Goal: Task Accomplishment & Management: Manage account settings

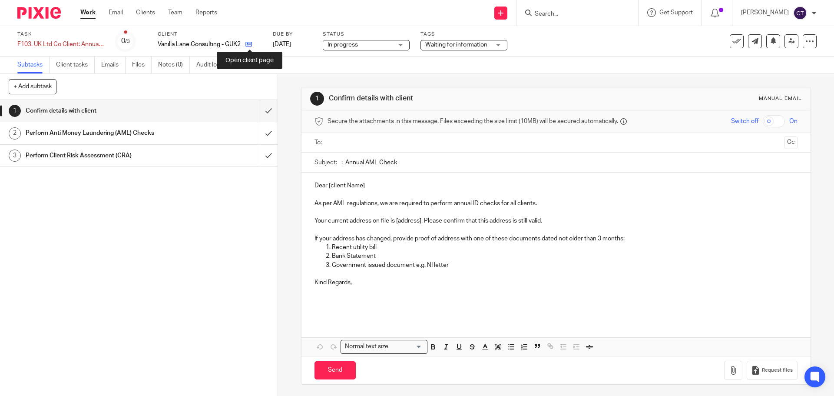
click at [251, 47] on icon at bounding box center [248, 44] width 7 height 7
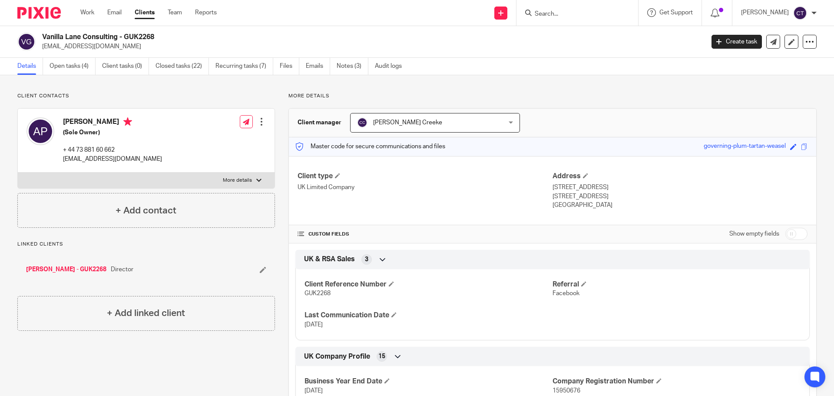
drag, startPoint x: 0, startPoint y: 0, endPoint x: 461, endPoint y: 192, distance: 499.5
click at [461, 192] on p "UK Limited Company" at bounding box center [425, 187] width 255 height 9
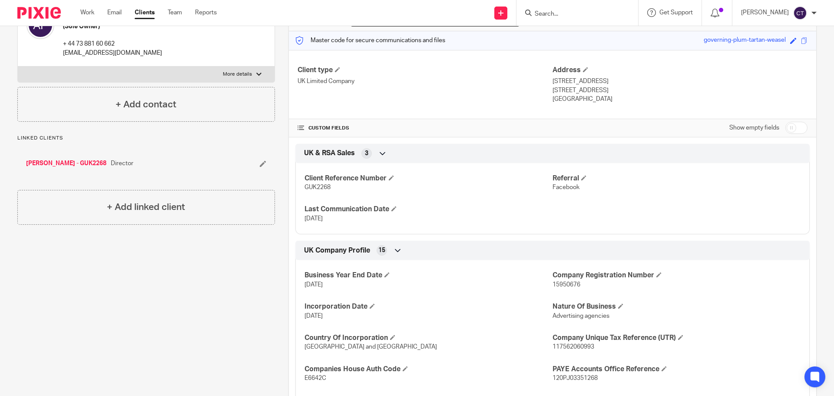
scroll to position [217, 0]
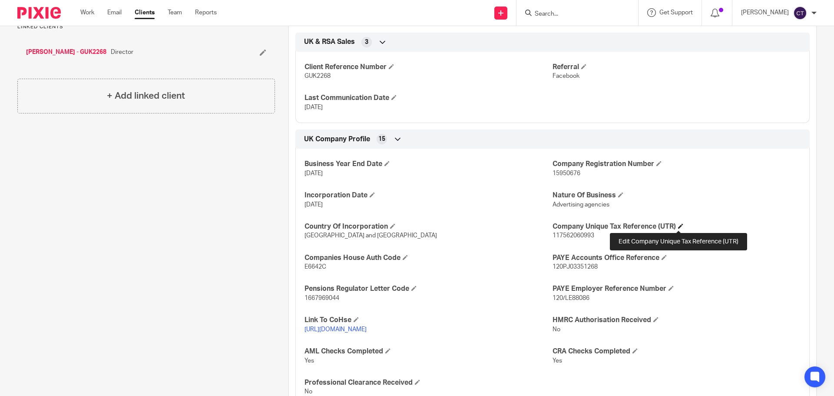
click at [678, 227] on span at bounding box center [680, 225] width 5 height 5
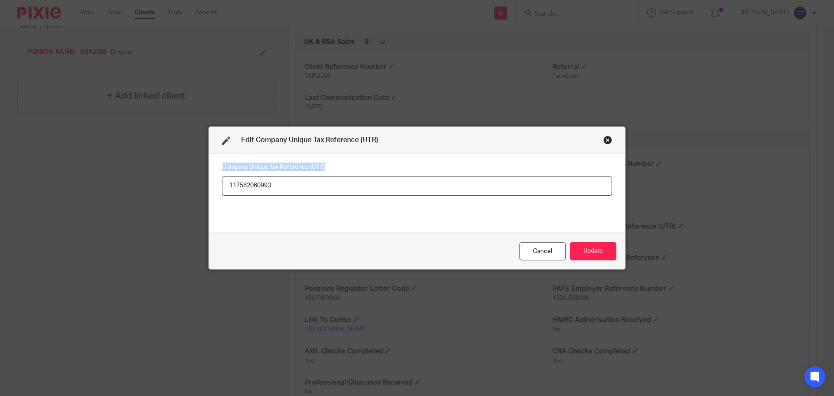
drag, startPoint x: 309, startPoint y: 173, endPoint x: 48, endPoint y: 175, distance: 261.5
click at [48, 175] on div "Edit Company Unique Tax Reference (UTR) Company Unique Tax Reference (UTR) 1175…" at bounding box center [417, 198] width 834 height 396
drag, startPoint x: 278, startPoint y: 183, endPoint x: 89, endPoint y: 174, distance: 189.2
click at [100, 174] on div "Edit Company Unique Tax Reference (UTR) Company Unique Tax Reference (UTR) 1175…" at bounding box center [417, 198] width 834 height 396
click at [602, 245] on button "Update" at bounding box center [593, 251] width 46 height 19
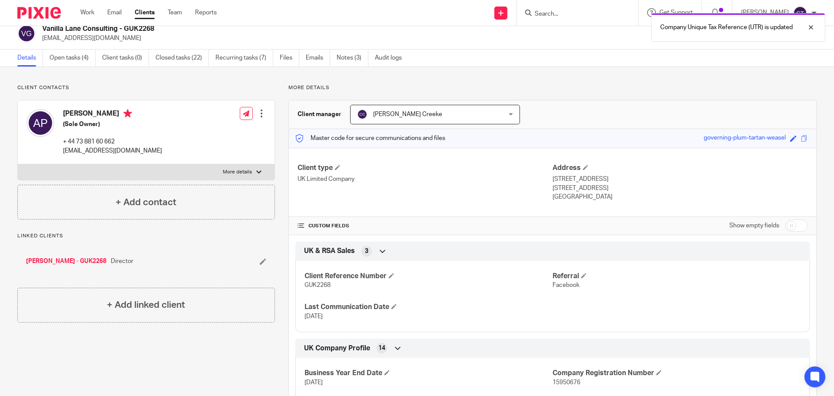
scroll to position [0, 0]
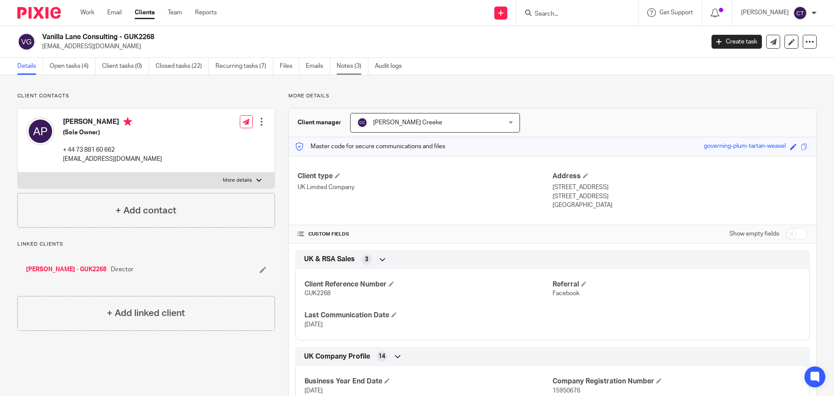
click at [347, 66] on link "Notes (3)" at bounding box center [353, 66] width 32 height 17
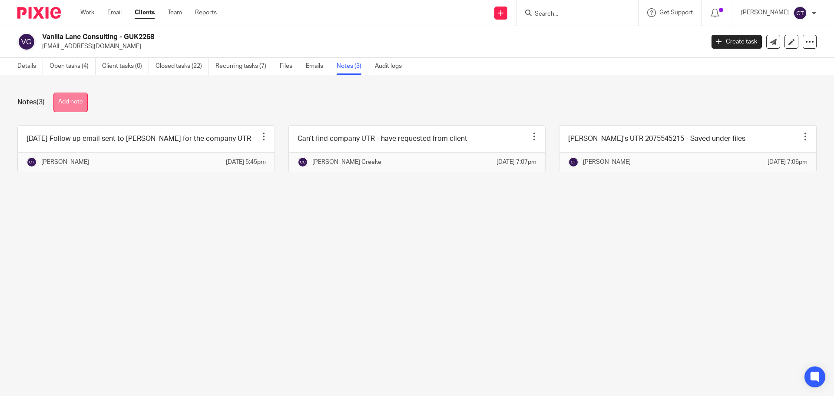
click at [64, 102] on button "Add note" at bounding box center [70, 103] width 34 height 20
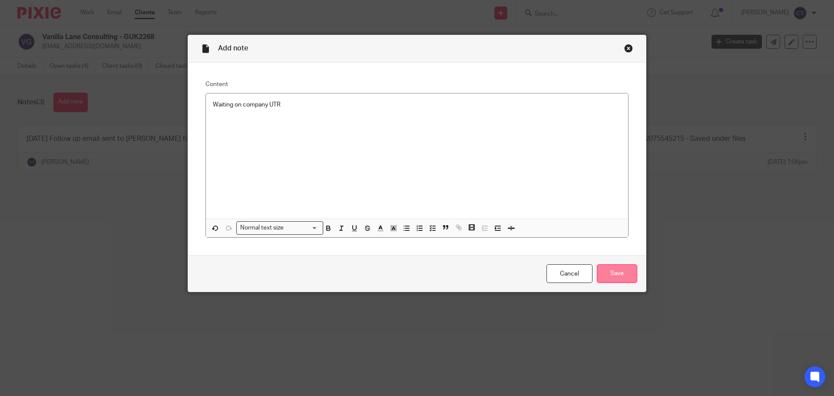
click at [614, 269] on input "Save" at bounding box center [617, 273] width 40 height 19
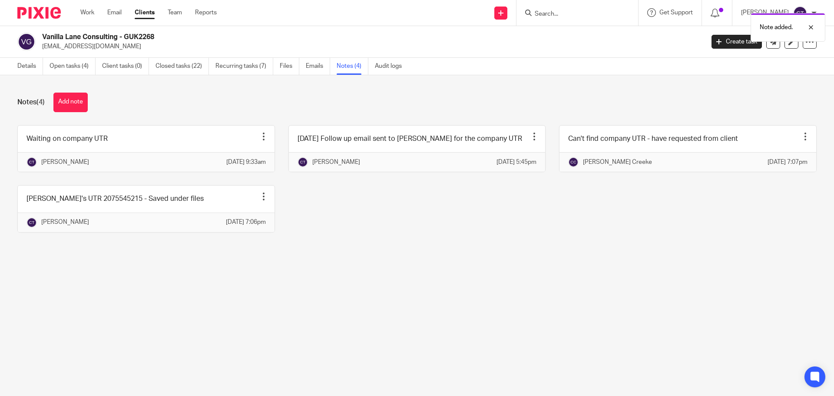
drag, startPoint x: 107, startPoint y: 36, endPoint x: 43, endPoint y: 36, distance: 63.9
click at [43, 36] on h2 "Vanilla Lane Consulting - GUK2268" at bounding box center [304, 37] width 525 height 9
click at [64, 66] on link "Open tasks (4)" at bounding box center [73, 66] width 46 height 17
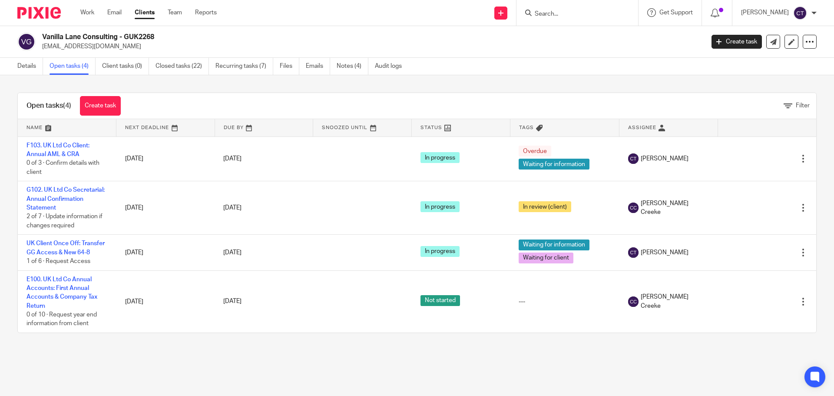
drag, startPoint x: 120, startPoint y: 37, endPoint x: 43, endPoint y: 38, distance: 77.3
click at [43, 38] on h2 "Vanilla Lane Consulting - GUK2268" at bounding box center [304, 37] width 525 height 9
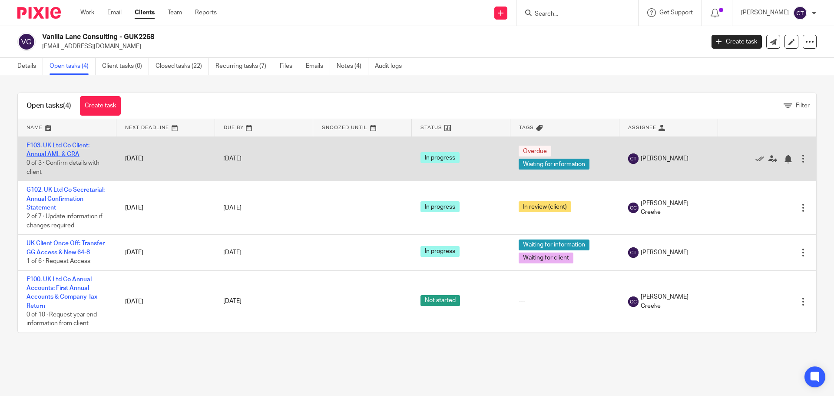
drag, startPoint x: 51, startPoint y: 152, endPoint x: 62, endPoint y: 152, distance: 11.3
click at [51, 152] on link "F103. UK Ltd Co Client: Annual AML & CRA" at bounding box center [57, 149] width 63 height 15
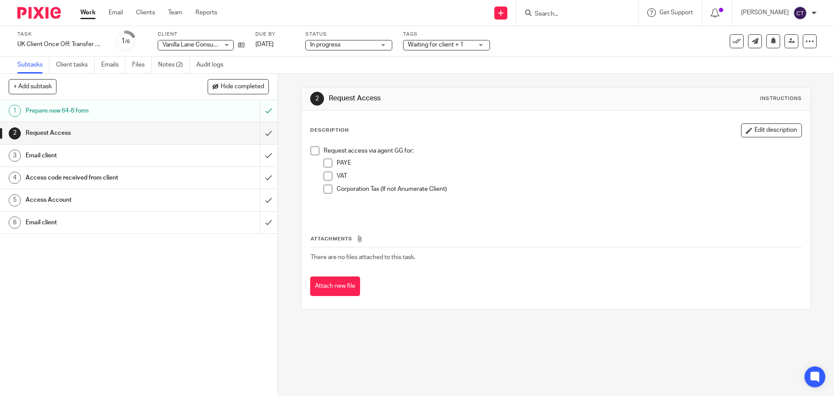
click at [455, 44] on span "Waiting for client + 1" at bounding box center [436, 45] width 56 height 6
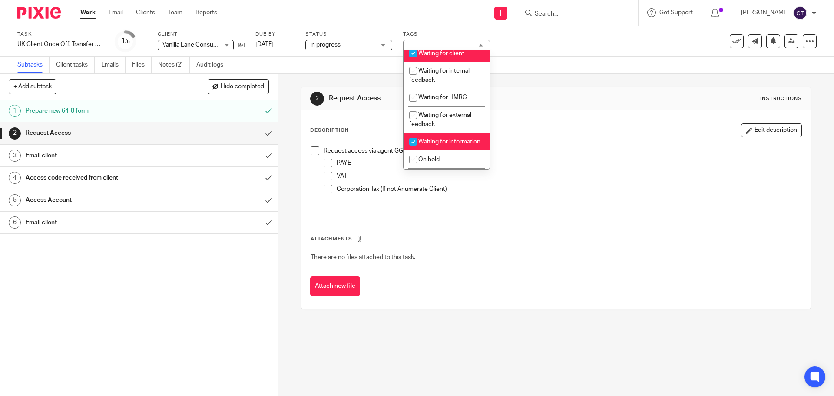
scroll to position [130, 0]
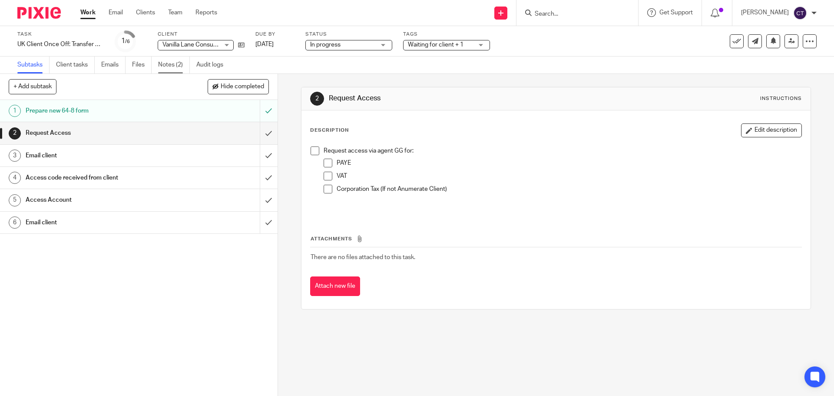
click at [166, 63] on link "Notes (2)" at bounding box center [174, 64] width 32 height 17
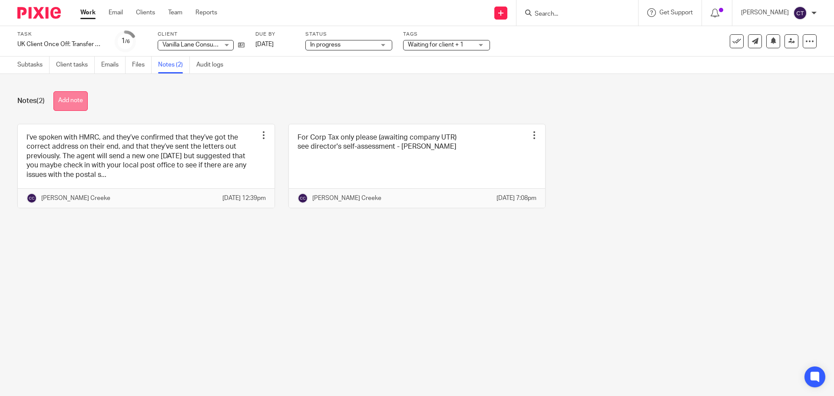
click at [71, 99] on button "Add note" at bounding box center [70, 101] width 34 height 20
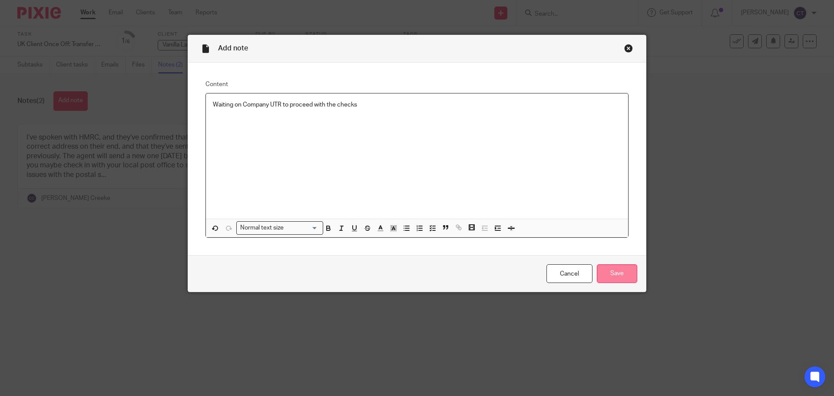
click at [620, 270] on input "Save" at bounding box center [617, 273] width 40 height 19
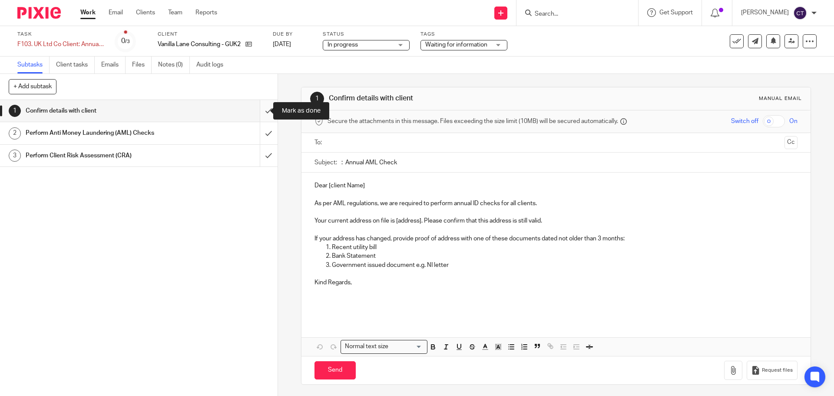
click at [265, 106] on input "submit" at bounding box center [139, 111] width 278 height 22
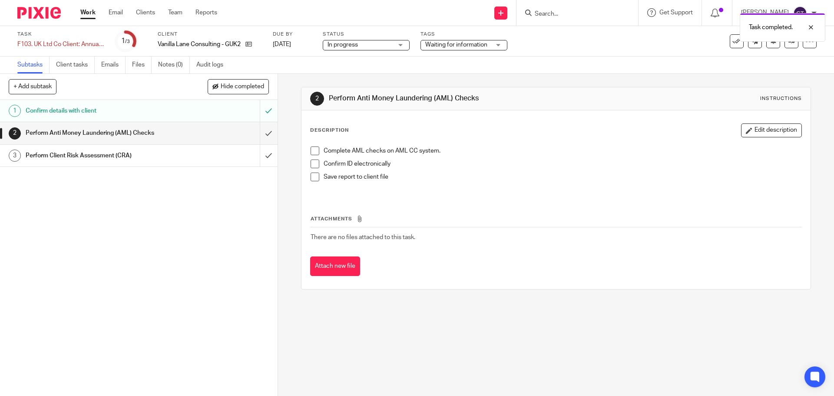
click at [308, 145] on div "Complete AML checks on AML CC system. Confirm ID electronically Save report to …" at bounding box center [555, 169] width 499 height 55
drag, startPoint x: 310, startPoint y: 150, endPoint x: 313, endPoint y: 162, distance: 11.6
click at [311, 151] on span at bounding box center [315, 150] width 9 height 9
drag, startPoint x: 313, startPoint y: 163, endPoint x: 314, endPoint y: 174, distance: 10.9
click at [313, 164] on span at bounding box center [315, 163] width 9 height 9
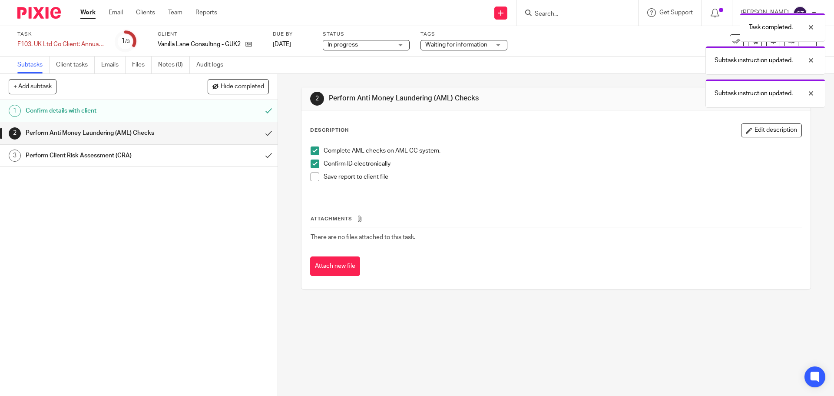
drag, startPoint x: 314, startPoint y: 176, endPoint x: 329, endPoint y: 205, distance: 32.8
click at [314, 177] on span at bounding box center [315, 176] width 9 height 9
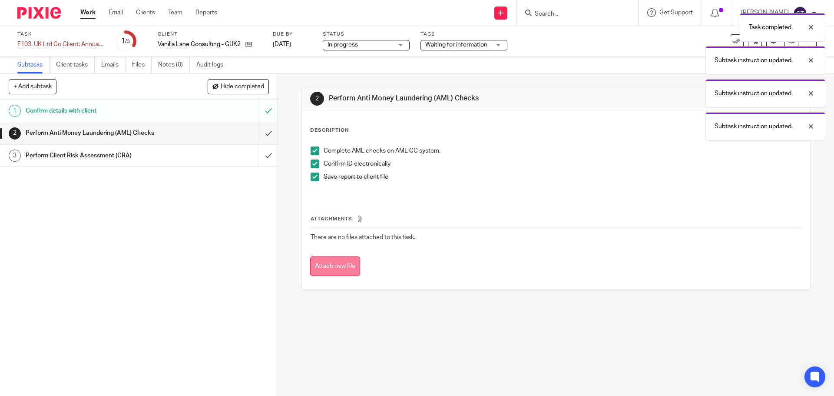
click at [341, 258] on button "Attach new file" at bounding box center [335, 266] width 50 height 20
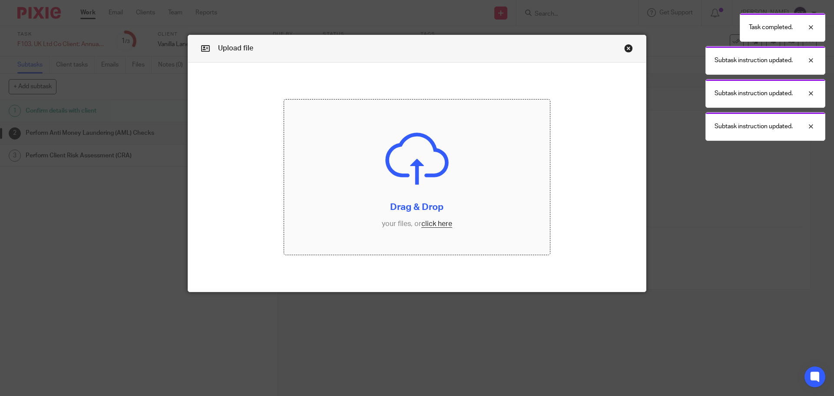
click at [404, 188] on input "file" at bounding box center [417, 177] width 266 height 156
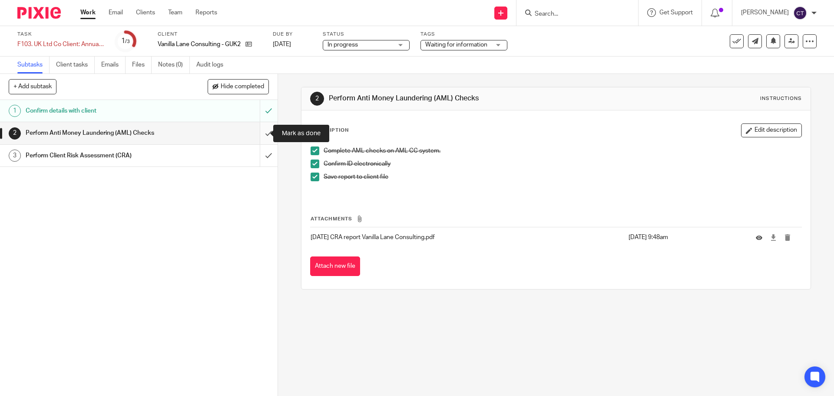
click at [260, 128] on input "submit" at bounding box center [139, 133] width 278 height 22
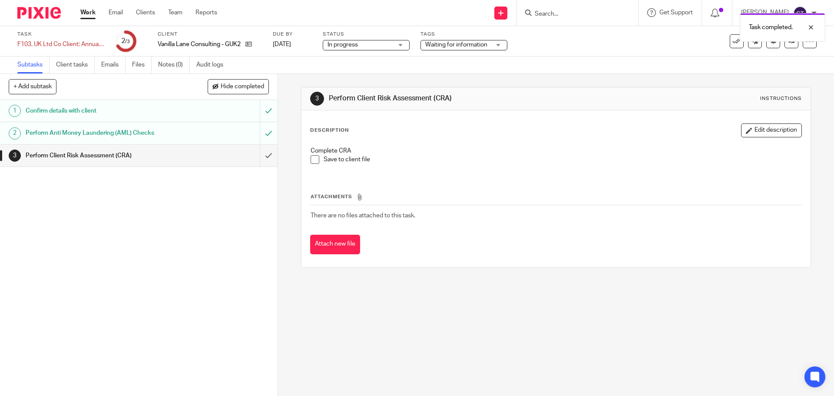
click at [313, 158] on span at bounding box center [315, 159] width 9 height 9
click at [254, 150] on input "submit" at bounding box center [139, 156] width 278 height 22
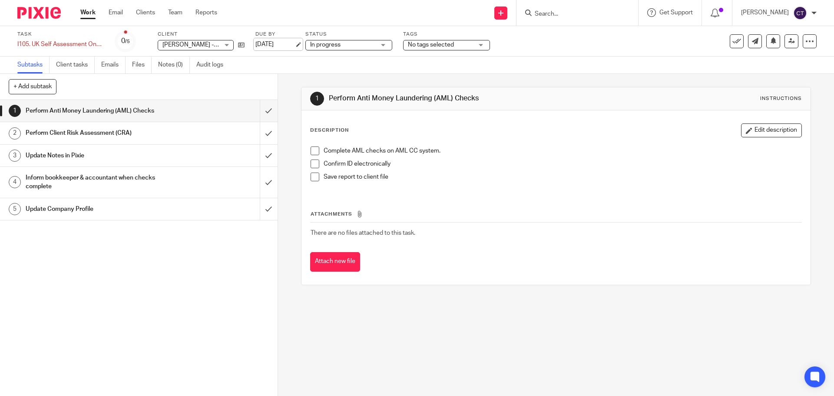
click at [291, 47] on link "[DATE]" at bounding box center [274, 44] width 39 height 9
click at [462, 41] on div "Deadline updated." at bounding box center [621, 25] width 408 height 33
click at [456, 43] on span "No tags selected" at bounding box center [440, 44] width 65 height 9
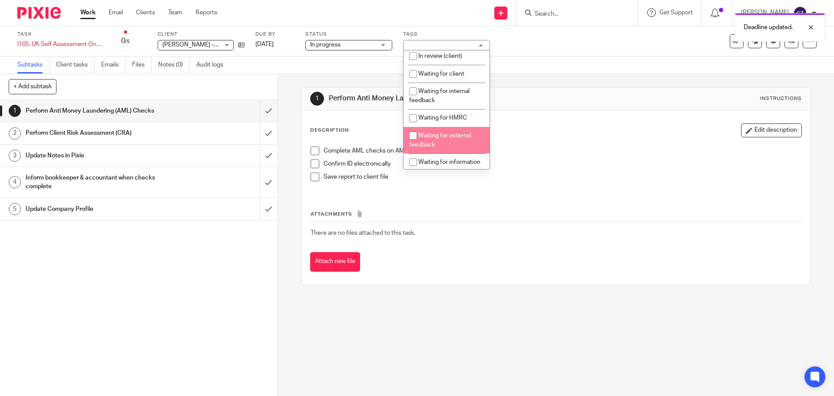
scroll to position [43, 0]
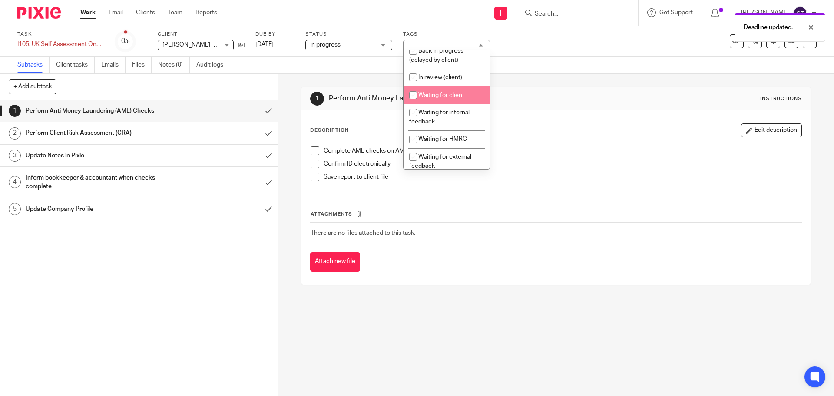
click at [458, 96] on span "Waiting for client" at bounding box center [441, 95] width 46 height 6
checkbox input "true"
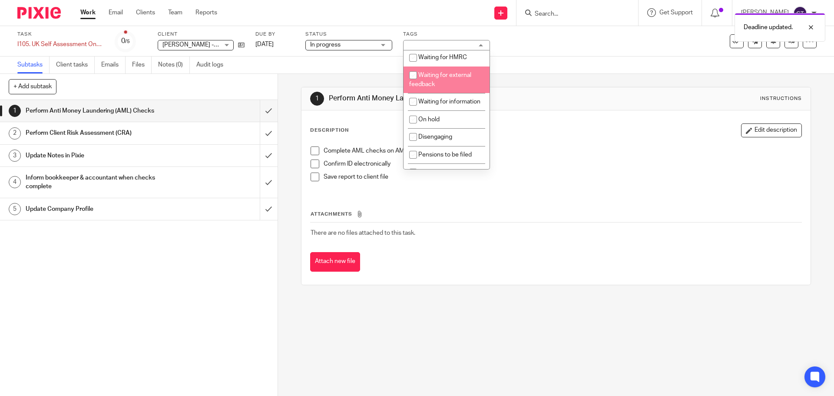
scroll to position [130, 0]
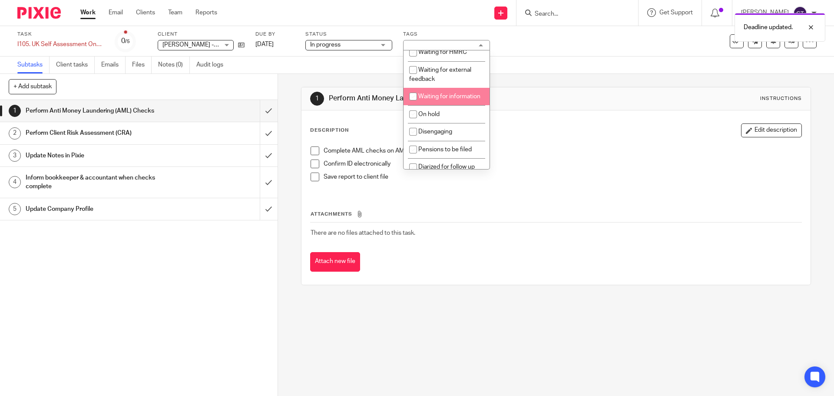
click at [458, 105] on li "Waiting for information" at bounding box center [447, 97] width 86 height 18
checkbox input "true"
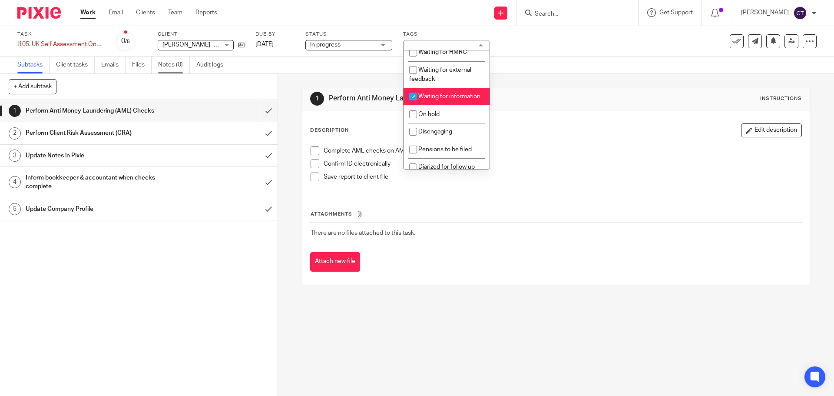
drag, startPoint x: 167, startPoint y: 65, endPoint x: 174, endPoint y: 71, distance: 9.2
click at [168, 65] on link "Notes (0)" at bounding box center [174, 64] width 32 height 17
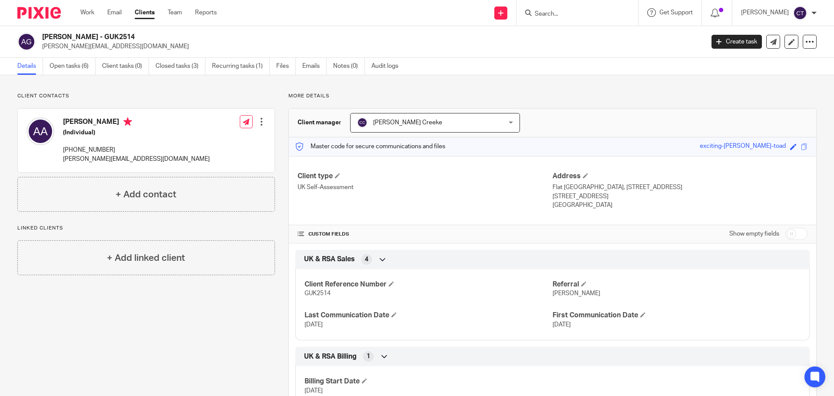
drag, startPoint x: 102, startPoint y: 36, endPoint x: 43, endPoint y: 36, distance: 58.6
click at [43, 36] on h2 "[PERSON_NAME] - GUK2514" at bounding box center [304, 37] width 525 height 9
click at [74, 62] on link "Open tasks (6)" at bounding box center [73, 66] width 46 height 17
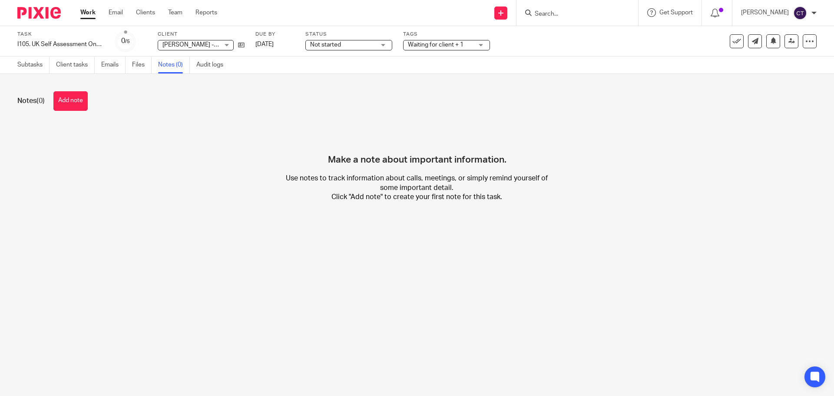
click at [83, 101] on button "Add note" at bounding box center [70, 101] width 34 height 20
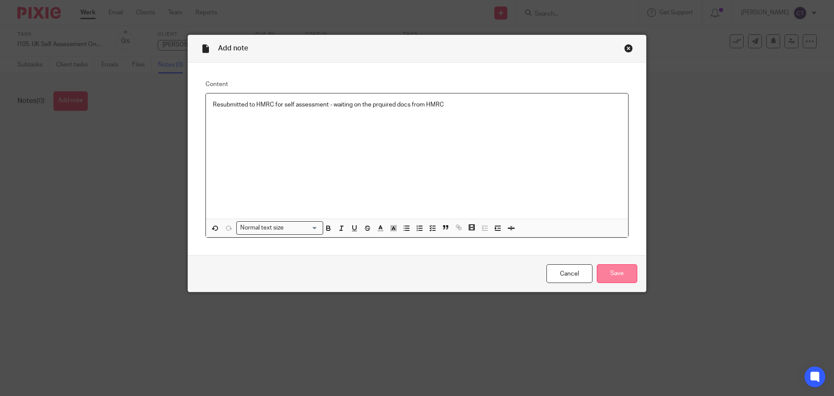
click at [615, 273] on input "Save" at bounding box center [617, 273] width 40 height 19
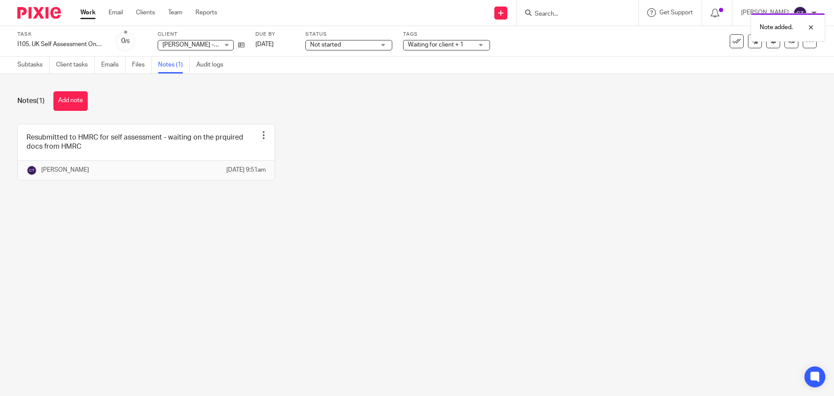
click at [327, 43] on span "Not started" at bounding box center [325, 45] width 31 height 6
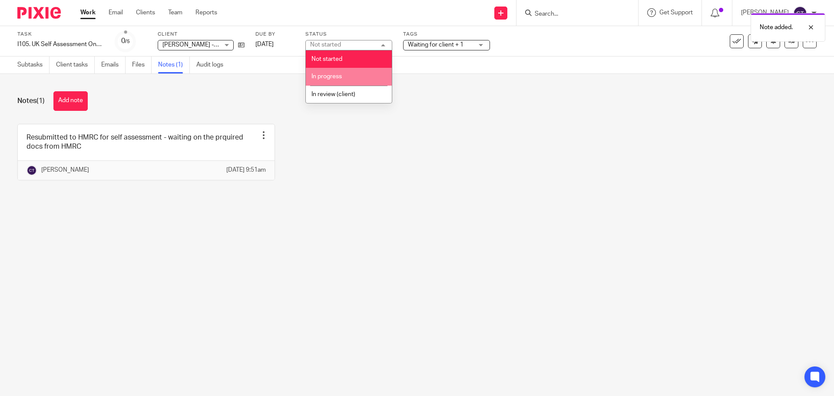
click at [335, 73] on span "In progress" at bounding box center [326, 76] width 30 height 6
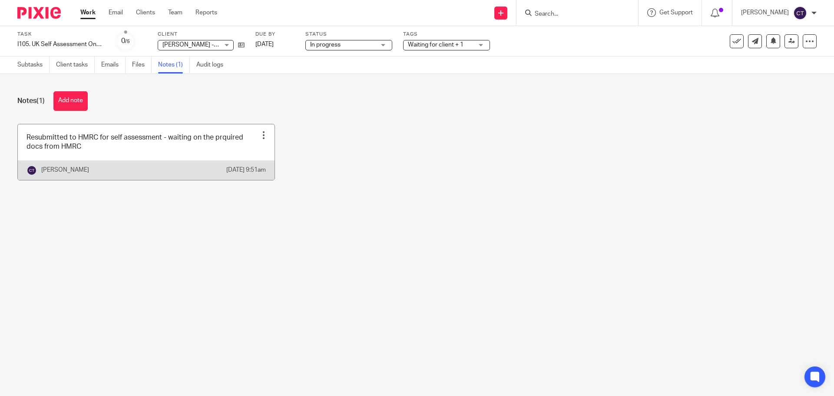
click at [196, 148] on link at bounding box center [146, 152] width 257 height 56
click at [197, 148] on link at bounding box center [146, 152] width 257 height 56
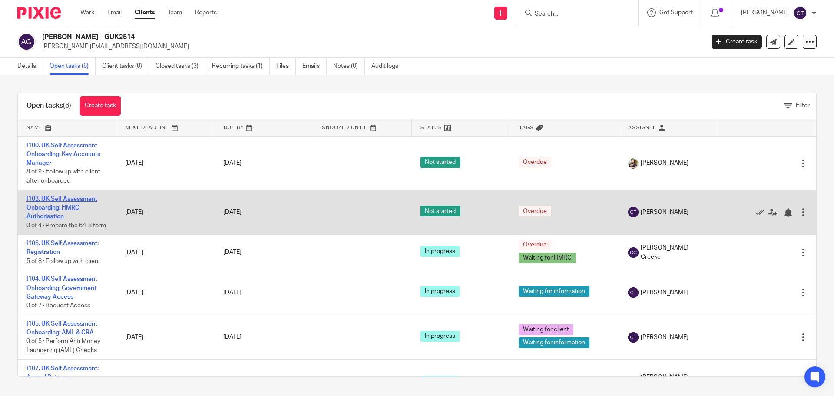
click at [69, 205] on link "I103. UK Self Assessment Onboarding: HMRC Authorisation" at bounding box center [61, 208] width 71 height 24
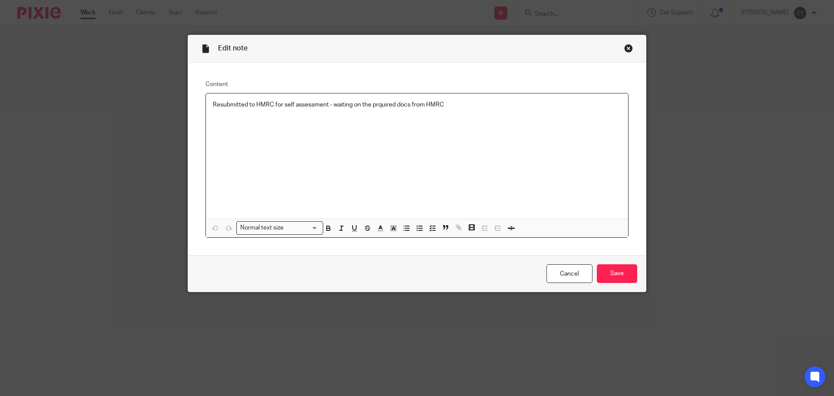
click at [376, 104] on p "Resubmitted to HMRC for self assessment - waiting on the prquired docs from HMRC" at bounding box center [417, 104] width 408 height 9
drag, startPoint x: 468, startPoint y: 106, endPoint x: 203, endPoint y: 106, distance: 265.0
click at [206, 106] on div "Resubmitted to HMRC for self assessment - waiting on the required docs from HMRC" at bounding box center [417, 155] width 422 height 125
copy p "Resubmitted to HMRC for self assessment - waiting on the required docs from HMRC"
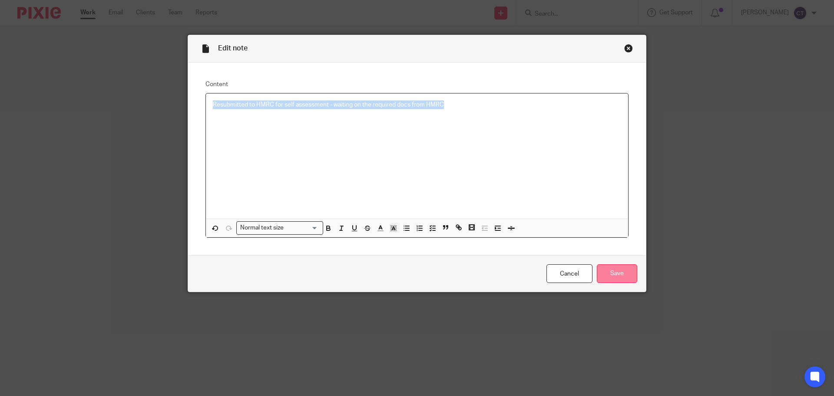
click at [617, 272] on input "Save" at bounding box center [617, 273] width 40 height 19
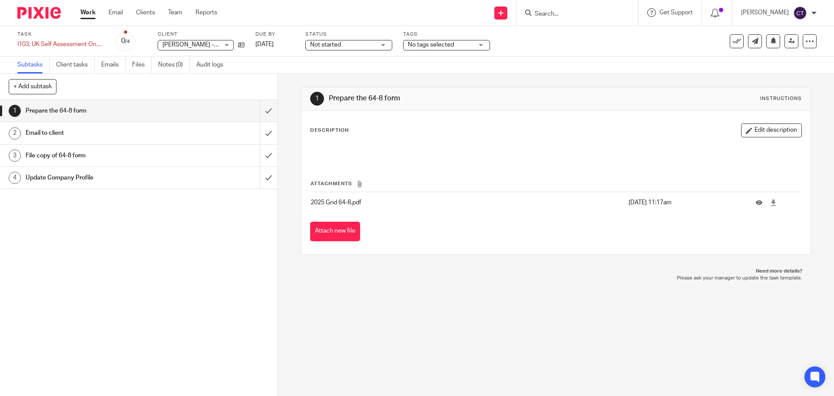
click at [354, 41] on span "Not started" at bounding box center [342, 44] width 65 height 9
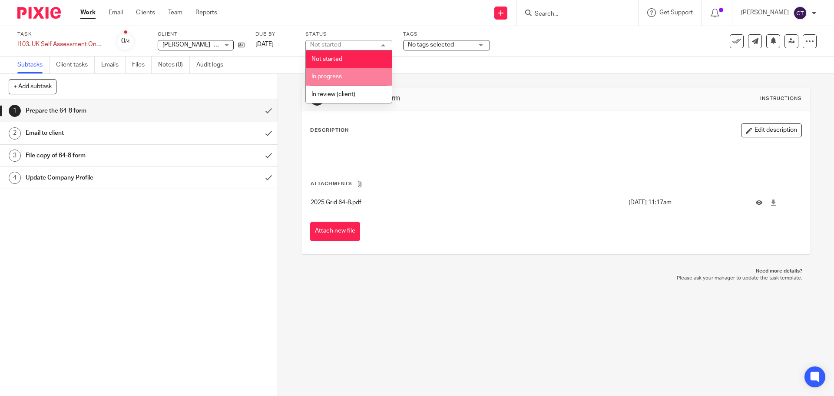
click at [351, 75] on li "In progress" at bounding box center [349, 77] width 86 height 18
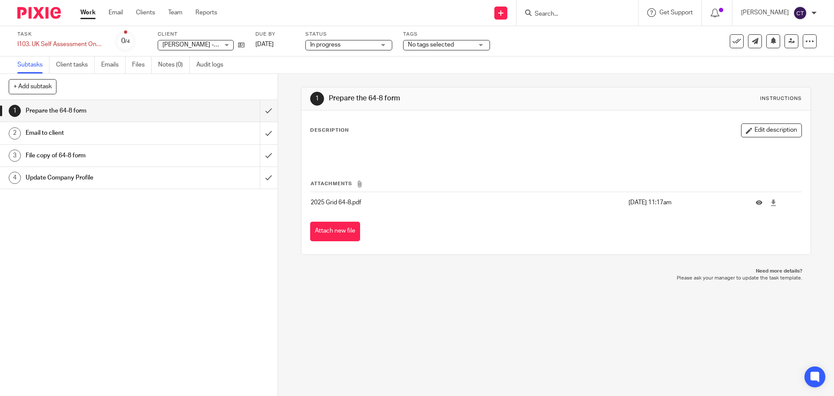
click at [428, 46] on span "No tags selected" at bounding box center [431, 45] width 46 height 6
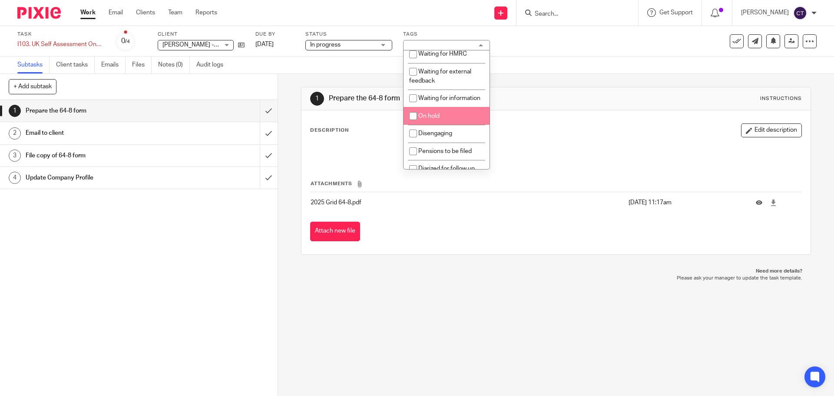
scroll to position [130, 0]
click at [458, 106] on li "Waiting for information" at bounding box center [447, 97] width 86 height 18
checkbox input "true"
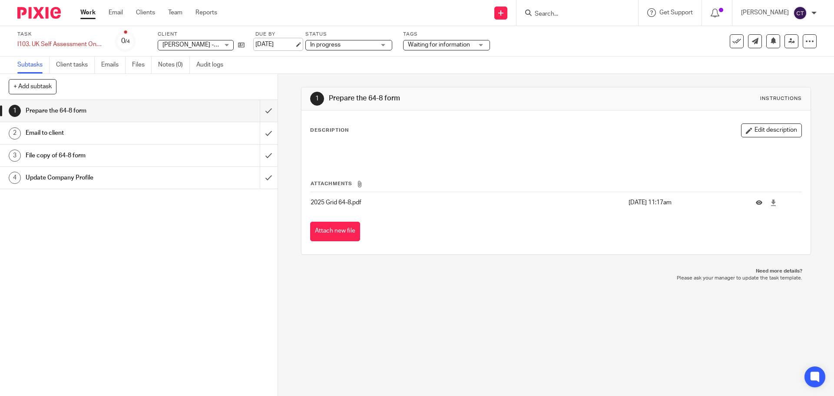
click at [288, 42] on link "11 Sep 2025" at bounding box center [274, 44] width 39 height 9
click at [171, 66] on link "Notes (0)" at bounding box center [174, 64] width 32 height 17
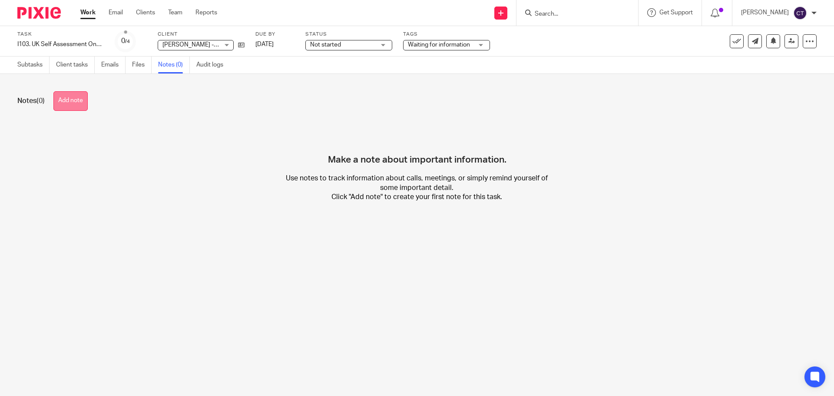
click at [83, 99] on button "Add note" at bounding box center [70, 101] width 34 height 20
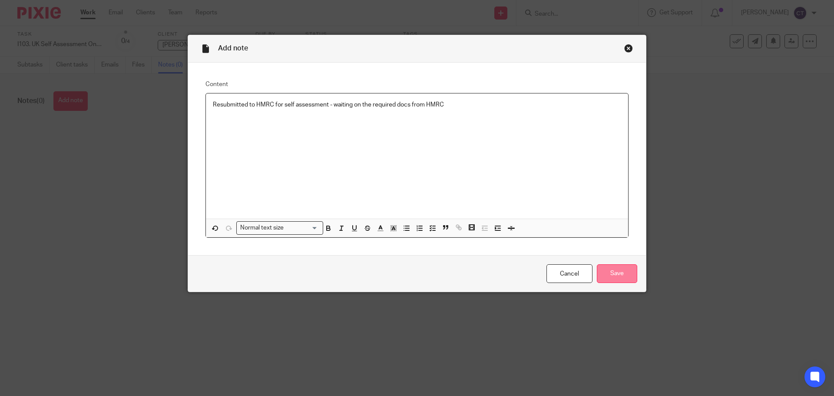
click at [612, 275] on input "Save" at bounding box center [617, 273] width 40 height 19
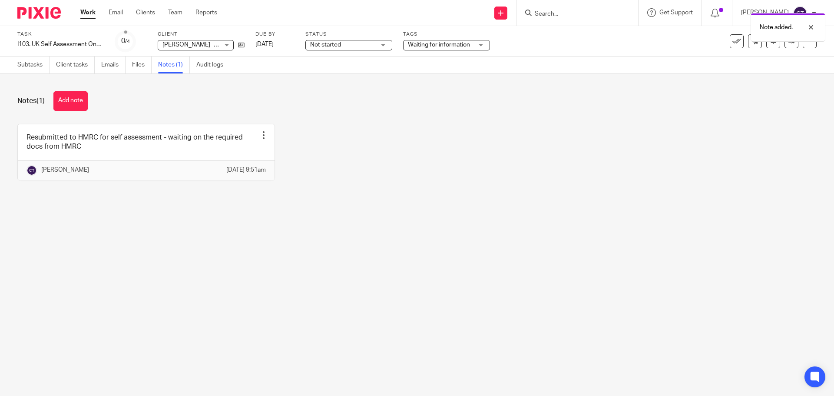
click at [346, 46] on span "Not started" at bounding box center [342, 44] width 65 height 9
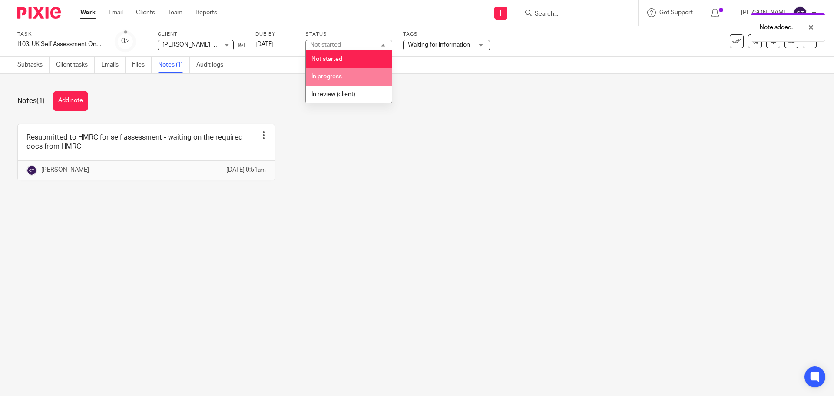
click at [355, 80] on li "In progress" at bounding box center [349, 77] width 86 height 18
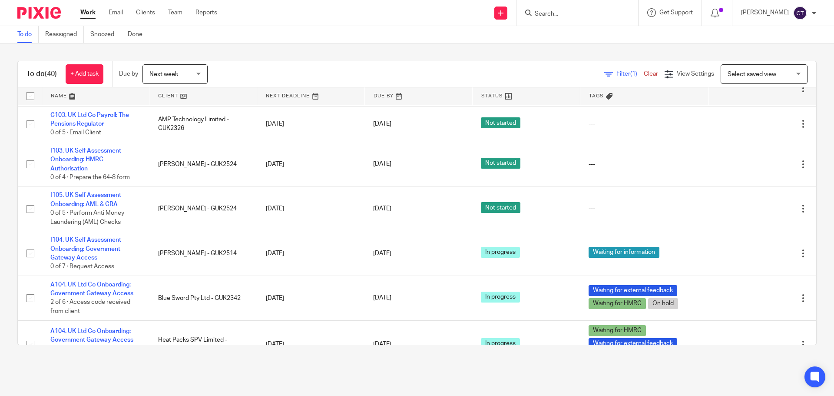
scroll to position [1419, 0]
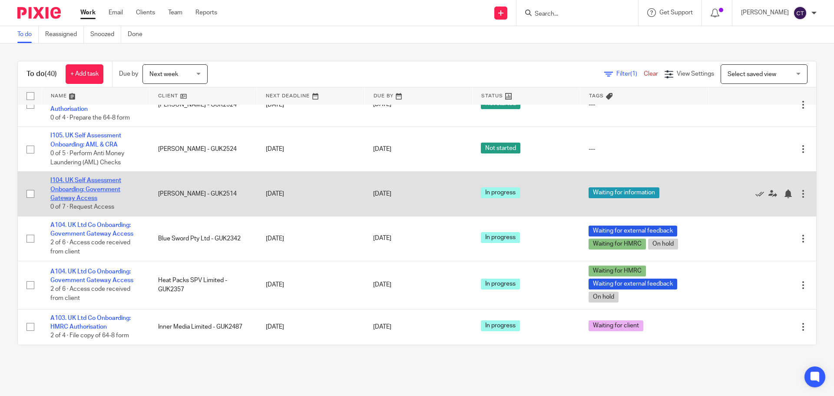
click at [98, 182] on link "I104. UK Self Assessment Onboarding: Government Gateway Access" at bounding box center [85, 189] width 71 height 24
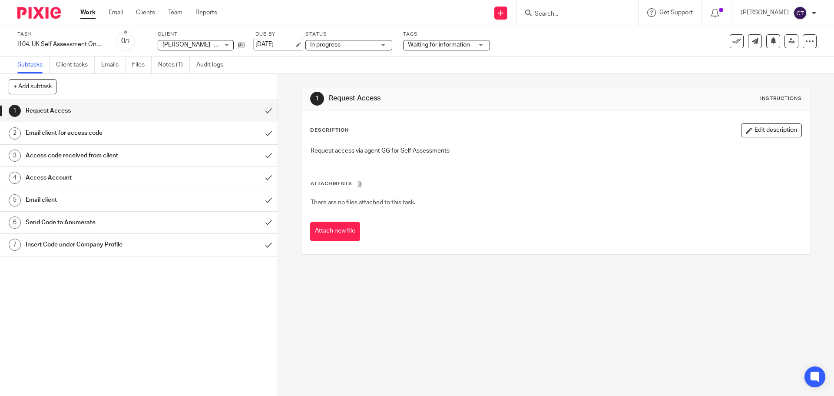
click at [284, 45] on link "[DATE]" at bounding box center [274, 44] width 39 height 9
click at [172, 67] on link "Notes (1)" at bounding box center [174, 64] width 32 height 17
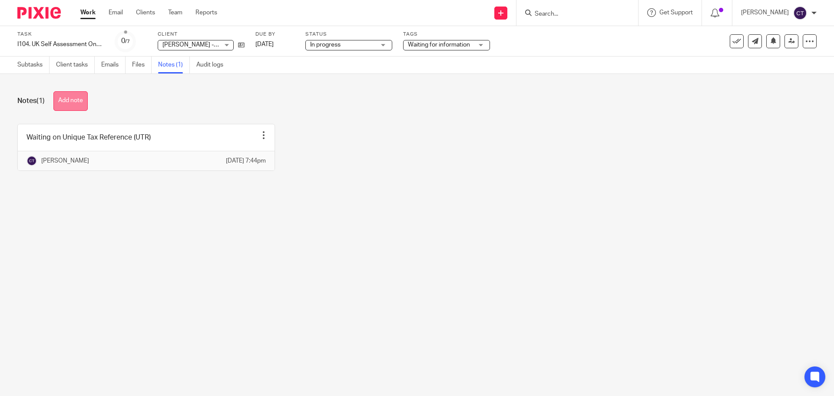
click at [77, 106] on button "Add note" at bounding box center [70, 101] width 34 height 20
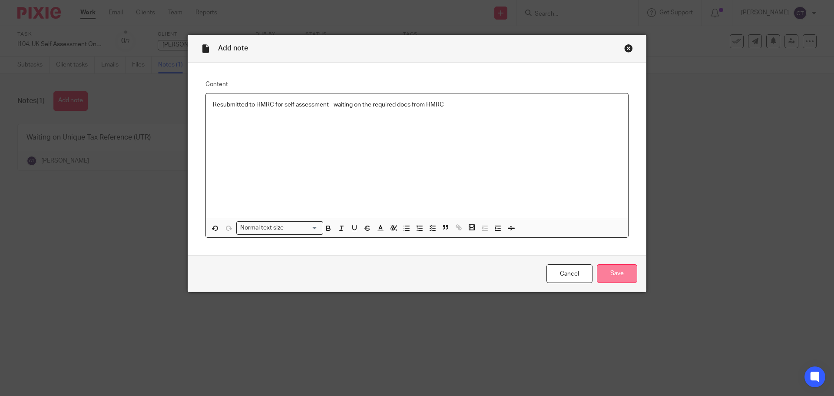
click at [616, 274] on input "Save" at bounding box center [617, 273] width 40 height 19
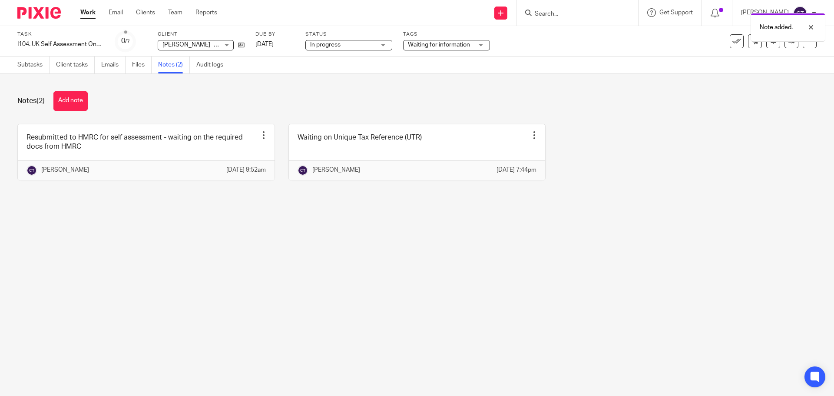
click at [81, 10] on link "Work" at bounding box center [87, 12] width 15 height 9
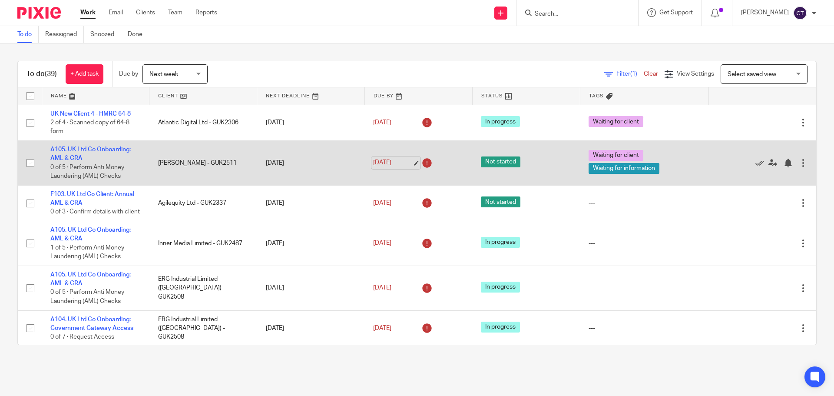
click at [377, 163] on link "11 Sep 2025" at bounding box center [392, 162] width 39 height 9
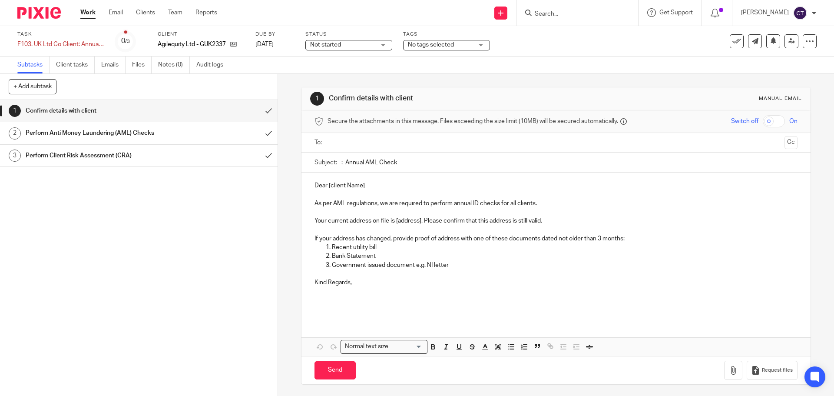
click at [348, 47] on span "Not started" at bounding box center [342, 44] width 65 height 9
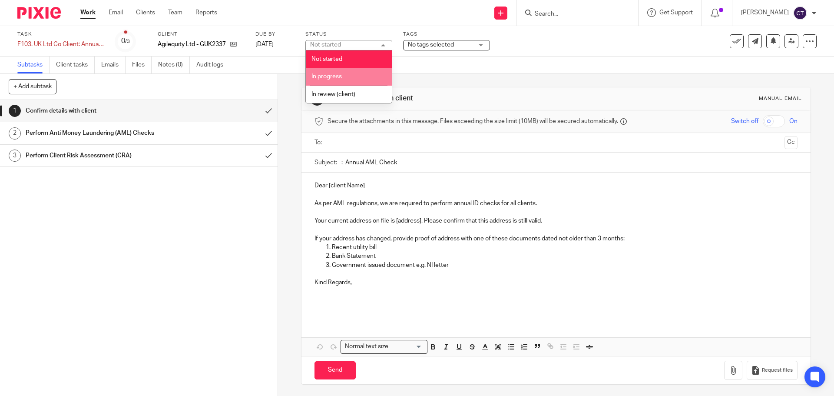
click at [347, 74] on li "In progress" at bounding box center [349, 77] width 86 height 18
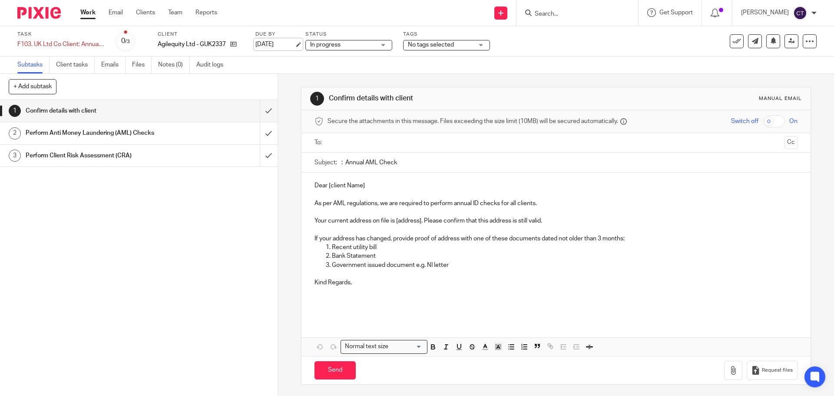
click at [287, 43] on link "[DATE]" at bounding box center [274, 44] width 39 height 9
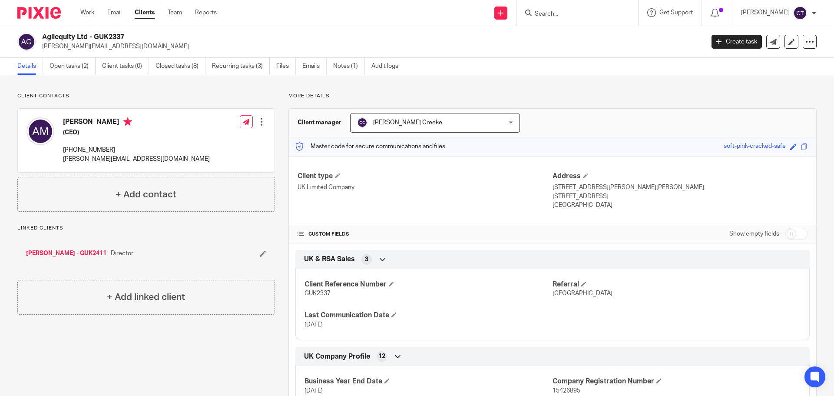
drag, startPoint x: 89, startPoint y: 35, endPoint x: 43, endPoint y: 36, distance: 45.6
click at [43, 36] on h2 "Agilequity Ltd - GUK2337" at bounding box center [304, 37] width 525 height 9
copy h2 "Agilequity Ltd"
click at [106, 38] on h2 "Agilequity Ltd - GUK2337" at bounding box center [304, 37] width 525 height 9
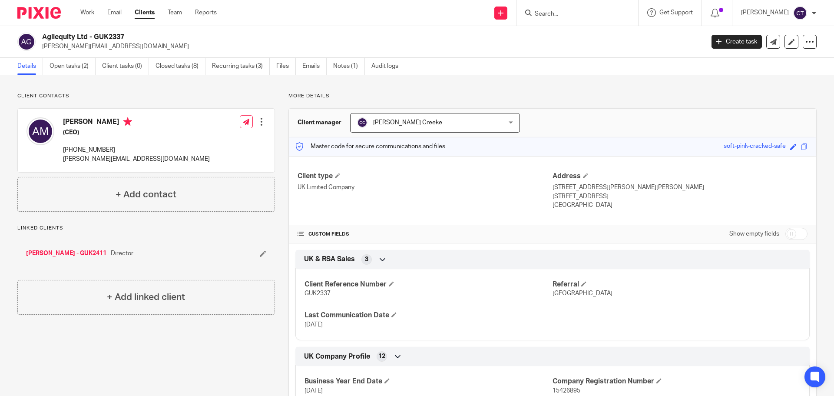
copy h2 "GUK2337"
drag, startPoint x: 84, startPoint y: 36, endPoint x: 36, endPoint y: 38, distance: 47.8
click at [36, 38] on div "Agilequity Ltd - GUK2337 andrew@agilequity.co.za" at bounding box center [357, 42] width 681 height 18
copy div "Agilequity Ltd"
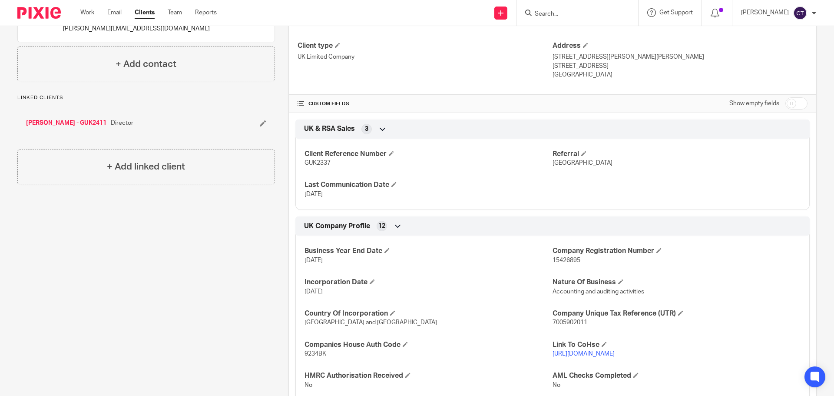
scroll to position [87, 0]
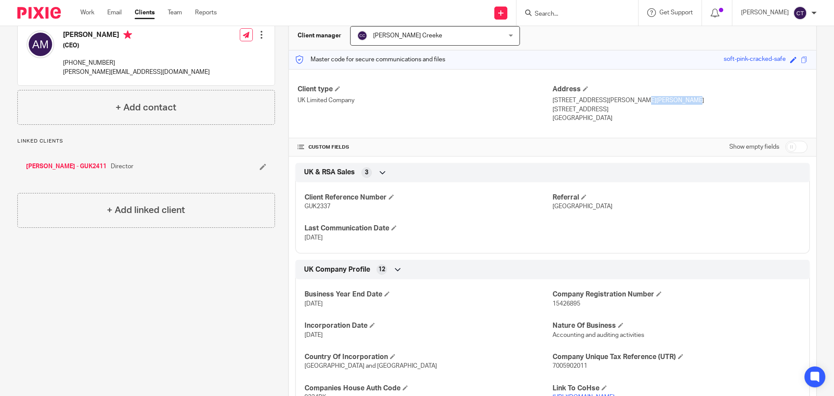
drag, startPoint x: 639, startPoint y: 96, endPoint x: 599, endPoint y: 99, distance: 40.1
click at [599, 99] on p "2 Castle Gardens, Hutton Conyers, Ripon" at bounding box center [680, 100] width 255 height 9
copy p "Hutton Conyers"
drag, startPoint x: 100, startPoint y: 63, endPoint x: 69, endPoint y: 63, distance: 31.3
click at [69, 63] on div "Andrew Meerburg (CEO) +27 82 829 5173 andrew@agilequity.co.za Edit contact Crea…" at bounding box center [146, 53] width 257 height 63
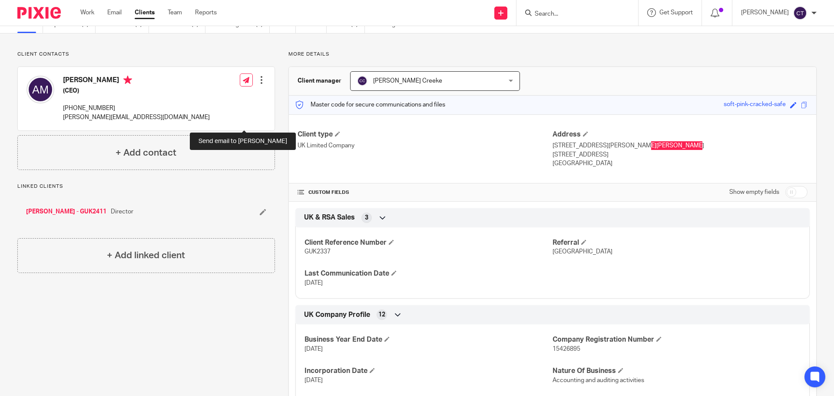
scroll to position [0, 0]
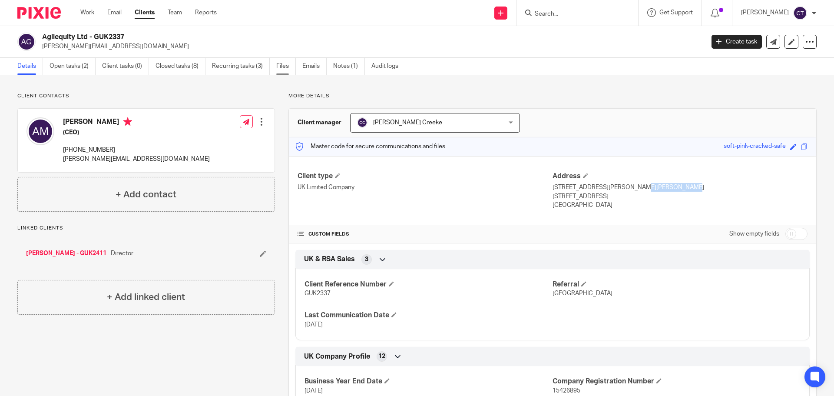
click at [288, 66] on link "Files" at bounding box center [286, 66] width 20 height 17
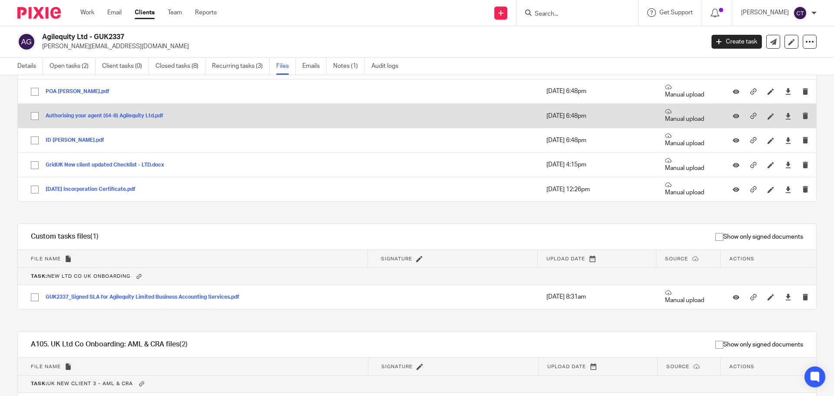
scroll to position [87, 0]
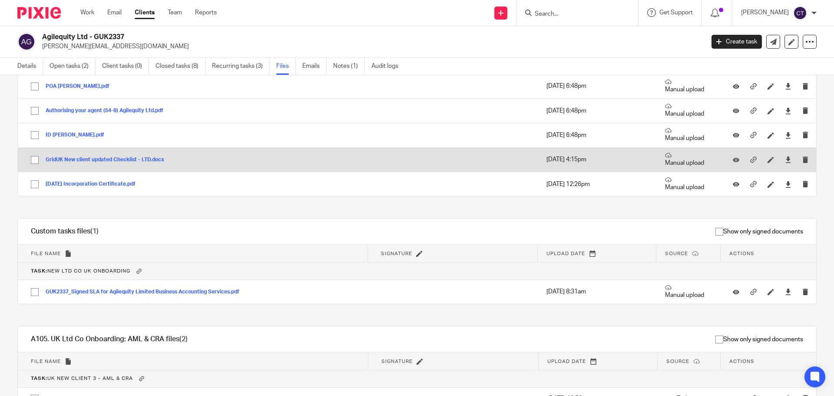
click at [131, 157] on button "GridUK New client updated Checklist - LTD.docx" at bounding box center [108, 160] width 125 height 6
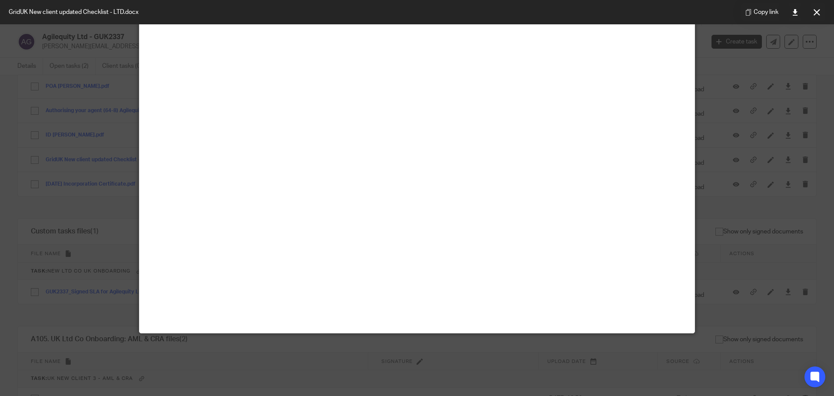
scroll to position [61, 0]
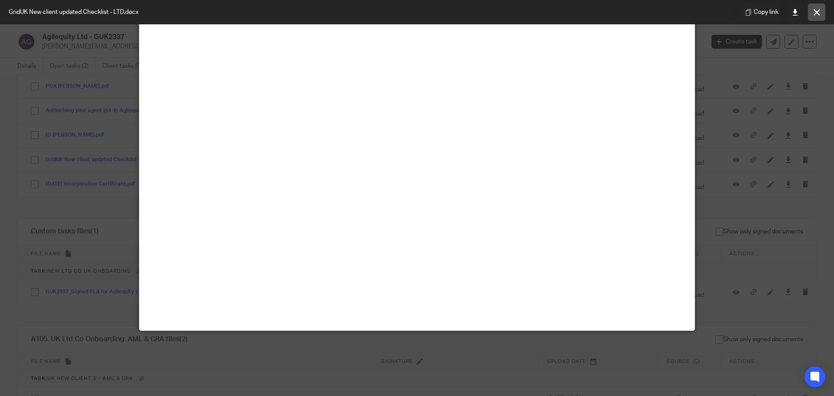
click at [814, 20] on button at bounding box center [816, 11] width 17 height 17
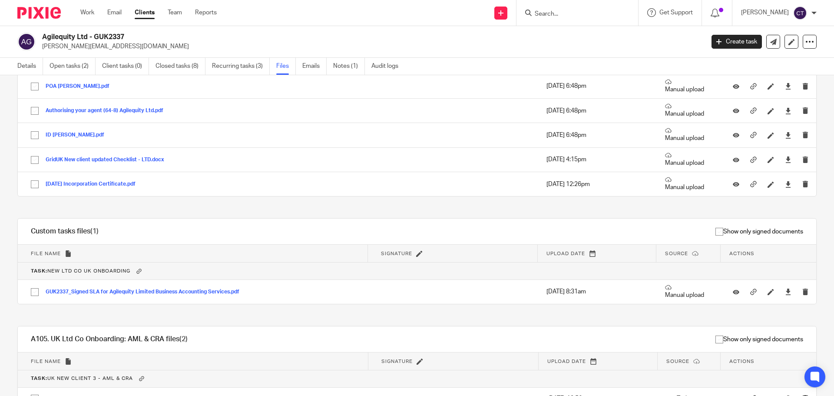
drag, startPoint x: 92, startPoint y: 34, endPoint x: 40, endPoint y: 35, distance: 52.1
click at [40, 35] on div "Agilequity Ltd - GUK2337 [PERSON_NAME][EMAIL_ADDRESS][DOMAIN_NAME]" at bounding box center [357, 42] width 681 height 18
click at [17, 70] on div "Details Open tasks (2) Client tasks (0) Closed tasks (8) Recurring tasks (3) Fi…" at bounding box center [210, 66] width 420 height 17
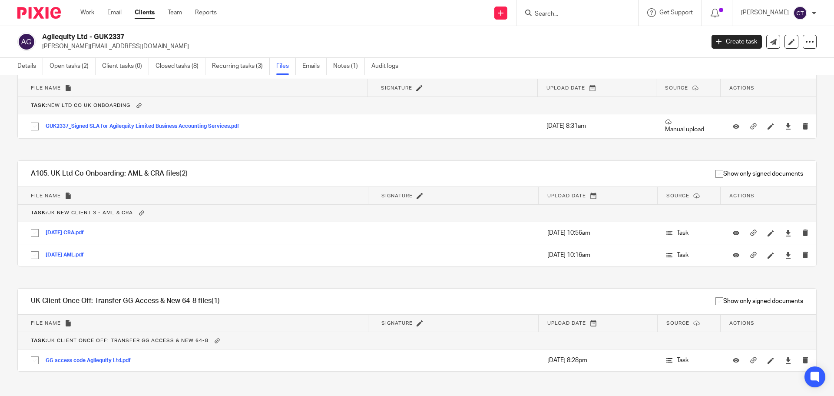
scroll to position [267, 0]
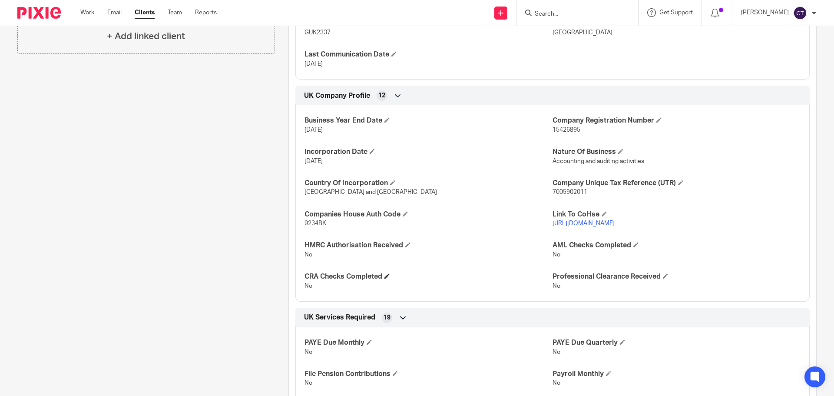
scroll to position [304, 0]
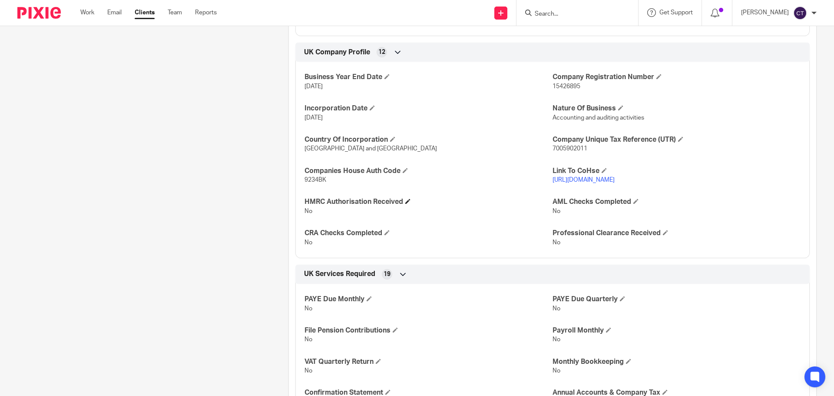
click at [404, 199] on h4 "HMRC Authorisation Received" at bounding box center [428, 201] width 248 height 9
click at [407, 202] on span at bounding box center [407, 201] width 5 height 5
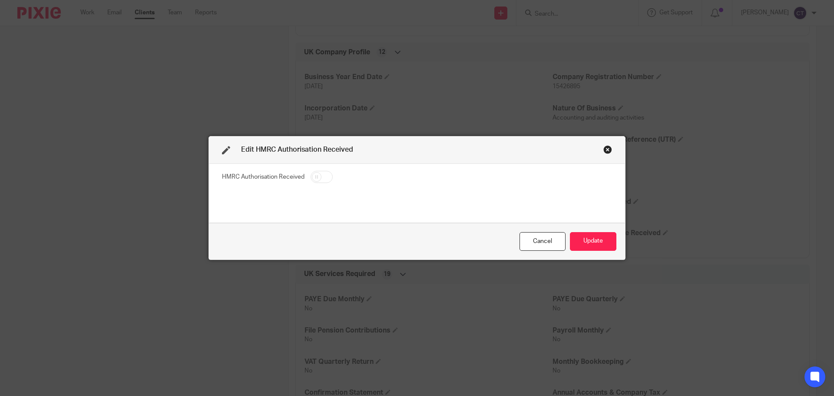
drag, startPoint x: 311, startPoint y: 177, endPoint x: 321, endPoint y: 178, distance: 10.5
click at [312, 177] on input "checkbox" at bounding box center [322, 177] width 22 height 12
checkbox input "true"
click at [581, 239] on button "Update" at bounding box center [593, 241] width 46 height 19
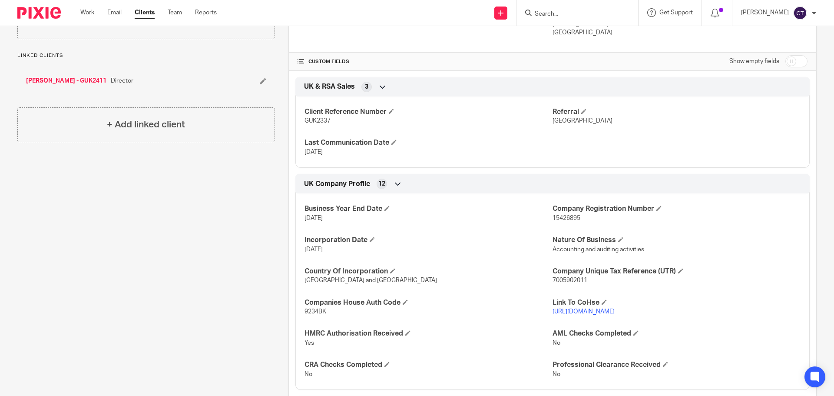
scroll to position [0, 0]
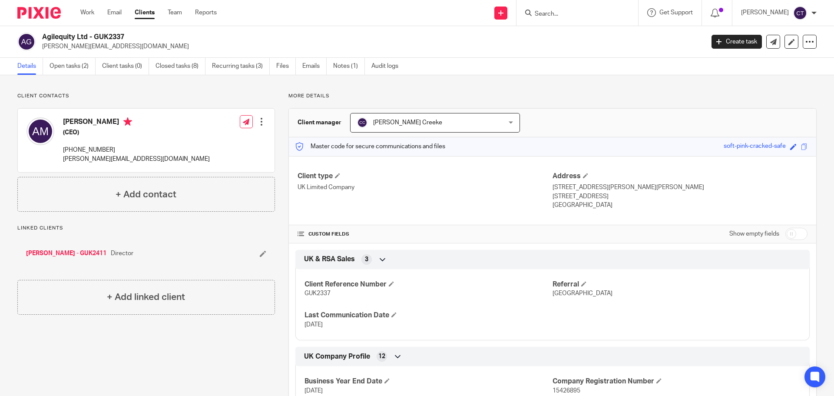
drag, startPoint x: 73, startPoint y: 36, endPoint x: 38, endPoint y: 36, distance: 35.2
click at [38, 36] on div "Agilequity Ltd - GUK2337 andrew@agilequity.co.za" at bounding box center [357, 42] width 681 height 18
click at [71, 48] on p "andrew@agilequity.co.za" at bounding box center [370, 46] width 656 height 9
click at [103, 35] on h2 "Agilequity Ltd - GUK2337" at bounding box center [304, 37] width 525 height 9
drag, startPoint x: 92, startPoint y: 37, endPoint x: 42, endPoint y: 35, distance: 50.0
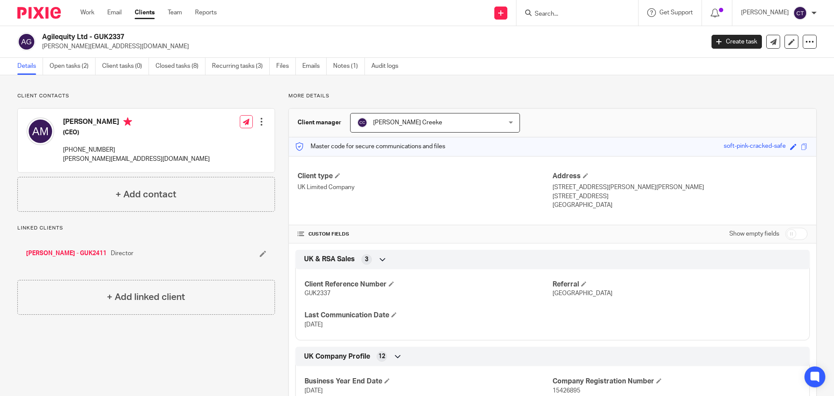
click at [42, 35] on h2 "Agilequity Ltd - GUK2337" at bounding box center [304, 37] width 525 height 9
copy h2 "Agilequity Ltd -"
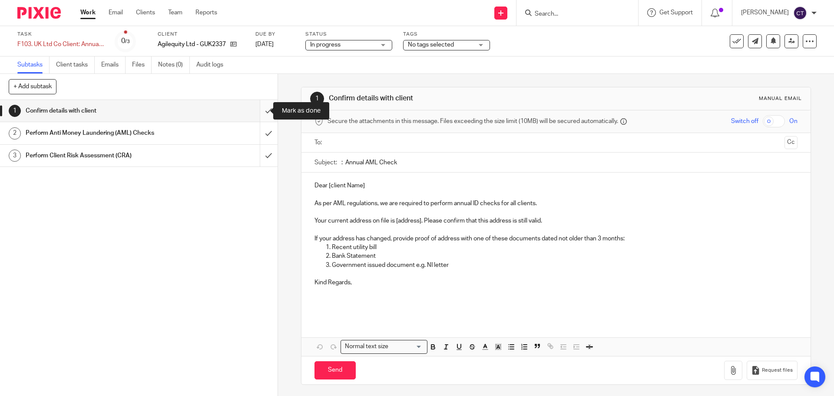
click at [255, 109] on input "submit" at bounding box center [139, 111] width 278 height 22
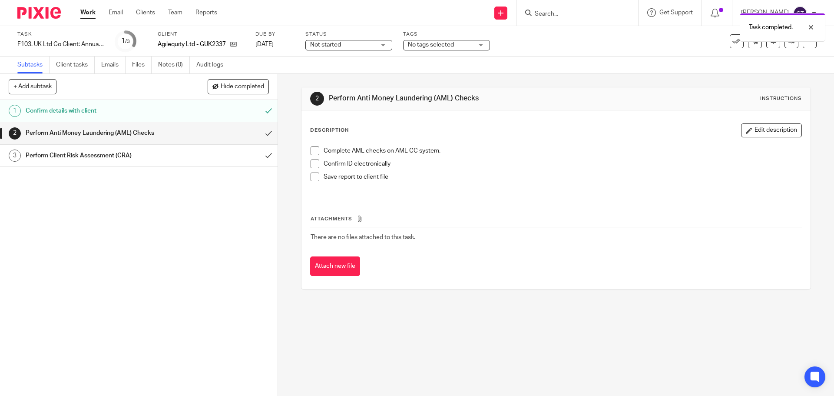
click at [312, 150] on span at bounding box center [315, 150] width 9 height 9
click at [312, 162] on span at bounding box center [315, 163] width 9 height 9
click at [314, 178] on span at bounding box center [315, 176] width 9 height 9
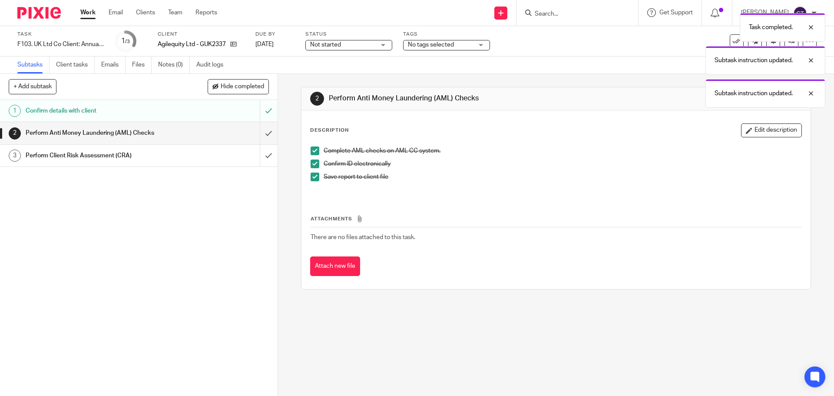
drag, startPoint x: 332, startPoint y: 266, endPoint x: 328, endPoint y: 265, distance: 4.7
click at [329, 265] on button "Attach new file" at bounding box center [335, 266] width 50 height 20
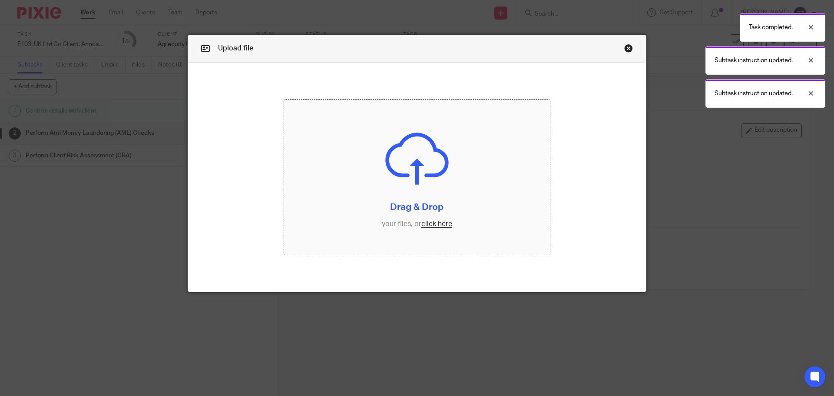
click at [328, 188] on input "file" at bounding box center [417, 177] width 266 height 156
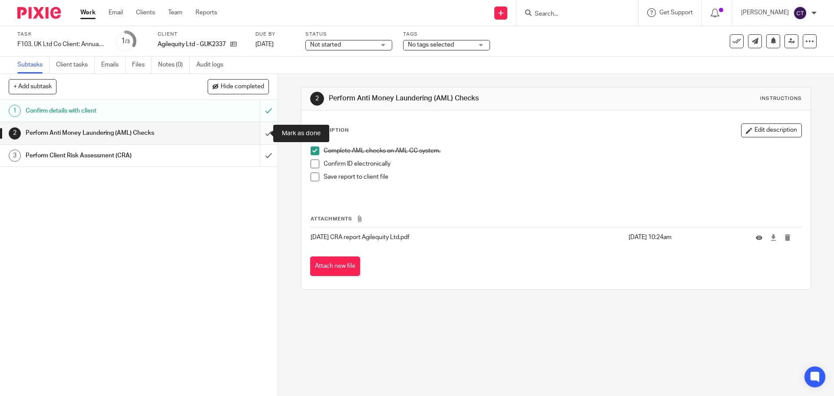
click at [263, 134] on input "submit" at bounding box center [139, 133] width 278 height 22
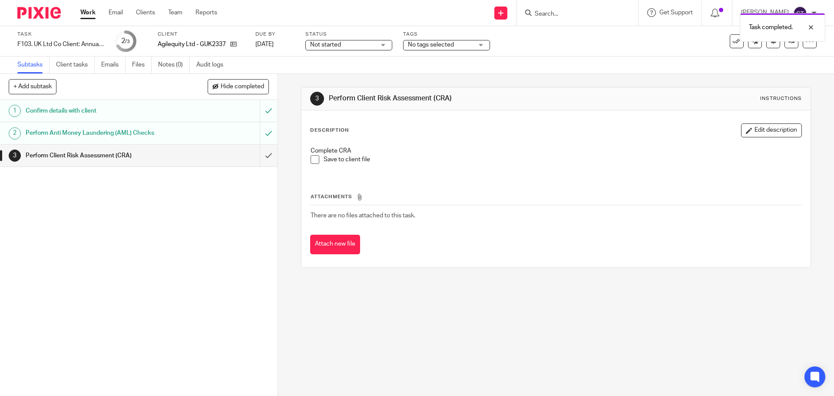
click at [312, 156] on span at bounding box center [315, 159] width 9 height 9
click at [349, 248] on button "Attach new file" at bounding box center [335, 245] width 50 height 20
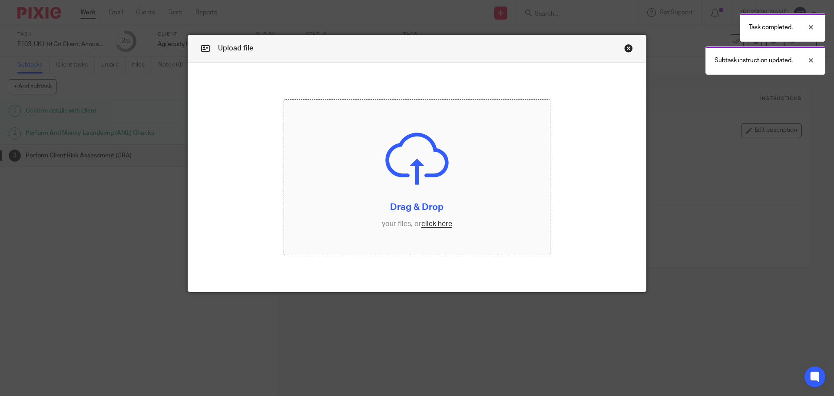
click at [364, 162] on input "file" at bounding box center [417, 177] width 266 height 156
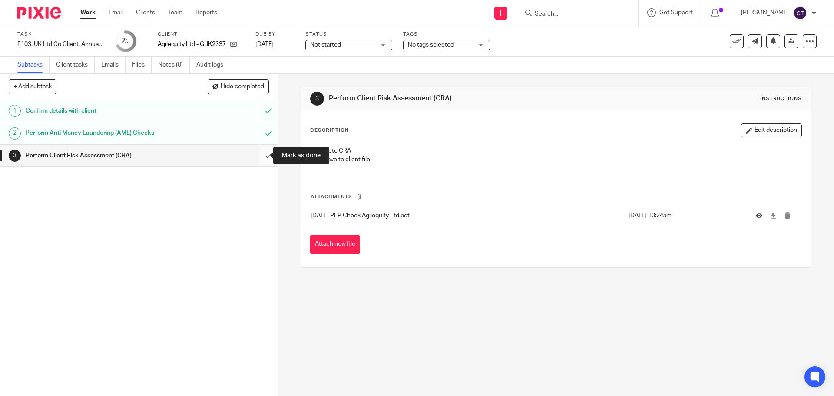
click at [260, 156] on input "submit" at bounding box center [139, 156] width 278 height 22
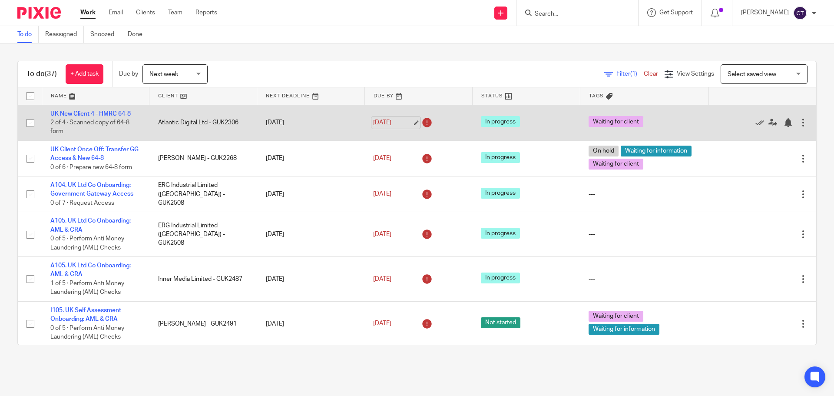
click at [373, 122] on link "11 Sep 2025" at bounding box center [392, 122] width 39 height 9
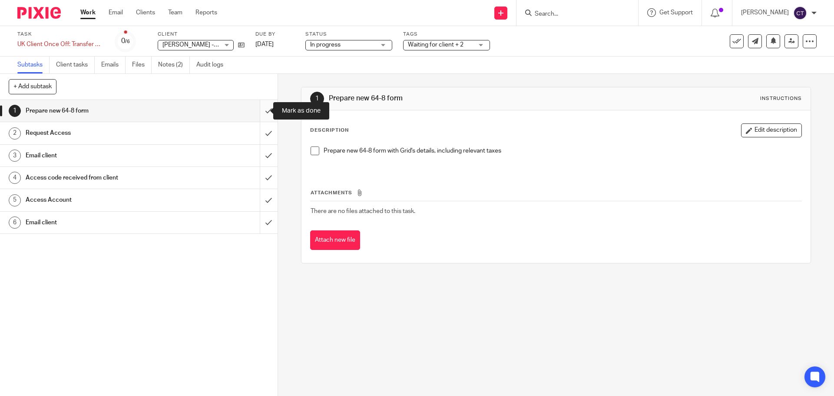
click at [263, 109] on input "submit" at bounding box center [139, 111] width 278 height 22
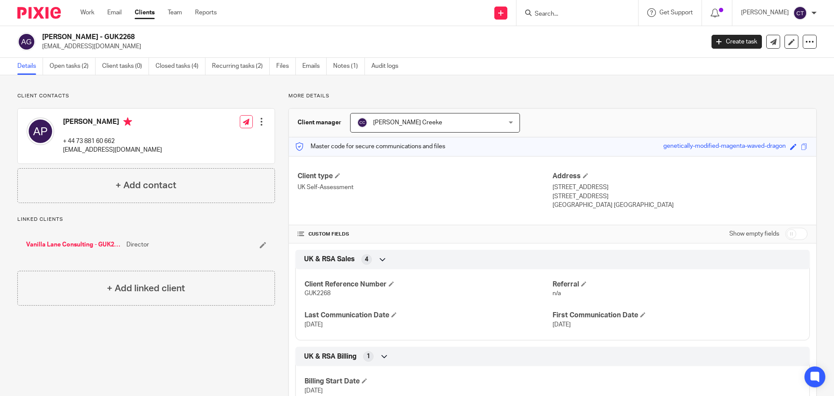
drag, startPoint x: 106, startPoint y: 36, endPoint x: 41, endPoint y: 36, distance: 64.3
click at [41, 36] on div "Amanda Lee Paikin - GUK2268 mandypaikin@gmail.com" at bounding box center [357, 42] width 681 height 18
copy h2 "Amanda Lee Paikin"
click at [336, 66] on link "Notes (1)" at bounding box center [349, 66] width 32 height 17
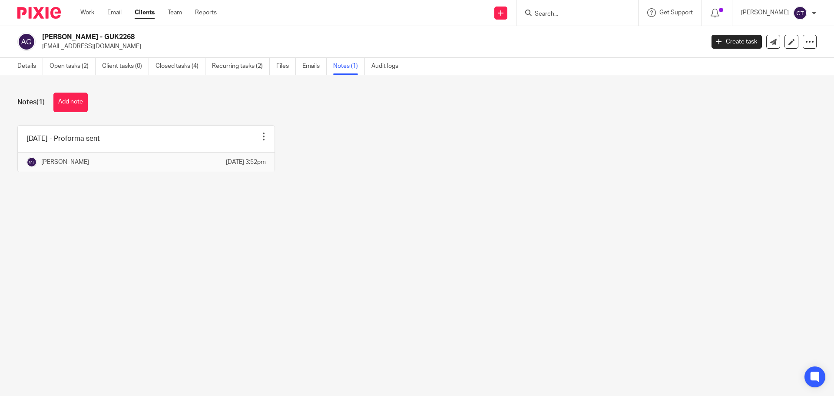
click at [16, 66] on div "Details Open tasks (2) Client tasks (0) Closed tasks (4) Recurring tasks (2) Fi…" at bounding box center [210, 66] width 420 height 17
click at [26, 64] on link "Details" at bounding box center [30, 66] width 26 height 17
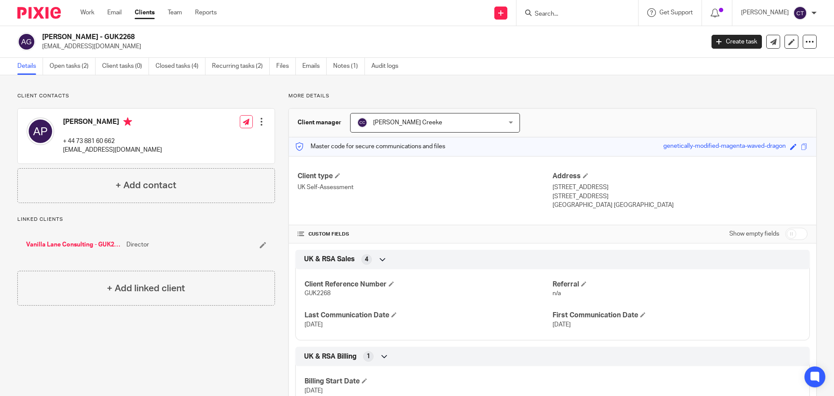
drag, startPoint x: 82, startPoint y: 34, endPoint x: 39, endPoint y: 33, distance: 43.0
click at [39, 33] on div "[PERSON_NAME] - GUK2268 [EMAIL_ADDRESS][DOMAIN_NAME]" at bounding box center [357, 42] width 681 height 18
drag, startPoint x: 631, startPoint y: 187, endPoint x: 549, endPoint y: 190, distance: 82.2
click at [553, 190] on p "Unit 10, 189 Gloucester Place, Marylebone, City of Westminster" at bounding box center [680, 187] width 255 height 9
click at [649, 184] on p "Unit 10, 189 Gloucester Place, Marylebone, City of Westminster" at bounding box center [680, 187] width 255 height 9
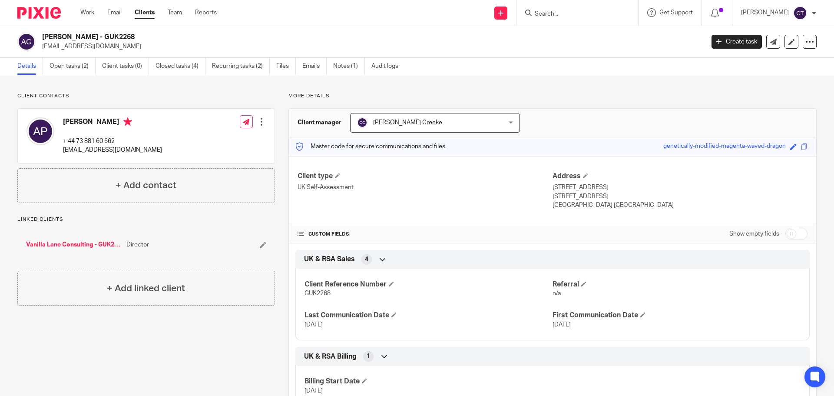
click at [649, 184] on p "Unit 10, 189 Gloucester Place, Marylebone, City of Westminster" at bounding box center [680, 187] width 255 height 9
copy p "Marylebone"
drag, startPoint x: 720, startPoint y: 186, endPoint x: 668, endPoint y: 188, distance: 52.6
click at [668, 188] on p "Unit 10, 189 Gloucester Place, Marylebone, City of Westminster" at bounding box center [680, 187] width 255 height 9
copy p "City of Westminster"
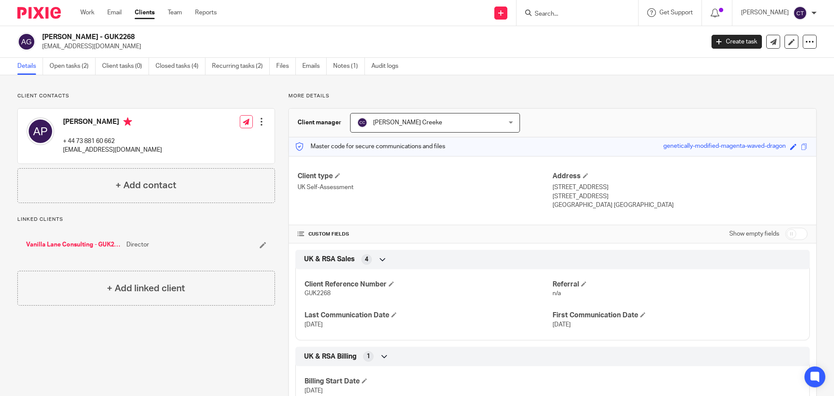
drag, startPoint x: 606, startPoint y: 198, endPoint x: 572, endPoint y: 194, distance: 33.6
click at [572, 194] on p "London, NW1 6BU" at bounding box center [680, 196] width 255 height 9
copy p "NW1 6BU"
drag, startPoint x: 123, startPoint y: 136, endPoint x: 65, endPoint y: 138, distance: 58.2
click at [65, 138] on div "Amanda Paikin + 44 73 881 60 662 mandypaikin@gmail.com" at bounding box center [112, 135] width 99 height 37
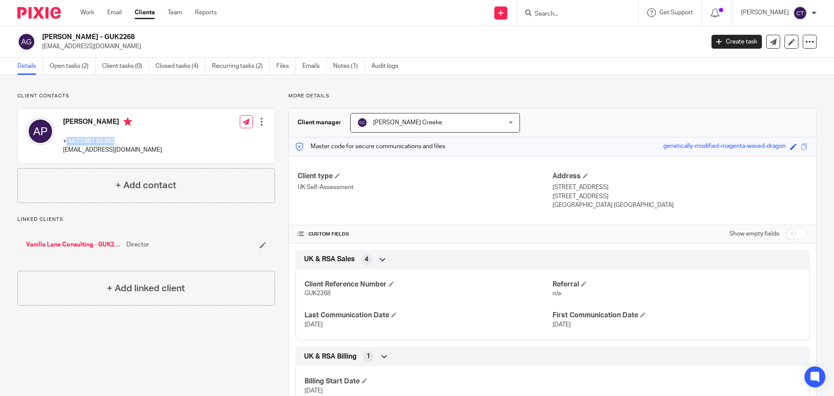
copy p "44 73 881 60 662"
click at [131, 30] on div "Amanda Lee Paikin - GUK2268 mandypaikin@gmail.com Create task Export data Merge…" at bounding box center [417, 42] width 834 height 32
copy h2 "GUK2268"
click at [145, 40] on h2 "Amanda Lee Paikin - GUK2268" at bounding box center [304, 37] width 525 height 9
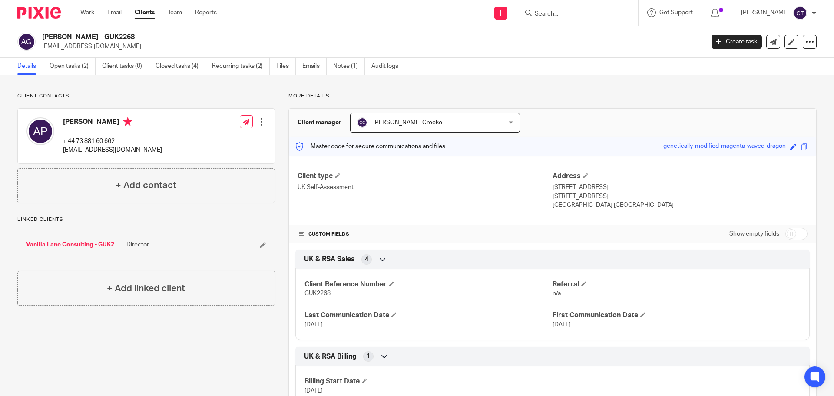
drag, startPoint x: 144, startPoint y: 33, endPoint x: 44, endPoint y: 33, distance: 100.3
click at [44, 33] on h2 "Amanda Lee Paikin - GUK2268" at bounding box center [304, 37] width 525 height 9
copy h2 "Amanda Lee Paikin - GUK2268"
click at [126, 38] on h2 "Amanda Lee Paikin - GUK2268" at bounding box center [304, 37] width 525 height 9
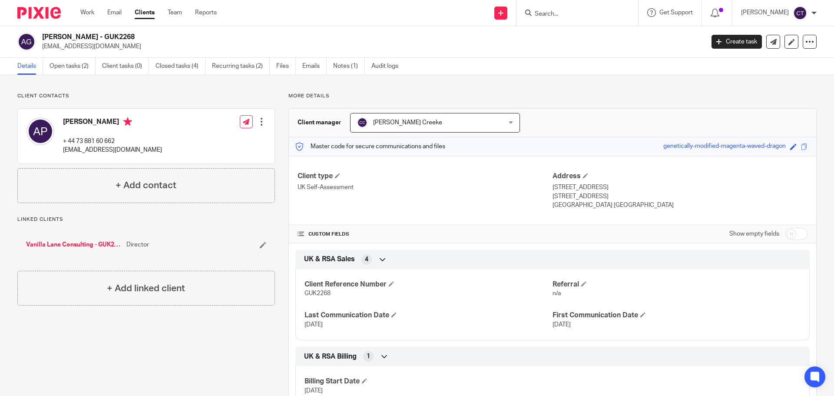
drag, startPoint x: 104, startPoint y: 36, endPoint x: 52, endPoint y: 34, distance: 52.6
click at [38, 34] on div "Amanda Lee Paikin - GUK2268 mandypaikin@gmail.com" at bounding box center [357, 42] width 681 height 18
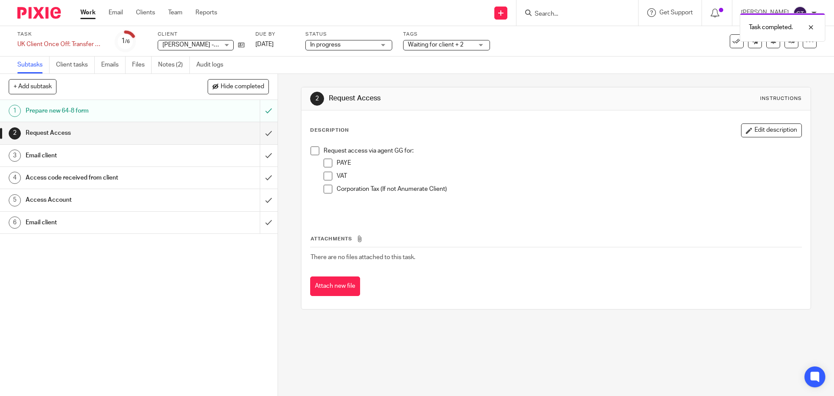
click at [311, 150] on span at bounding box center [315, 150] width 9 height 9
click at [326, 161] on span at bounding box center [328, 163] width 9 height 9
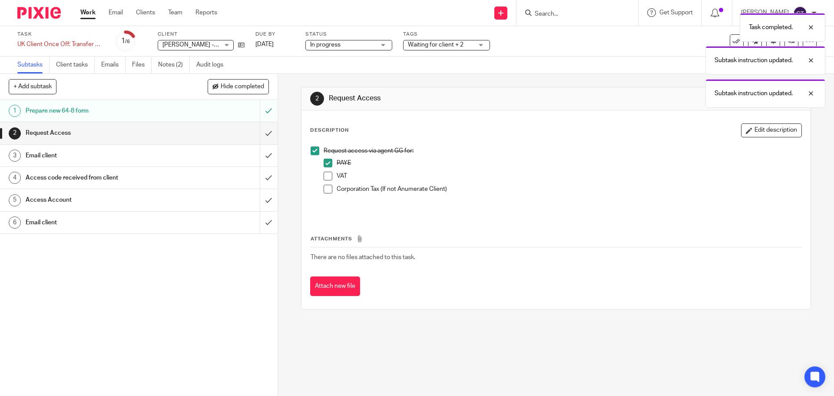
click at [324, 162] on span at bounding box center [328, 163] width 9 height 9
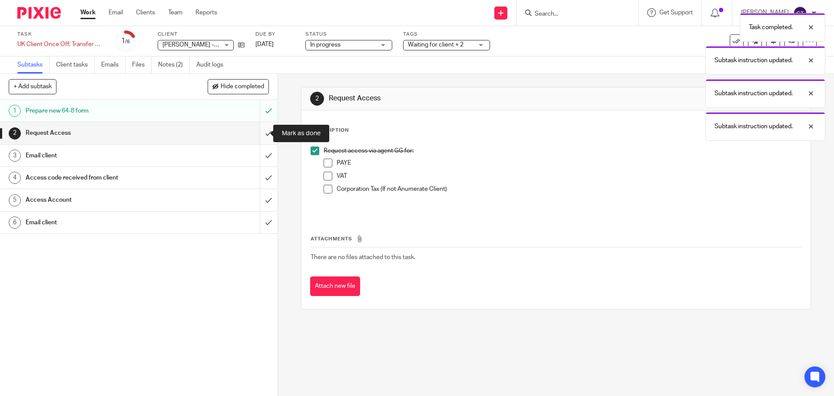
click at [255, 132] on input "submit" at bounding box center [139, 133] width 278 height 22
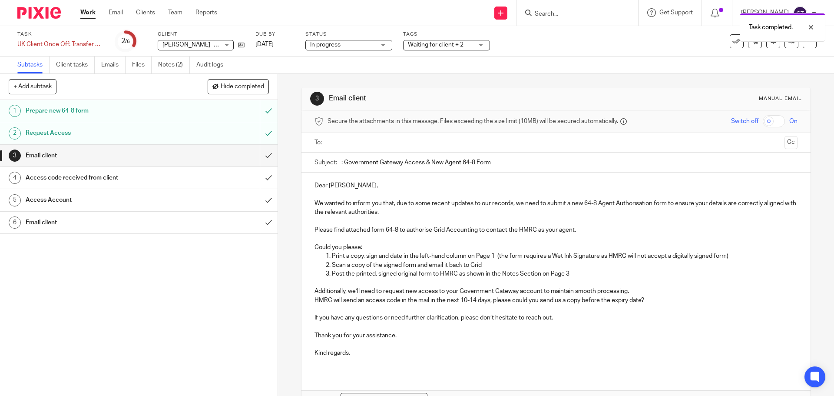
drag, startPoint x: 342, startPoint y: 162, endPoint x: 425, endPoint y: 165, distance: 83.1
click at [425, 165] on input ": Government Gateway Access & New Agent 64-8 Form" at bounding box center [569, 162] width 456 height 20
drag, startPoint x: 430, startPoint y: 161, endPoint x: 490, endPoint y: 166, distance: 61.0
click at [490, 166] on input ": Government Gateway Access & New Agent 64-8 Form" at bounding box center [569, 162] width 456 height 20
click at [258, 159] on input "submit" at bounding box center [139, 156] width 278 height 22
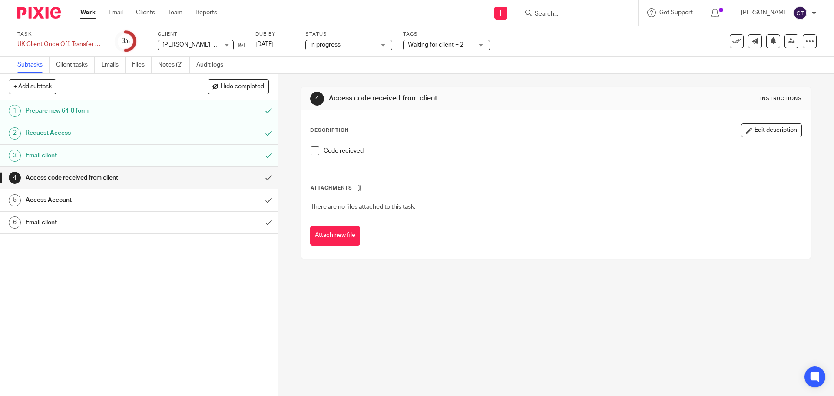
click at [81, 151] on h1 "Email client" at bounding box center [101, 155] width 150 height 13
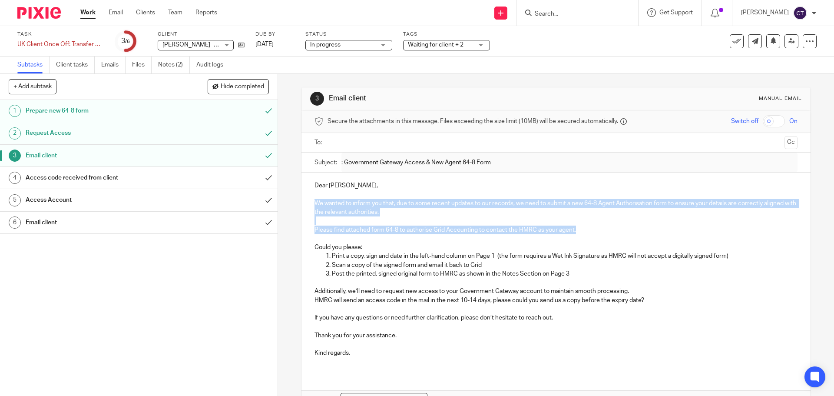
drag, startPoint x: 585, startPoint y: 230, endPoint x: 307, endPoint y: 204, distance: 279.2
click at [307, 204] on div "Dear [PERSON_NAME], We wanted to inform you that, due to some recent updates to…" at bounding box center [555, 272] width 509 height 200
click at [397, 220] on p at bounding box center [555, 220] width 483 height 9
drag, startPoint x: 388, startPoint y: 211, endPoint x: 307, endPoint y: 201, distance: 81.9
click at [307, 201] on div "Dear Amanda, We wanted to inform you that, due to some recent updates to our re…" at bounding box center [555, 272] width 509 height 200
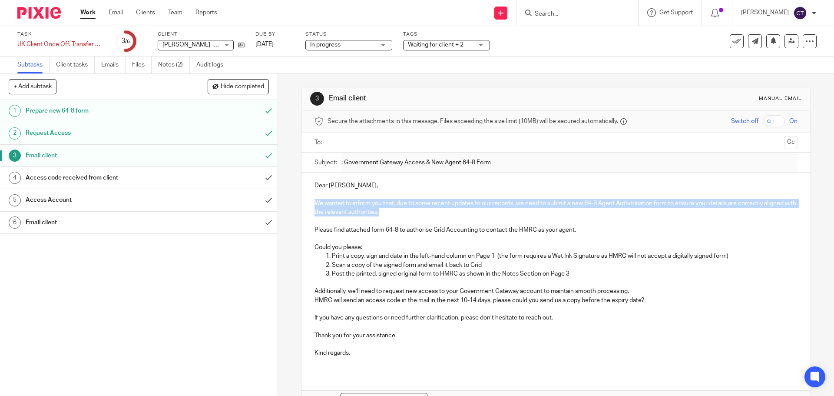
copy p "We wanted to inform you that, due to some recent updates to our records, we nee…"
click at [291, 45] on link "[DATE]" at bounding box center [274, 44] width 39 height 9
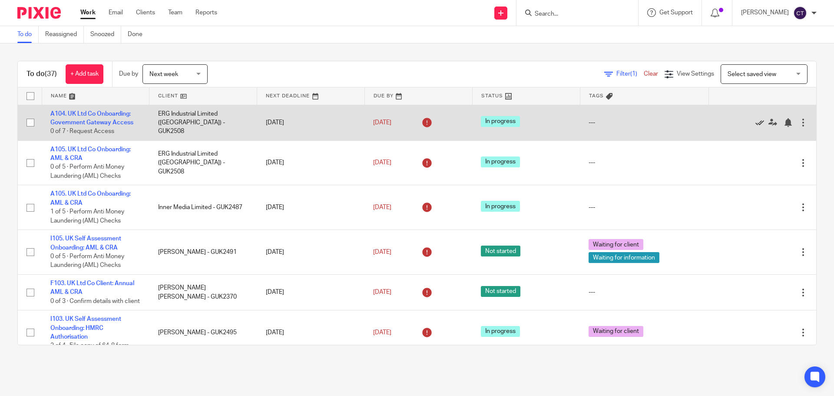
click at [755, 122] on icon at bounding box center [759, 122] width 9 height 9
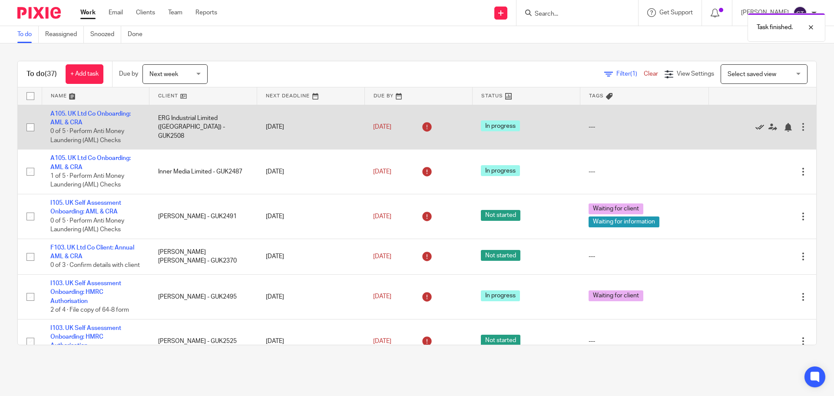
click at [755, 124] on icon at bounding box center [759, 127] width 9 height 9
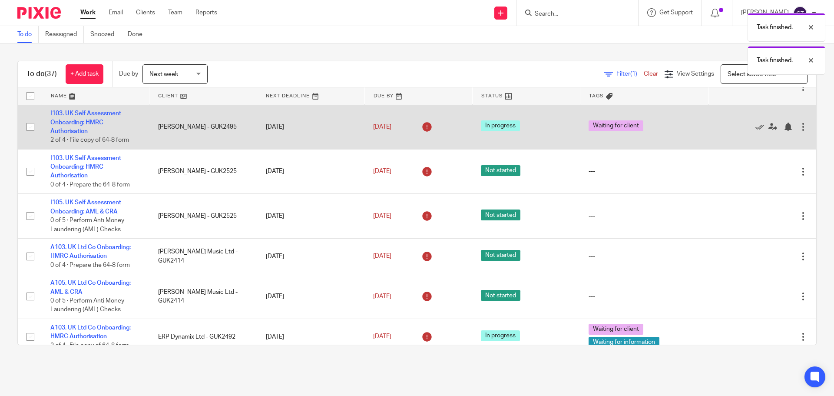
scroll to position [130, 0]
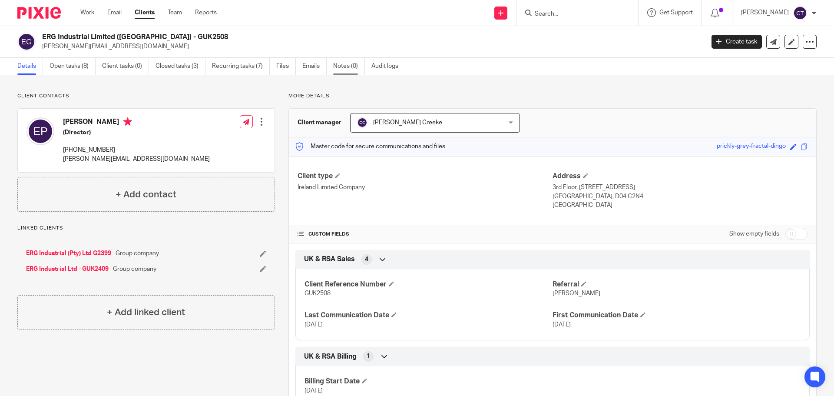
click at [345, 63] on link "Notes (0)" at bounding box center [349, 66] width 32 height 17
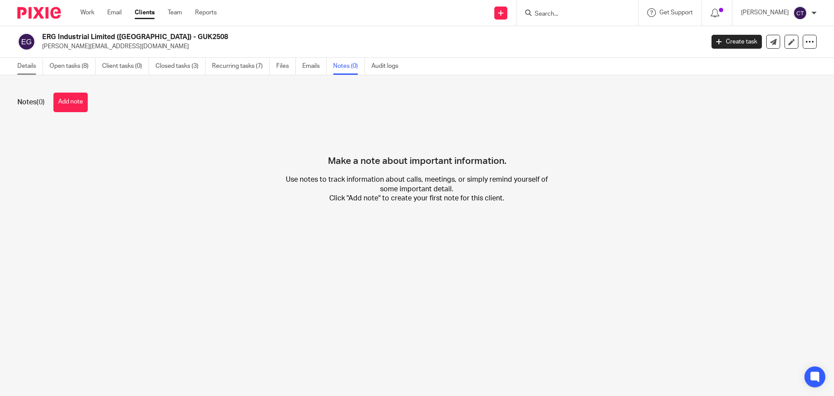
click at [18, 65] on link "Details" at bounding box center [30, 66] width 26 height 17
drag, startPoint x: 148, startPoint y: 36, endPoint x: 38, endPoint y: 33, distance: 110.0
click at [38, 33] on div "ERG Industrial Limited (Ireland) - GUK2508 eugene@ergindustrial.com" at bounding box center [357, 42] width 681 height 18
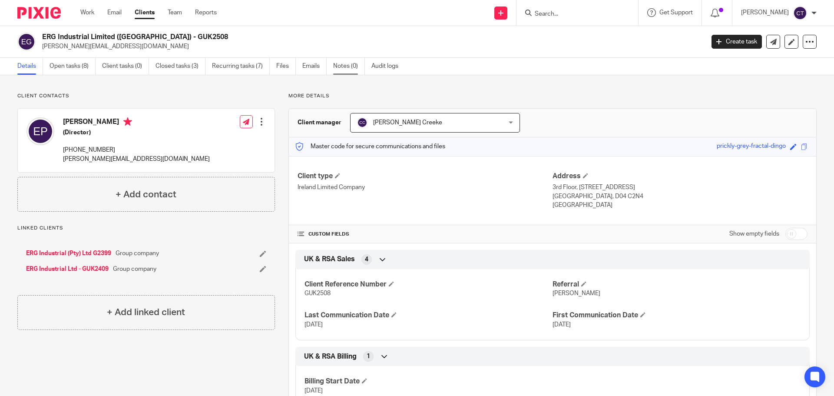
click at [342, 67] on link "Notes (0)" at bounding box center [349, 66] width 32 height 17
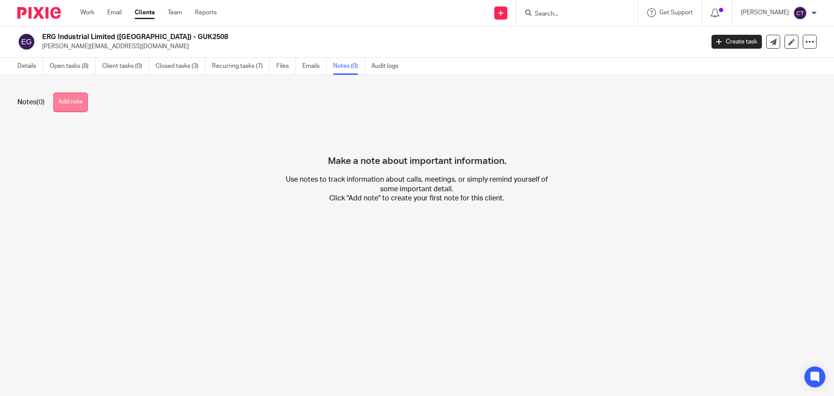
click at [73, 97] on button "Add note" at bounding box center [70, 103] width 34 height 20
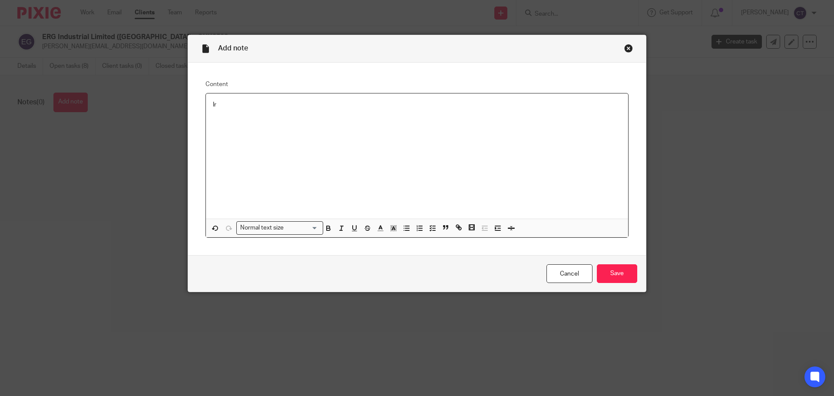
drag, startPoint x: 253, startPoint y: 109, endPoint x: 144, endPoint y: 91, distance: 110.5
click at [144, 91] on div "Add note Content Ir Normal text size Loading... Remove Edit Insert new video Co…" at bounding box center [417, 198] width 834 height 396
click at [349, 112] on div "Irish accountants will need to request access" at bounding box center [417, 155] width 422 height 125
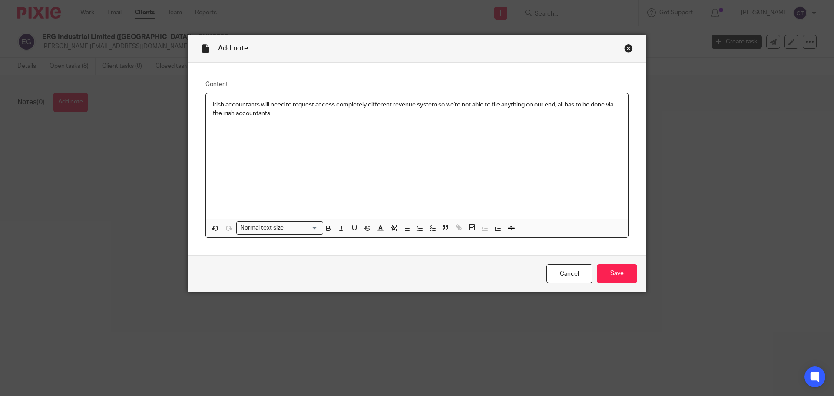
click at [333, 105] on p "Irish accountants will need to request access completely different revenue syst…" at bounding box center [417, 109] width 408 height 18
click at [220, 113] on p "Irish accountants will need to request access, completely different revenue sys…" at bounding box center [417, 109] width 408 height 18
click at [608, 270] on input "Save" at bounding box center [617, 273] width 40 height 19
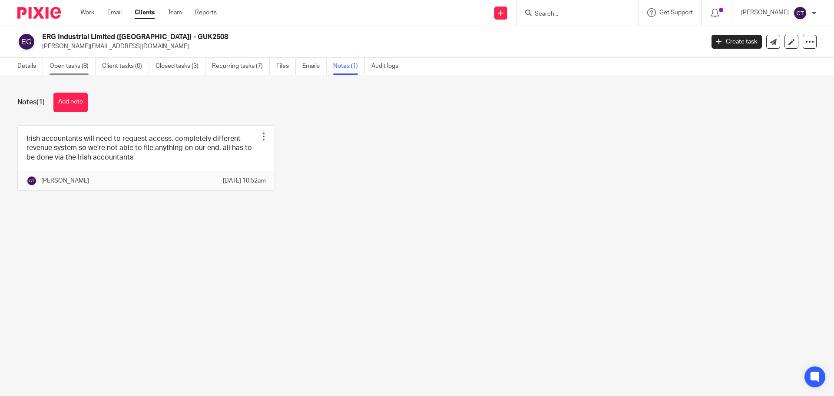
click at [61, 65] on link "Open tasks (8)" at bounding box center [73, 66] width 46 height 17
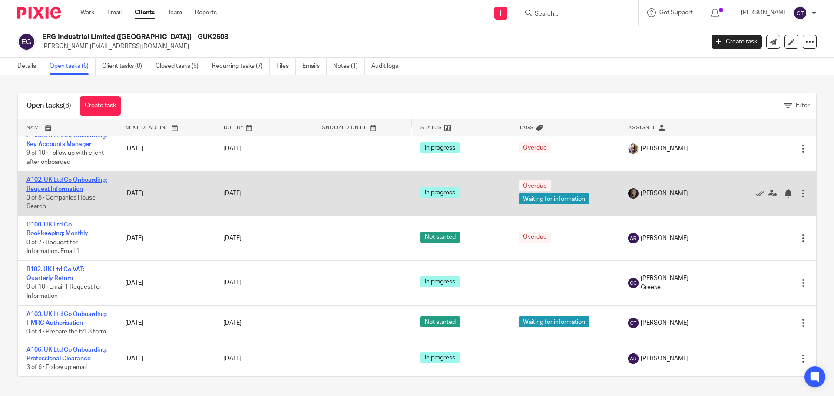
scroll to position [54, 0]
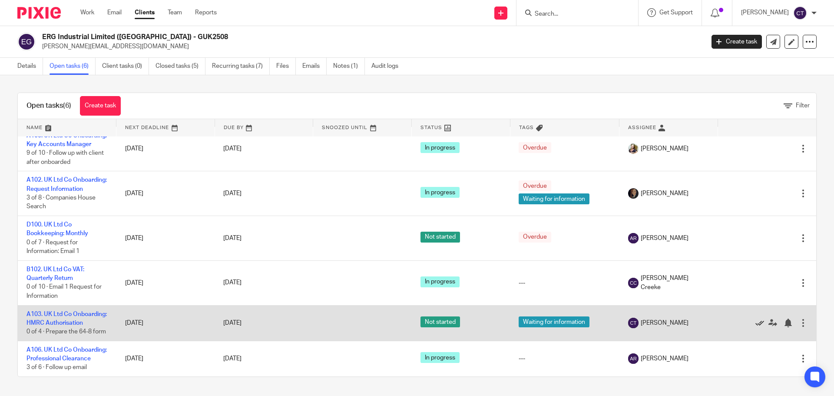
click at [755, 318] on icon at bounding box center [759, 322] width 9 height 9
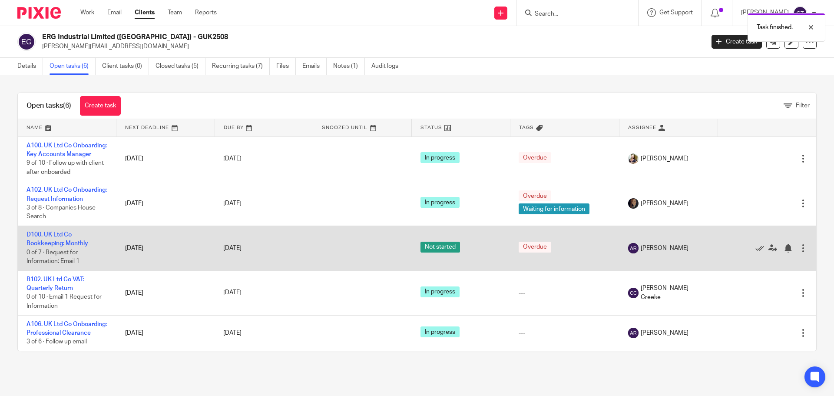
scroll to position [0, 0]
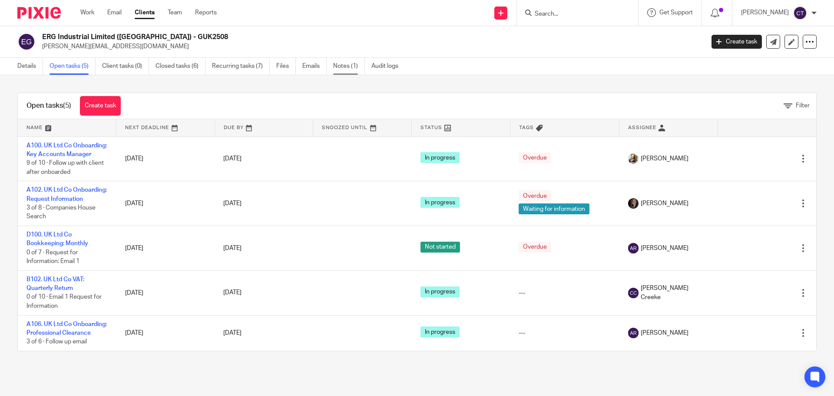
click at [350, 68] on link "Notes (1)" at bounding box center [349, 66] width 32 height 17
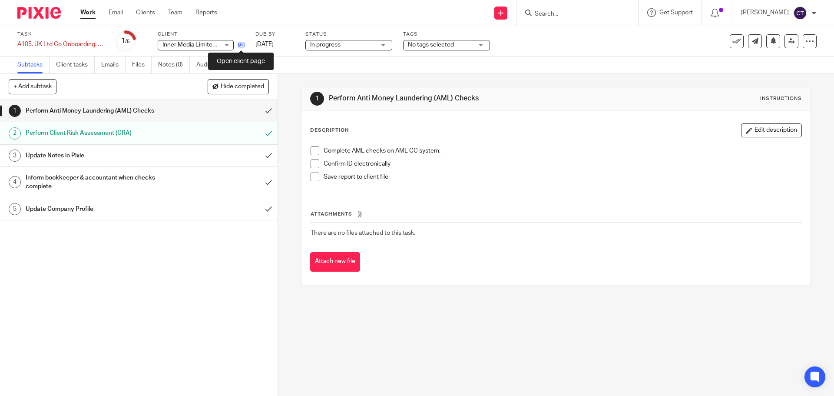
click at [242, 45] on icon at bounding box center [241, 45] width 7 height 7
click at [314, 151] on span at bounding box center [315, 150] width 9 height 9
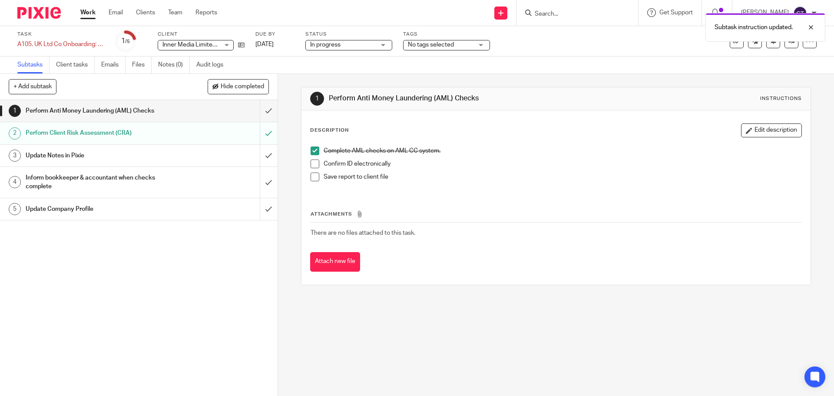
click at [312, 163] on span at bounding box center [315, 163] width 9 height 9
click at [311, 178] on span at bounding box center [315, 176] width 9 height 9
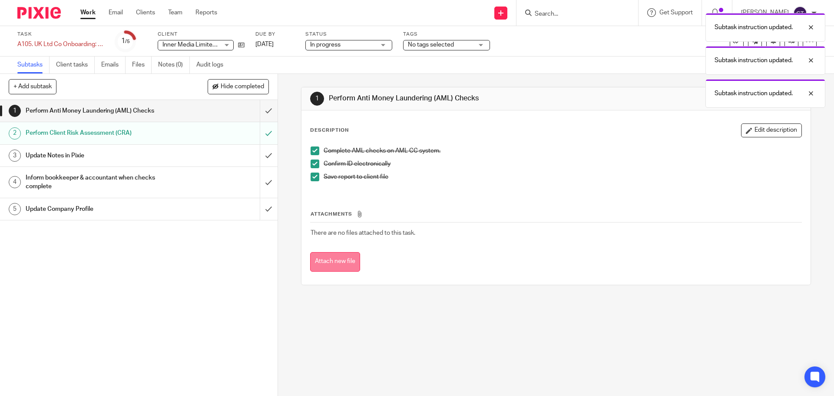
click at [339, 266] on button "Attach new file" at bounding box center [335, 262] width 50 height 20
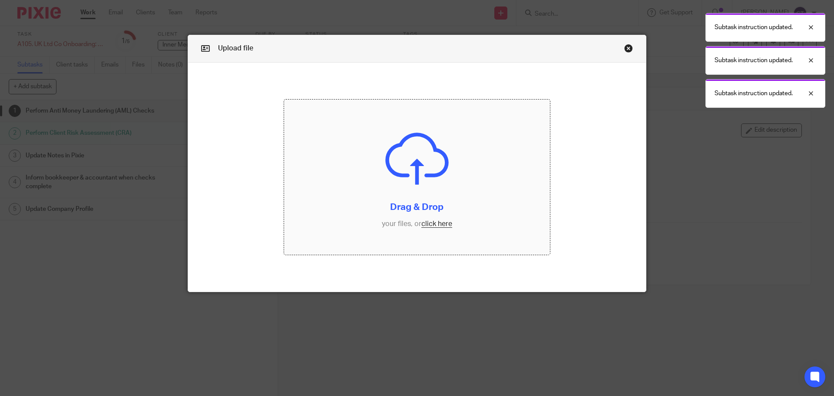
click at [380, 188] on input "file" at bounding box center [417, 177] width 266 height 156
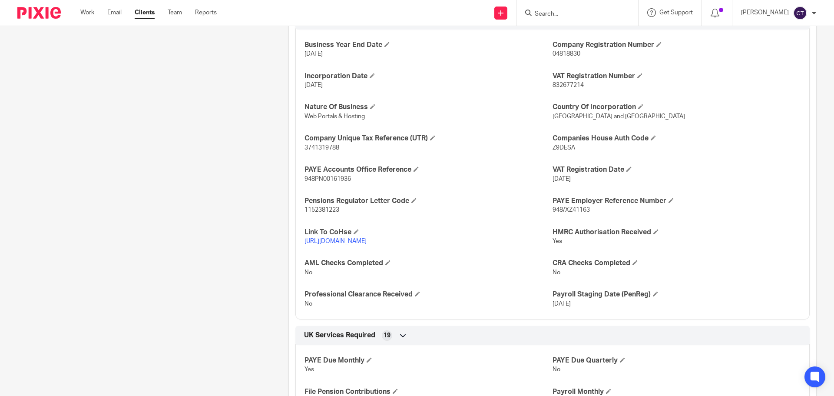
scroll to position [478, 0]
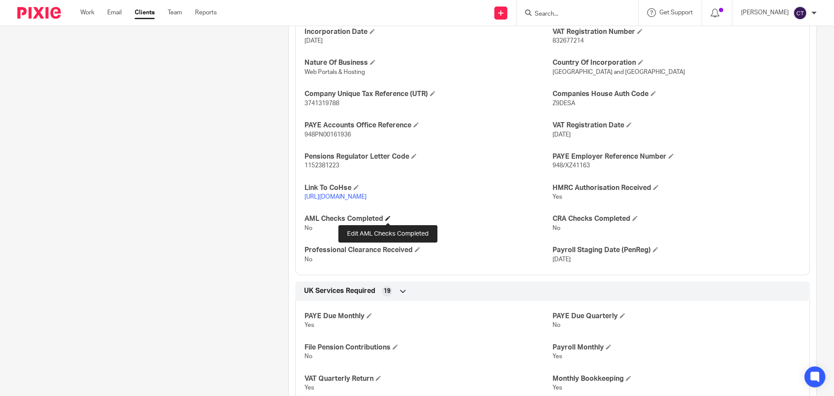
click at [386, 218] on span at bounding box center [387, 217] width 5 height 5
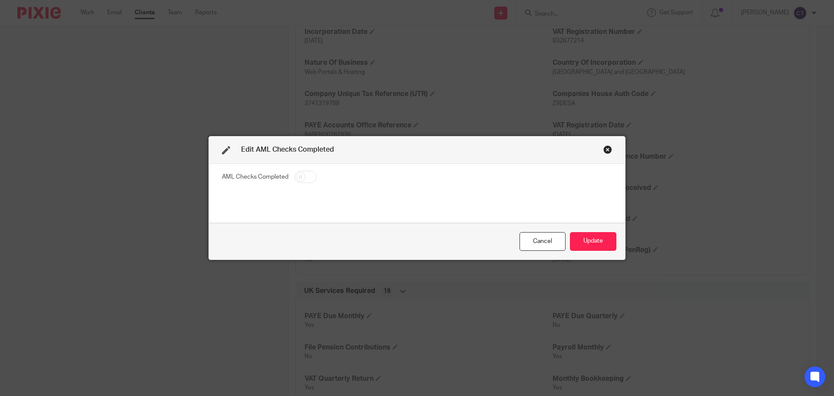
click at [299, 176] on input "checkbox" at bounding box center [306, 177] width 22 height 12
checkbox input "true"
click at [608, 245] on button "Update" at bounding box center [593, 241] width 46 height 19
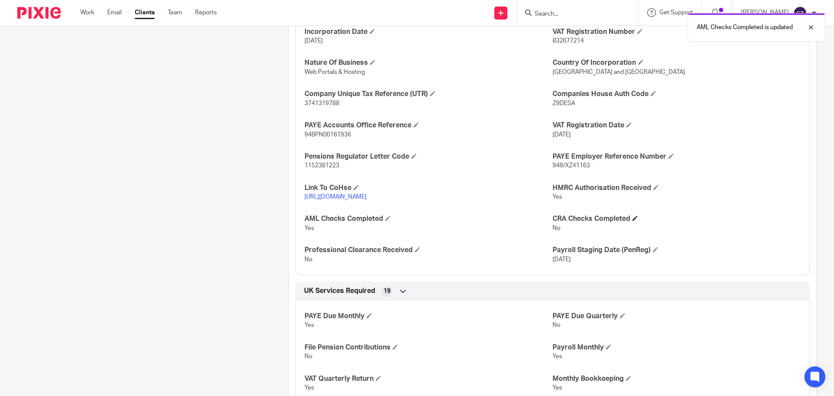
click at [630, 219] on h4 "CRA Checks Completed" at bounding box center [677, 218] width 248 height 9
click at [635, 219] on span at bounding box center [634, 217] width 5 height 5
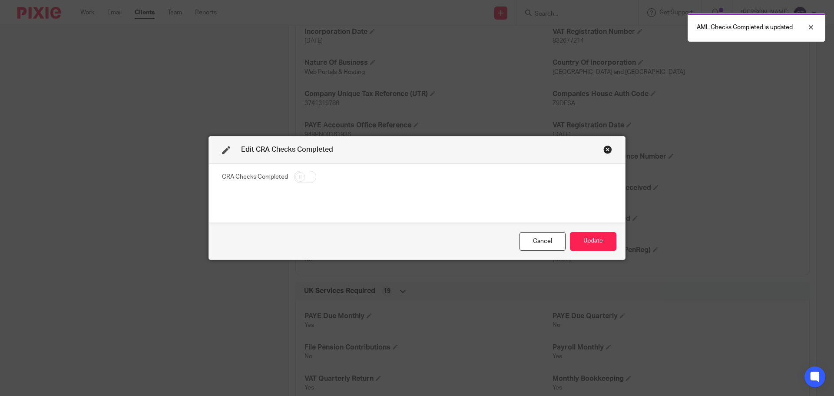
click at [303, 175] on input "checkbox" at bounding box center [305, 177] width 22 height 12
checkbox input "true"
click at [584, 239] on button "Update" at bounding box center [593, 241] width 46 height 19
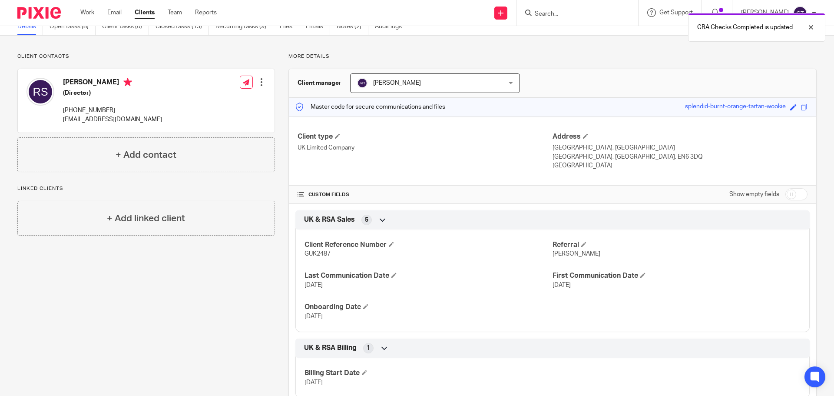
scroll to position [0, 0]
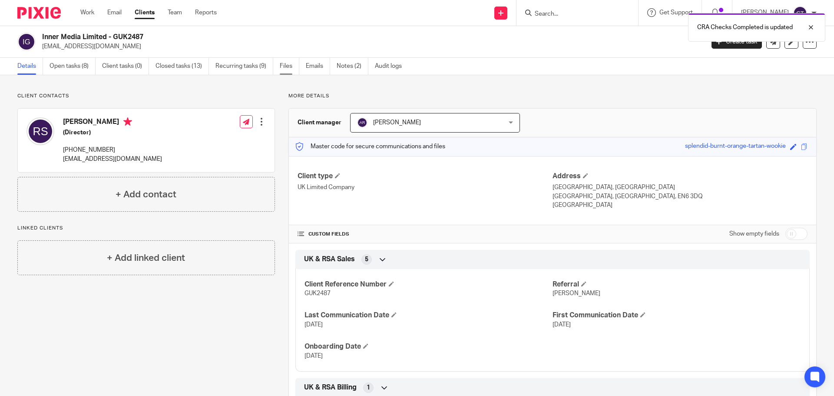
click at [285, 64] on link "Files" at bounding box center [290, 66] width 20 height 17
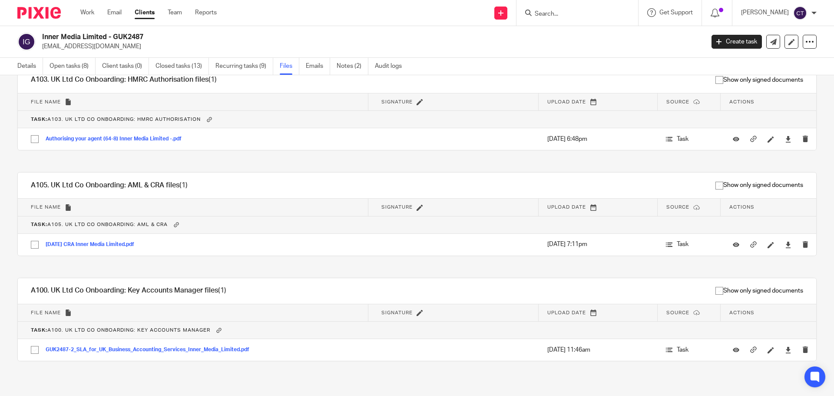
scroll to position [341, 0]
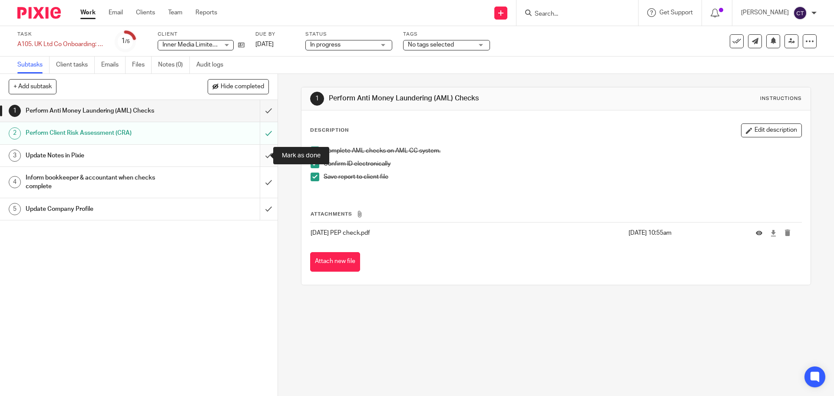
click at [258, 158] on input "submit" at bounding box center [139, 156] width 278 height 22
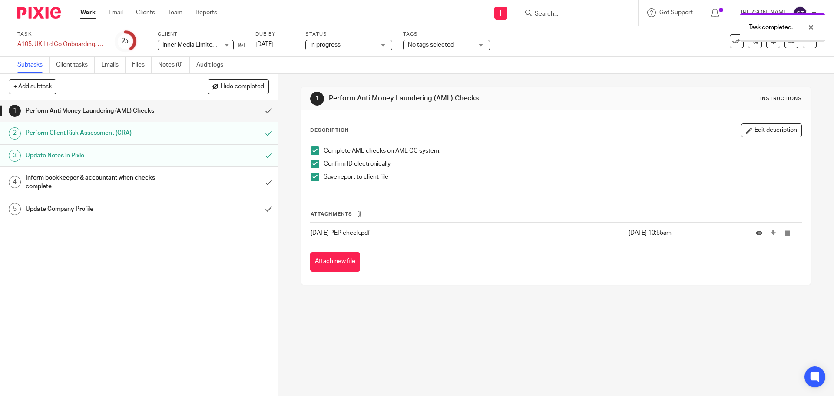
click at [239, 183] on div "Inform bookkeeper & accountant when checks complete" at bounding box center [138, 182] width 225 height 22
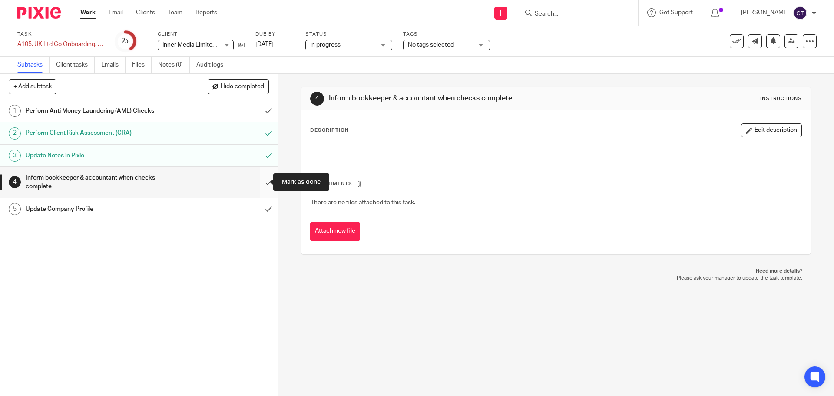
click at [264, 180] on input "submit" at bounding box center [139, 182] width 278 height 31
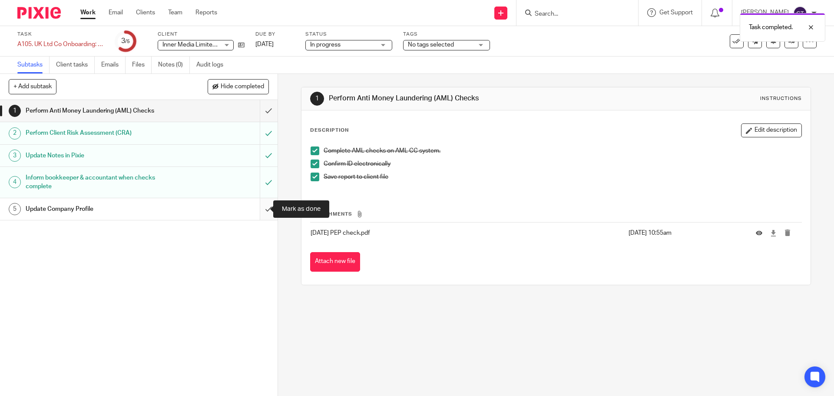
click at [260, 208] on input "submit" at bounding box center [139, 209] width 278 height 22
click at [205, 204] on div "Update Company Profile" at bounding box center [138, 208] width 225 height 13
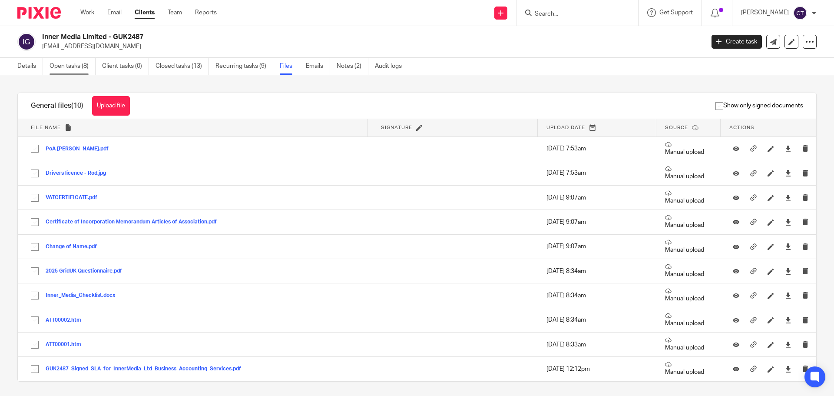
click at [79, 65] on link "Open tasks (8)" at bounding box center [73, 66] width 46 height 17
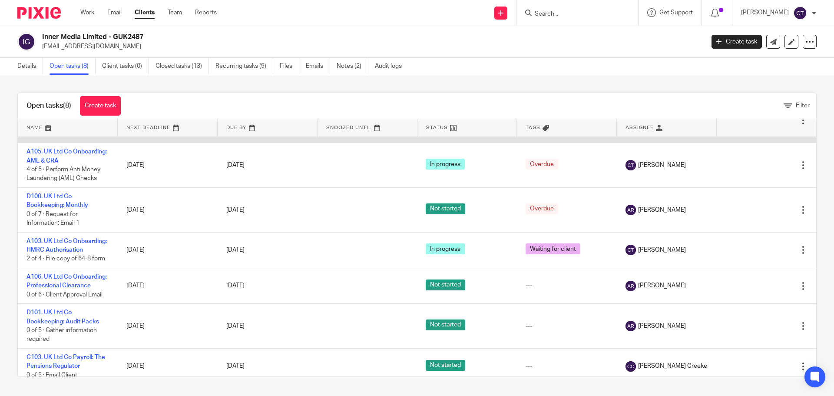
scroll to position [43, 0]
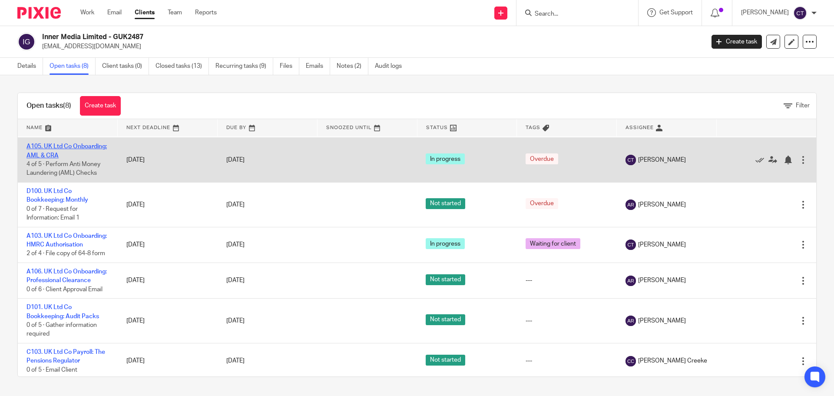
click at [74, 158] on link "A105. UK Ltd Co Onboarding: AML & CRA" at bounding box center [66, 150] width 80 height 15
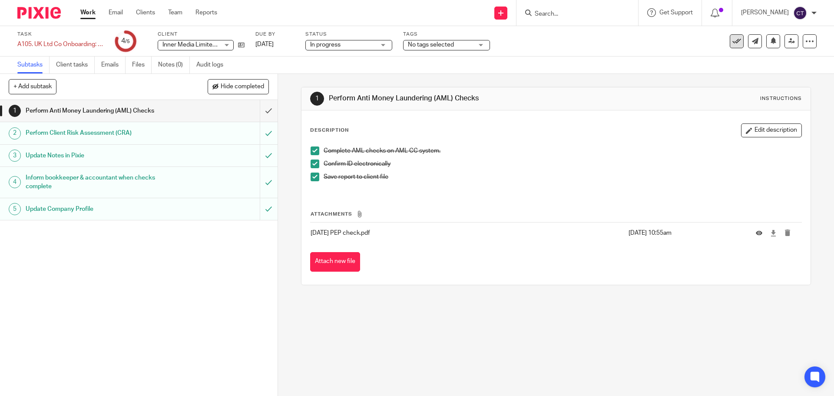
click at [732, 40] on icon at bounding box center [736, 41] width 9 height 9
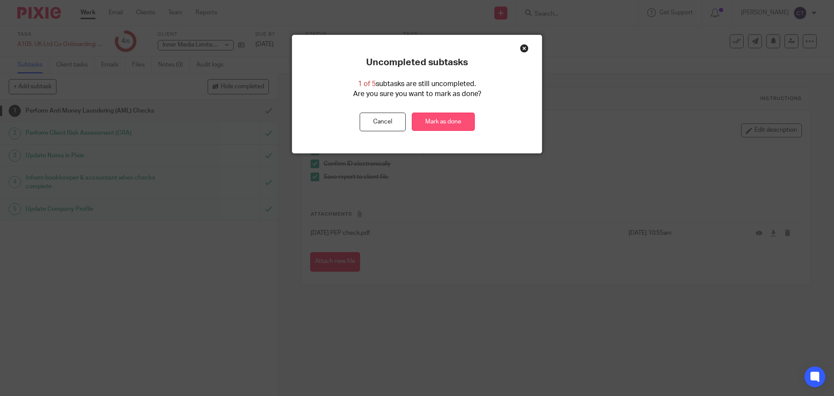
click at [427, 117] on link "Mark as done" at bounding box center [443, 122] width 63 height 19
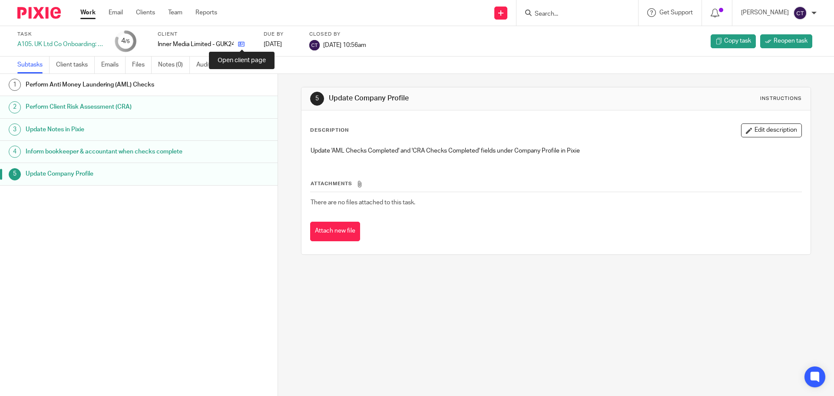
click at [243, 44] on icon at bounding box center [241, 44] width 7 height 7
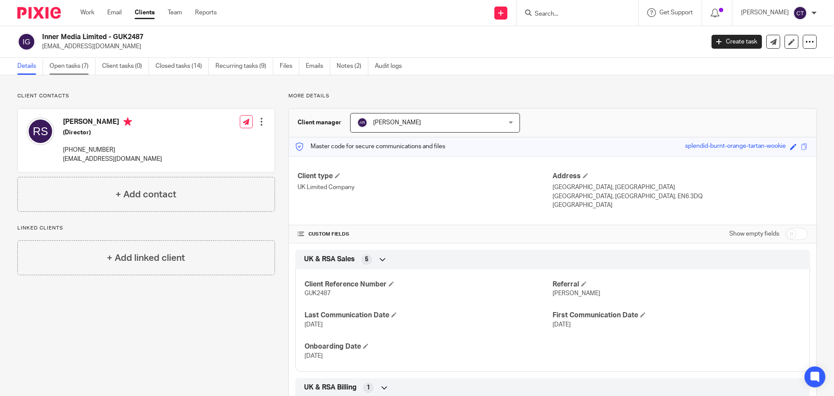
click at [81, 66] on link "Open tasks (7)" at bounding box center [73, 66] width 46 height 17
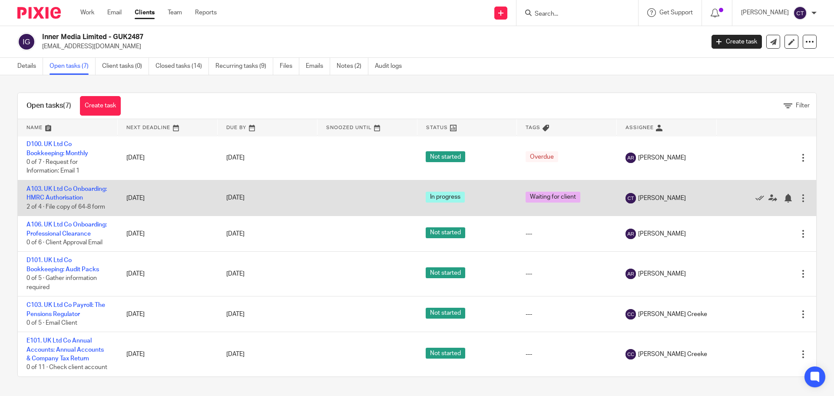
scroll to position [81, 0]
drag, startPoint x: 66, startPoint y: 167, endPoint x: 177, endPoint y: 166, distance: 110.8
click at [177, 180] on td "25 Sep 2025" at bounding box center [168, 198] width 100 height 36
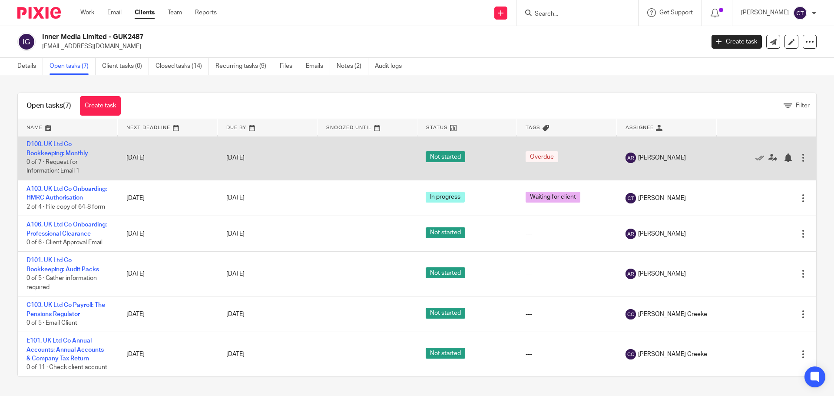
scroll to position [0, 0]
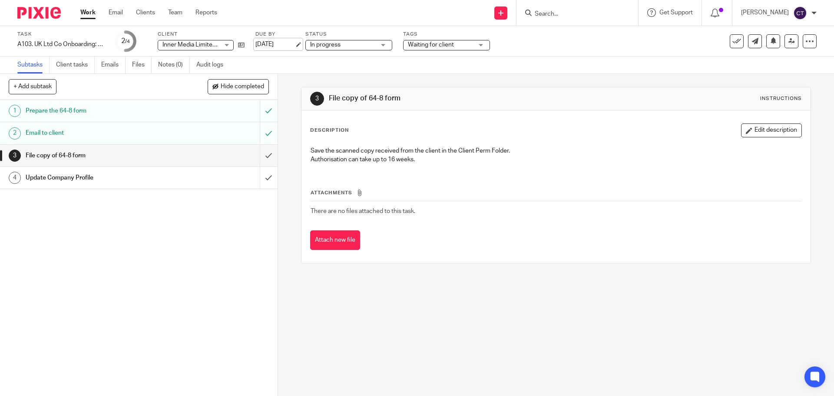
click at [285, 44] on link "25 Sep 2025" at bounding box center [274, 44] width 39 height 9
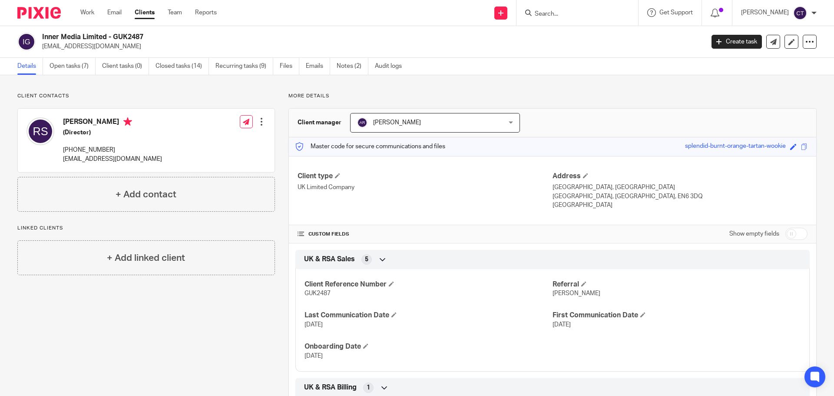
drag, startPoint x: 109, startPoint y: 34, endPoint x: 33, endPoint y: 34, distance: 75.1
click at [33, 34] on div "Inner Media Limited - GUK2487 rod@in-synergy.group" at bounding box center [357, 42] width 681 height 18
click at [293, 67] on link "Files" at bounding box center [290, 66] width 20 height 17
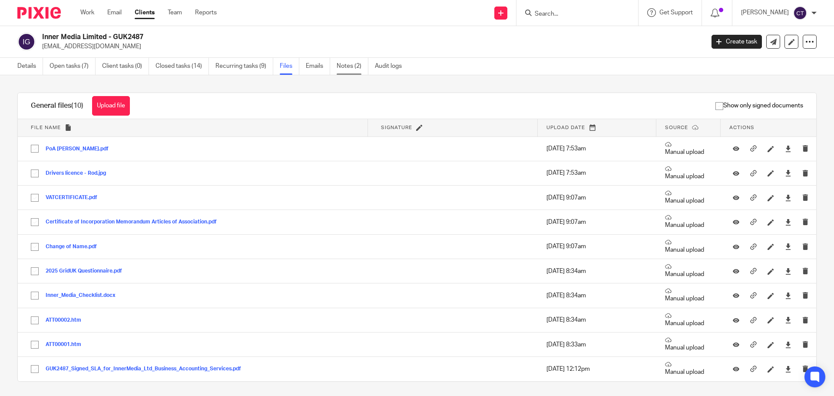
click at [344, 68] on link "Notes (2)" at bounding box center [353, 66] width 32 height 17
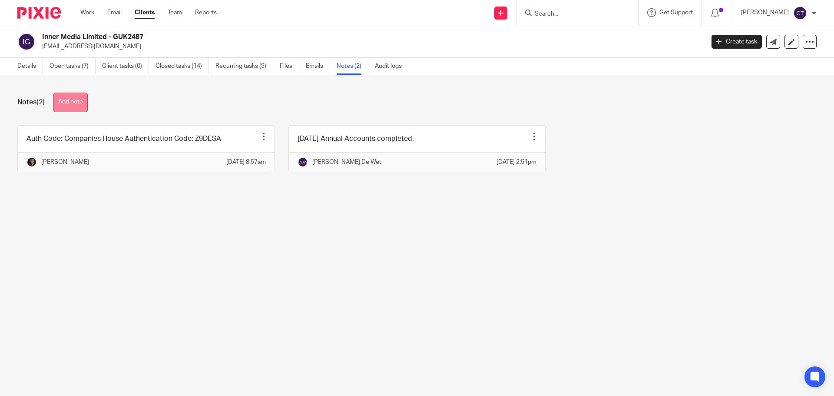
click at [73, 103] on button "Add note" at bounding box center [70, 103] width 34 height 20
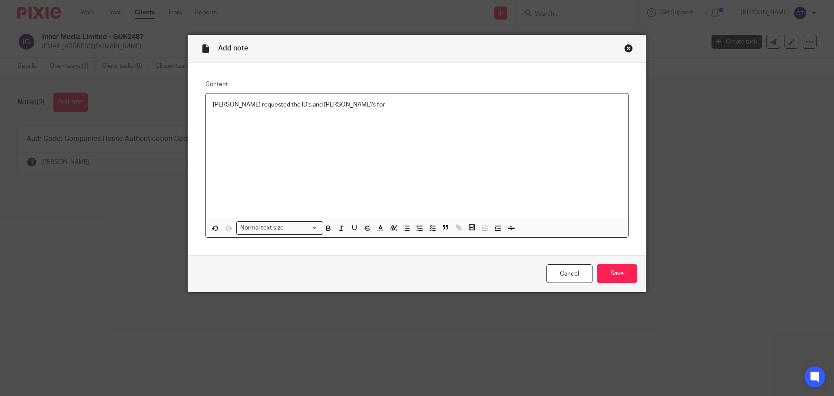
click at [390, 109] on p "[PERSON_NAME] requested the ID's and [PERSON_NAME]'s for" at bounding box center [417, 104] width 408 height 9
click at [628, 273] on input "Save" at bounding box center [617, 273] width 40 height 19
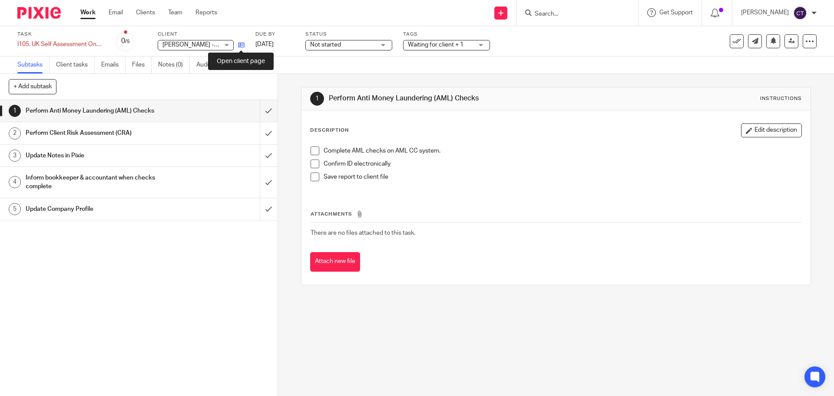
click at [242, 45] on icon at bounding box center [241, 45] width 7 height 7
click at [375, 48] on span "Not started" at bounding box center [342, 44] width 65 height 9
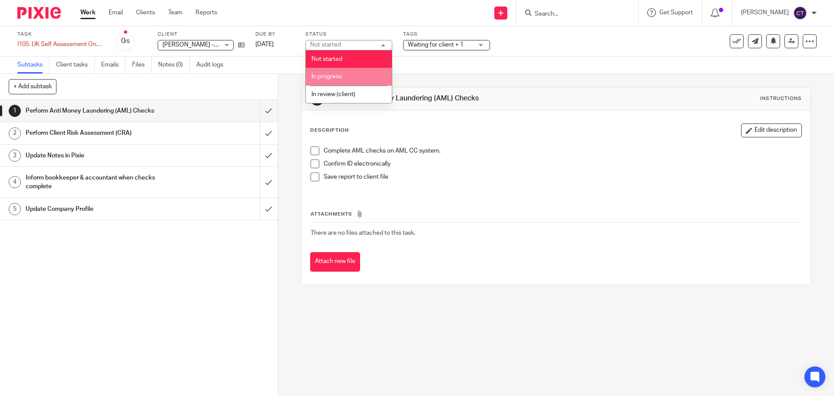
click at [366, 74] on li "In progress" at bounding box center [349, 77] width 86 height 18
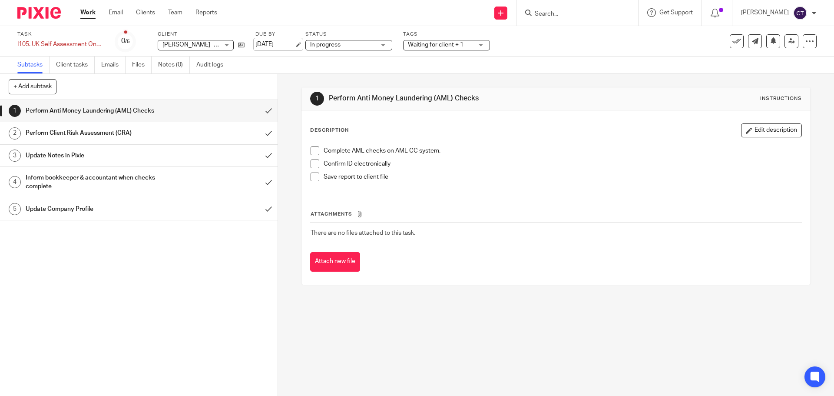
click at [285, 44] on link "12 Sep 2025" at bounding box center [274, 44] width 39 height 9
click at [177, 66] on link "Notes (0)" at bounding box center [174, 64] width 32 height 17
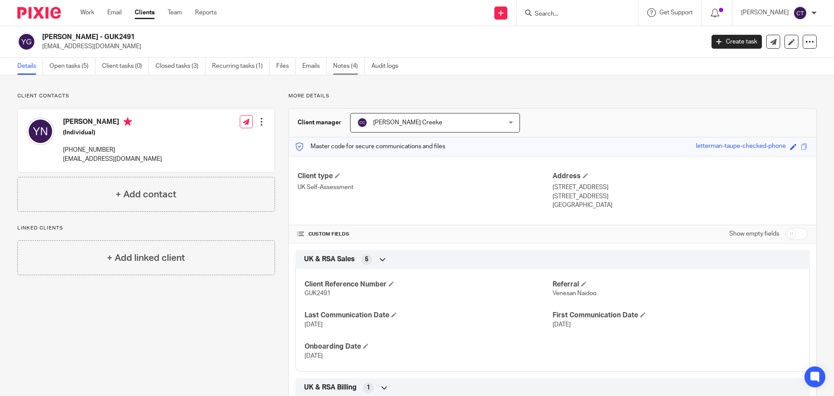
click at [343, 67] on link "Notes (4)" at bounding box center [349, 66] width 32 height 17
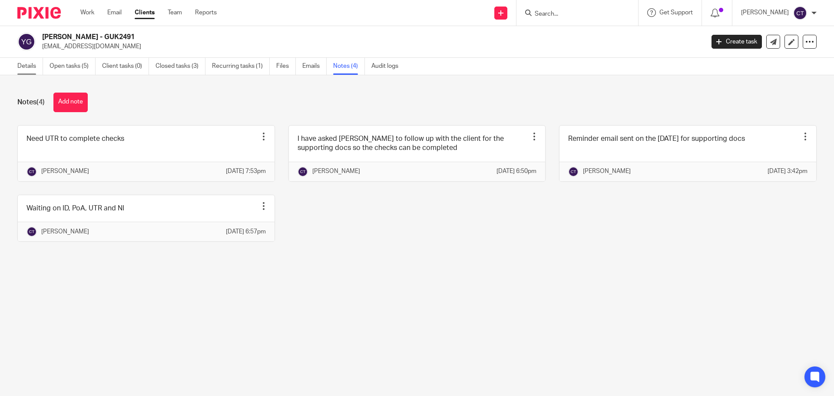
click at [29, 67] on link "Details" at bounding box center [30, 66] width 26 height 17
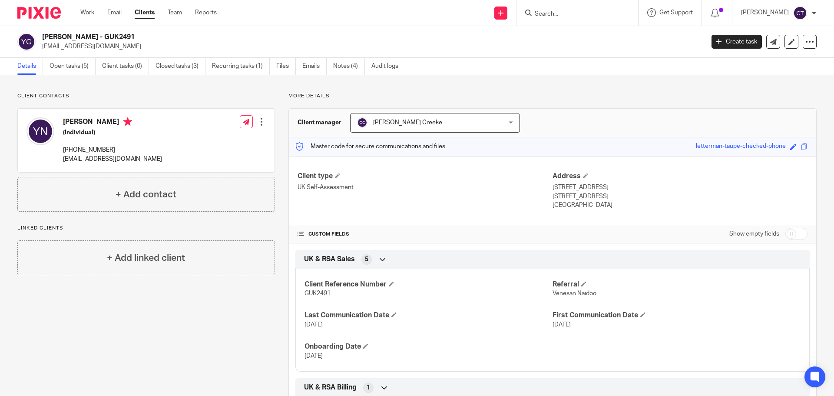
drag, startPoint x: 98, startPoint y: 34, endPoint x: 43, endPoint y: 34, distance: 55.6
click at [43, 34] on h2 "[PERSON_NAME] - GUK2491" at bounding box center [304, 37] width 525 height 9
copy h2 "Yushavia Naidoo"
click at [126, 32] on div "Yushavia Naidoo - GUK2491 yushavia6@outlook.com Create task Export data Merge A…" at bounding box center [417, 42] width 834 height 32
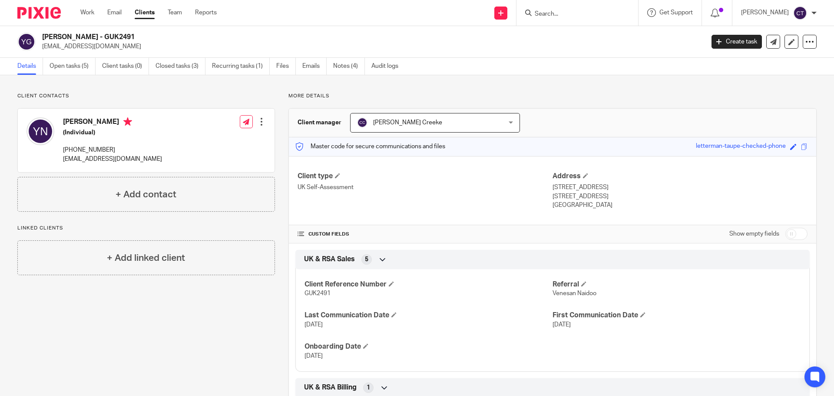
copy h2 "GUK2491"
click at [60, 39] on h2 "[PERSON_NAME] - GUK2491" at bounding box center [304, 37] width 525 height 9
click at [59, 38] on h2 "[PERSON_NAME] - GUK2491" at bounding box center [304, 37] width 525 height 9
copy h2 "Yushavia"
click at [85, 34] on h2 "[PERSON_NAME] - GUK2491" at bounding box center [304, 37] width 525 height 9
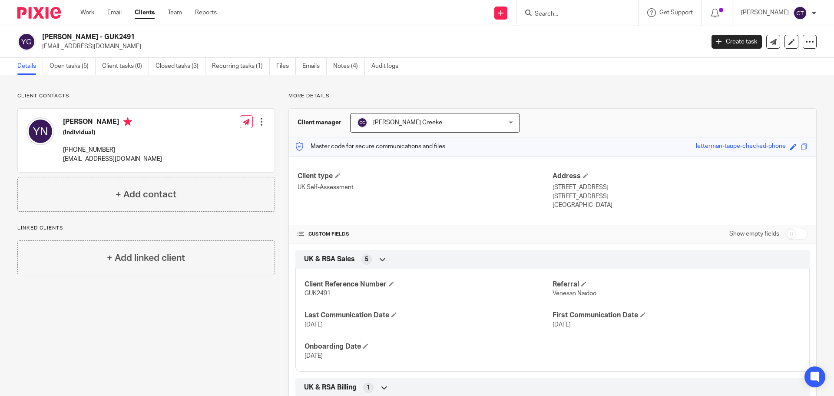
click at [85, 34] on h2 "[PERSON_NAME] - GUK2491" at bounding box center [304, 37] width 525 height 9
copy h2 "Naidoo"
drag, startPoint x: 591, startPoint y: 187, endPoint x: 546, endPoint y: 187, distance: 45.2
click at [546, 187] on div "Client type UK Self-Assessment Address 8 Dundas Court, 29 Dowells Street, Green…" at bounding box center [552, 190] width 527 height 69
click at [566, 189] on p "8 Dundas Court, 29 Dowells Street, Greenwich" at bounding box center [680, 187] width 255 height 9
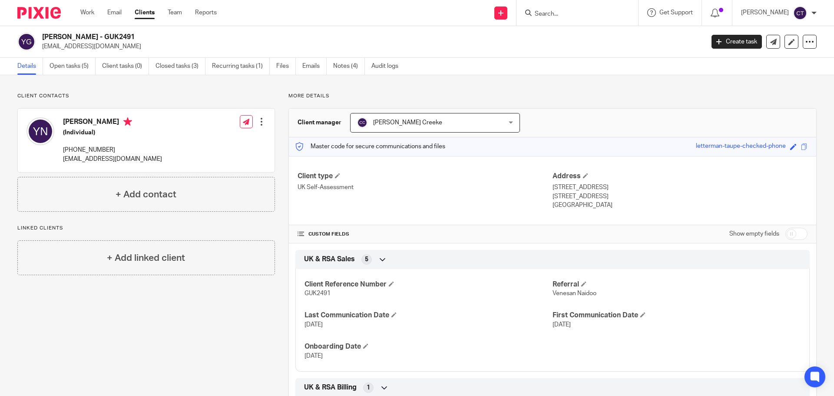
drag, startPoint x: 592, startPoint y: 188, endPoint x: 549, endPoint y: 189, distance: 43.0
click at [553, 189] on p "8 Dundas Court, 29 Dowells Street, Greenwich" at bounding box center [680, 187] width 255 height 9
drag, startPoint x: 643, startPoint y: 187, endPoint x: 595, endPoint y: 188, distance: 48.2
click at [595, 188] on p "8 Dundas Court, 29 Dowells Street, Greenwich" at bounding box center [680, 187] width 255 height 9
copy p "29 Dowells Street"
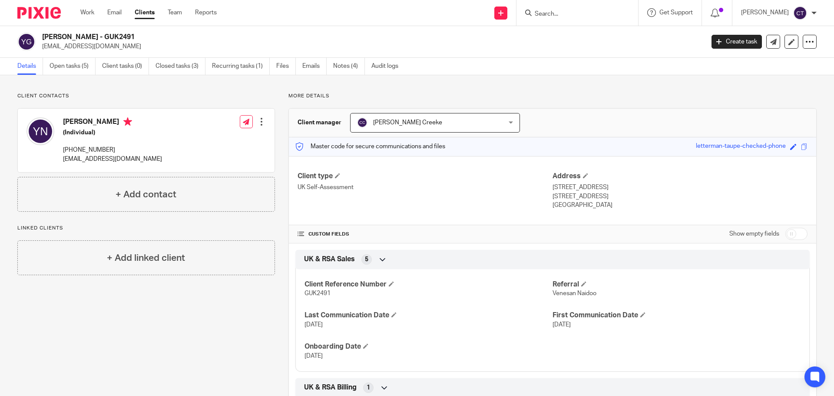
click at [671, 182] on div "Address 8 Dundas Court, 29 Dowells Street, Greenwich London, United Kingdom, SE…" at bounding box center [680, 191] width 255 height 38
click at [657, 185] on p "8 Dundas Court, 29 Dowells Street, Greenwich" at bounding box center [680, 187] width 255 height 9
copy p "Greenwich"
drag, startPoint x: 648, startPoint y: 199, endPoint x: 619, endPoint y: 196, distance: 28.4
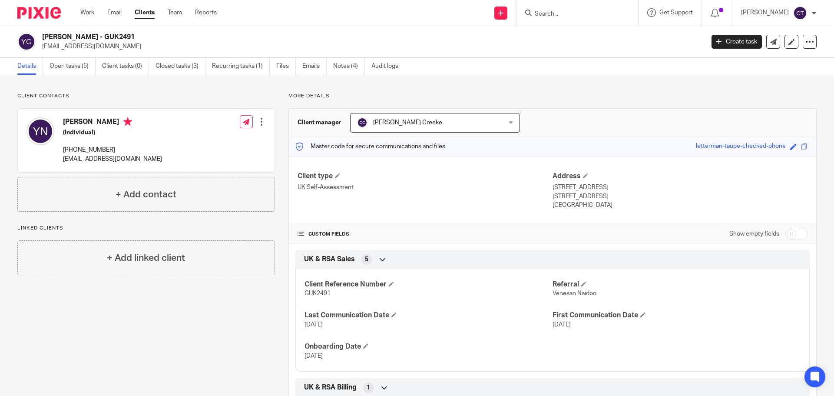
click at [619, 196] on p "London, United Kingdom, SE10 9EA" at bounding box center [680, 196] width 255 height 9
copy p "SE10 9EA"
drag, startPoint x: 123, startPoint y: 149, endPoint x: 66, endPoint y: 150, distance: 56.9
click at [66, 150] on p "+44 757 000 9226" at bounding box center [112, 150] width 99 height 9
copy p "44 757 000 9226"
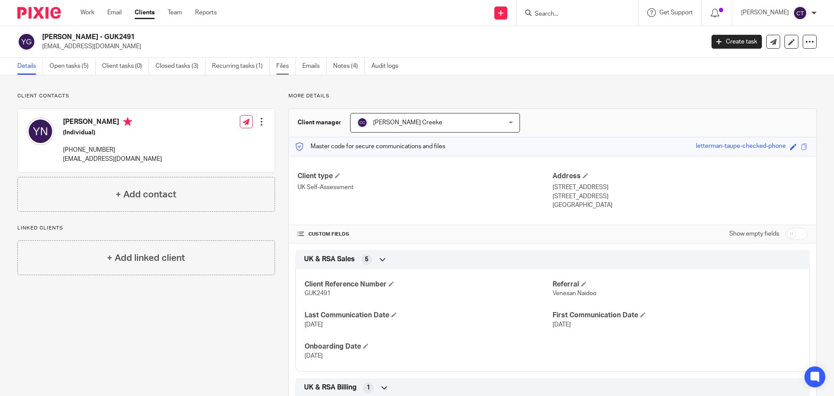
click at [288, 65] on link "Files" at bounding box center [286, 66] width 20 height 17
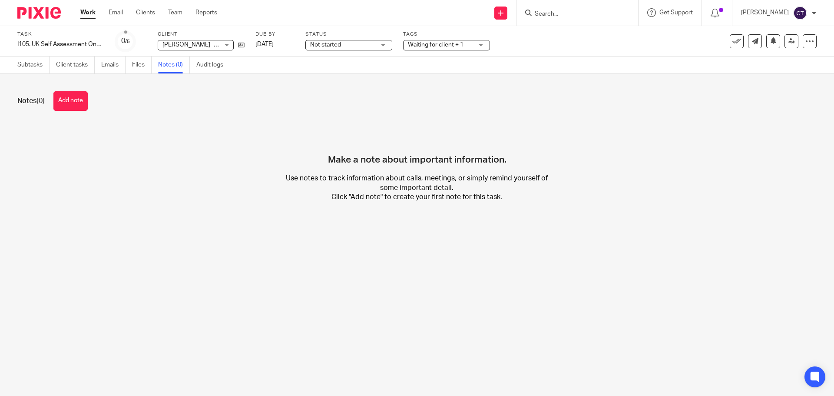
click at [323, 47] on span "Not started" at bounding box center [325, 45] width 31 height 6
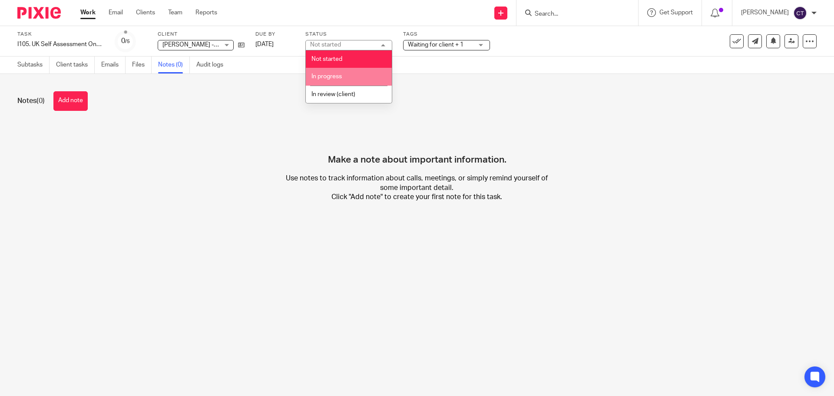
click at [332, 78] on span "In progress" at bounding box center [326, 76] width 30 height 6
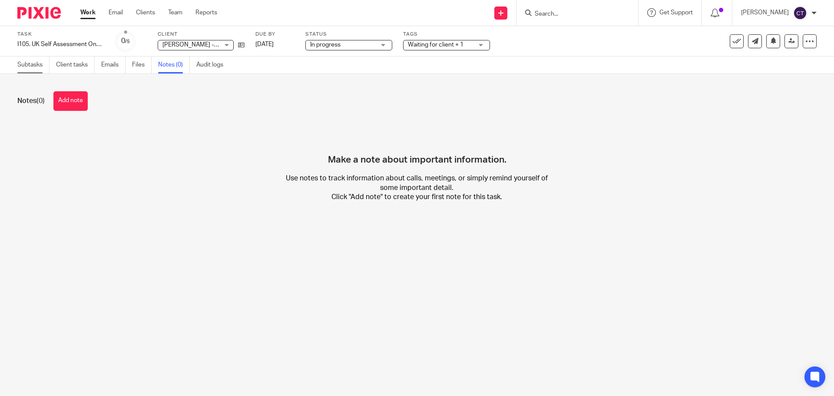
click at [30, 63] on link "Subtasks" at bounding box center [33, 64] width 32 height 17
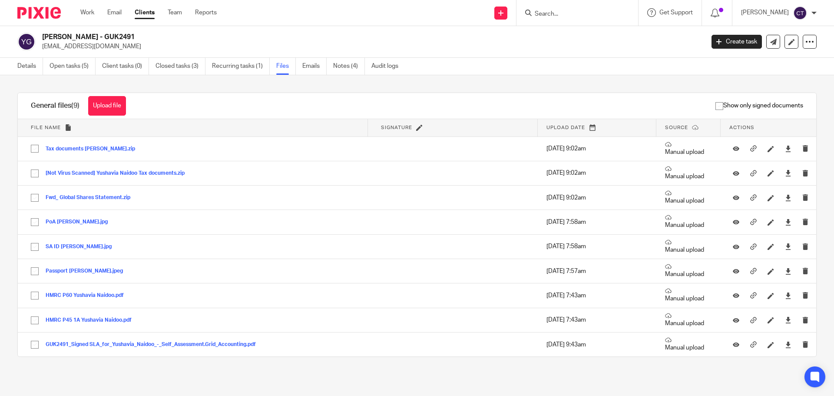
drag, startPoint x: 99, startPoint y: 39, endPoint x: 42, endPoint y: 37, distance: 56.9
click at [42, 37] on h2 "[PERSON_NAME] - GUK2491" at bounding box center [304, 37] width 525 height 9
click at [16, 65] on div "Details Open tasks (5) Client tasks (0) Closed tasks (3) Recurring tasks (1) Fi…" at bounding box center [210, 66] width 420 height 17
click at [27, 71] on link "Details" at bounding box center [30, 66] width 26 height 17
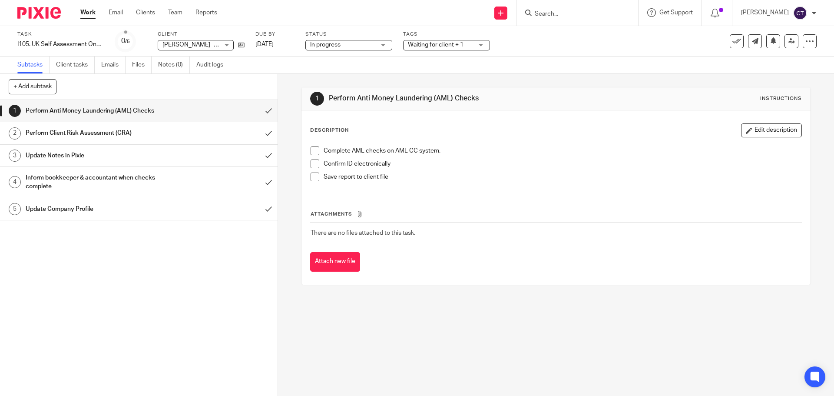
click at [316, 154] on span at bounding box center [315, 150] width 9 height 9
click at [314, 162] on span at bounding box center [315, 163] width 9 height 9
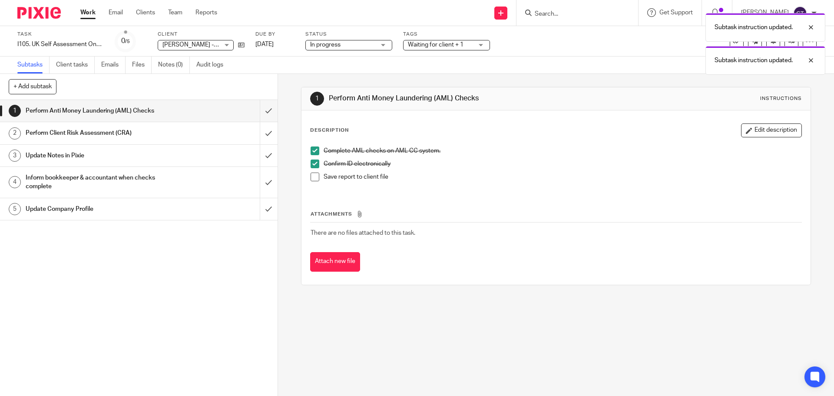
click at [313, 178] on span at bounding box center [315, 176] width 9 height 9
click at [332, 268] on button "Attach new file" at bounding box center [335, 262] width 50 height 20
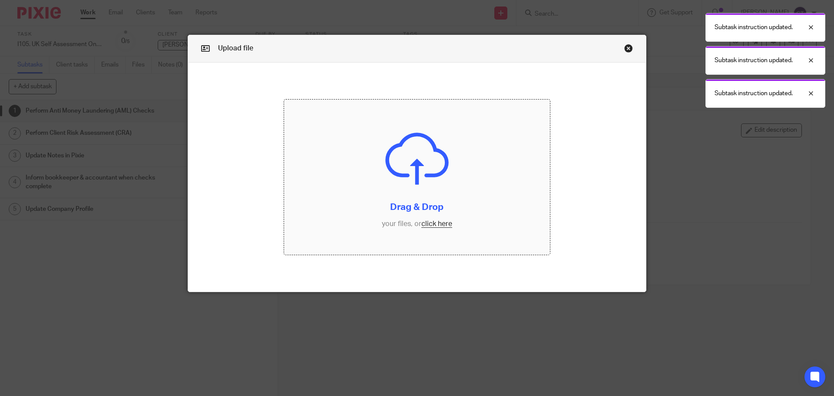
click at [382, 187] on input "file" at bounding box center [417, 177] width 266 height 156
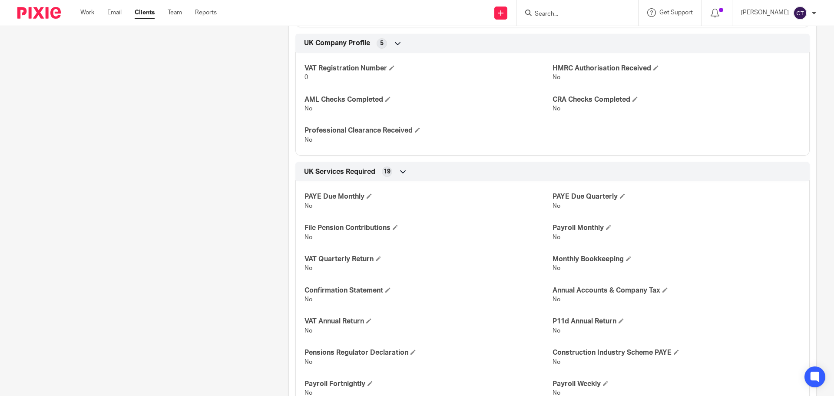
scroll to position [347, 0]
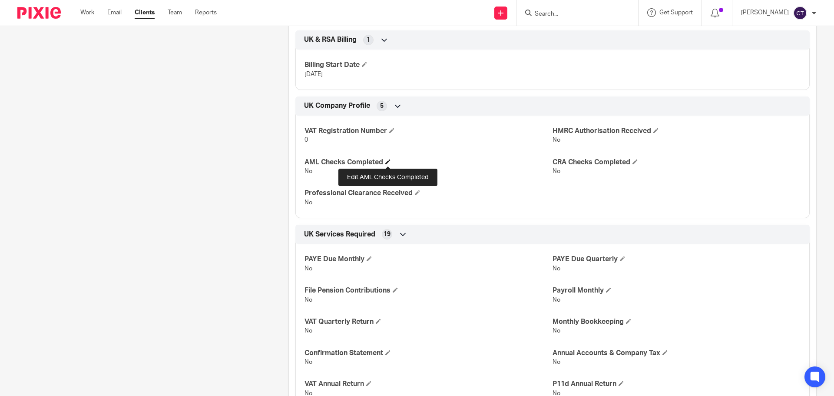
click at [387, 159] on span at bounding box center [387, 161] width 5 height 5
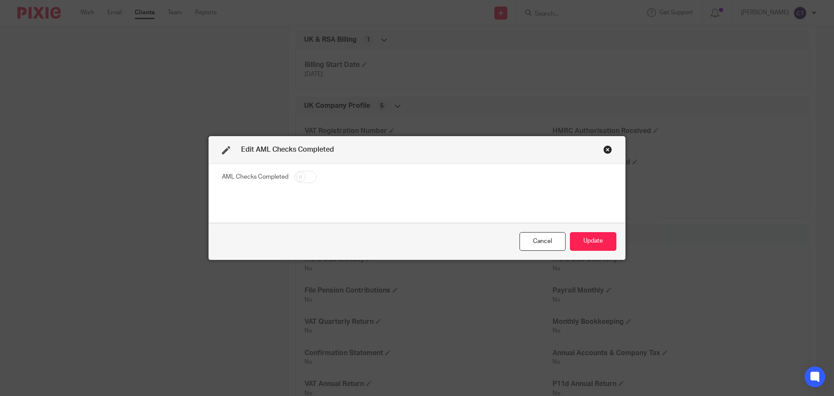
click at [302, 175] on input "checkbox" at bounding box center [306, 177] width 22 height 12
checkbox input "true"
drag, startPoint x: 592, startPoint y: 238, endPoint x: 589, endPoint y: 235, distance: 4.6
click at [592, 238] on button "Update" at bounding box center [593, 241] width 46 height 19
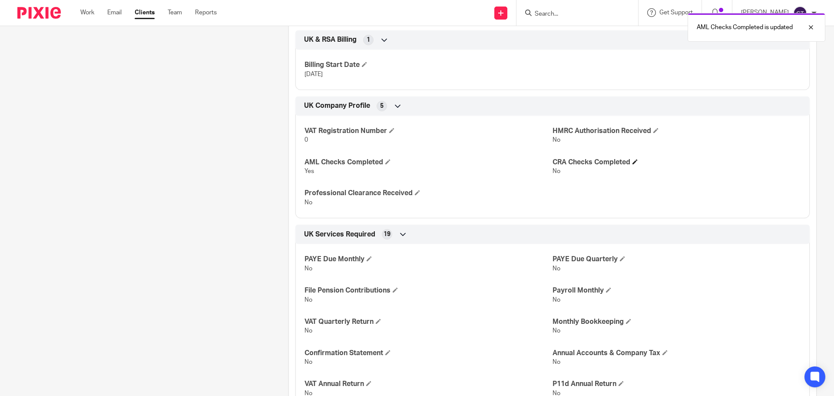
click at [633, 165] on h4 "CRA Checks Completed" at bounding box center [677, 162] width 248 height 9
click at [632, 161] on span at bounding box center [634, 161] width 5 height 5
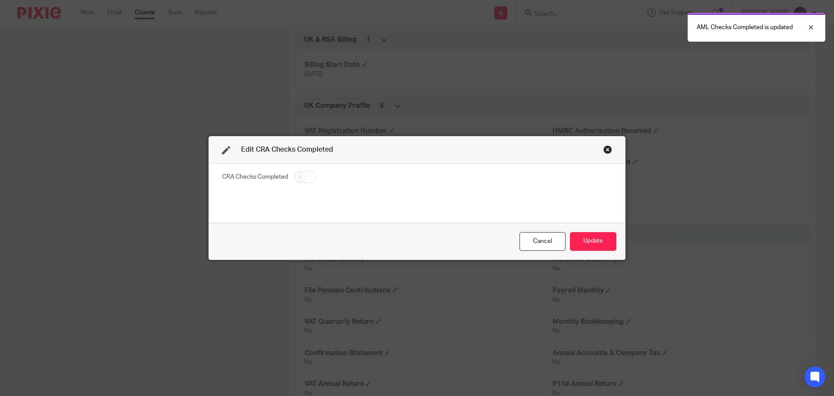
click at [302, 176] on input "checkbox" at bounding box center [305, 177] width 22 height 12
checkbox input "true"
click at [578, 238] on button "Update" at bounding box center [593, 241] width 46 height 19
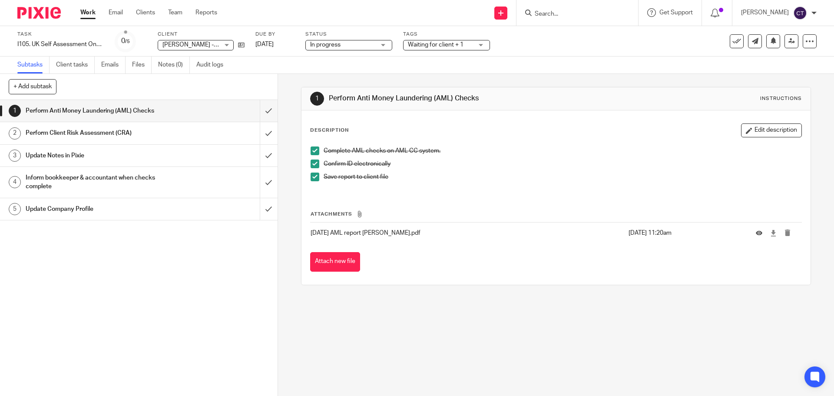
click at [163, 137] on h1 "Perform Client Risk Assessment (CRA)" at bounding box center [101, 132] width 150 height 13
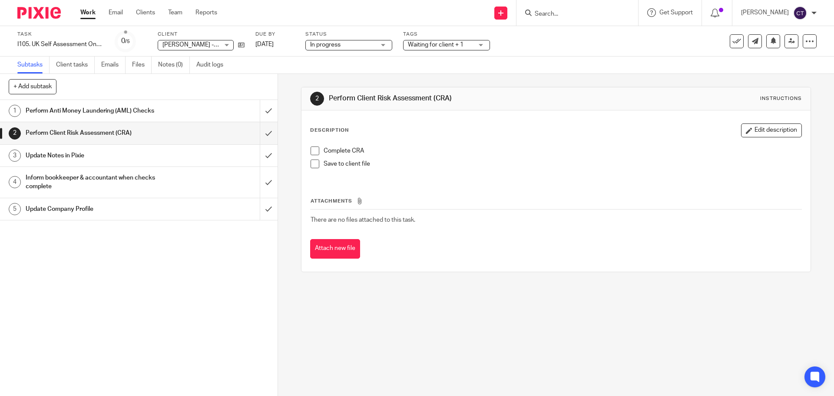
click at [311, 152] on span at bounding box center [315, 150] width 9 height 9
click at [311, 162] on span at bounding box center [315, 163] width 9 height 9
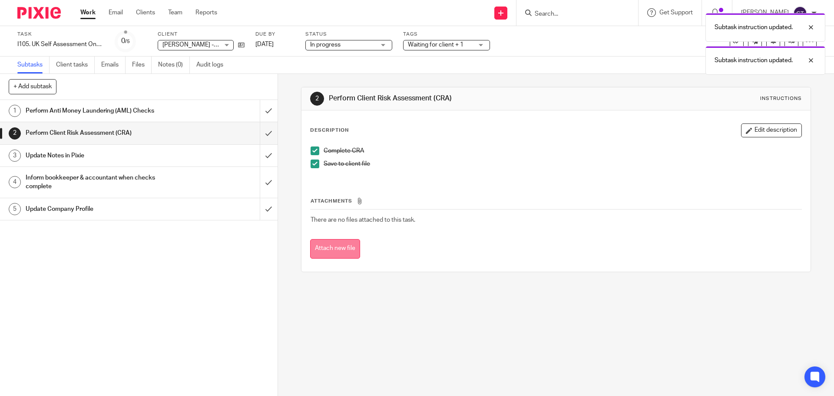
click at [334, 243] on button "Attach new file" at bounding box center [335, 249] width 50 height 20
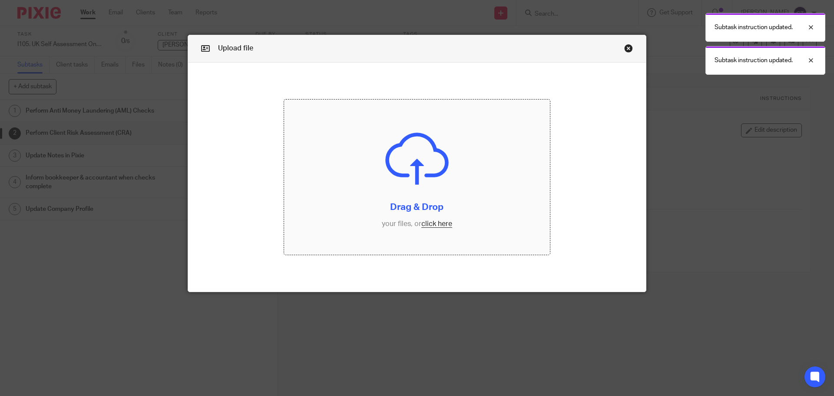
click at [314, 155] on input "file" at bounding box center [417, 177] width 266 height 156
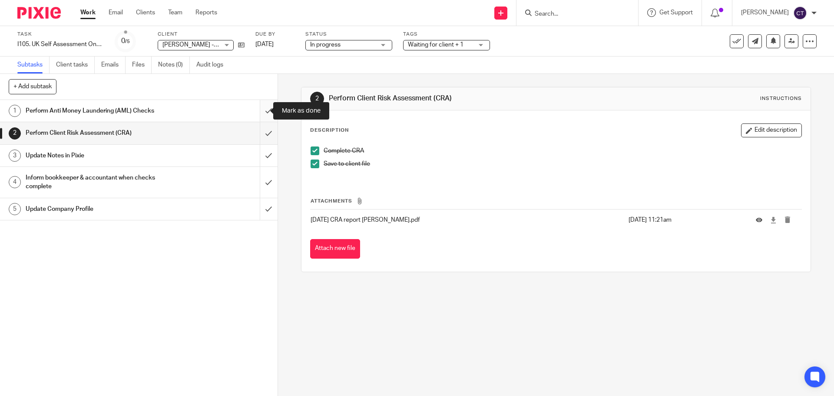
click at [258, 111] on input "submit" at bounding box center [139, 111] width 278 height 22
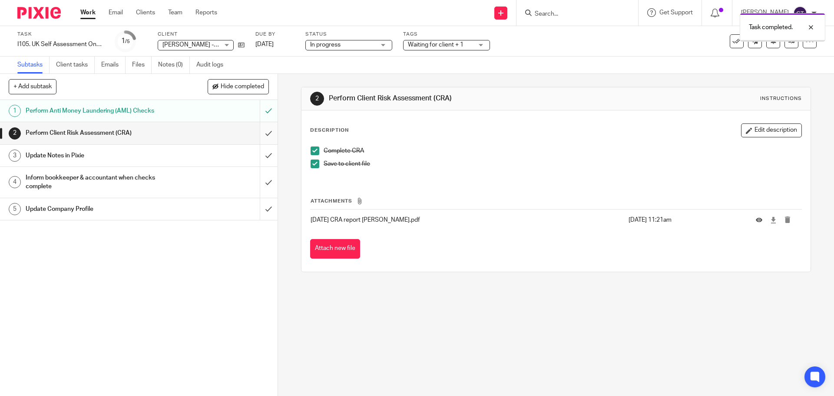
click at [260, 130] on input "submit" at bounding box center [139, 133] width 278 height 22
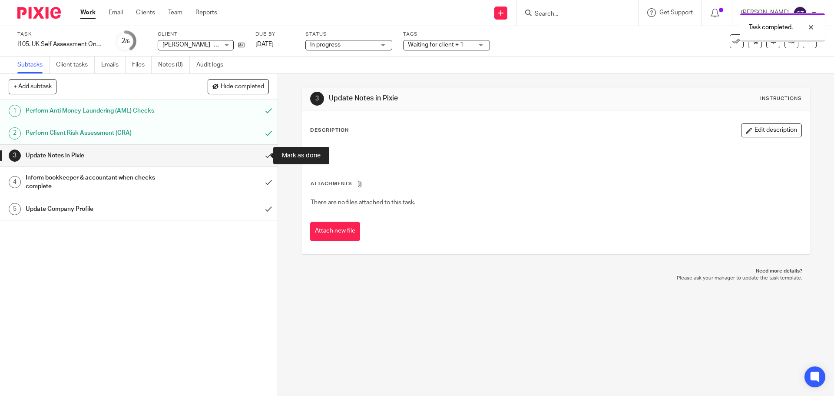
click at [257, 155] on input "submit" at bounding box center [139, 156] width 278 height 22
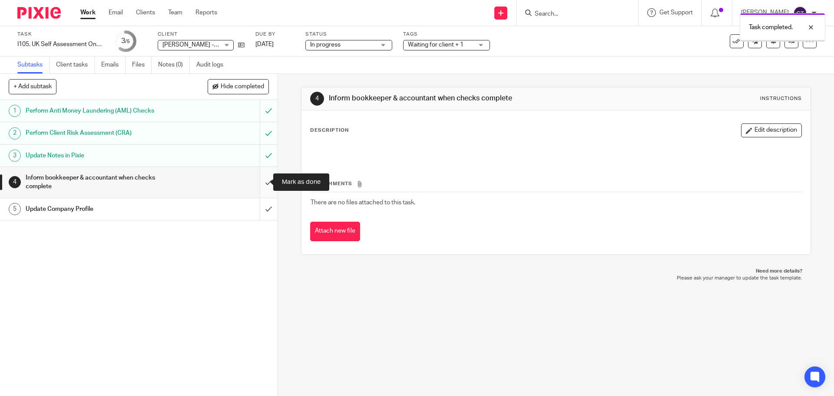
click at [260, 180] on input "submit" at bounding box center [139, 182] width 278 height 31
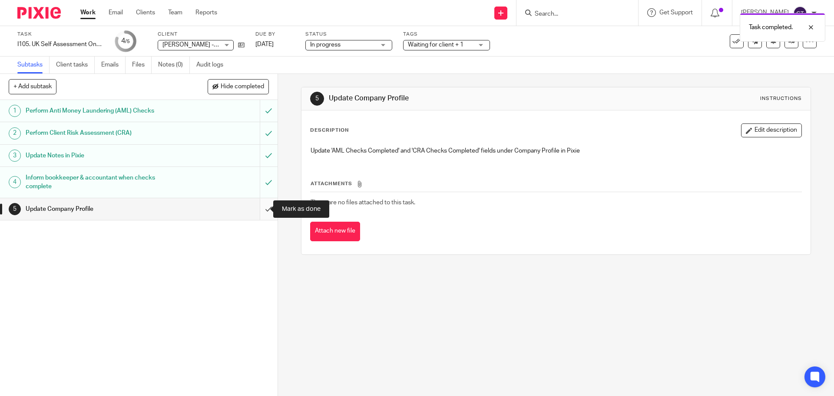
click at [260, 209] on input "submit" at bounding box center [139, 209] width 278 height 22
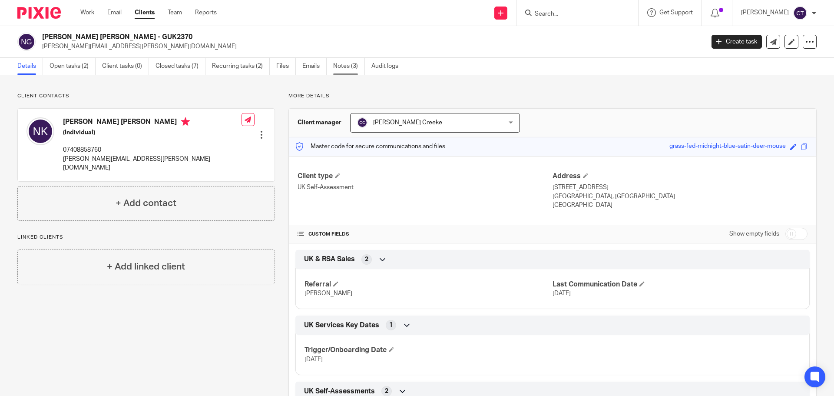
click at [348, 63] on link "Notes (3)" at bounding box center [349, 66] width 32 height 17
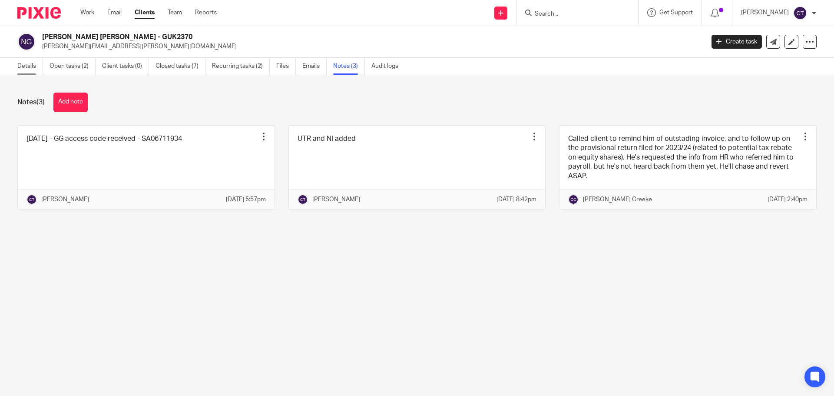
click at [33, 68] on link "Details" at bounding box center [30, 66] width 26 height 17
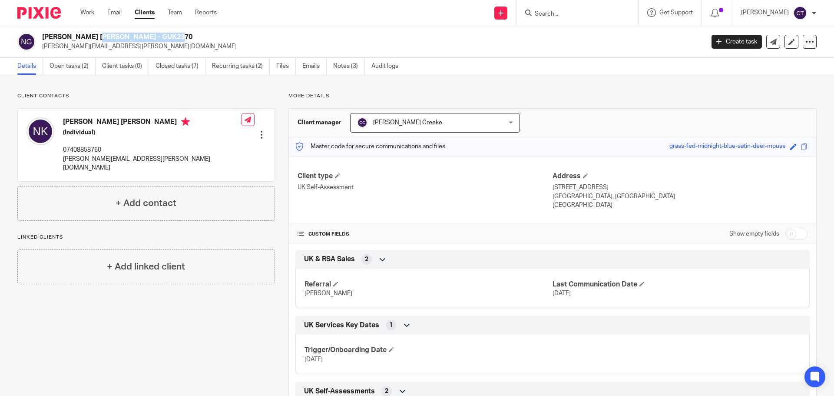
click at [44, 36] on h2 "[PERSON_NAME] [PERSON_NAME] - GUK2370" at bounding box center [304, 37] width 525 height 9
click at [68, 65] on link "Open tasks (2)" at bounding box center [73, 66] width 46 height 17
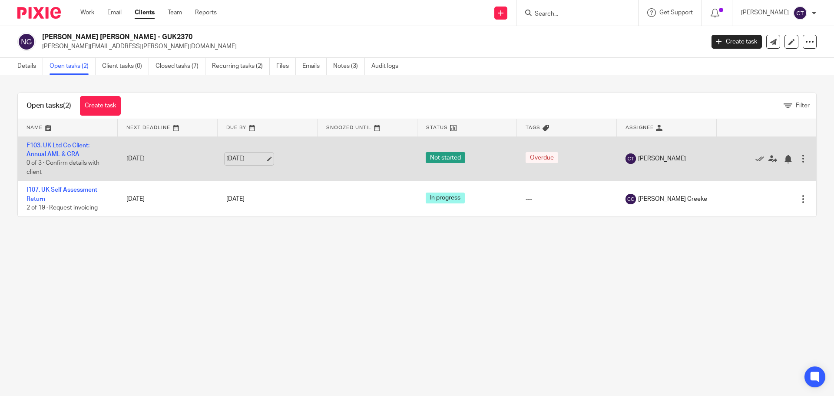
click at [244, 159] on link "[DATE]" at bounding box center [245, 158] width 39 height 9
click at [152, 158] on td "[DATE]" at bounding box center [168, 158] width 100 height 45
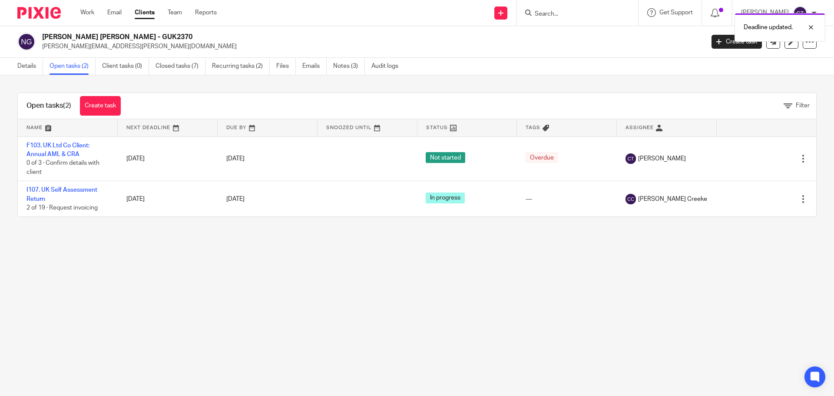
click at [173, 130] on link at bounding box center [167, 127] width 99 height 17
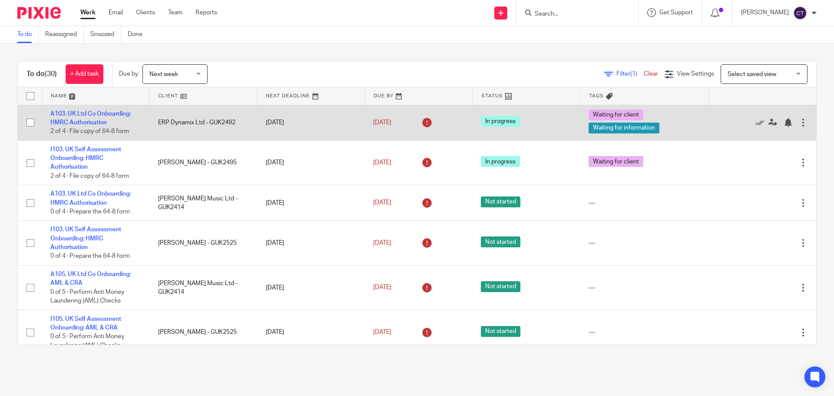
drag, startPoint x: 111, startPoint y: 118, endPoint x: 82, endPoint y: 117, distance: 28.7
drag, startPoint x: 82, startPoint y: 117, endPoint x: 65, endPoint y: 119, distance: 17.5
click at [65, 119] on link "A103. UK Ltd Co Onboarding: HMRC Authorisation" at bounding box center [90, 118] width 80 height 15
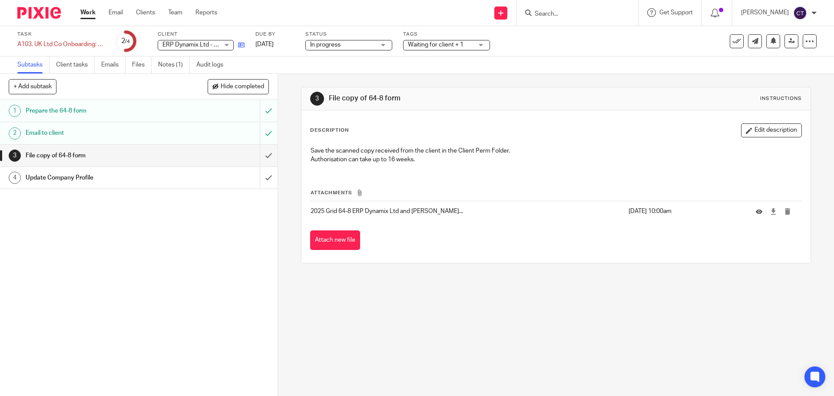
drag, startPoint x: 0, startPoint y: 0, endPoint x: 239, endPoint y: 44, distance: 243.3
click at [239, 44] on icon at bounding box center [241, 45] width 7 height 7
click at [173, 66] on link "Notes (1)" at bounding box center [174, 64] width 32 height 17
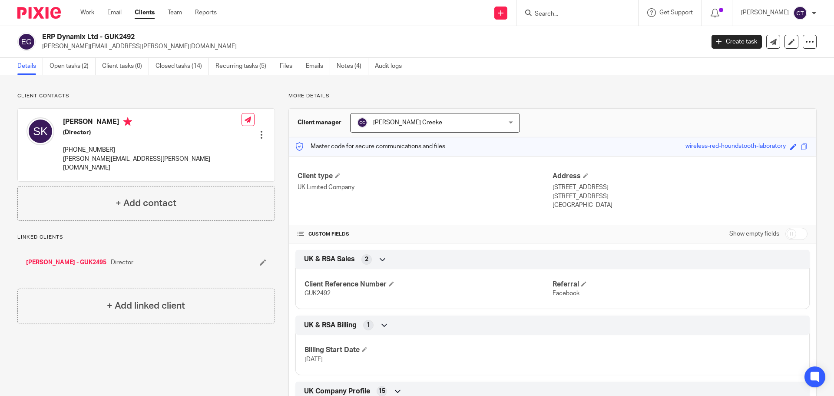
drag, startPoint x: 99, startPoint y: 34, endPoint x: 41, endPoint y: 36, distance: 58.7
click at [41, 36] on div "ERP Dynamix Ltd - GUK2492 [PERSON_NAME][EMAIL_ADDRESS][PERSON_NAME][DOMAIN_NAME]" at bounding box center [357, 42] width 681 height 18
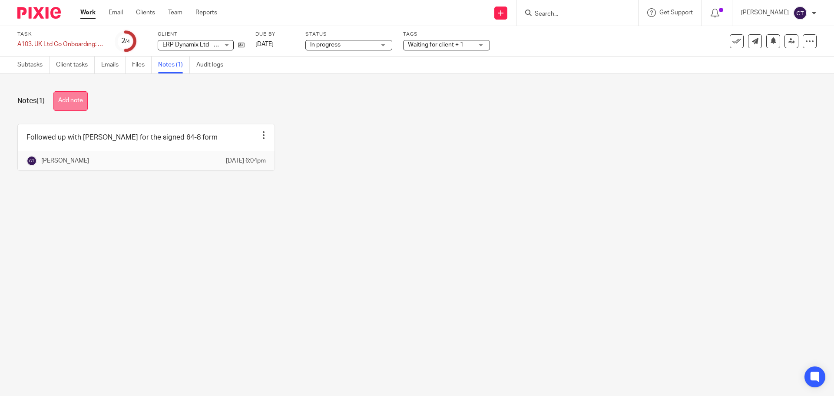
click at [88, 101] on button "Add note" at bounding box center [70, 101] width 34 height 20
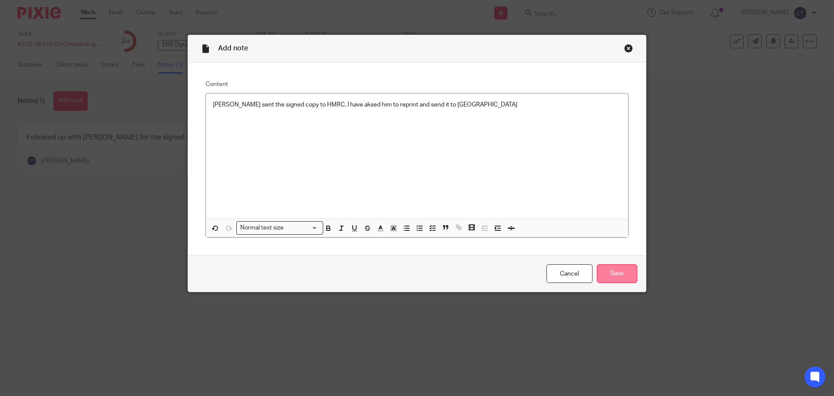
click at [612, 271] on input "Save" at bounding box center [617, 273] width 40 height 19
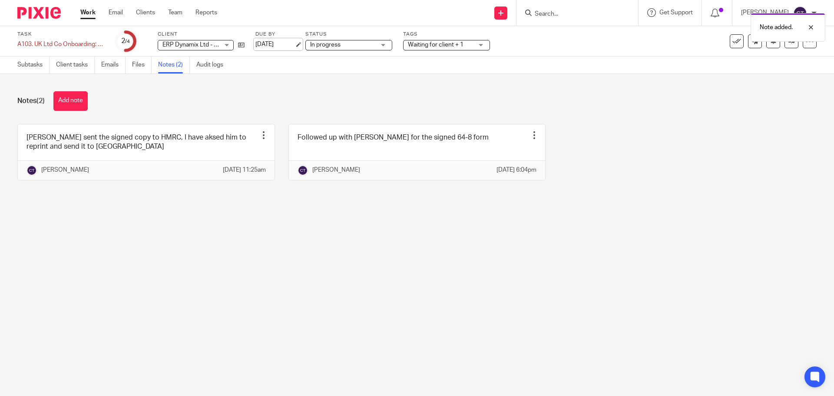
click at [292, 43] on link "[DATE]" at bounding box center [274, 44] width 39 height 9
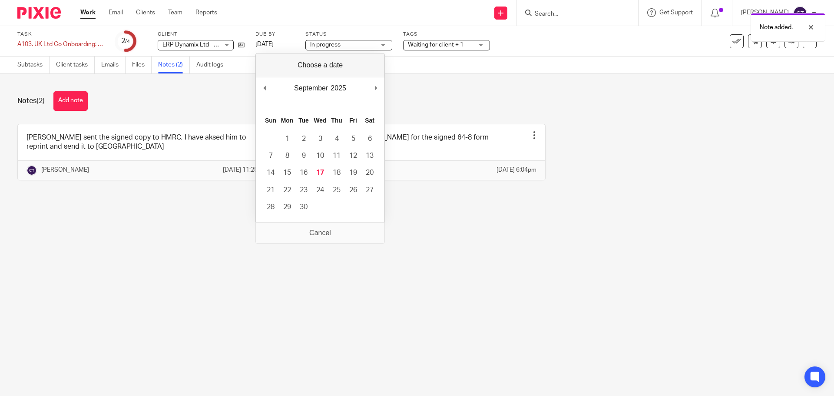
click at [373, 86] on div "September January February March April May June July August September October N…" at bounding box center [320, 89] width 129 height 25
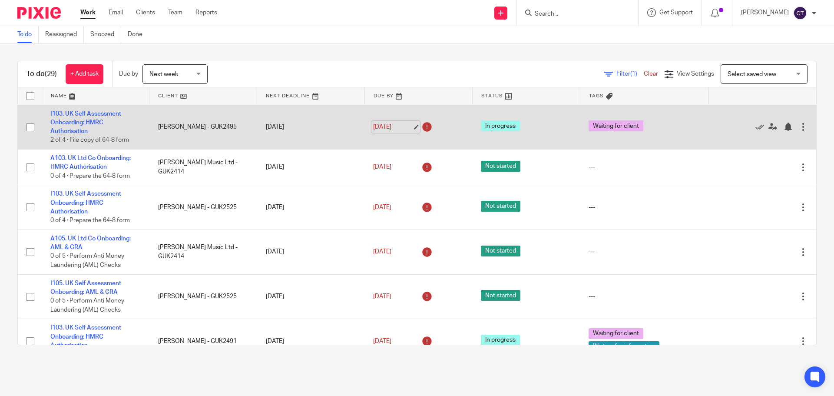
click at [401, 130] on link "[DATE]" at bounding box center [392, 126] width 39 height 9
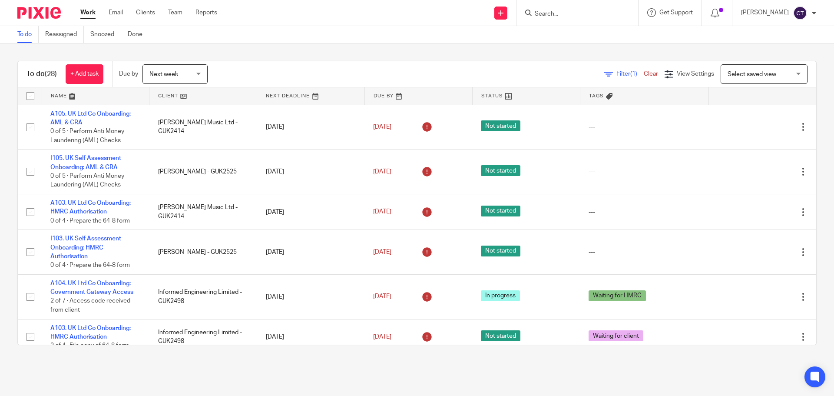
click at [311, 98] on link at bounding box center [310, 95] width 107 height 17
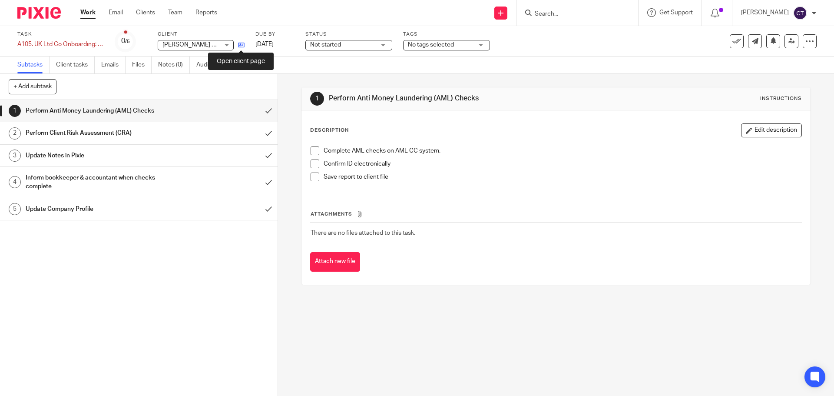
click at [241, 46] on icon at bounding box center [241, 45] width 7 height 7
click at [335, 46] on span "Not started" at bounding box center [325, 45] width 31 height 6
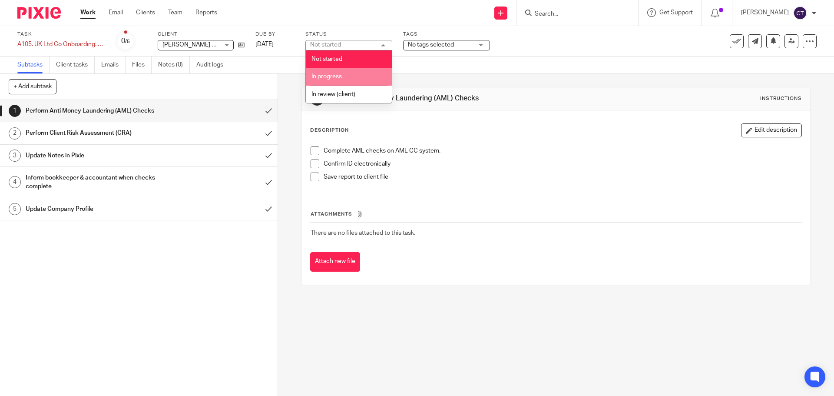
click at [342, 76] on li "In progress" at bounding box center [349, 77] width 86 height 18
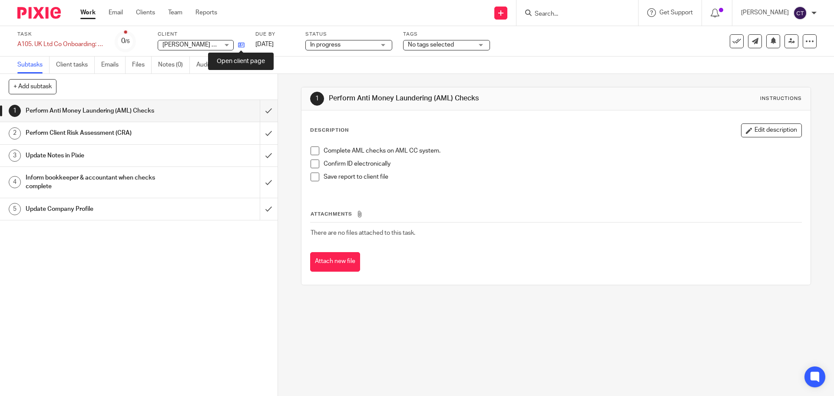
click at [239, 47] on icon at bounding box center [241, 45] width 7 height 7
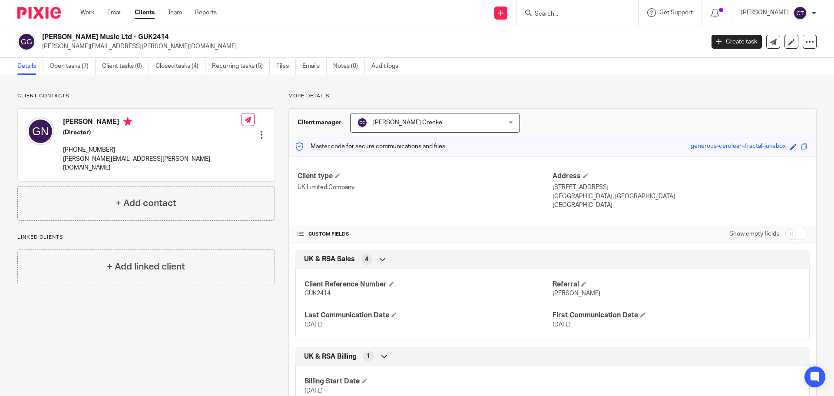
drag, startPoint x: 126, startPoint y: 38, endPoint x: 44, endPoint y: 32, distance: 82.8
click at [44, 32] on div "[PERSON_NAME] Music Ltd - GUK2414 [PERSON_NAME][EMAIL_ADDRESS][PERSON_NAME][DOM…" at bounding box center [417, 42] width 834 height 32
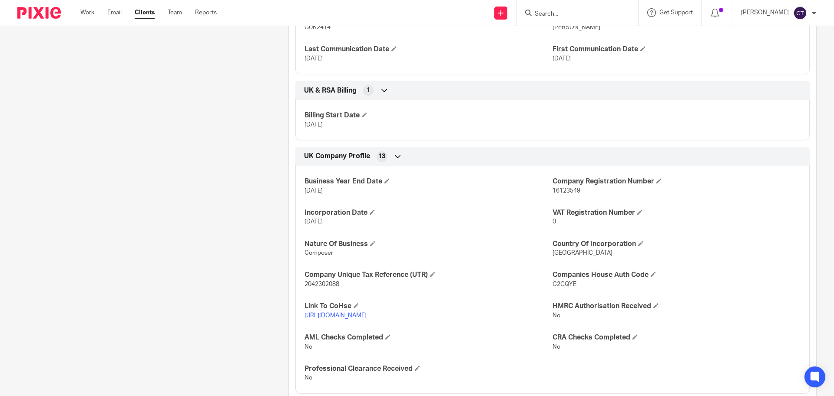
scroll to position [261, 0]
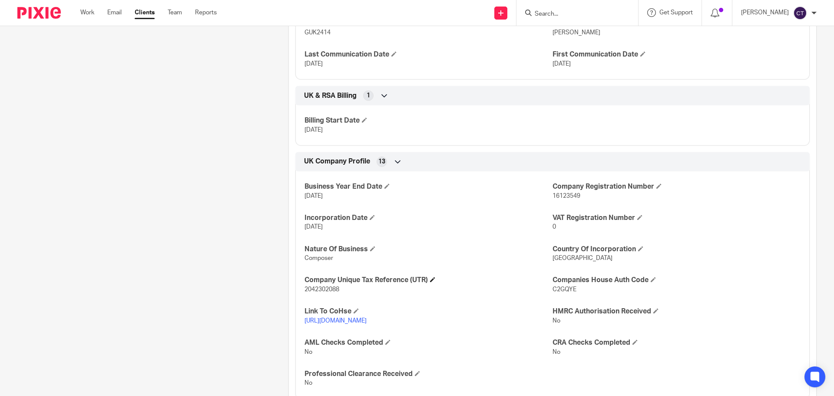
click at [327, 284] on h4 "Company Unique Tax Reference (UTR)" at bounding box center [428, 279] width 248 height 9
click at [324, 286] on span "2042302088" at bounding box center [321, 289] width 35 height 6
copy span "2042302088"
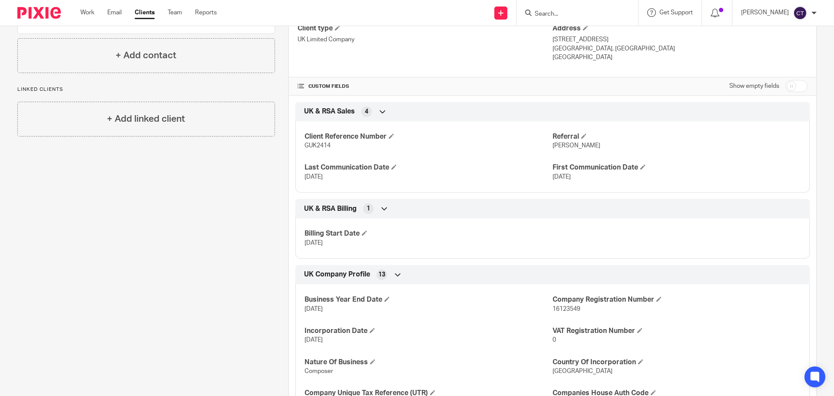
scroll to position [43, 0]
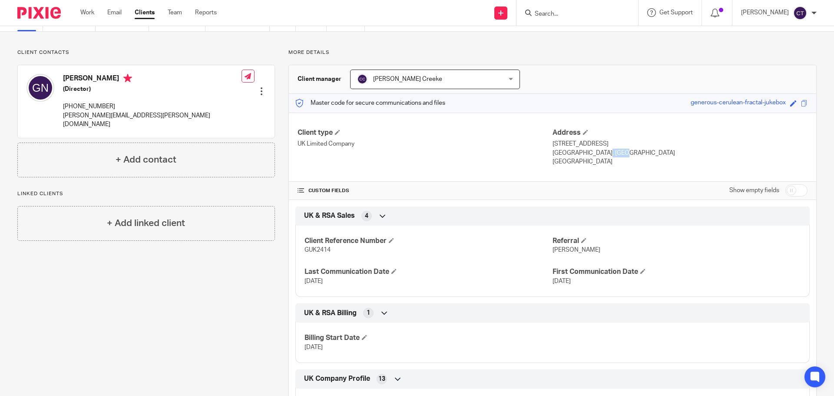
drag, startPoint x: 599, startPoint y: 154, endPoint x: 573, endPoint y: 153, distance: 26.9
click at [573, 153] on p "[GEOGRAPHIC_DATA], [GEOGRAPHIC_DATA]" at bounding box center [680, 153] width 255 height 9
copy p "N1 7GU"
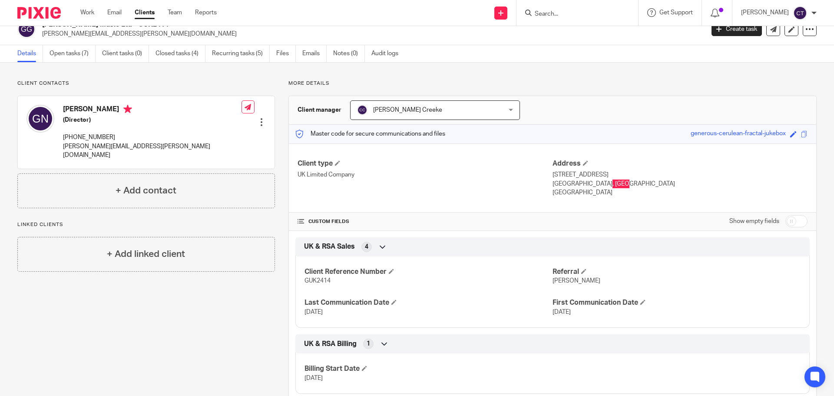
scroll to position [0, 0]
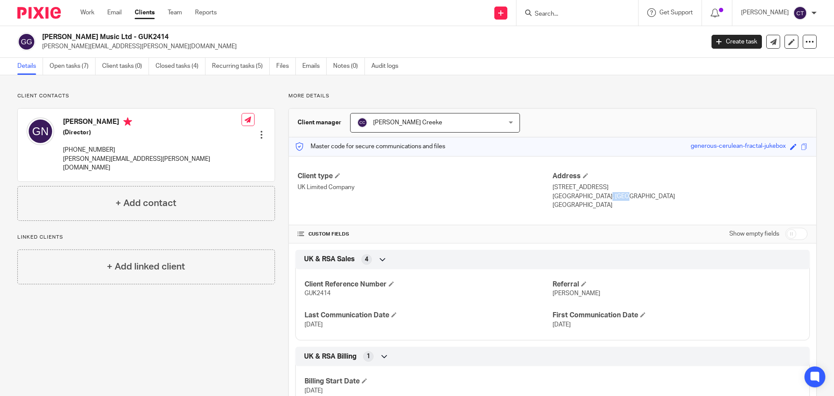
drag, startPoint x: 125, startPoint y: 36, endPoint x: 41, endPoint y: 34, distance: 83.9
click at [41, 34] on div "Gus Nicholson Music Ltd - GUK2414 gus.nicholson@icloud.com" at bounding box center [357, 42] width 681 height 18
copy h2 "Gus Nicholson Music Ltd"
drag, startPoint x: 112, startPoint y: 124, endPoint x: 63, endPoint y: 122, distance: 49.1
click at [63, 122] on h4 "Gus Nicholson" at bounding box center [152, 122] width 179 height 11
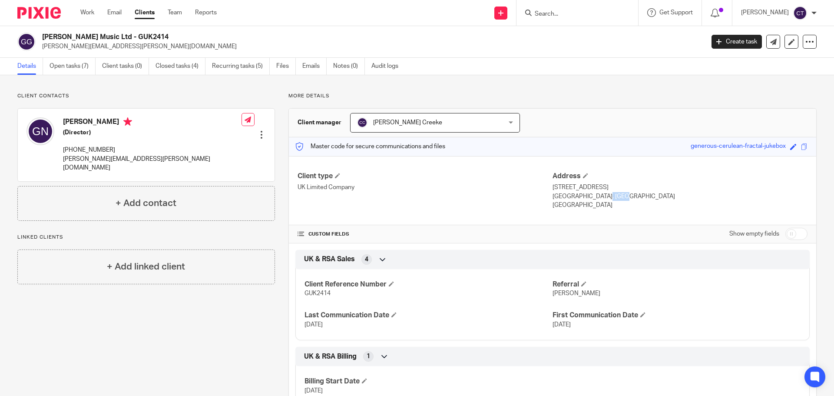
copy h4 "Gus Nicholson"
drag, startPoint x: 124, startPoint y: 37, endPoint x: 53, endPoint y: 36, distance: 71.2
click at [43, 35] on h2 "[PERSON_NAME] Music Ltd - GUK2414" at bounding box center [304, 37] width 525 height 9
copy h2 "Gus Nicholson Music Ltd"
click at [174, 250] on div "+ Add linked client" at bounding box center [146, 266] width 258 height 35
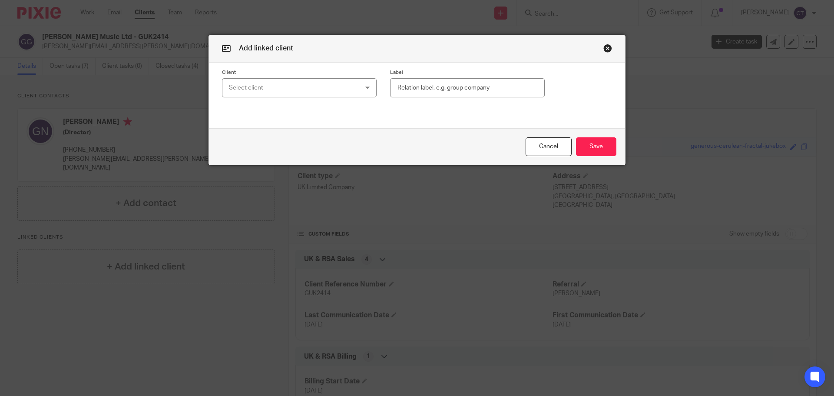
click at [345, 83] on div "Select client" at bounding box center [299, 88] width 155 height 20
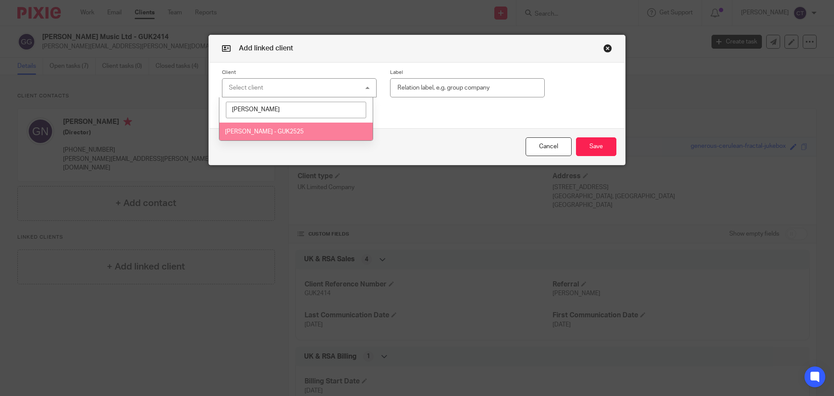
type input "gus"
click at [302, 129] on li "[PERSON_NAME] - GUK2525" at bounding box center [296, 131] width 154 height 18
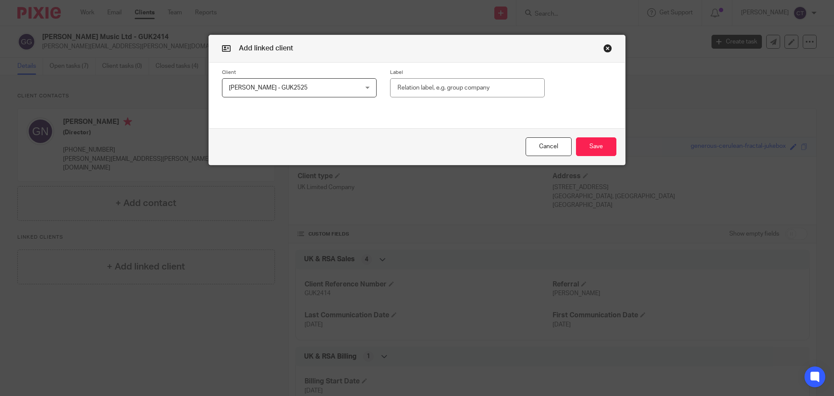
click at [430, 84] on input "text" at bounding box center [467, 88] width 155 height 20
click at [587, 139] on button "Save" at bounding box center [596, 146] width 40 height 19
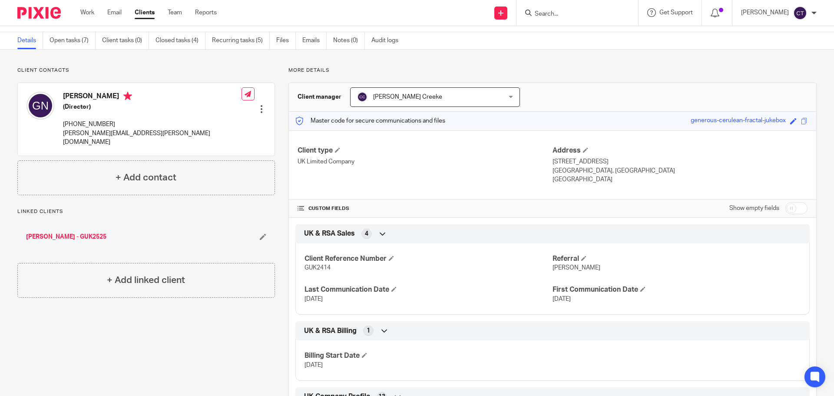
scroll to position [43, 0]
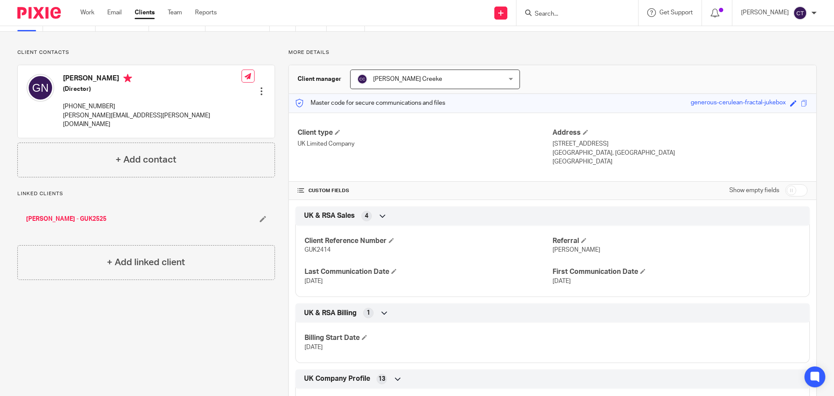
drag, startPoint x: 599, startPoint y: 144, endPoint x: 549, endPoint y: 140, distance: 50.5
click at [553, 140] on p "20 Wenlock Road" at bounding box center [680, 143] width 255 height 9
copy p "20 Wenlock Road"
click at [563, 152] on p "London, N1 7GU" at bounding box center [680, 153] width 255 height 9
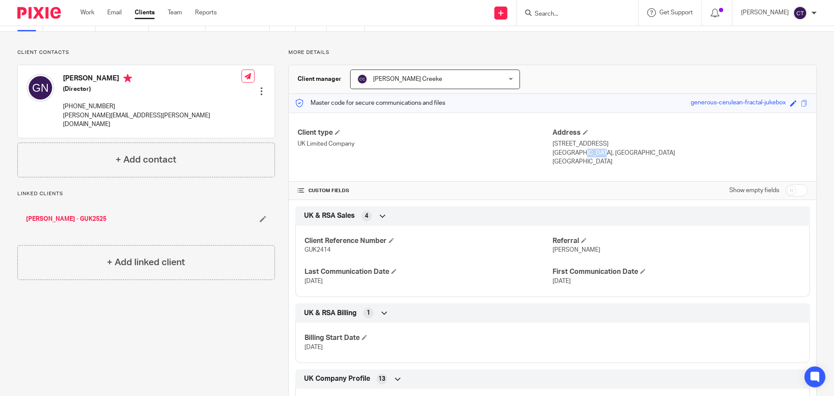
copy p "London"
drag, startPoint x: 601, startPoint y: 155, endPoint x: 573, endPoint y: 152, distance: 27.9
click at [573, 152] on p "London, N1 7GU" at bounding box center [680, 153] width 255 height 9
copy p "N1 7GU"
drag, startPoint x: 114, startPoint y: 105, endPoint x: 66, endPoint y: 106, distance: 47.8
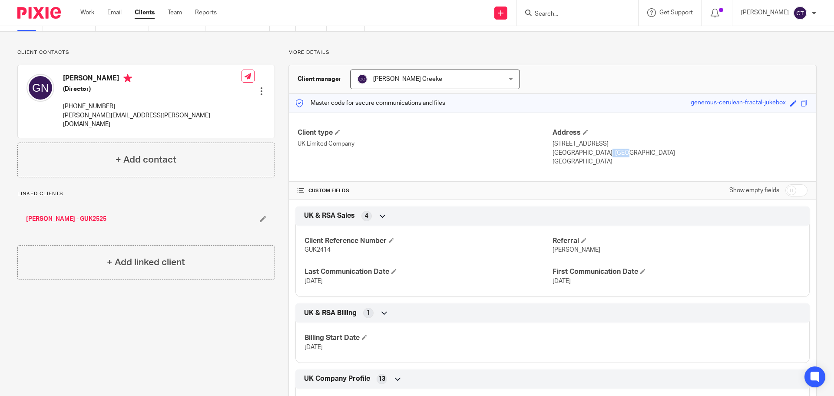
click at [66, 106] on p "+44 78 753 7260" at bounding box center [152, 106] width 179 height 9
copy p "44 78 753 7260"
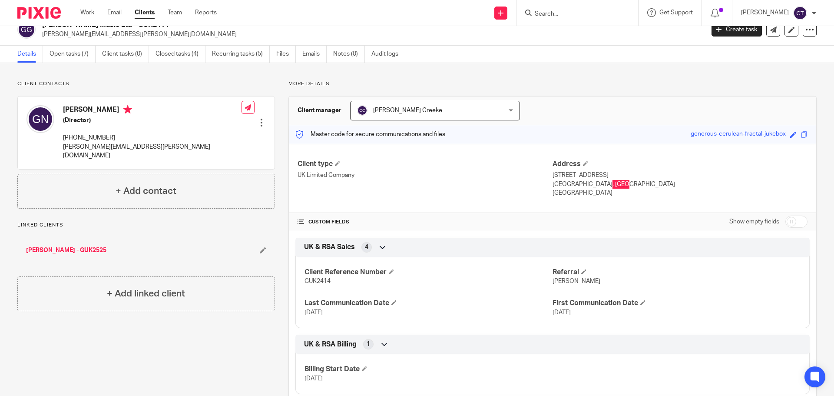
scroll to position [0, 0]
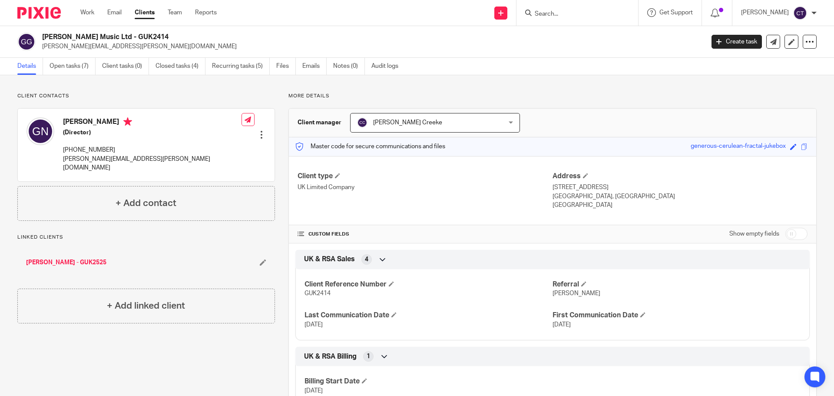
click at [147, 34] on h2 "[PERSON_NAME] Music Ltd - GUK2414" at bounding box center [304, 37] width 525 height 9
copy h2 "GUK2414"
drag, startPoint x: 122, startPoint y: 35, endPoint x: 43, endPoint y: 36, distance: 79.5
click at [43, 36] on h2 "[PERSON_NAME] Music Ltd - GUK2414" at bounding box center [304, 37] width 525 height 9
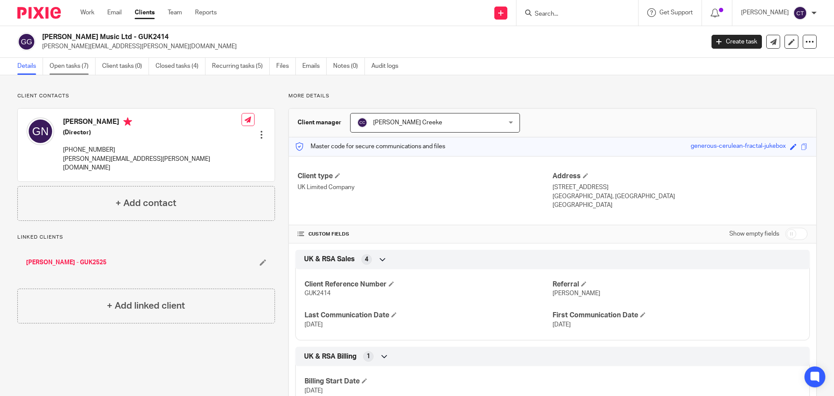
click at [69, 63] on link "Open tasks (7)" at bounding box center [73, 66] width 46 height 17
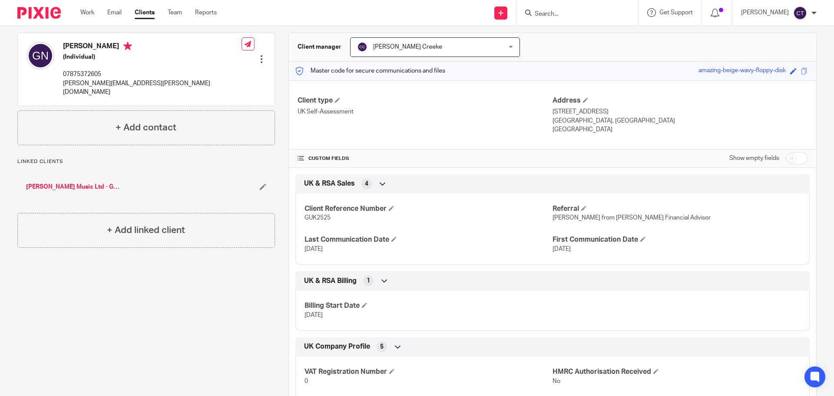
scroll to position [46, 0]
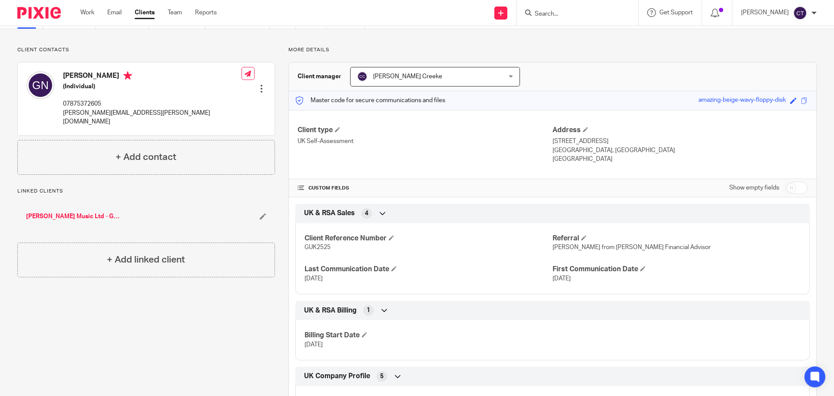
drag, startPoint x: 787, startPoint y: 189, endPoint x: 731, endPoint y: 189, distance: 55.6
click at [787, 189] on input "checkbox" at bounding box center [796, 188] width 22 height 12
checkbox input "true"
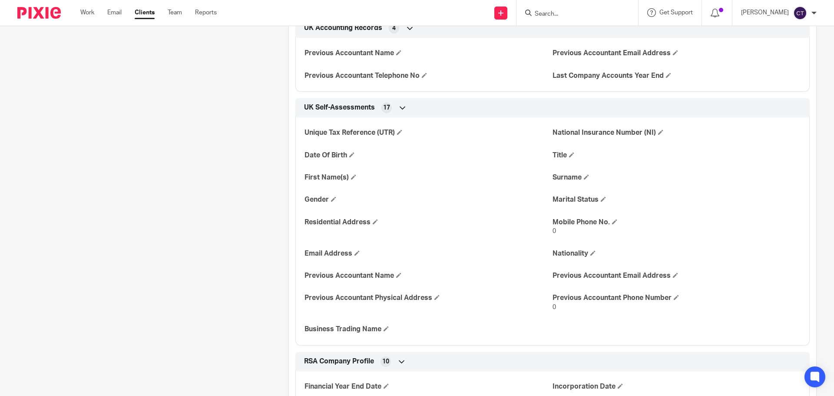
scroll to position [1390, 0]
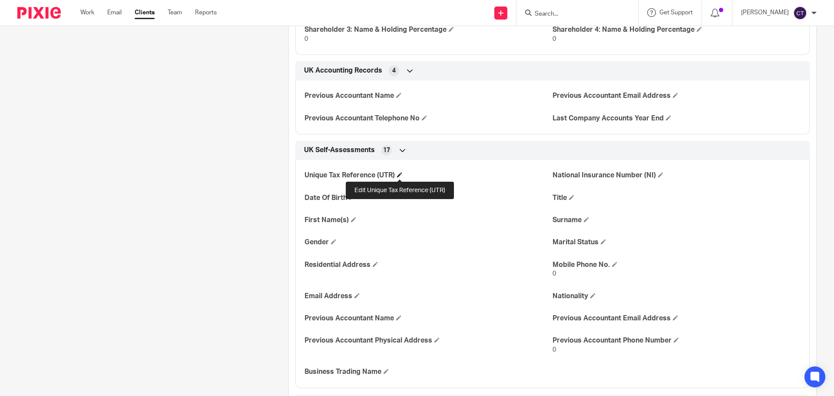
click at [401, 175] on span at bounding box center [399, 174] width 5 height 5
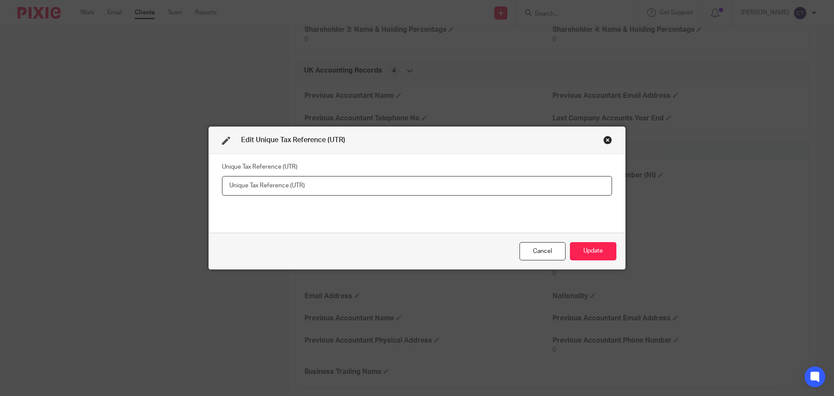
click at [335, 193] on input "text" at bounding box center [417, 186] width 390 height 20
paste input "Gus Nicholson Music Ltd"
type input "G"
click at [267, 182] on input "text" at bounding box center [417, 186] width 390 height 20
paste input "7043745580"
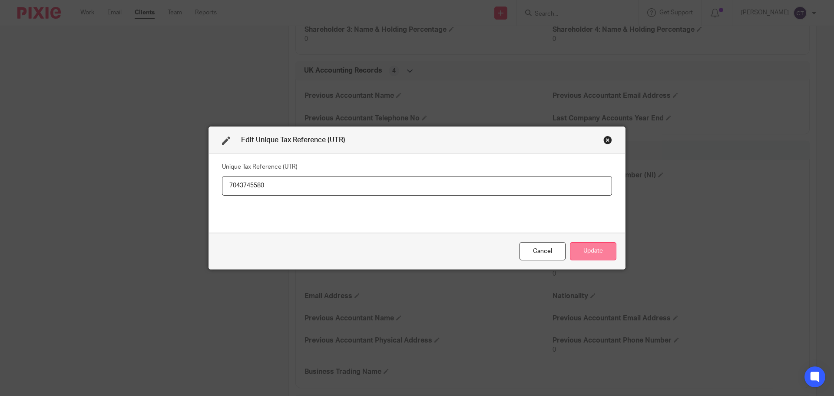
type input "7043745580"
click at [592, 252] on button "Update" at bounding box center [593, 251] width 46 height 19
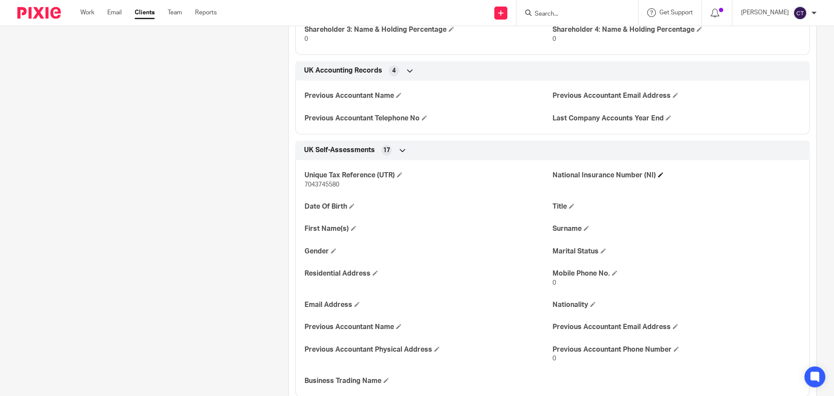
click at [658, 175] on span at bounding box center [660, 174] width 5 height 5
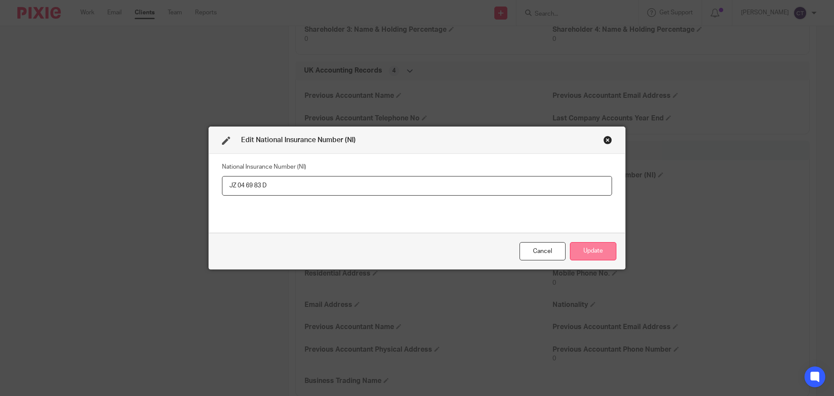
type input "JZ 04 69 83 D"
click at [586, 250] on button "Update" at bounding box center [593, 251] width 46 height 19
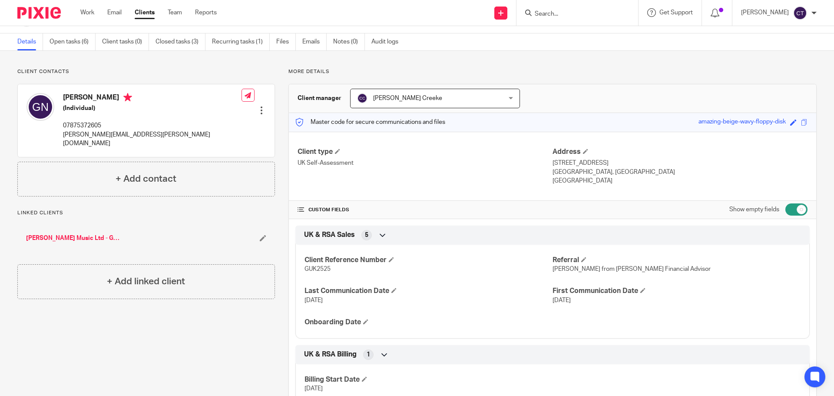
scroll to position [0, 0]
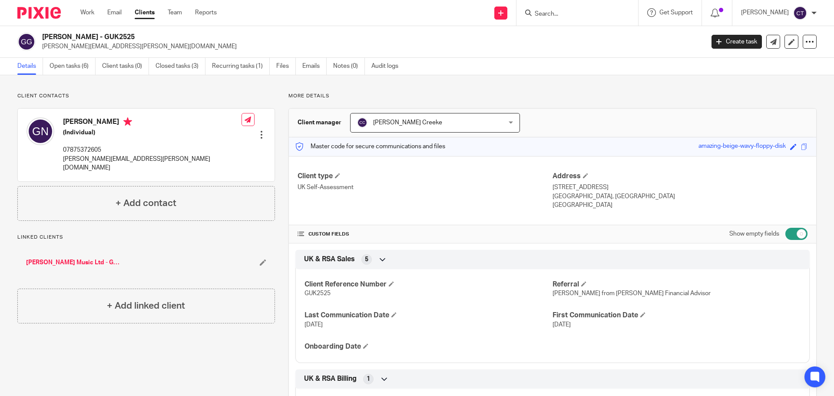
click at [103, 41] on h2 "[PERSON_NAME] - GUK2525" at bounding box center [304, 37] width 525 height 9
click at [114, 31] on div "Gus Nicholson - GUK2525 gus.nicholson@icloud.com Create task Export data Merge …" at bounding box center [417, 42] width 834 height 32
copy h2 "GUK2525"
drag, startPoint x: 85, startPoint y: 37, endPoint x: 36, endPoint y: 36, distance: 48.2
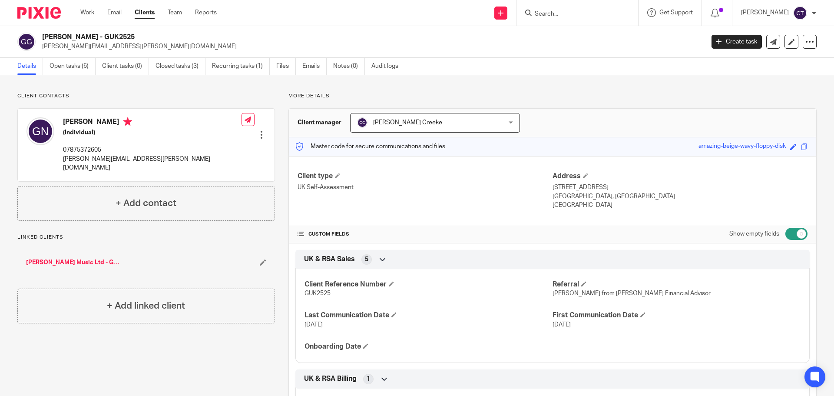
click at [36, 36] on div "Gus Nicholson - GUK2525 gus.nicholson@icloud.com" at bounding box center [357, 42] width 681 height 18
copy div "Gus Nicholson"
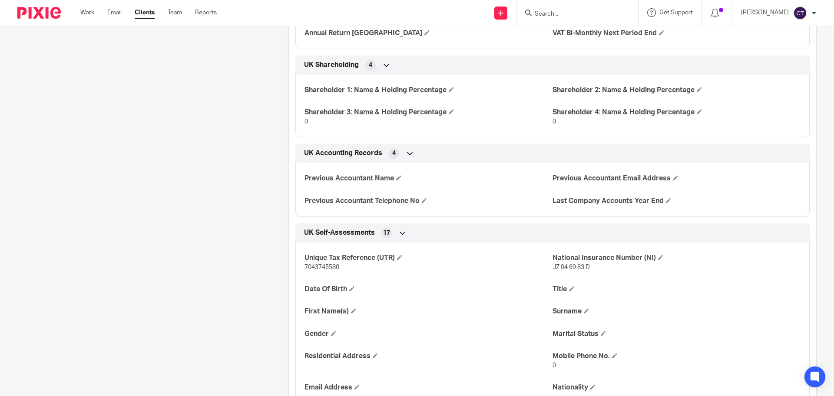
scroll to position [1347, 0]
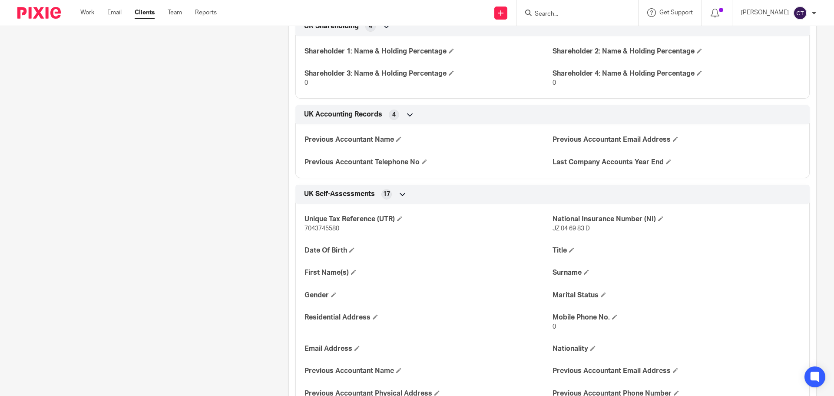
click at [325, 226] on span "7043745580" at bounding box center [321, 228] width 35 height 6
click at [325, 225] on span "7043745580" at bounding box center [321, 228] width 35 height 6
copy span "7043745580"
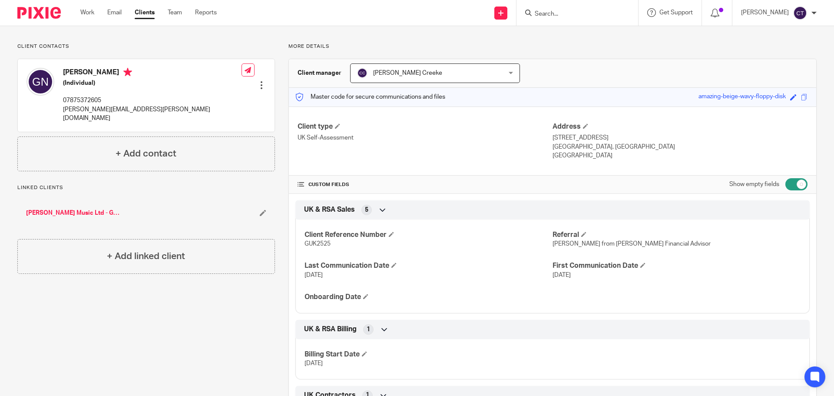
scroll to position [0, 0]
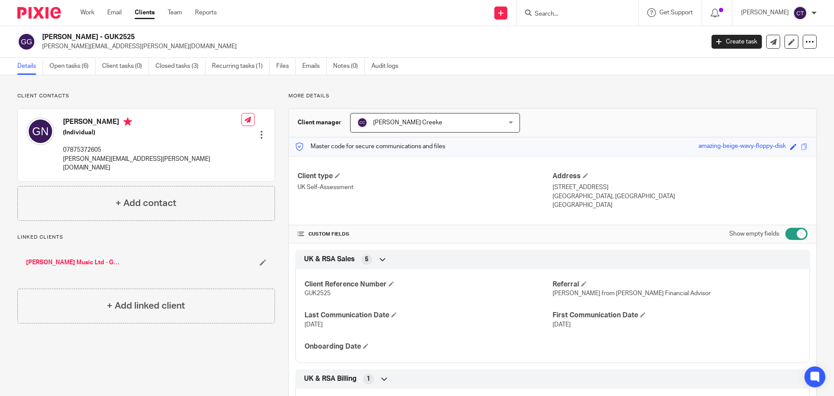
drag, startPoint x: 640, startPoint y: 196, endPoint x: 617, endPoint y: 196, distance: 22.6
click at [617, 196] on p "[GEOGRAPHIC_DATA], [GEOGRAPHIC_DATA]" at bounding box center [680, 196] width 255 height 9
copy p "N1 7GU"
drag, startPoint x: 93, startPoint y: 36, endPoint x: 50, endPoint y: 38, distance: 42.6
click at [35, 36] on div "Gus Nicholson - GUK2525 gus.nicholson@icloud.com" at bounding box center [357, 42] width 681 height 18
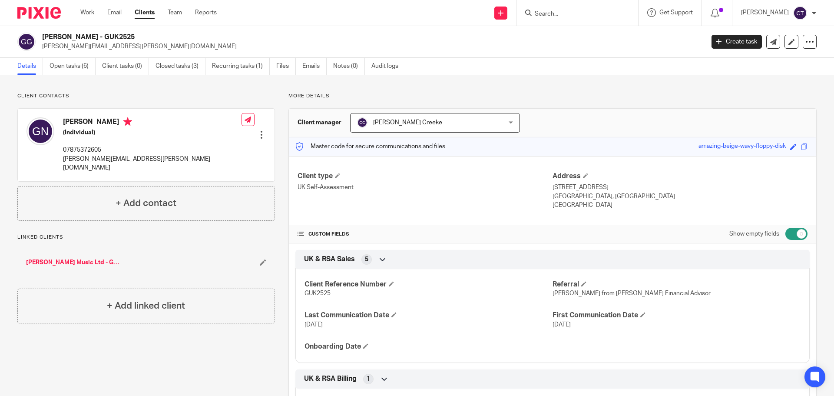
copy div "Gus Nicholson"
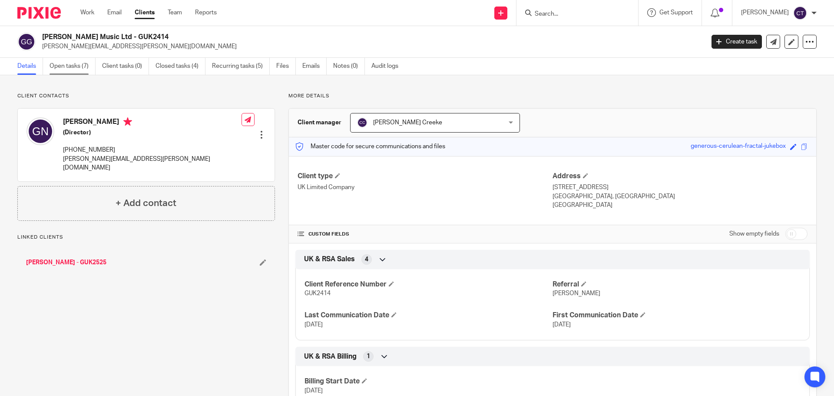
click at [75, 67] on link "Open tasks (7)" at bounding box center [73, 66] width 46 height 17
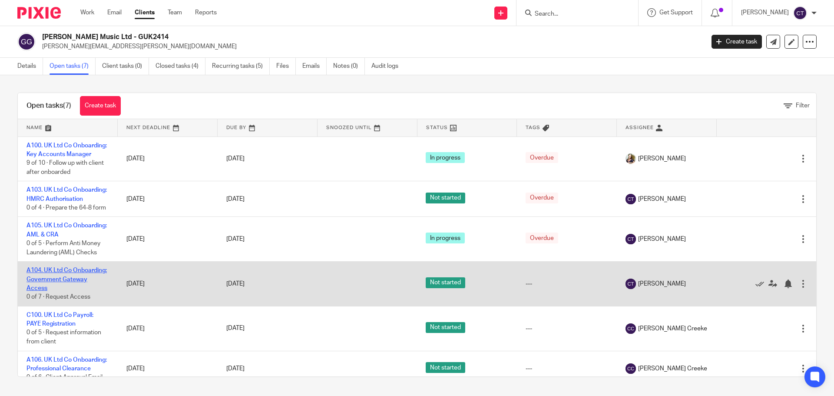
click at [56, 291] on link "A104. UK Ltd Co Onboarding: Government Gateway Access" at bounding box center [66, 279] width 80 height 24
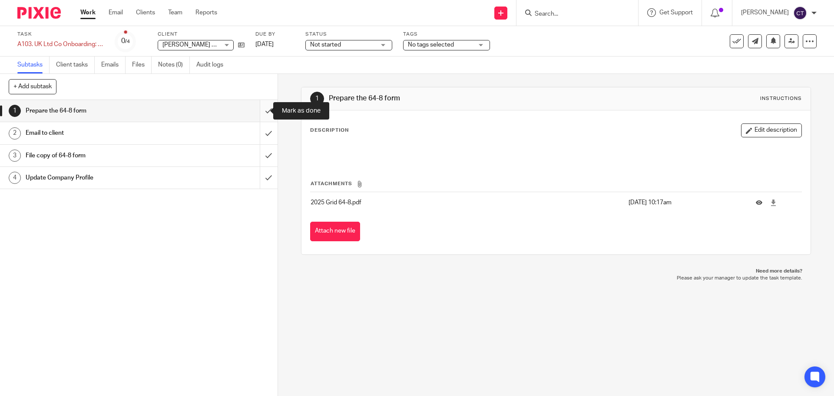
click at [260, 105] on input "submit" at bounding box center [139, 111] width 278 height 22
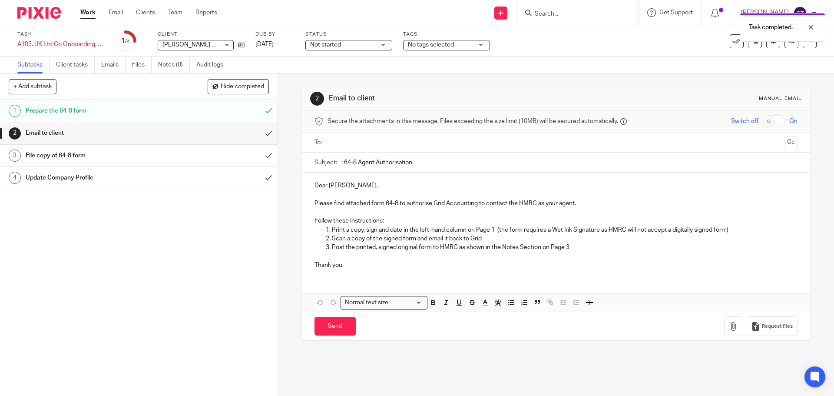
drag, startPoint x: 423, startPoint y: 167, endPoint x: 344, endPoint y: 166, distance: 79.5
click at [344, 166] on input ": 64-8 Agent Authorisation" at bounding box center [569, 162] width 456 height 20
click at [466, 171] on input ": 64-8 Agent Authorisation" at bounding box center [569, 162] width 456 height 20
drag, startPoint x: 416, startPoint y: 162, endPoint x: 341, endPoint y: 162, distance: 75.1
click at [341, 162] on input ": 64-8 Agent Authorisation" at bounding box center [569, 162] width 456 height 20
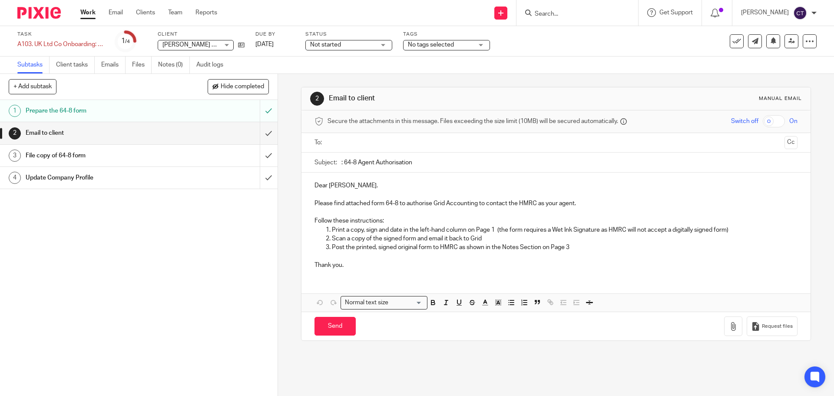
click at [340, 44] on span "Not started" at bounding box center [325, 45] width 31 height 6
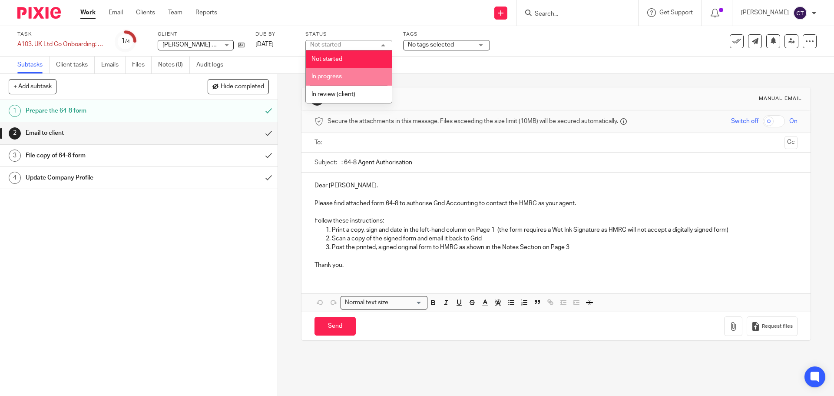
click at [348, 73] on li "In progress" at bounding box center [349, 77] width 86 height 18
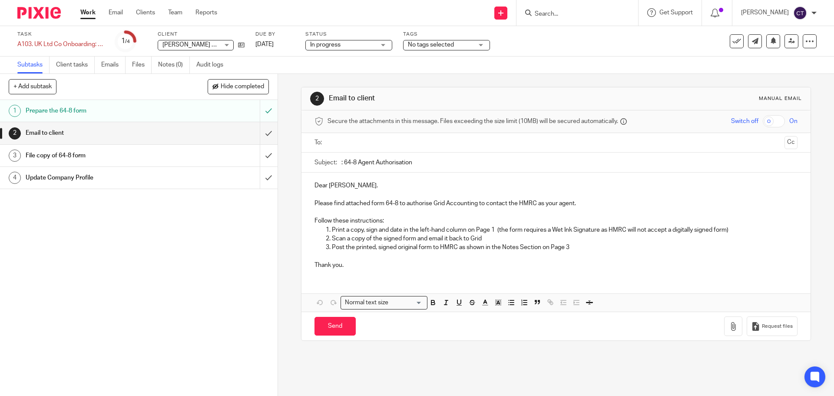
click at [429, 46] on span "No tags selected" at bounding box center [431, 45] width 46 height 6
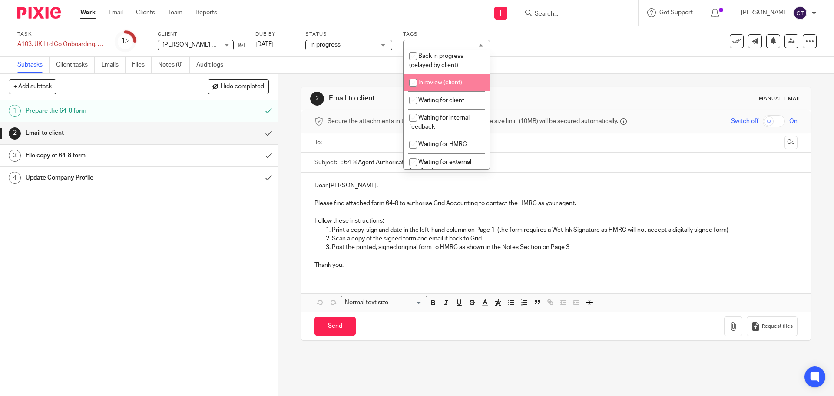
scroll to position [43, 0]
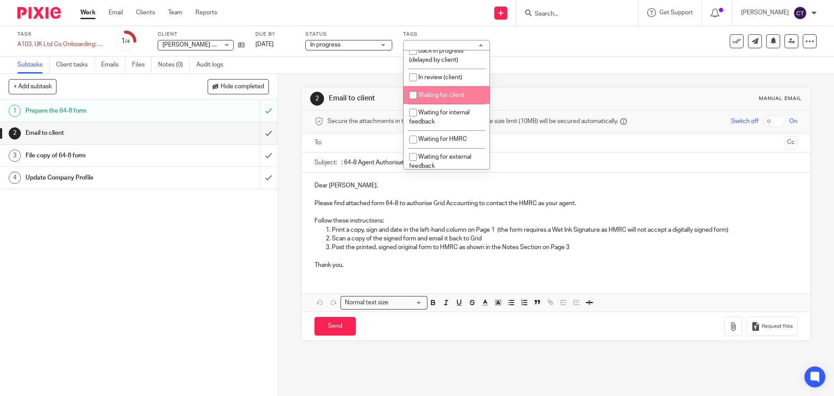
click at [440, 101] on li "Waiting for client" at bounding box center [447, 95] width 86 height 18
checkbox input "true"
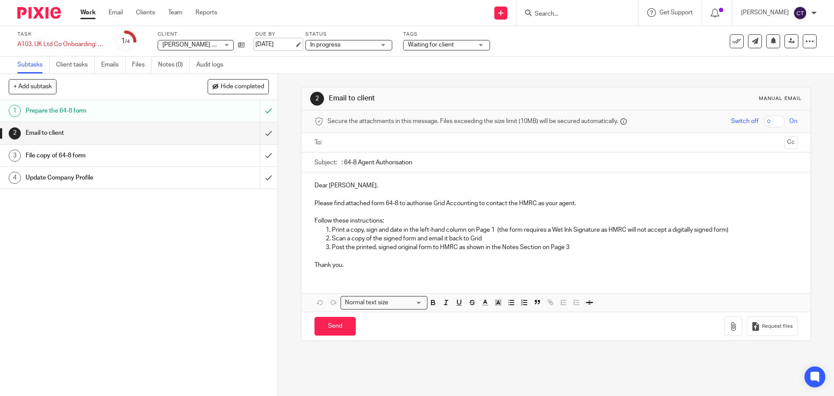
click at [286, 42] on link "15 Sep 2025" at bounding box center [274, 44] width 39 height 9
click at [264, 132] on input "submit" at bounding box center [139, 133] width 278 height 22
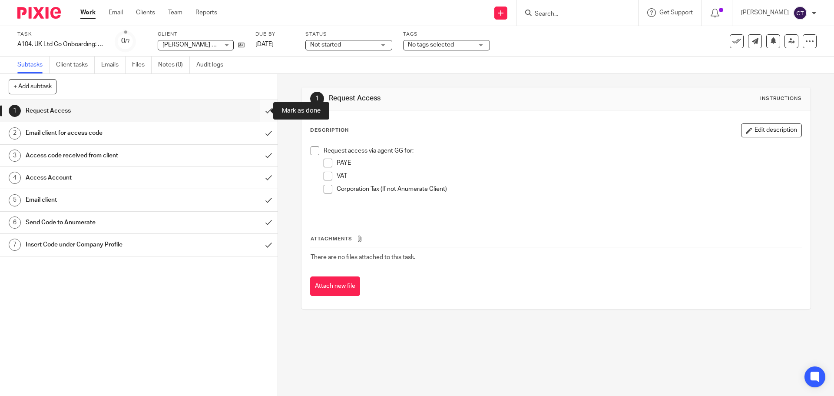
click at [265, 111] on input "submit" at bounding box center [139, 111] width 278 height 22
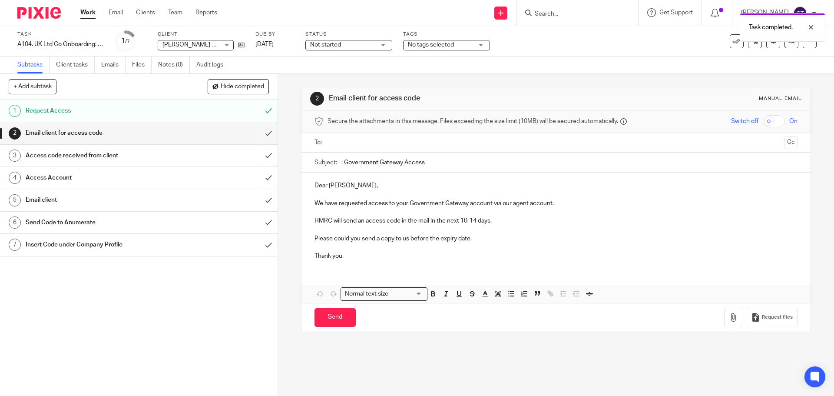
drag, startPoint x: 435, startPoint y: 163, endPoint x: 343, endPoint y: 162, distance: 92.1
click at [343, 162] on input ": Government Gateway Access" at bounding box center [569, 162] width 456 height 20
click at [245, 131] on link "2 Email client for access code" at bounding box center [130, 133] width 260 height 22
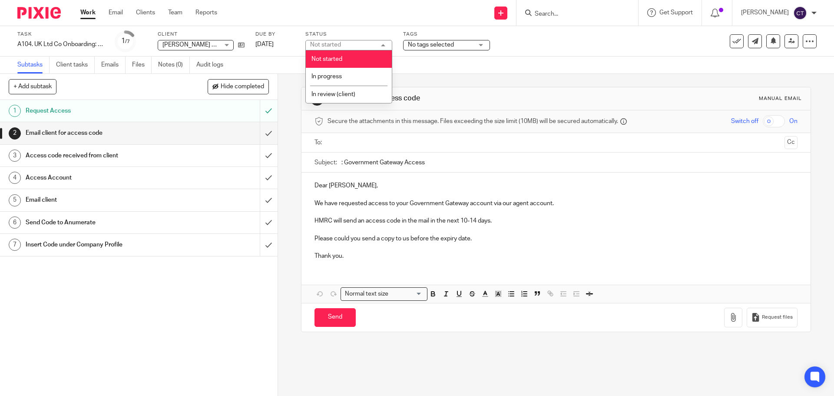
click at [349, 73] on li "In progress" at bounding box center [349, 77] width 86 height 18
drag, startPoint x: 431, startPoint y: 43, endPoint x: 448, endPoint y: 71, distance: 32.3
click at [432, 43] on span "No tags selected" at bounding box center [431, 45] width 46 height 6
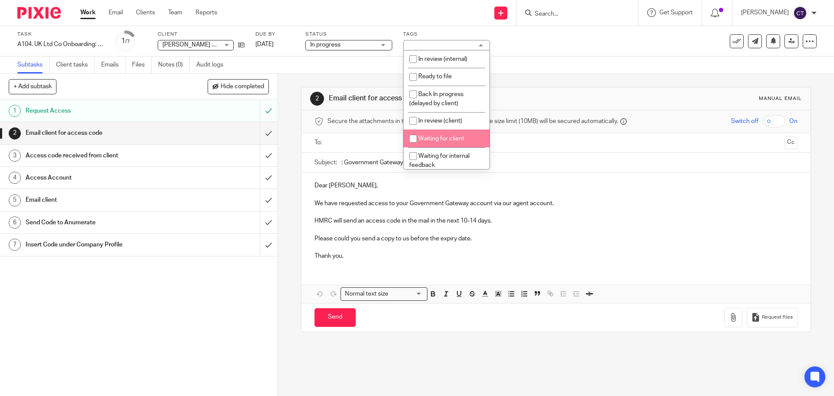
click at [447, 136] on span "Waiting for client" at bounding box center [441, 139] width 46 height 6
checkbox input "true"
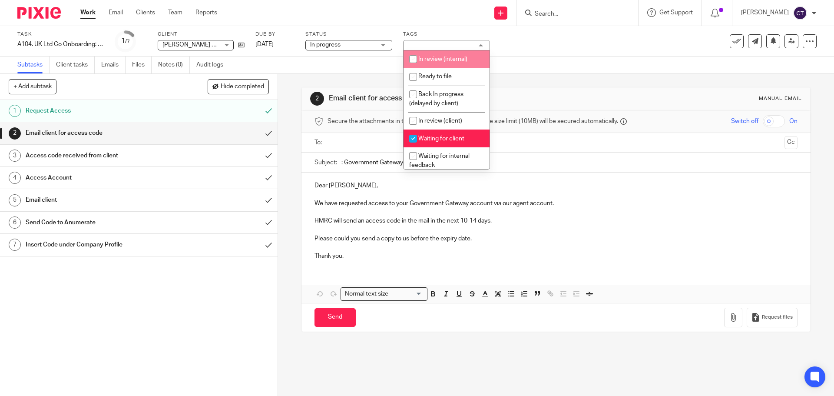
click at [328, 72] on div "Subtasks Client tasks Emails Files Notes (0) Audit logs" at bounding box center [417, 64] width 834 height 17
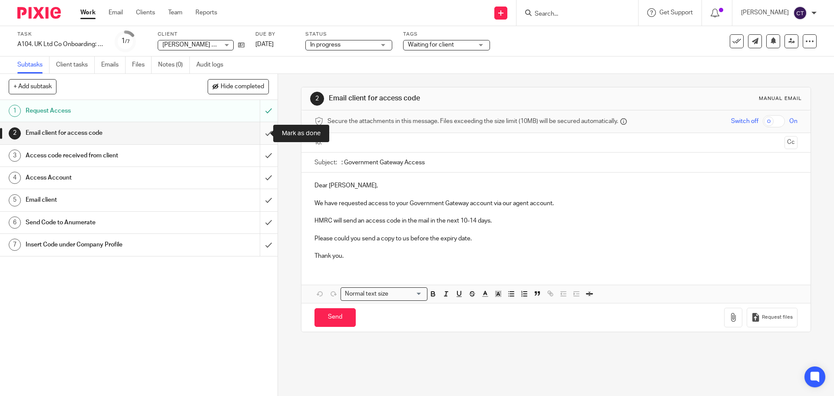
click at [258, 132] on input "submit" at bounding box center [139, 133] width 278 height 22
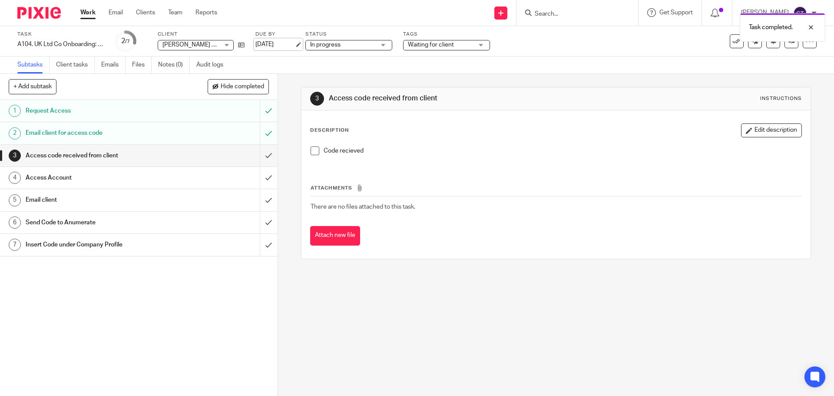
click at [284, 41] on link "[DATE]" at bounding box center [274, 44] width 39 height 9
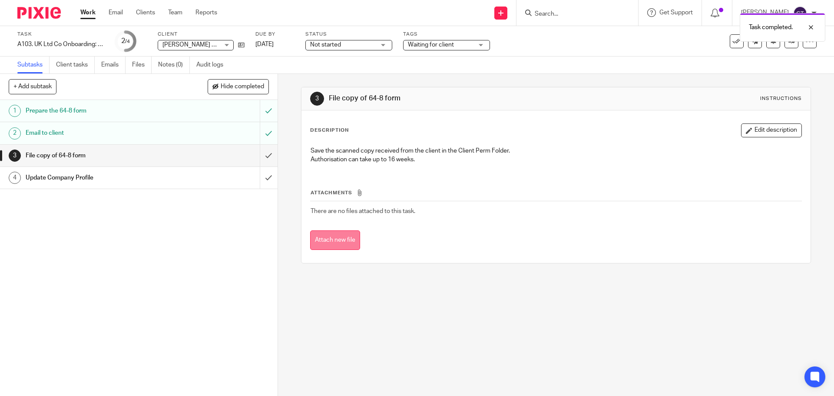
click at [344, 235] on button "Attach new file" at bounding box center [335, 240] width 50 height 20
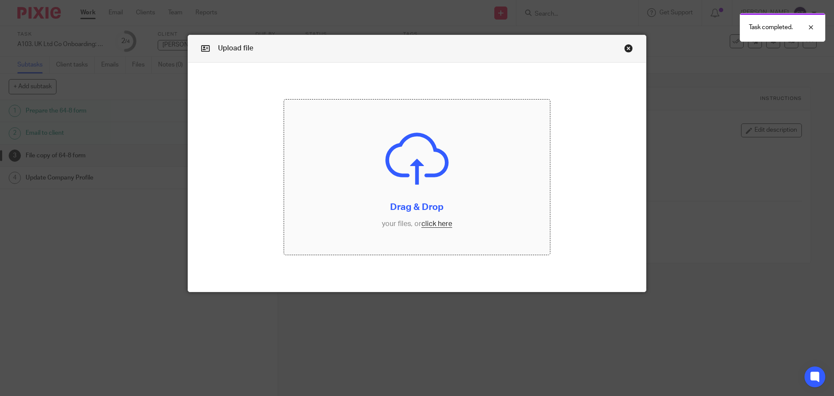
click at [384, 182] on input "file" at bounding box center [417, 177] width 266 height 156
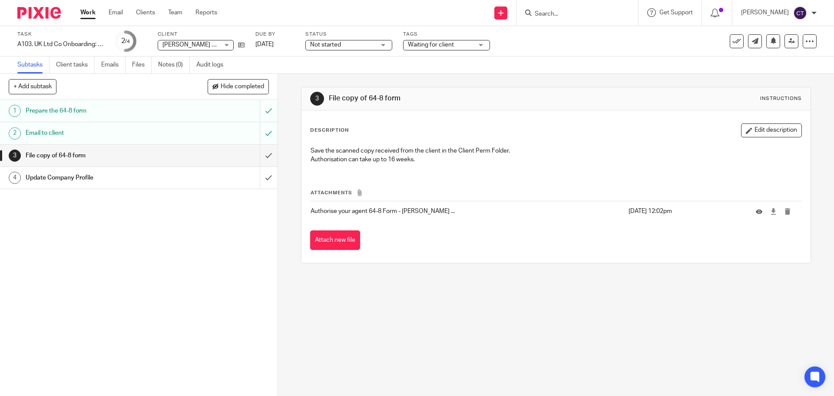
drag, startPoint x: 179, startPoint y: 62, endPoint x: 182, endPoint y: 80, distance: 19.0
click at [178, 62] on link "Notes (0)" at bounding box center [174, 64] width 32 height 17
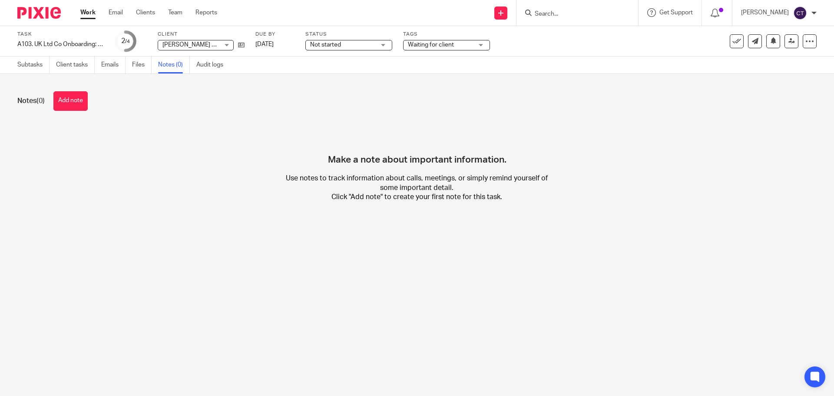
click at [83, 95] on button "Add note" at bounding box center [70, 101] width 34 height 20
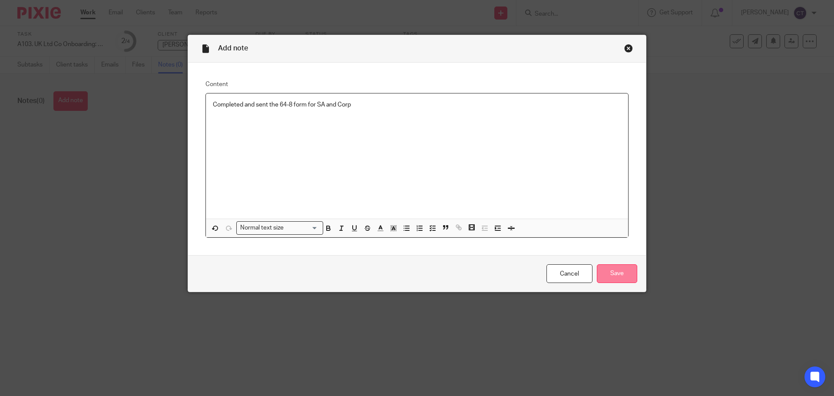
click at [622, 270] on input "Save" at bounding box center [617, 273] width 40 height 19
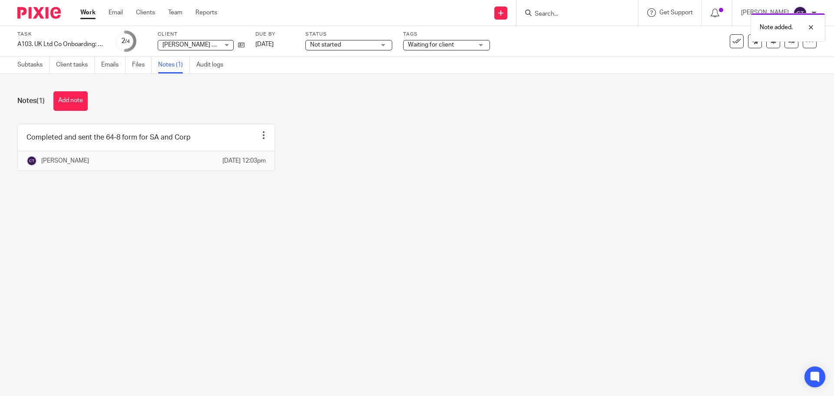
click at [364, 45] on span "Not started" at bounding box center [342, 44] width 65 height 9
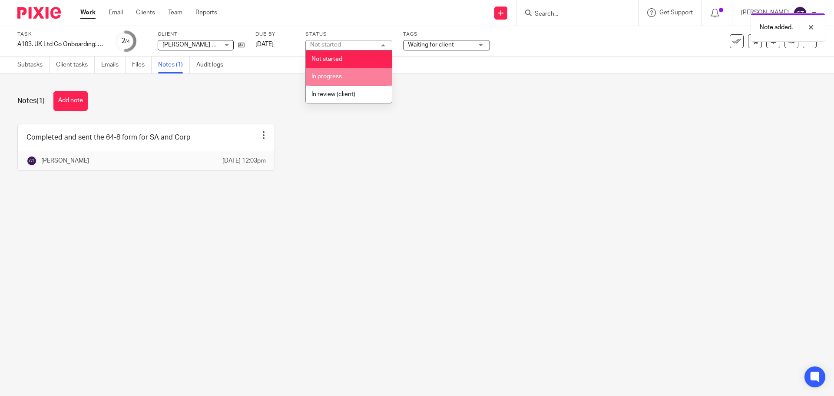
click at [357, 76] on li "In progress" at bounding box center [349, 77] width 86 height 18
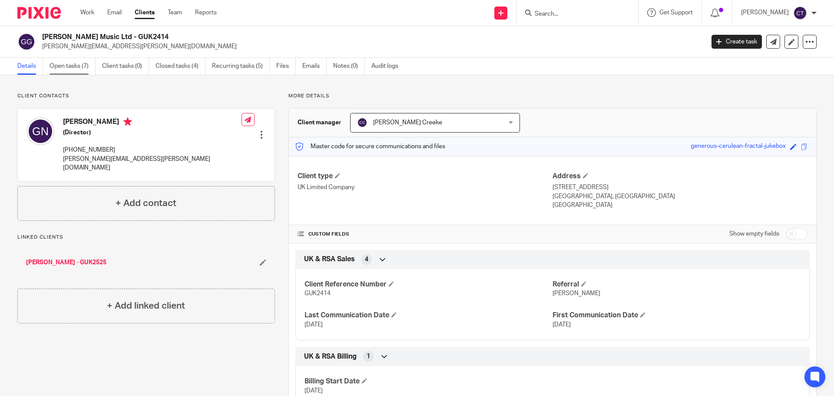
click at [74, 65] on link "Open tasks (7)" at bounding box center [73, 66] width 46 height 17
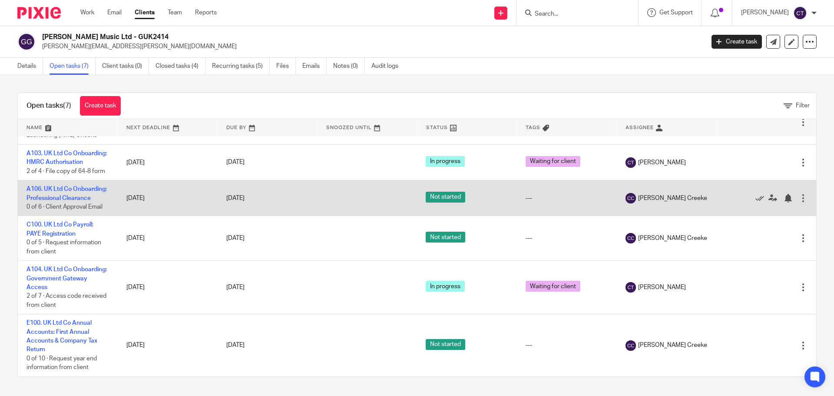
scroll to position [108, 0]
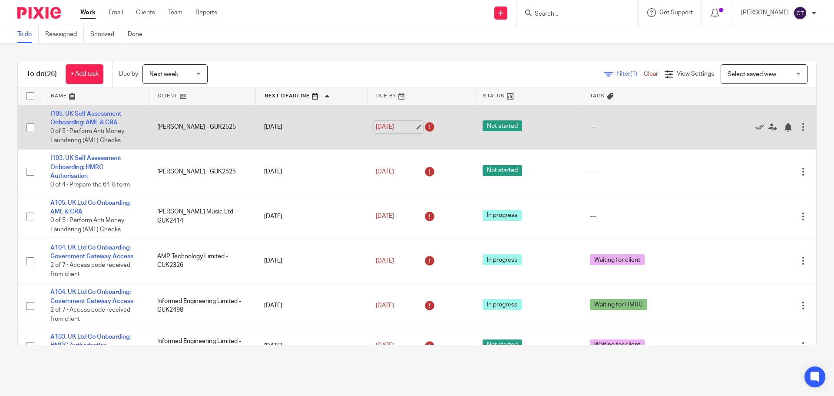
click at [391, 124] on link "[DATE]" at bounding box center [395, 126] width 39 height 9
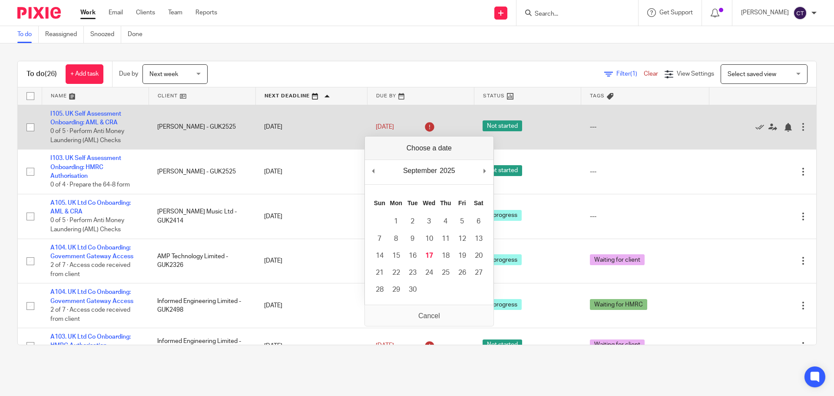
click at [89, 118] on td "I105. UK Self Assessment Onboarding: AML & CRA 0 of 5 · Perform Anti Money Laun…" at bounding box center [95, 127] width 107 height 45
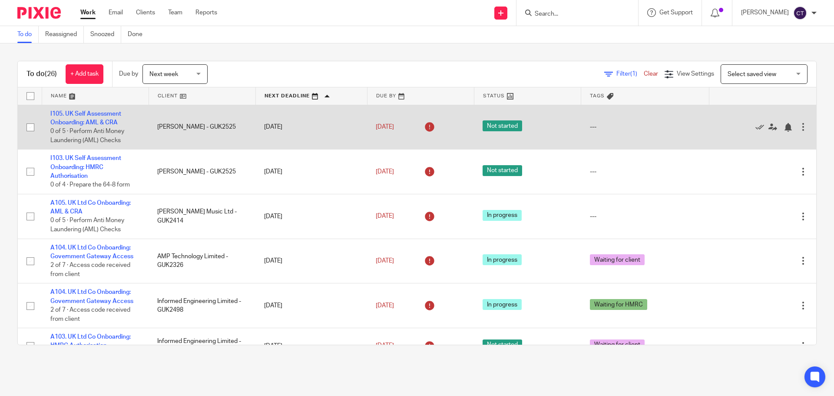
click at [90, 117] on td "I105. UK Self Assessment Onboarding: AML & CRA 0 of 5 · Perform Anti Money Laun…" at bounding box center [95, 127] width 107 height 45
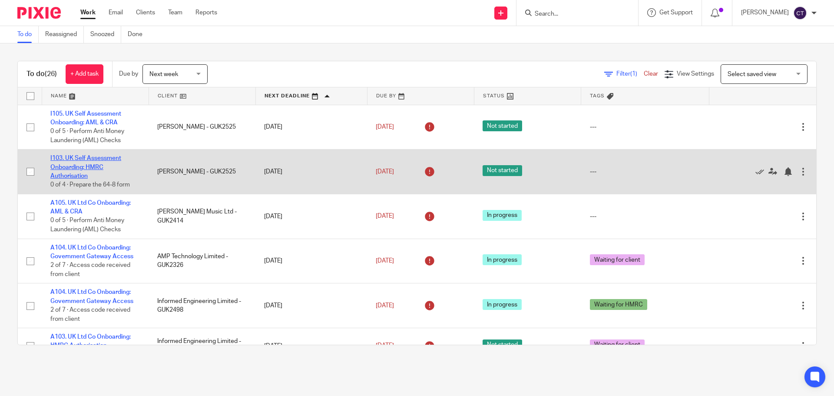
click at [70, 158] on link "I103. UK Self Assessment Onboarding: HMRC Authorisation" at bounding box center [85, 167] width 71 height 24
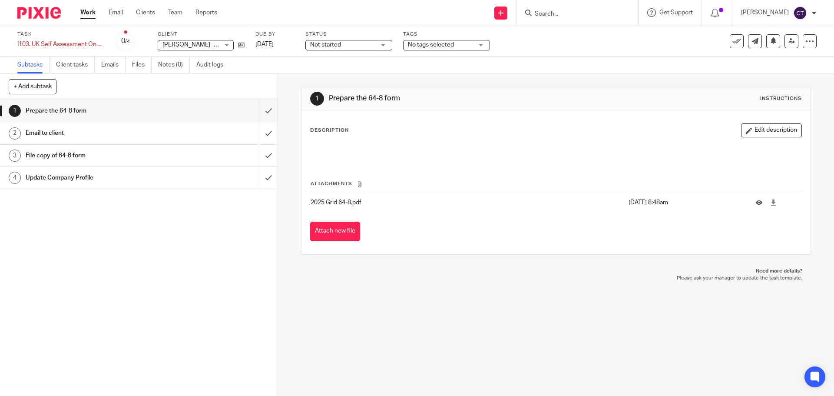
drag, startPoint x: 344, startPoint y: 46, endPoint x: 341, endPoint y: 63, distance: 17.0
click at [344, 47] on span "Not started" at bounding box center [342, 44] width 65 height 9
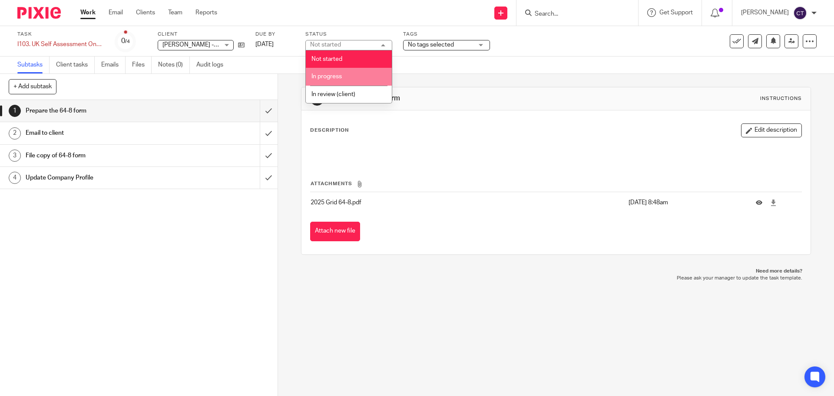
click at [341, 75] on span "In progress" at bounding box center [326, 76] width 30 height 6
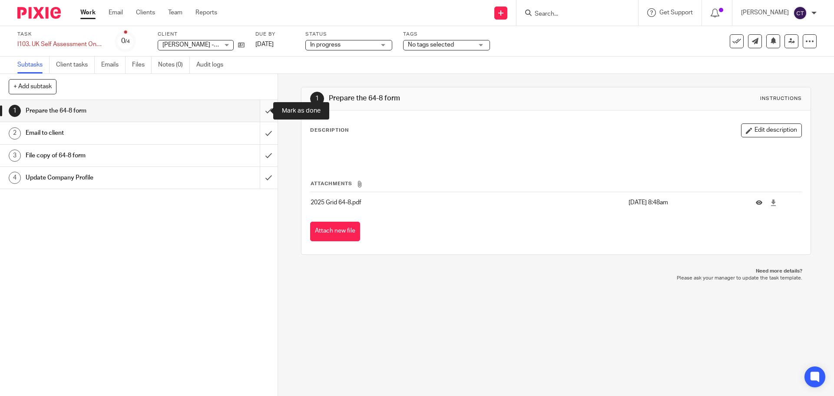
click at [256, 109] on input "submit" at bounding box center [139, 111] width 278 height 22
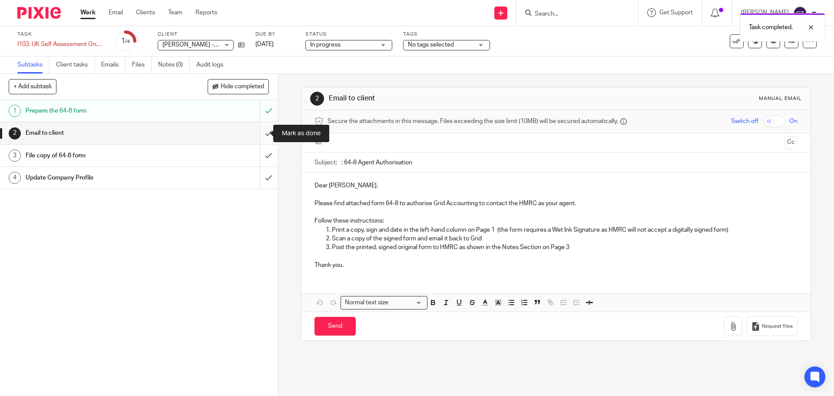
click at [260, 136] on input "submit" at bounding box center [139, 133] width 278 height 22
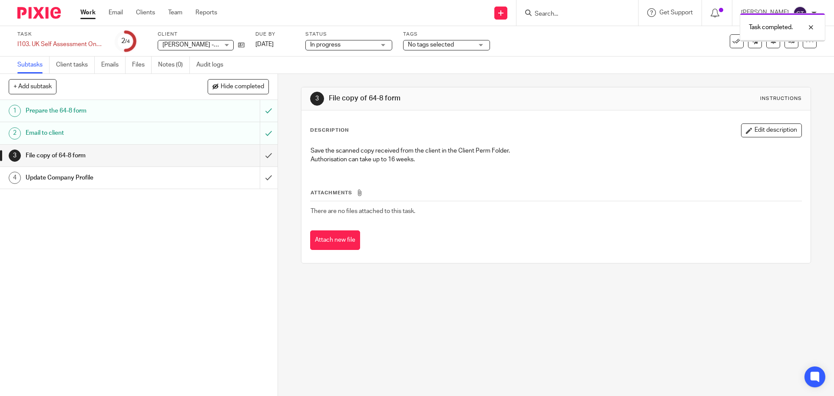
drag, startPoint x: 0, startPoint y: 0, endPoint x: 448, endPoint y: 41, distance: 449.7
click at [448, 41] on body "Work Email Clients Team Reports Work Email Clients Team Reports Settings Send n…" at bounding box center [417, 198] width 834 height 396
click at [459, 48] on span "No tags selected" at bounding box center [440, 44] width 65 height 9
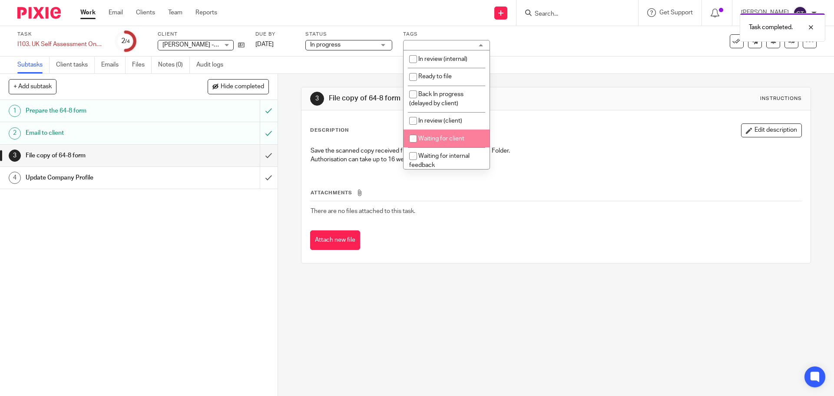
click at [437, 136] on li "Waiting for client" at bounding box center [447, 138] width 86 height 18
checkbox input "true"
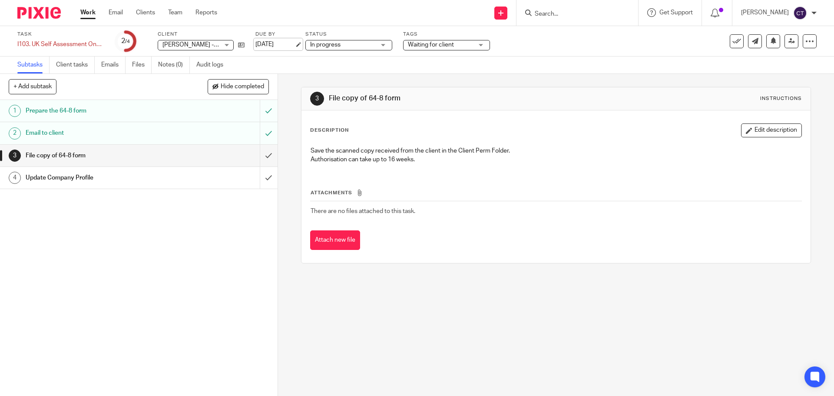
click at [292, 43] on link "15 Sep 2025" at bounding box center [274, 44] width 39 height 9
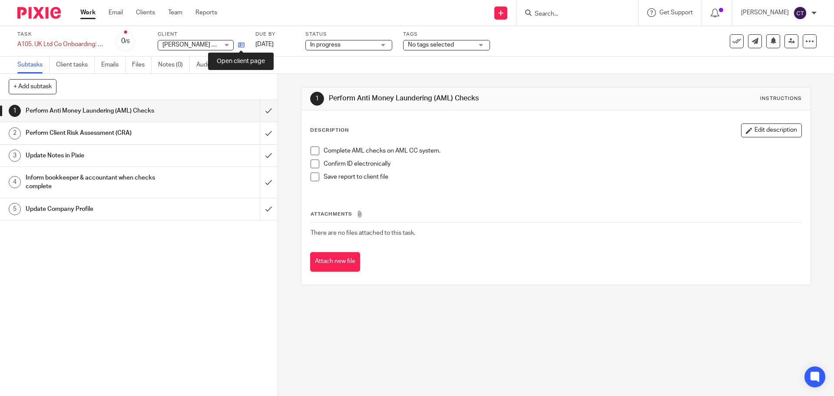
click at [244, 46] on icon at bounding box center [241, 45] width 7 height 7
click at [241, 44] on icon at bounding box center [241, 45] width 7 height 7
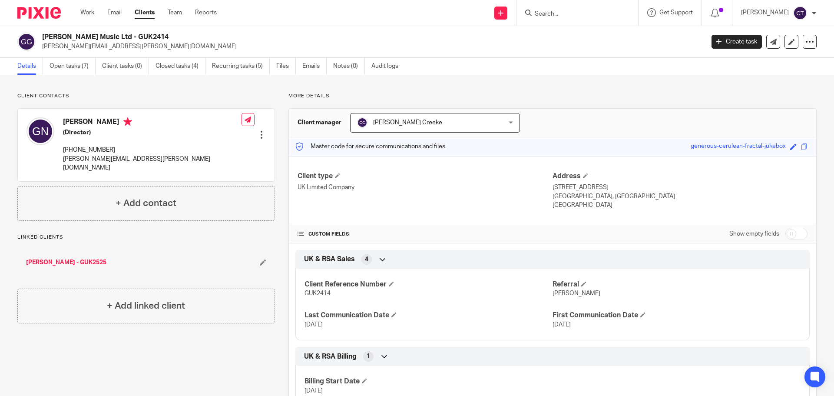
click at [142, 37] on h2 "[PERSON_NAME] Music Ltd - GUK2414" at bounding box center [304, 37] width 525 height 9
copy h2 "GUK2414"
drag, startPoint x: 122, startPoint y: 37, endPoint x: 39, endPoint y: 36, distance: 83.8
click at [39, 36] on div "Gus Nicholson Music Ltd - GUK2414 gus.nicholson@icloud.com" at bounding box center [357, 42] width 681 height 18
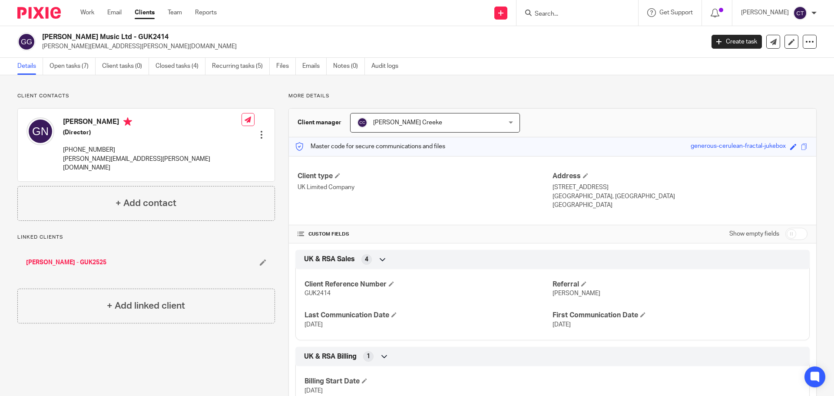
copy div "Gus Nicholson Music Ltd"
click at [285, 67] on link "Files" at bounding box center [286, 66] width 20 height 17
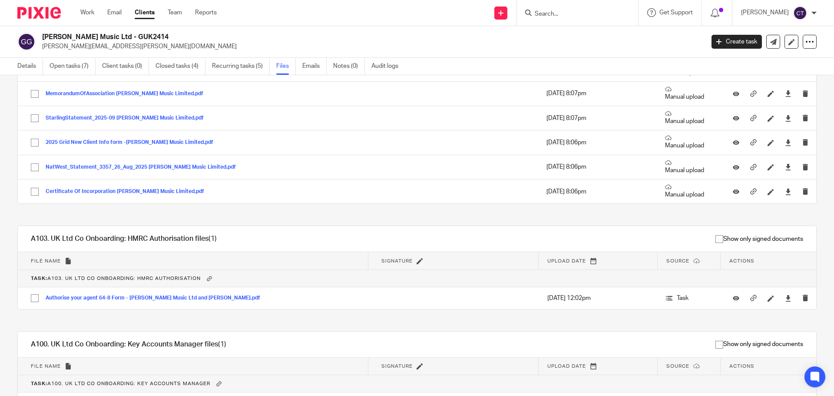
scroll to position [137, 0]
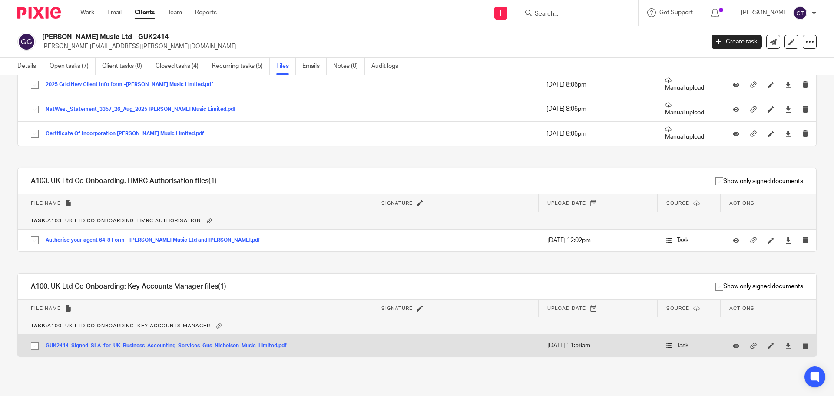
click at [148, 342] on div "GUK2414_Signed_SLA_for_UK_Business_Accounting_Services_Gus_Nicholson_Music_Limi…" at bounding box center [170, 345] width 248 height 9
click at [148, 343] on button "GUK2414_Signed_SLA_for_UK_Business_Accounting_Services_Gus_Nicholson_Music_Limi…" at bounding box center [170, 346] width 248 height 6
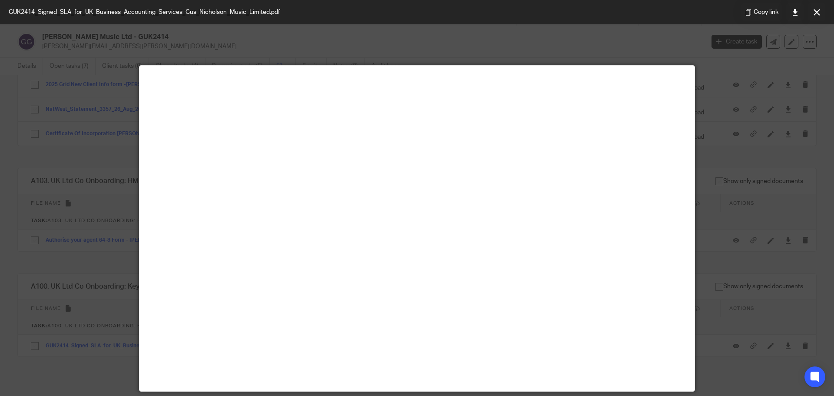
drag, startPoint x: 808, startPoint y: 14, endPoint x: 803, endPoint y: 14, distance: 5.7
click at [808, 14] on button at bounding box center [816, 11] width 17 height 17
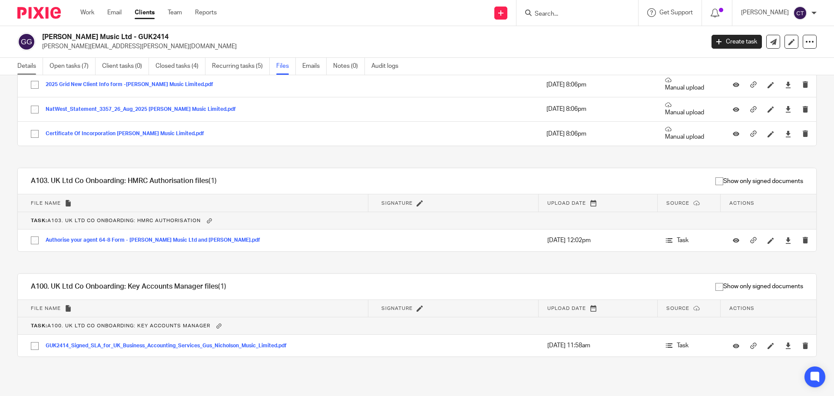
click at [23, 66] on link "Details" at bounding box center [30, 66] width 26 height 17
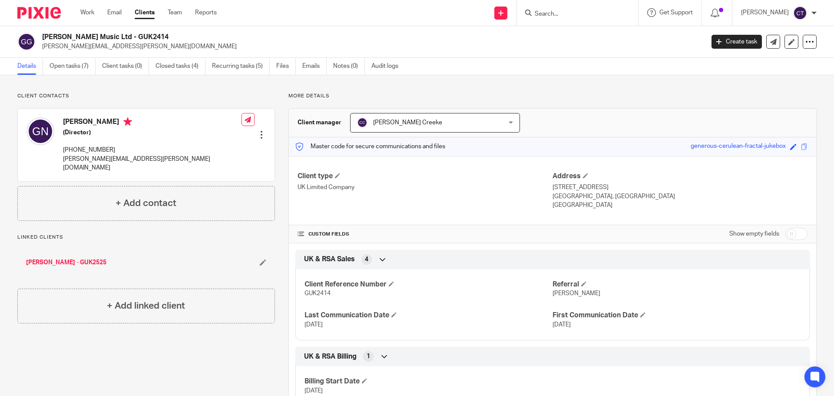
drag, startPoint x: 117, startPoint y: 148, endPoint x: 68, endPoint y: 150, distance: 48.7
click at [68, 150] on p "+44 78 753 7260" at bounding box center [152, 150] width 179 height 9
copy p "44 78 753 7260"
drag, startPoint x: 119, startPoint y: 160, endPoint x: 63, endPoint y: 159, distance: 56.0
click at [63, 159] on div "Gus Nicholson (Director) +44 78 753 7260 gus.nicholson@icloud.com" at bounding box center [133, 144] width 215 height 63
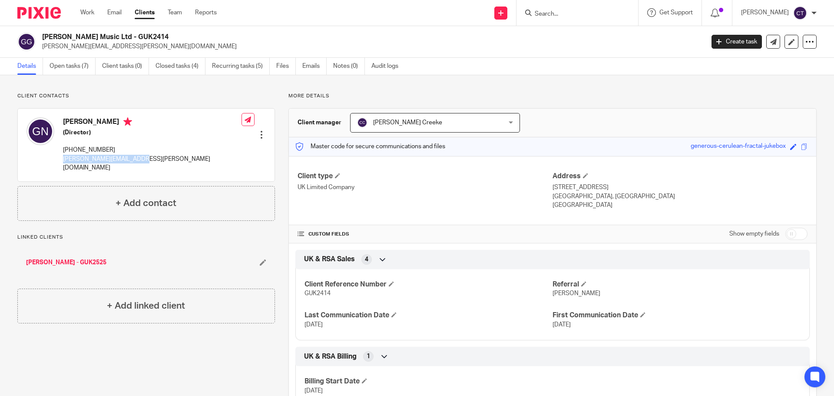
copy p "[PERSON_NAME][EMAIL_ADDRESS][PERSON_NAME][DOMAIN_NAME]"
drag, startPoint x: 113, startPoint y: 150, endPoint x: 76, endPoint y: 151, distance: 37.4
click at [76, 151] on p "+44 78 753 7260" at bounding box center [152, 150] width 179 height 9
copy p "78 753 7260"
drag, startPoint x: 127, startPoint y: 39, endPoint x: 43, endPoint y: 35, distance: 84.8
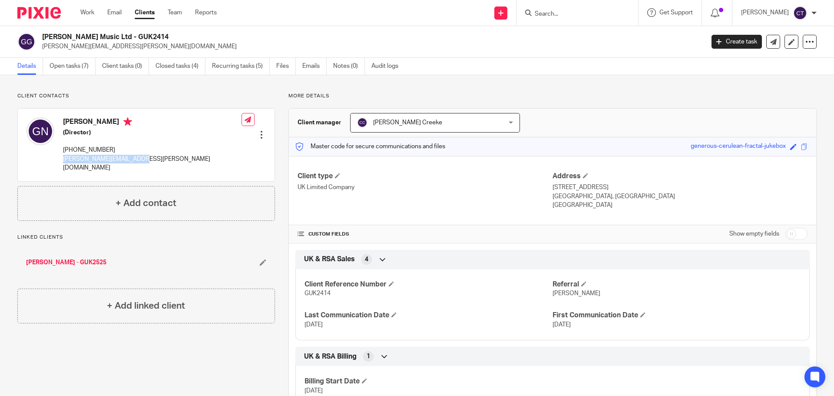
click at [43, 35] on h2 "[PERSON_NAME] Music Ltd - GUK2414" at bounding box center [304, 37] width 525 height 9
copy h2 "Gus Nicholson Music Ltd -"
click at [109, 33] on h2 "[PERSON_NAME] - GUK2525" at bounding box center [304, 37] width 525 height 9
copy h2 "GUK2525"
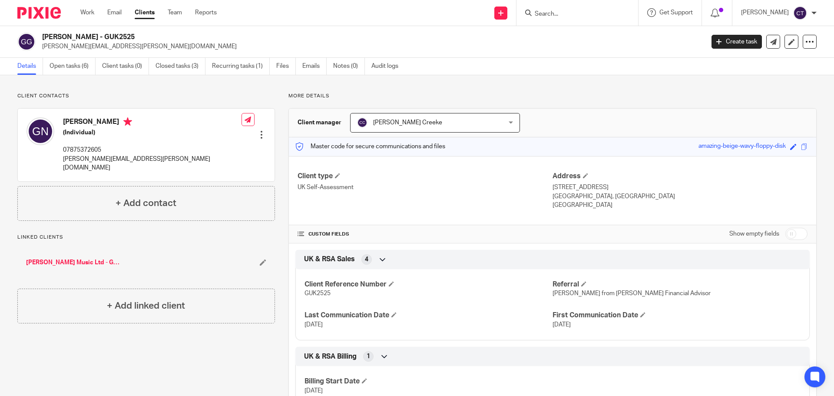
click at [276, 68] on ul "Details Open tasks (6) Client tasks (0) Closed tasks (3) Recurring tasks (1) Fi…" at bounding box center [214, 66] width 394 height 17
click at [278, 68] on link "Files" at bounding box center [286, 66] width 20 height 17
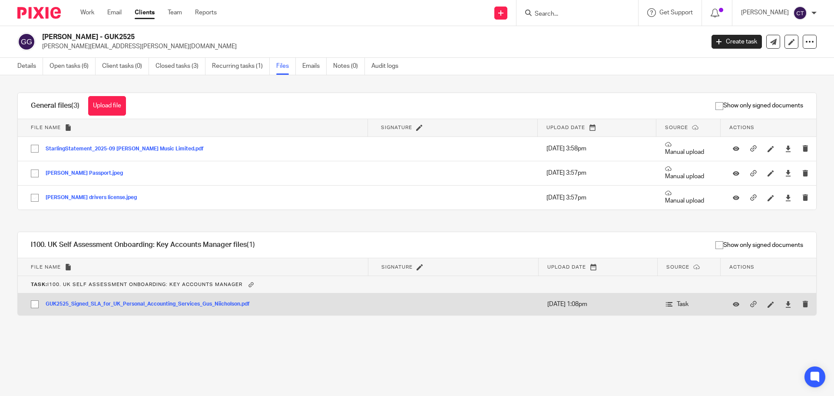
click at [121, 303] on button "GUK2525_Signed_SLA_for_UK_Personal_Accounting_Services_Gus_Niicholson.pdf" at bounding box center [151, 304] width 211 height 6
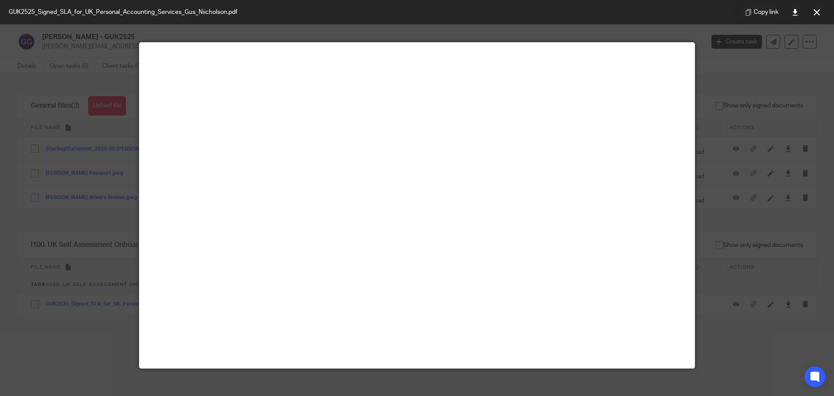
scroll to position [17, 0]
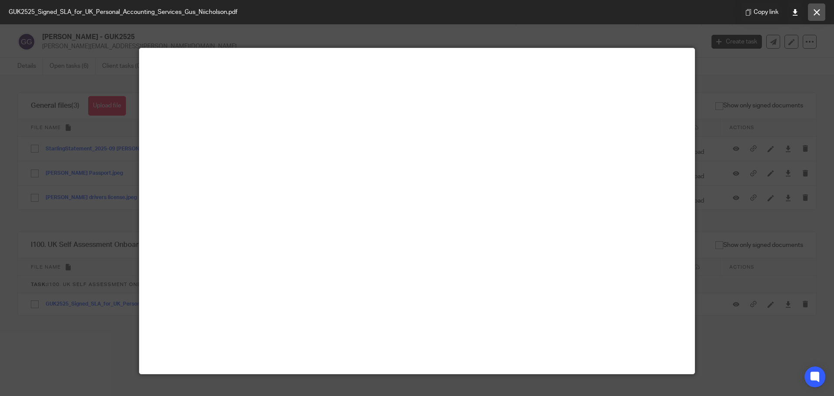
click at [821, 16] on button at bounding box center [816, 11] width 17 height 17
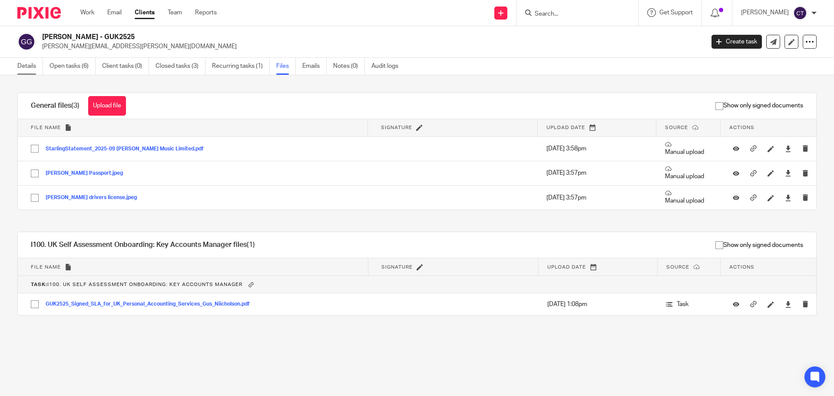
click at [23, 62] on link "Details" at bounding box center [30, 66] width 26 height 17
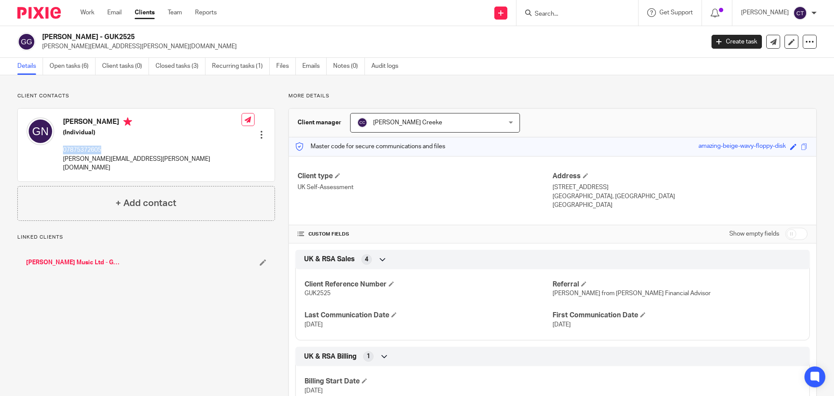
drag, startPoint x: 69, startPoint y: 148, endPoint x: 62, endPoint y: 148, distance: 7.4
click at [62, 148] on div "[PERSON_NAME] (Individual) 07875372605 [PERSON_NAME][EMAIL_ADDRESS][PERSON_NAME…" at bounding box center [133, 144] width 215 height 63
copy p "07875372605"
drag, startPoint x: 163, startPoint y: 162, endPoint x: 60, endPoint y: 160, distance: 103.4
click at [60, 160] on div "[PERSON_NAME] (Individual) 07875372605 [PERSON_NAME][EMAIL_ADDRESS][PERSON_NAME…" at bounding box center [146, 145] width 257 height 72
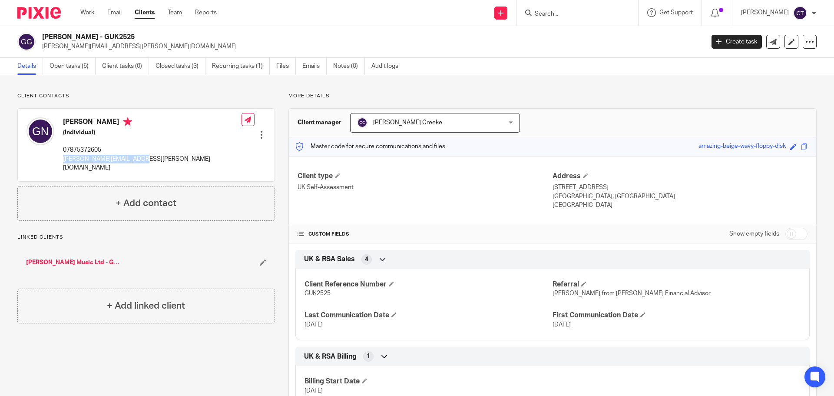
copy p "[PERSON_NAME][EMAIL_ADDRESS][PERSON_NAME][DOMAIN_NAME]"
drag, startPoint x: 105, startPoint y: 146, endPoint x: 50, endPoint y: 146, distance: 55.2
click at [50, 146] on div "[PERSON_NAME] (Individual) 07875372605 [PERSON_NAME][EMAIL_ADDRESS][PERSON_NAME…" at bounding box center [133, 144] width 215 height 63
click at [87, 149] on p "07875372605" at bounding box center [152, 150] width 179 height 9
drag, startPoint x: 103, startPoint y: 149, endPoint x: 65, endPoint y: 149, distance: 38.7
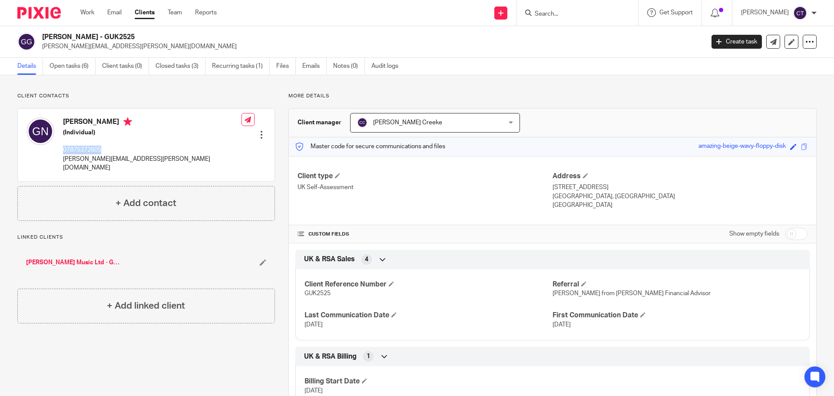
click at [65, 149] on p "07875372605" at bounding box center [152, 150] width 179 height 9
drag, startPoint x: 91, startPoint y: 34, endPoint x: 44, endPoint y: 36, distance: 47.4
click at [44, 36] on h2 "[PERSON_NAME] - GUK2525" at bounding box center [304, 37] width 525 height 9
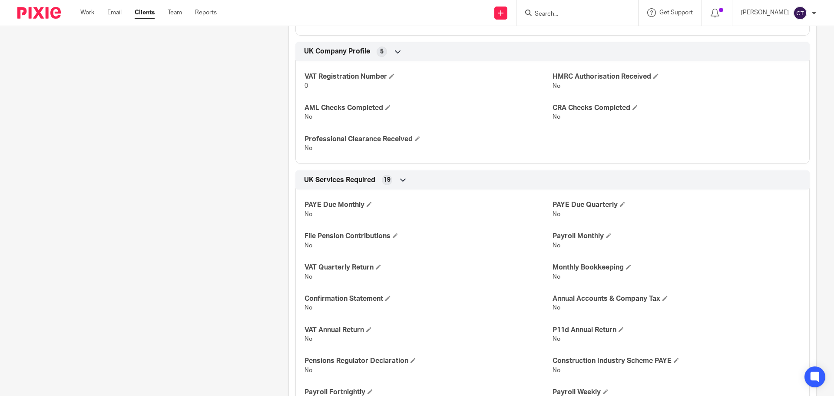
scroll to position [304, 0]
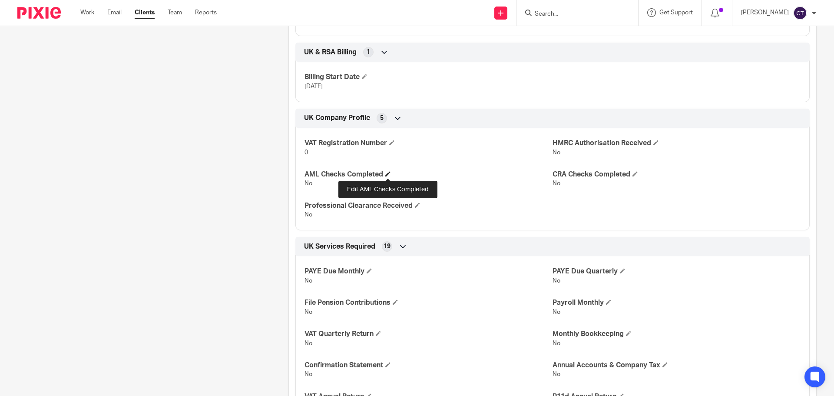
click at [387, 174] on span at bounding box center [387, 173] width 5 height 5
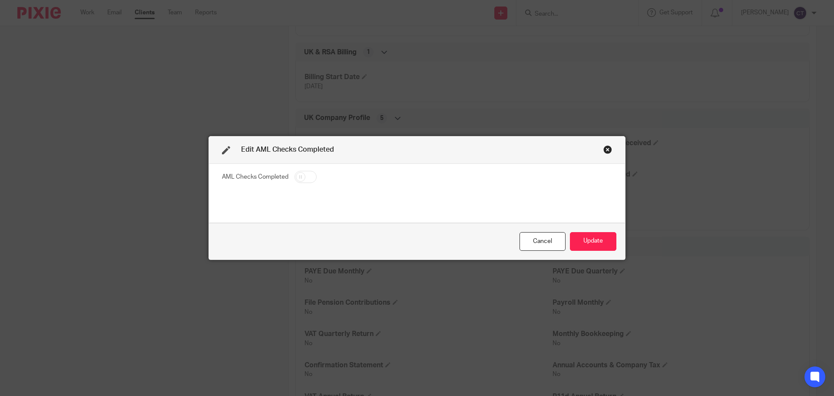
click at [304, 179] on input "checkbox" at bounding box center [306, 177] width 22 height 12
checkbox input "true"
click at [580, 239] on button "Update" at bounding box center [593, 241] width 46 height 19
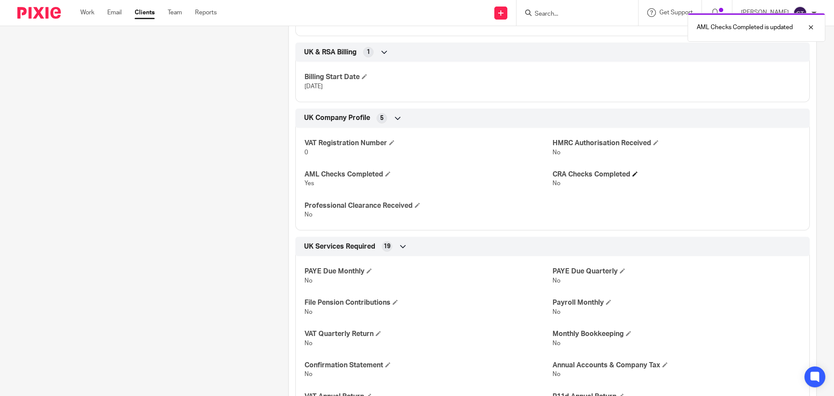
click at [634, 175] on span at bounding box center [634, 173] width 5 height 5
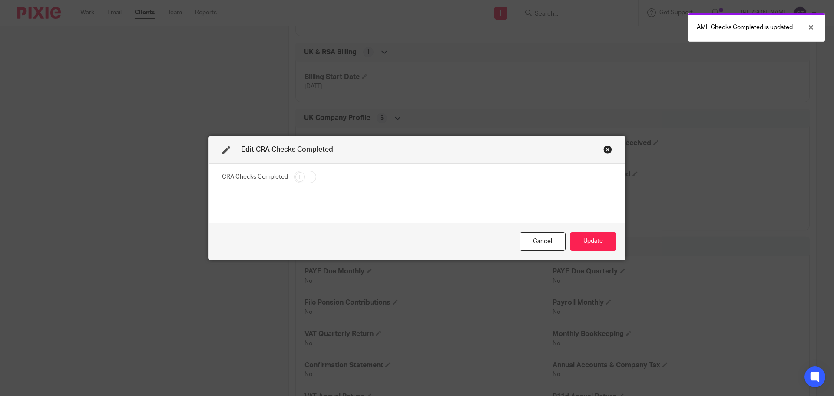
drag, startPoint x: 304, startPoint y: 176, endPoint x: 319, endPoint y: 181, distance: 15.5
click at [304, 176] on input "checkbox" at bounding box center [305, 177] width 22 height 12
checkbox input "true"
click at [589, 238] on button "Update" at bounding box center [593, 241] width 46 height 19
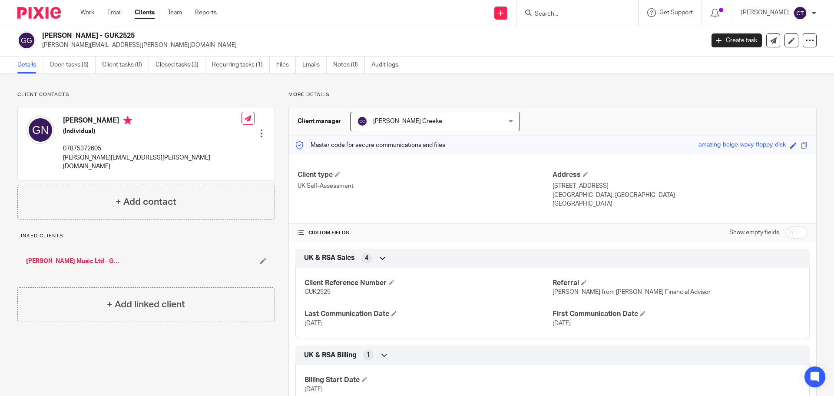
scroll to position [0, 0]
click at [76, 65] on link "Open tasks (6)" at bounding box center [73, 66] width 46 height 17
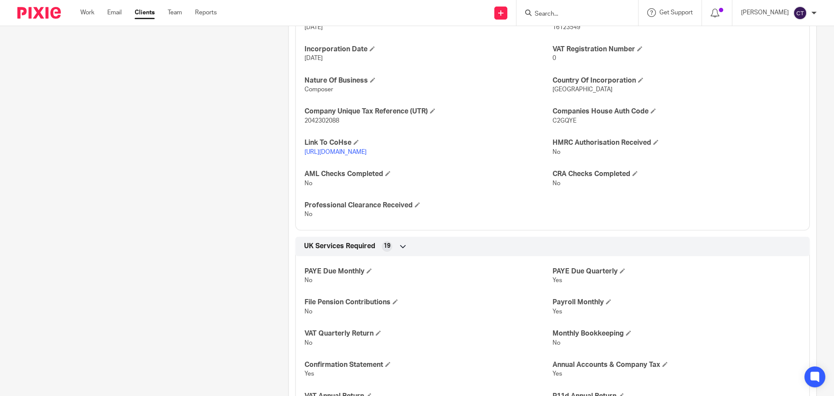
scroll to position [478, 0]
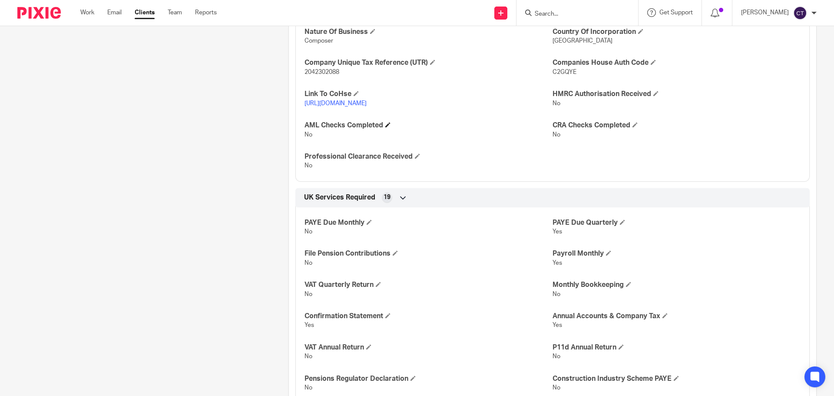
click at [391, 124] on h4 "AML Checks Completed" at bounding box center [428, 125] width 248 height 9
click at [385, 126] on span at bounding box center [387, 124] width 5 height 5
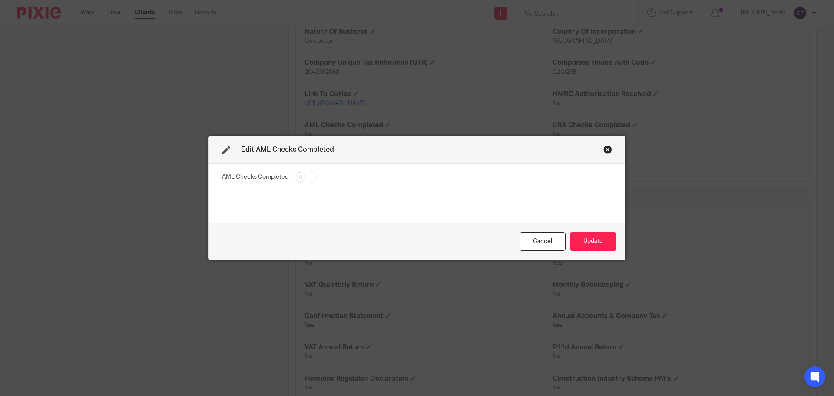
drag, startPoint x: 304, startPoint y: 172, endPoint x: 371, endPoint y: 188, distance: 69.1
click at [304, 173] on input "checkbox" at bounding box center [306, 177] width 22 height 12
checkbox input "true"
click at [612, 242] on button "Update" at bounding box center [593, 241] width 46 height 19
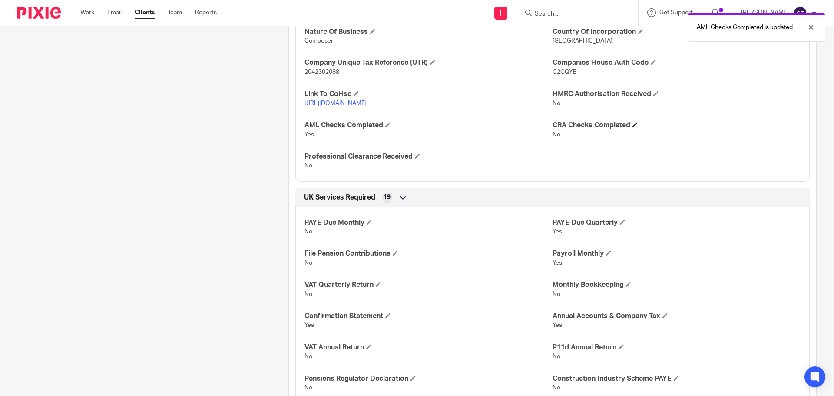
click at [632, 126] on span at bounding box center [634, 124] width 5 height 5
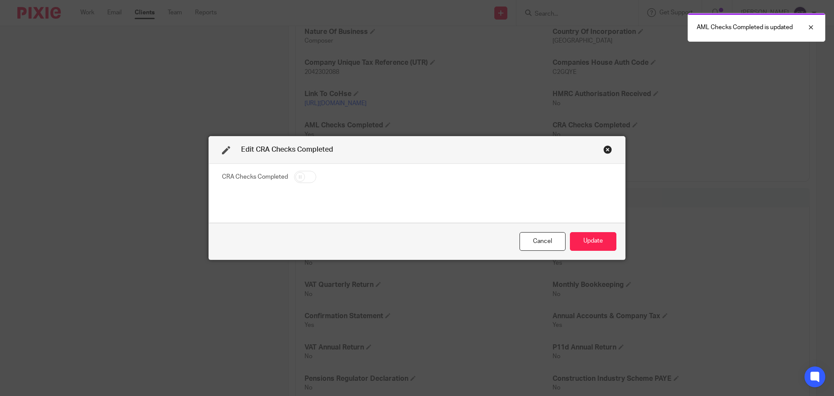
click at [308, 175] on input "checkbox" at bounding box center [305, 177] width 22 height 12
checkbox input "true"
click at [599, 245] on button "Update" at bounding box center [593, 241] width 46 height 19
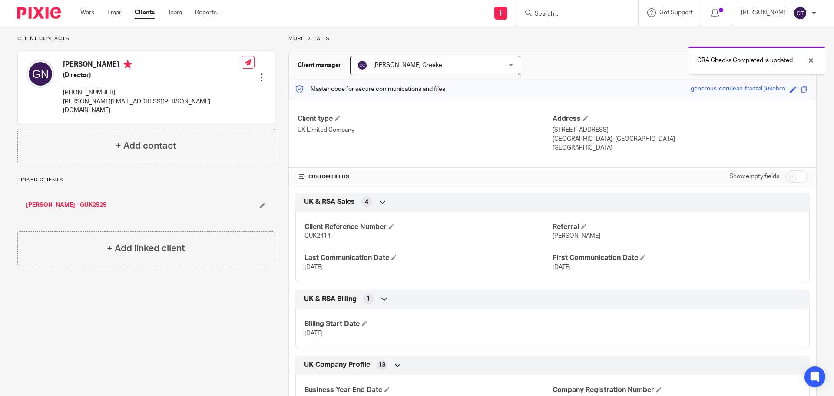
scroll to position [0, 0]
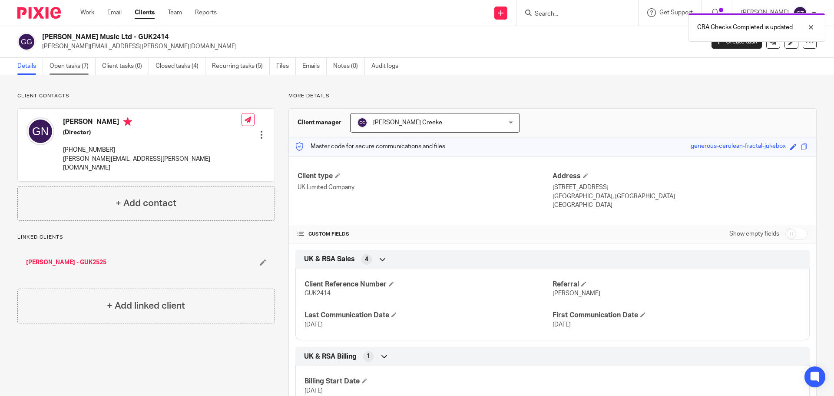
click at [78, 60] on link "Open tasks (7)" at bounding box center [73, 66] width 46 height 17
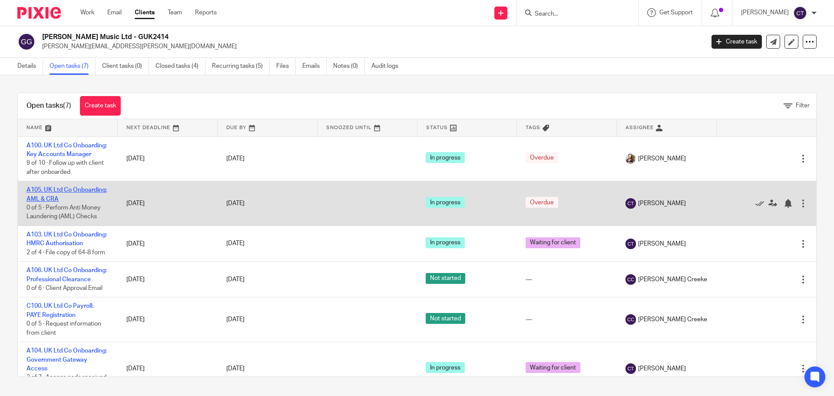
click at [56, 202] on link "A105. UK Ltd Co Onboarding: AML & CRA" at bounding box center [66, 194] width 80 height 15
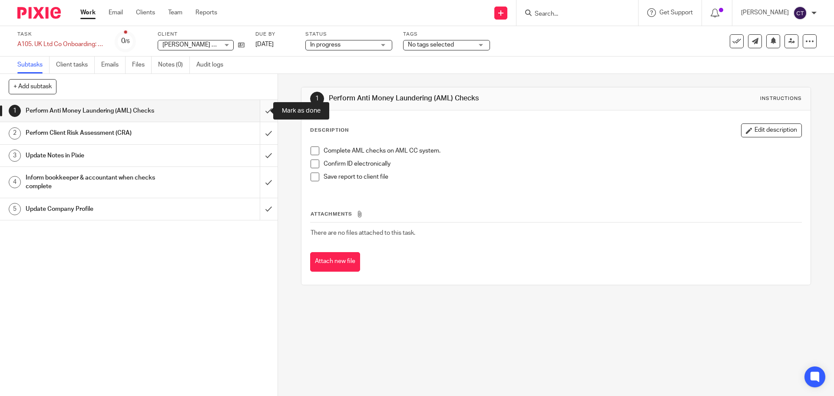
click at [258, 106] on input "submit" at bounding box center [139, 111] width 278 height 22
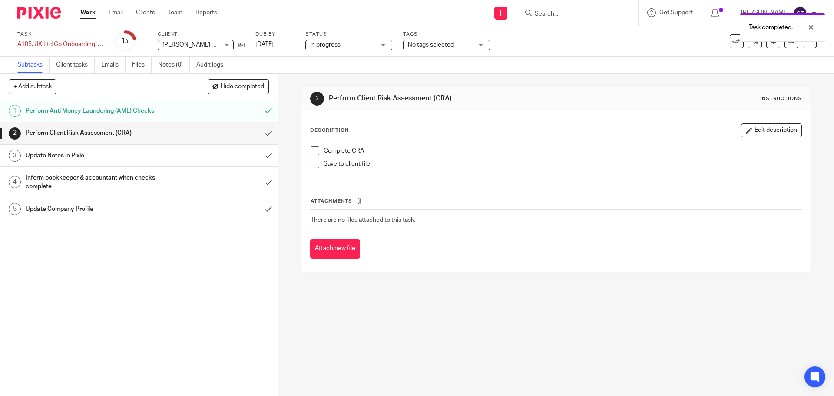
click at [225, 103] on link "1 Perform Anti Money Laundering (AML) Checks" at bounding box center [130, 111] width 260 height 22
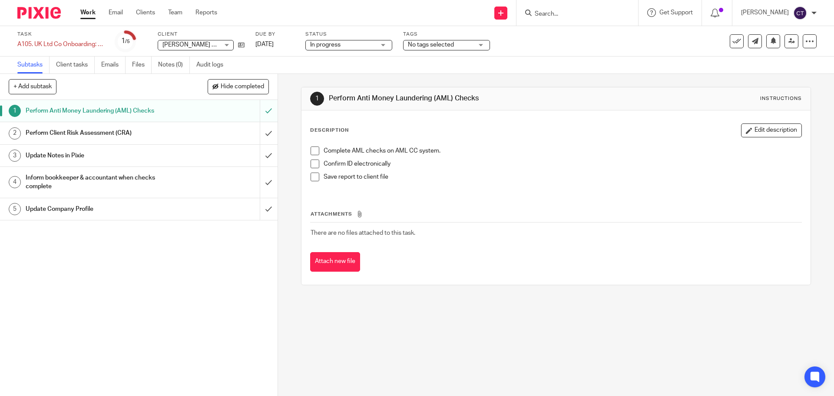
click at [314, 151] on span at bounding box center [315, 150] width 9 height 9
click at [314, 160] on span at bounding box center [315, 163] width 9 height 9
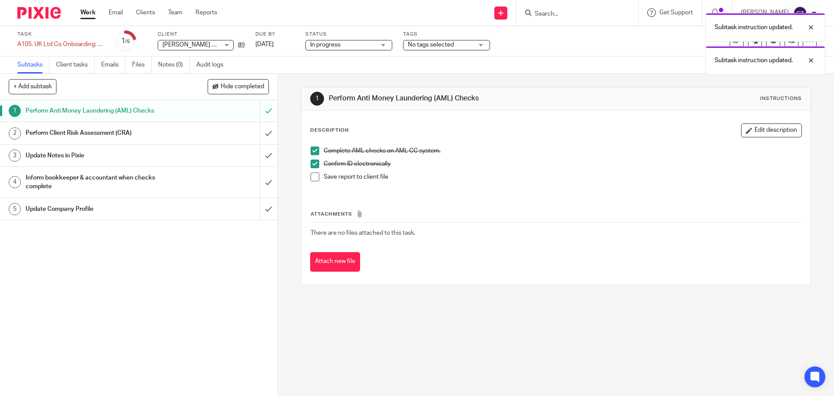
click at [314, 178] on span at bounding box center [315, 176] width 9 height 9
click at [346, 261] on button "Attach new file" at bounding box center [335, 262] width 50 height 20
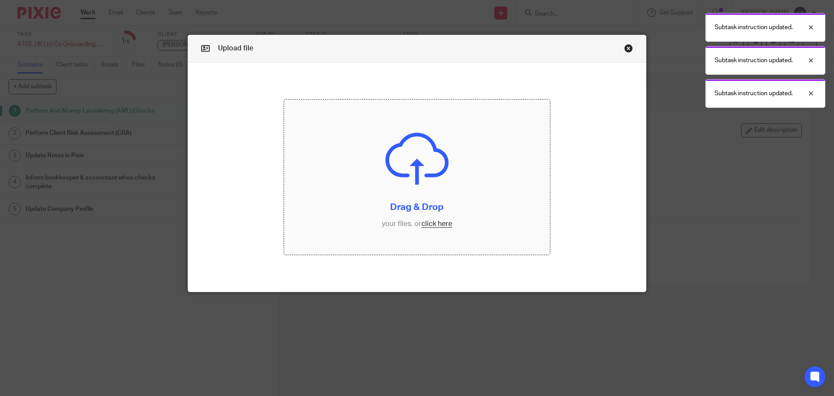
click at [426, 175] on input "file" at bounding box center [417, 177] width 266 height 156
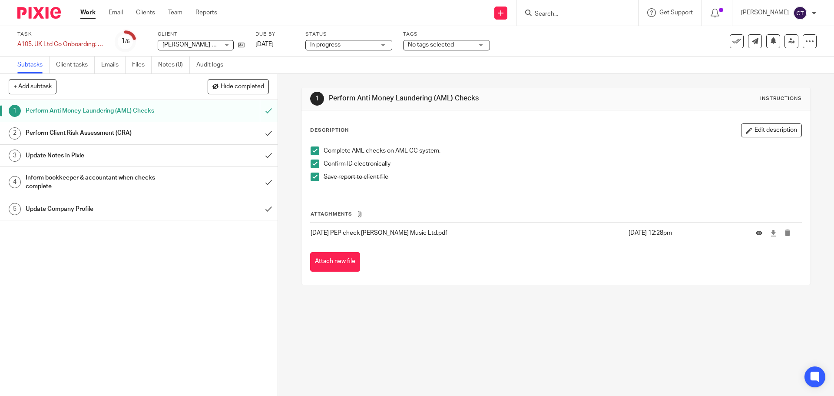
click at [211, 127] on div "Perform Client Risk Assessment (CRA)" at bounding box center [138, 132] width 225 height 13
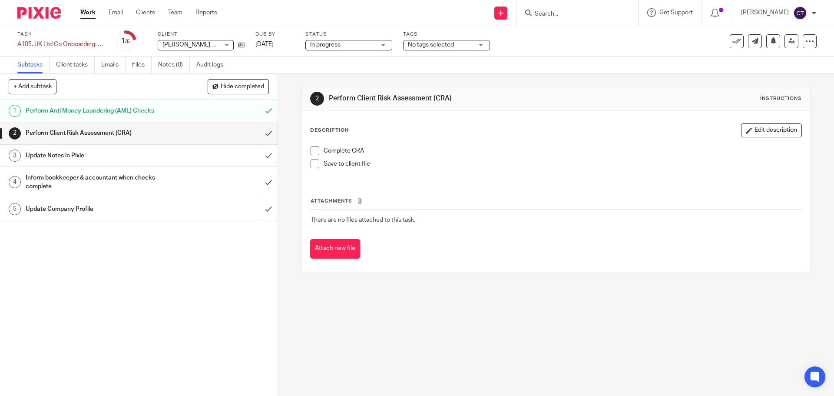
click at [314, 152] on span at bounding box center [315, 150] width 9 height 9
click at [311, 162] on span at bounding box center [315, 163] width 9 height 9
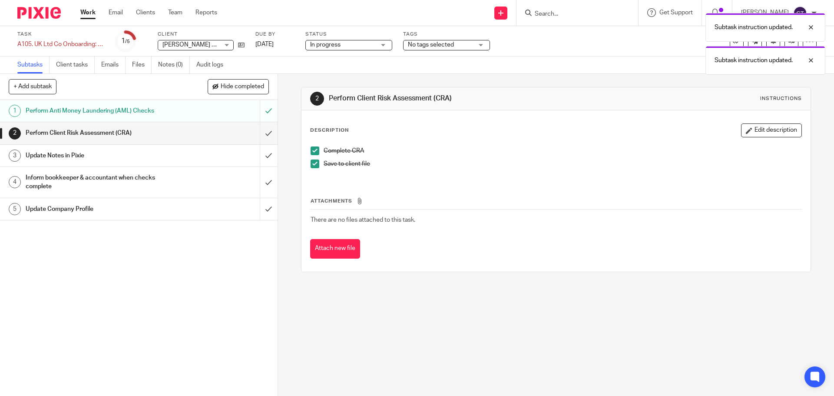
click at [333, 239] on button "Attach new file" at bounding box center [335, 249] width 50 height 20
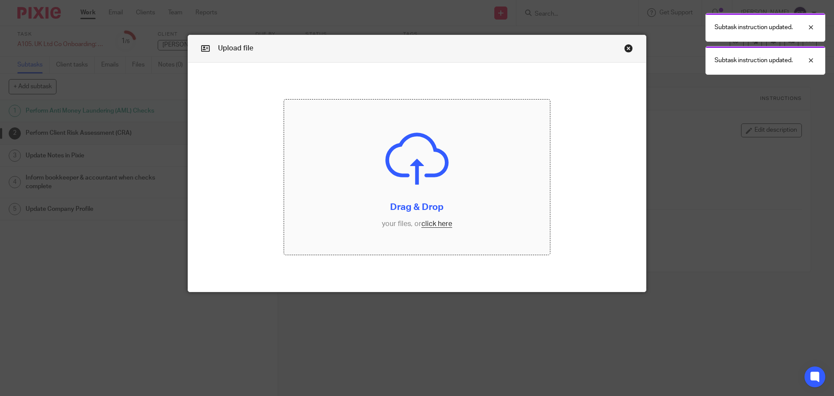
click at [371, 173] on input "file" at bounding box center [417, 177] width 266 height 156
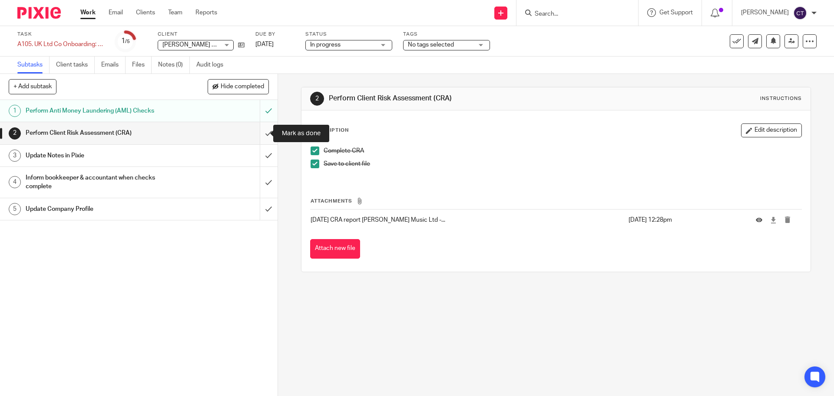
click at [258, 132] on input "submit" at bounding box center [139, 133] width 278 height 22
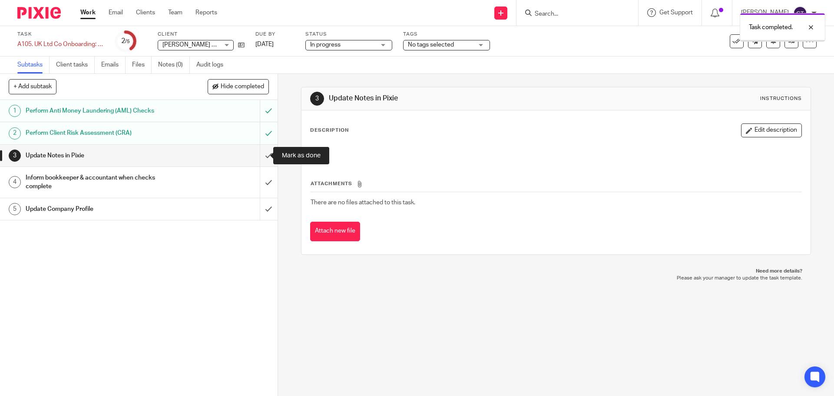
click at [260, 155] on input "submit" at bounding box center [139, 156] width 278 height 22
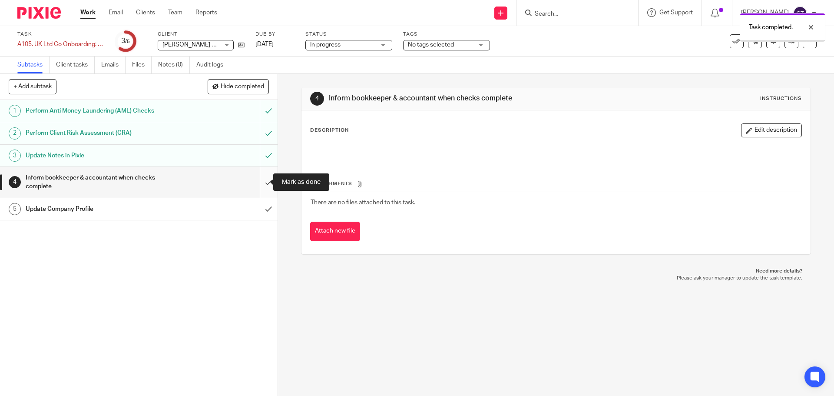
drag, startPoint x: 259, startPoint y: 180, endPoint x: 238, endPoint y: 188, distance: 22.5
click at [259, 180] on input "submit" at bounding box center [139, 182] width 278 height 31
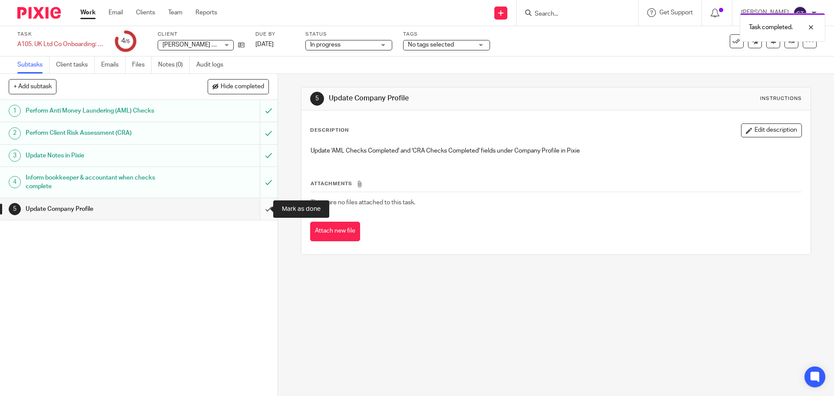
click at [260, 212] on input "submit" at bounding box center [139, 209] width 278 height 22
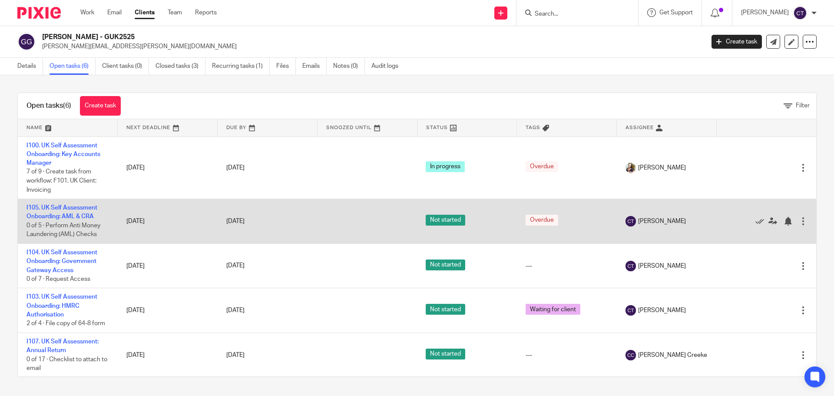
click at [60, 211] on td "I105. UK Self Assessment Onboarding: AML & CRA 0 of 5 · Perform Anti Money Laun…" at bounding box center [68, 221] width 100 height 45
click at [65, 214] on link "I105. UK Self Assessment Onboarding: AML & CRA" at bounding box center [61, 212] width 71 height 15
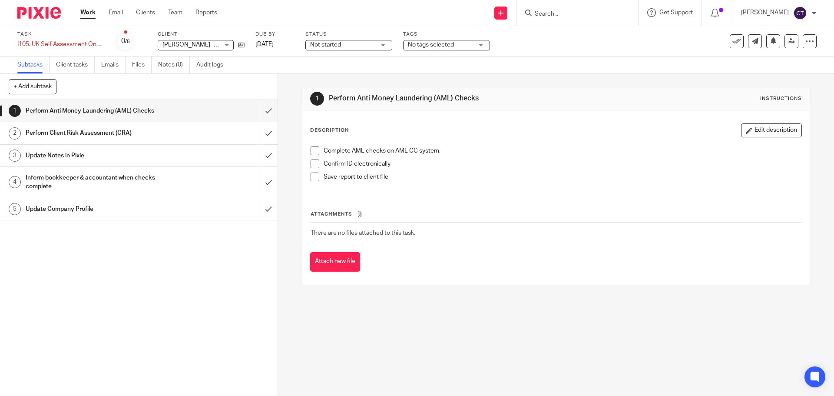
click at [315, 152] on span at bounding box center [315, 150] width 9 height 9
click at [313, 160] on span at bounding box center [315, 163] width 9 height 9
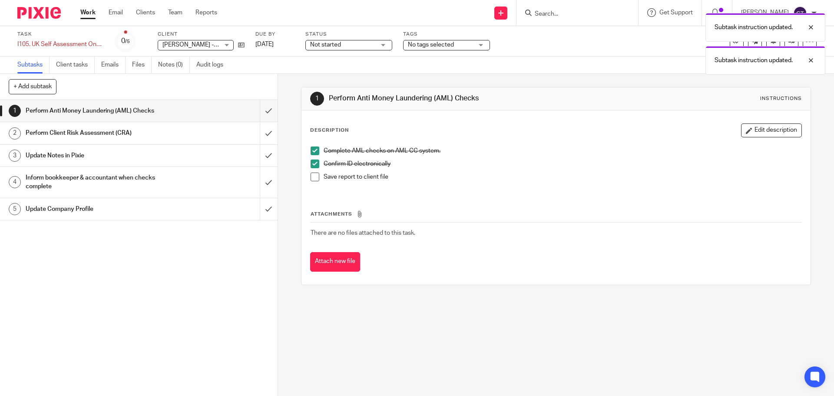
click at [314, 177] on span at bounding box center [315, 176] width 9 height 9
click at [340, 264] on button "Attach new file" at bounding box center [335, 262] width 50 height 20
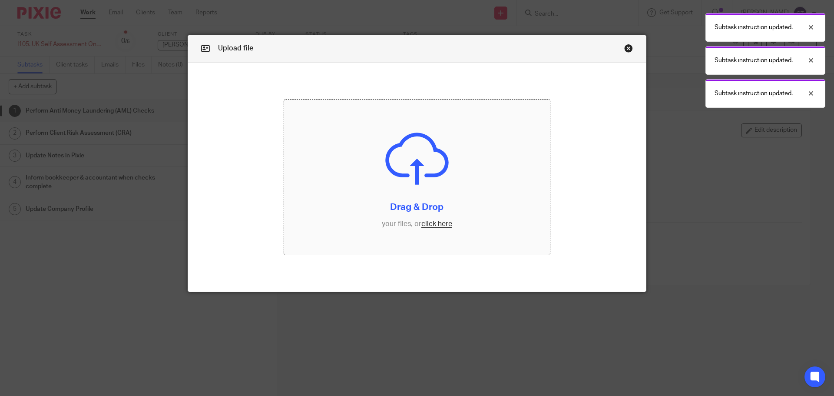
click at [325, 198] on input "file" at bounding box center [417, 177] width 266 height 156
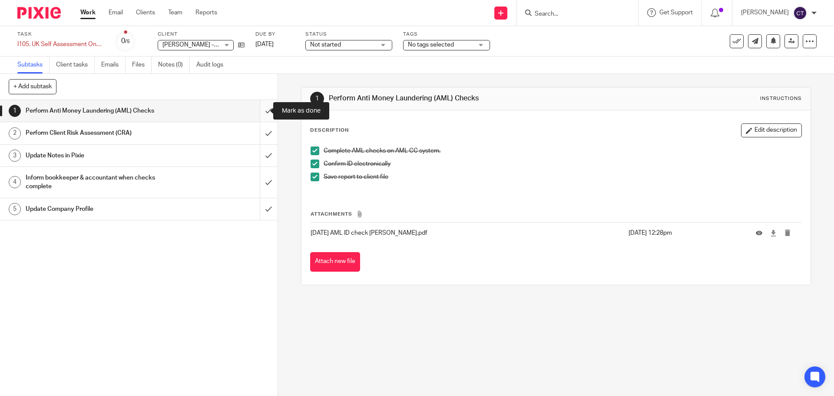
click at [263, 109] on input "submit" at bounding box center [139, 111] width 278 height 22
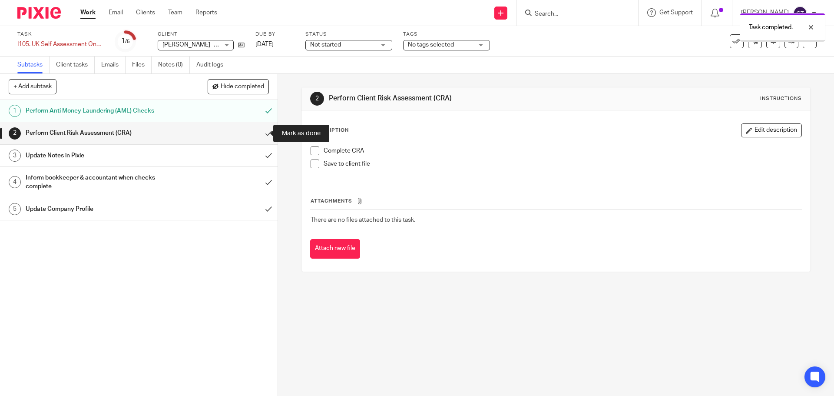
click at [261, 132] on input "submit" at bounding box center [139, 133] width 278 height 22
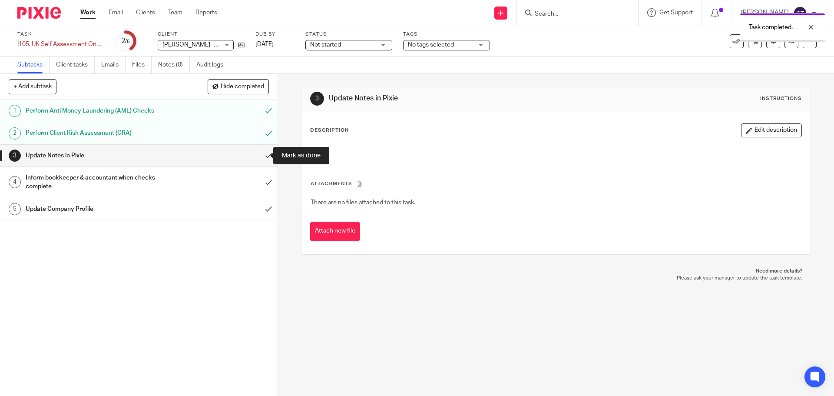
click at [261, 158] on input "submit" at bounding box center [139, 156] width 278 height 22
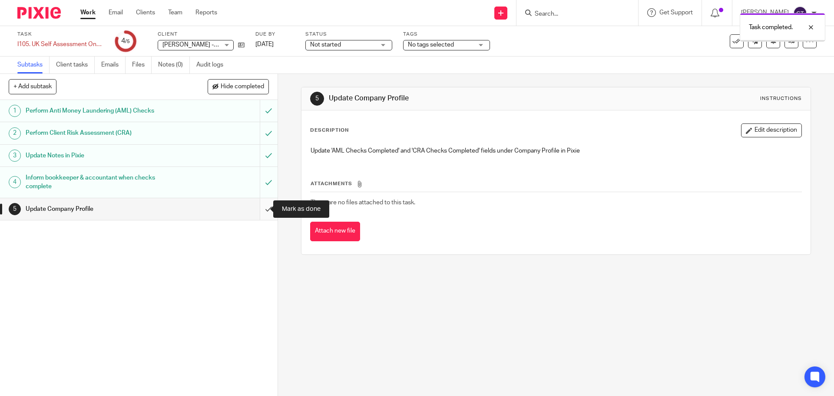
click at [256, 210] on input "submit" at bounding box center [139, 209] width 278 height 22
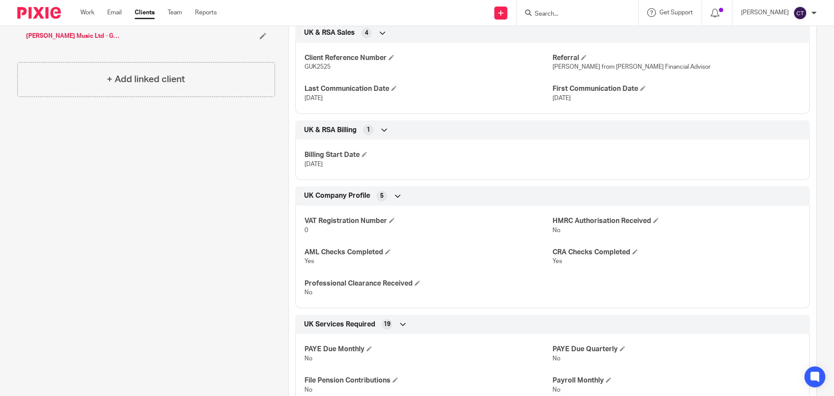
scroll to position [217, 0]
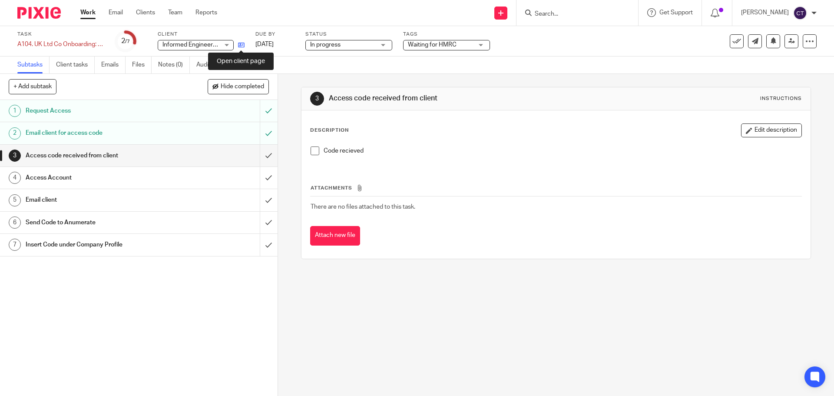
click at [240, 46] on icon at bounding box center [241, 45] width 7 height 7
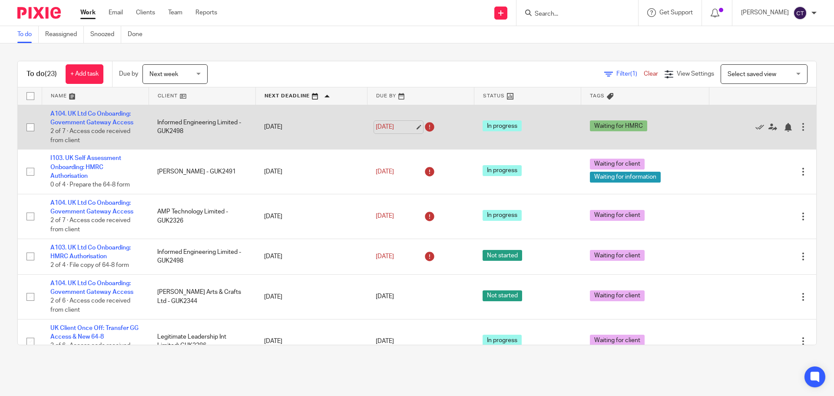
click at [382, 125] on link "16 Sep 2025" at bounding box center [395, 126] width 39 height 9
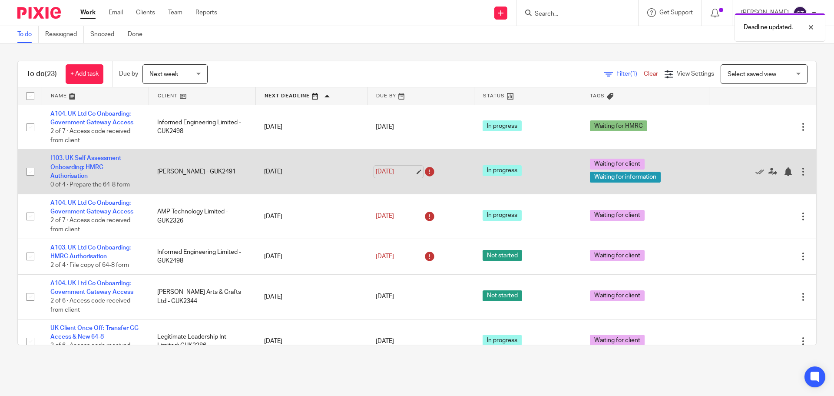
click at [400, 173] on link "16 Sep 2025" at bounding box center [395, 171] width 39 height 9
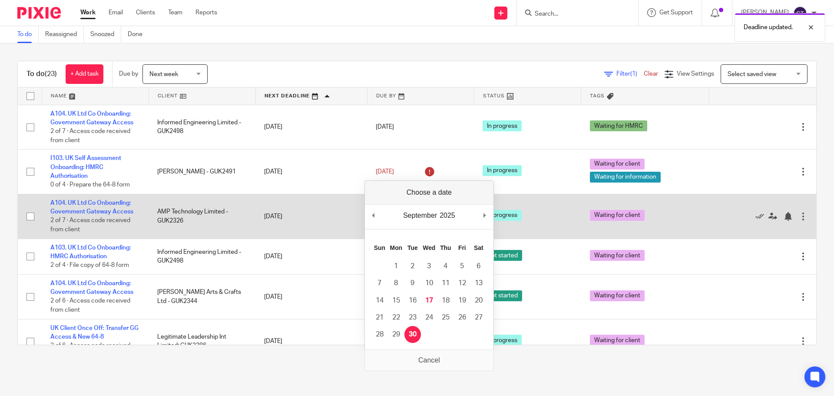
drag, startPoint x: 413, startPoint y: 330, endPoint x: 318, endPoint y: 229, distance: 138.6
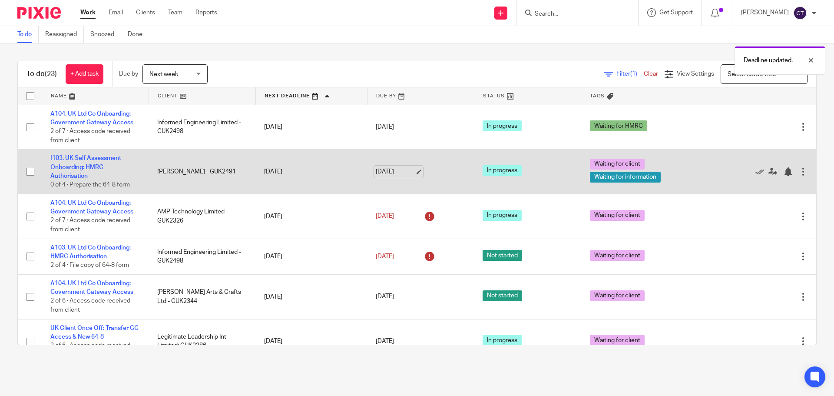
click at [392, 170] on link "30 Sep 2025" at bounding box center [395, 171] width 39 height 9
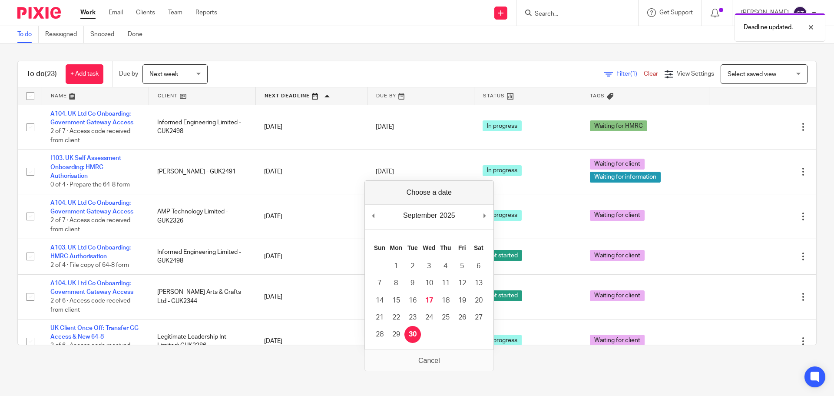
click at [493, 215] on div "September January February March April May June July August September October N…" at bounding box center [429, 217] width 129 height 25
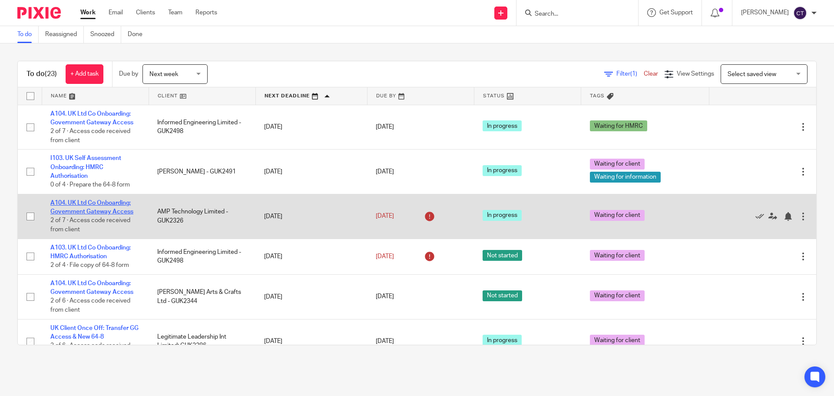
scroll to position [43, 0]
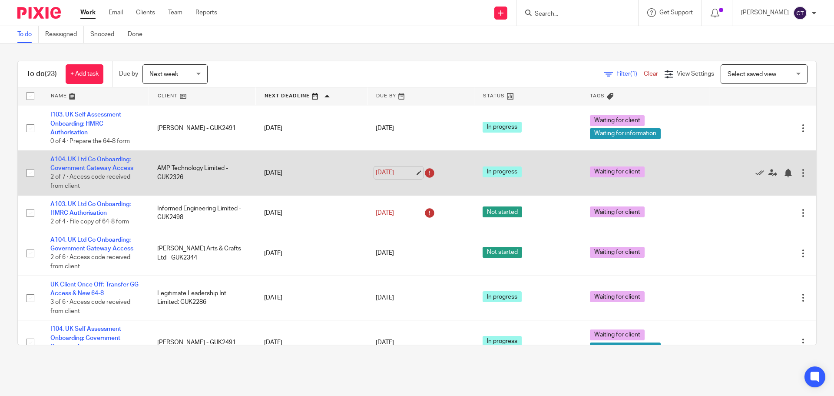
click at [391, 172] on link "16 Sep 2025" at bounding box center [395, 172] width 39 height 9
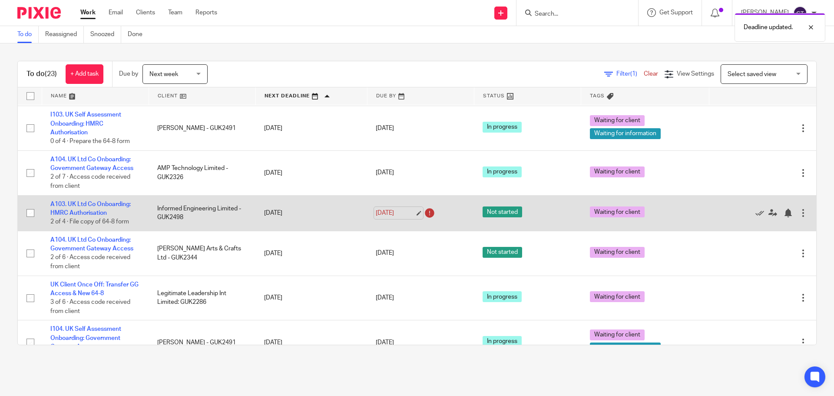
drag, startPoint x: 385, startPoint y: 208, endPoint x: 391, endPoint y: 213, distance: 7.4
click at [386, 210] on link "16 Sep 2025" at bounding box center [395, 212] width 39 height 9
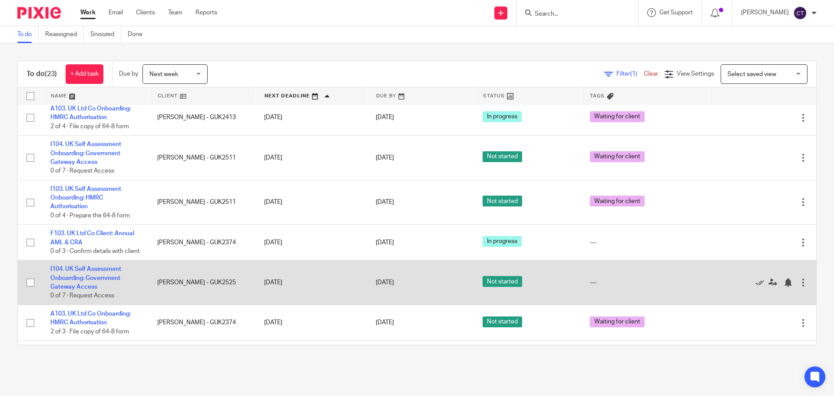
scroll to position [304, 0]
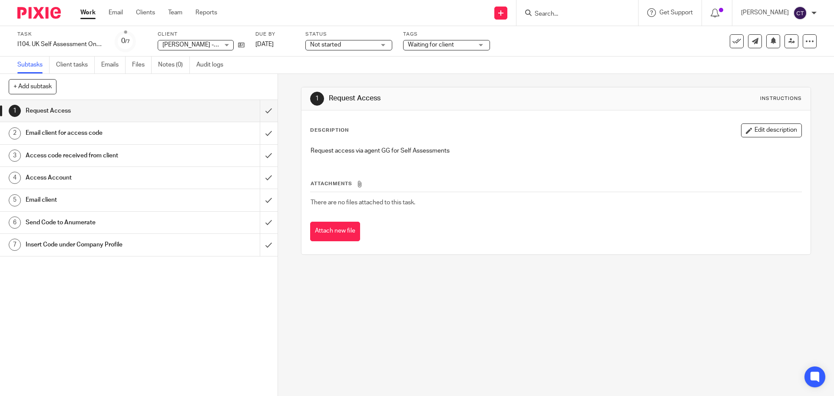
click at [246, 45] on div "Task I104. UK Self Assessment Onboarding: Government Gateway Access Save I104. …" at bounding box center [350, 41] width 666 height 21
click at [240, 45] on icon at bounding box center [241, 45] width 7 height 7
click at [242, 44] on icon at bounding box center [241, 45] width 7 height 7
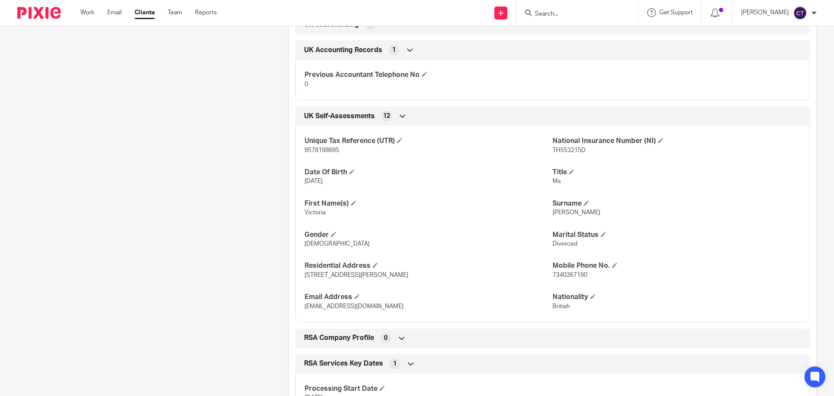
scroll to position [912, 0]
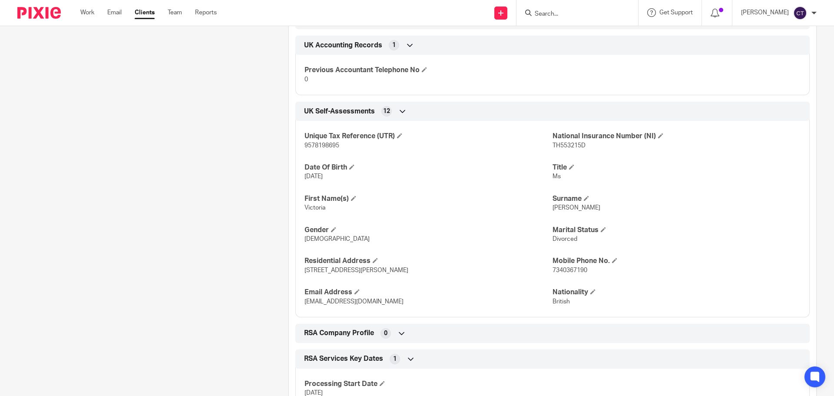
click at [315, 149] on p "9578198695" at bounding box center [428, 145] width 248 height 9
click at [317, 144] on span "9578198695" at bounding box center [321, 145] width 35 height 6
copy span "9578198695"
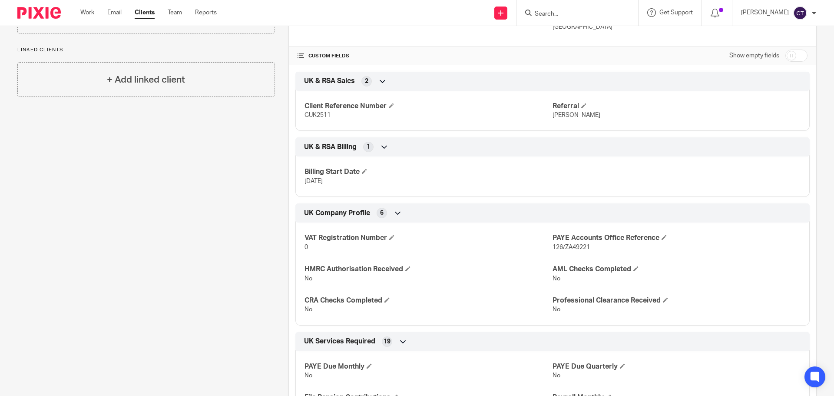
scroll to position [87, 0]
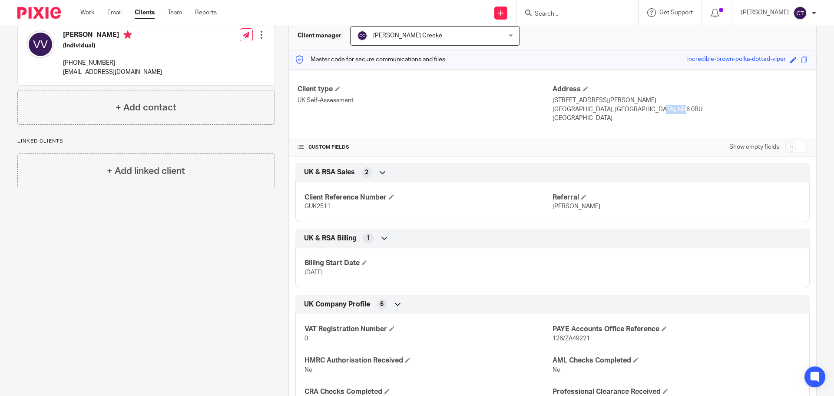
drag, startPoint x: 646, startPoint y: 109, endPoint x: 619, endPoint y: 109, distance: 26.9
click at [619, 109] on p "[GEOGRAPHIC_DATA], [GEOGRAPHIC_DATA], NN6 0RU" at bounding box center [680, 109] width 255 height 9
copy p "NN6 0RU"
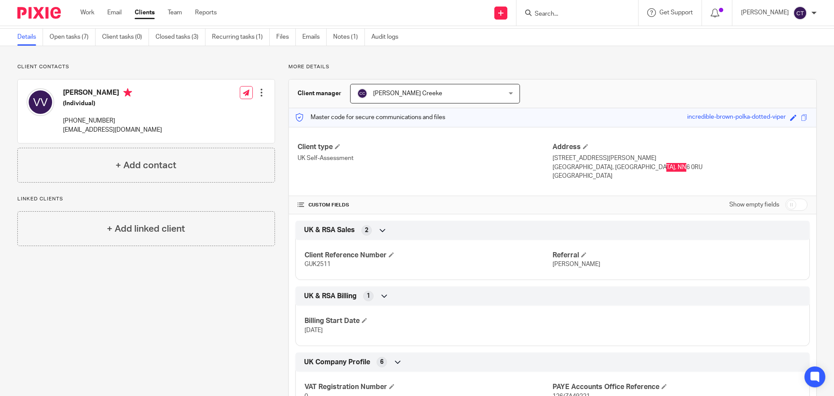
scroll to position [0, 0]
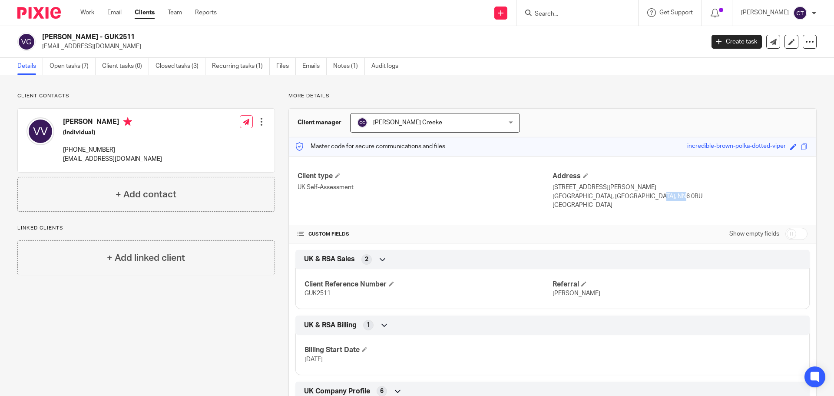
drag, startPoint x: 85, startPoint y: 35, endPoint x: 44, endPoint y: 36, distance: 41.3
click at [44, 36] on h2 "[PERSON_NAME] - GUK2511" at bounding box center [304, 37] width 525 height 9
copy h2 "[PERSON_NAME]"
drag, startPoint x: 585, startPoint y: 186, endPoint x: 548, endPoint y: 187, distance: 37.4
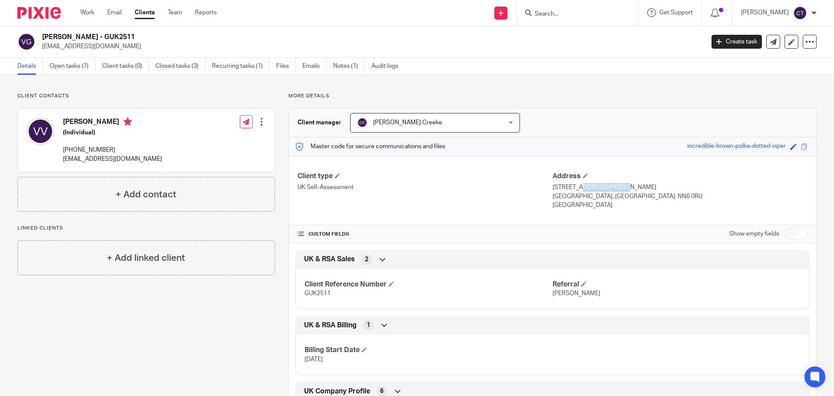
click at [553, 187] on p "[STREET_ADDRESS][PERSON_NAME]" at bounding box center [680, 187] width 255 height 9
drag, startPoint x: 547, startPoint y: 188, endPoint x: 576, endPoint y: 189, distance: 29.1
copy p "[STREET_ADDRESS][PERSON_NAME]"
click at [630, 187] on p "[STREET_ADDRESS][PERSON_NAME]" at bounding box center [680, 187] width 255 height 9
drag, startPoint x: 631, startPoint y: 188, endPoint x: 590, endPoint y: 187, distance: 41.3
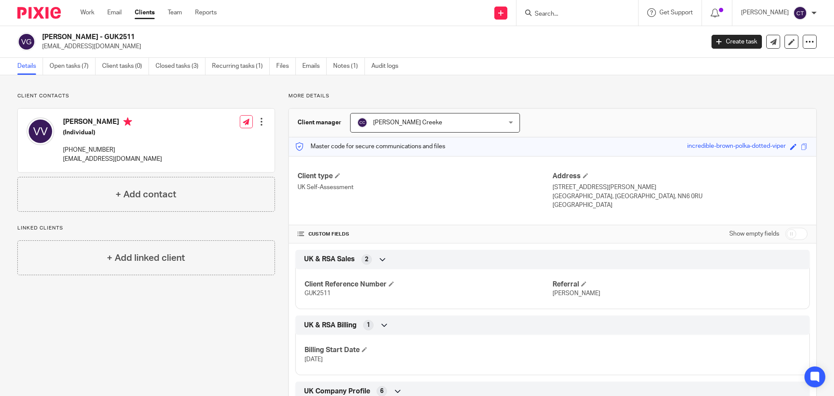
click at [590, 187] on p "1 Mardell Way, Overstone Gate, Northampton" at bounding box center [680, 187] width 255 height 9
copy p "Overstone Gate"
click at [645, 186] on p "1 Mardell Way, Overstone Gate, Northampton" at bounding box center [680, 187] width 255 height 9
copy p "Northampton"
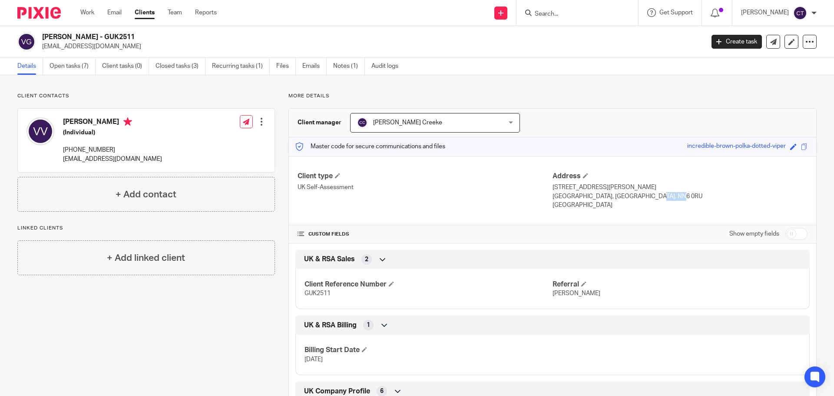
drag, startPoint x: 644, startPoint y: 197, endPoint x: 619, endPoint y: 196, distance: 25.7
click at [619, 196] on p "London, United Kingdom, NN6 0RU" at bounding box center [680, 196] width 255 height 9
copy p "NN6 0RU"
drag, startPoint x: 83, startPoint y: 149, endPoint x: 65, endPoint y: 148, distance: 17.8
click at [65, 148] on div "Vicky Vallero (Individual) +44 734 036 7190 vickyvallero@icloud.com Edit contac…" at bounding box center [146, 140] width 257 height 63
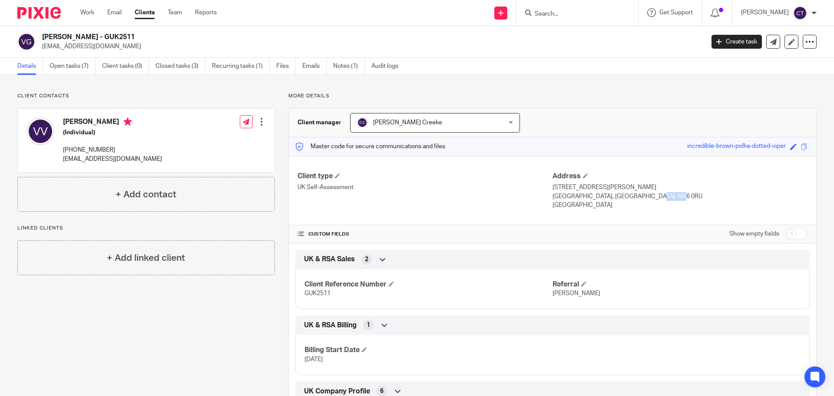
copy p "+44 734 036 7190"
click at [96, 36] on h2 "[PERSON_NAME] - GUK2511" at bounding box center [304, 37] width 525 height 9
click at [100, 36] on h2 "[PERSON_NAME] - GUK2511" at bounding box center [304, 37] width 525 height 9
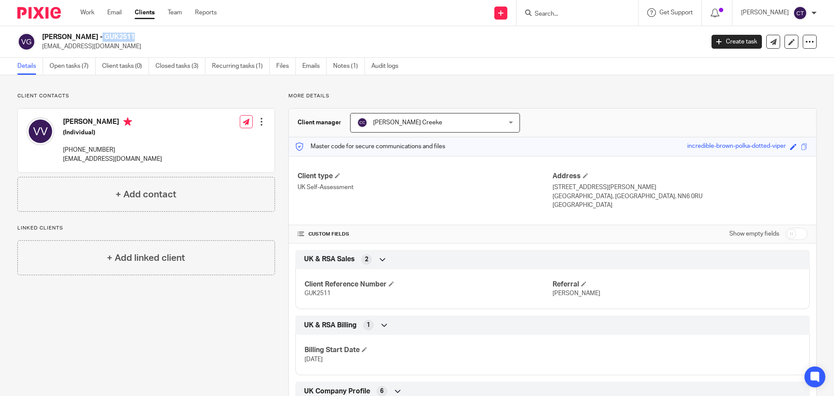
click at [101, 36] on h2 "[PERSON_NAME] - GUK2511" at bounding box center [304, 37] width 525 height 9
drag, startPoint x: 85, startPoint y: 36, endPoint x: 41, endPoint y: 36, distance: 44.3
click at [41, 36] on div "Vicky Vallero - GUK2511 vickyvallero@icloud.com" at bounding box center [357, 42] width 681 height 18
copy h2 "Vicky Vallero"
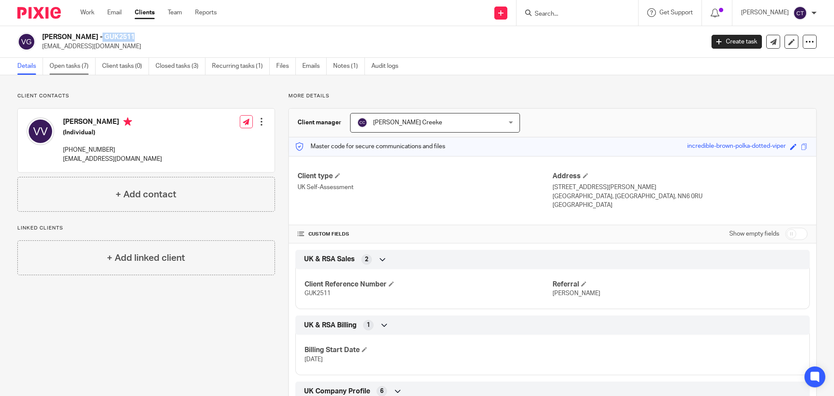
click at [68, 63] on link "Open tasks (7)" at bounding box center [73, 66] width 46 height 17
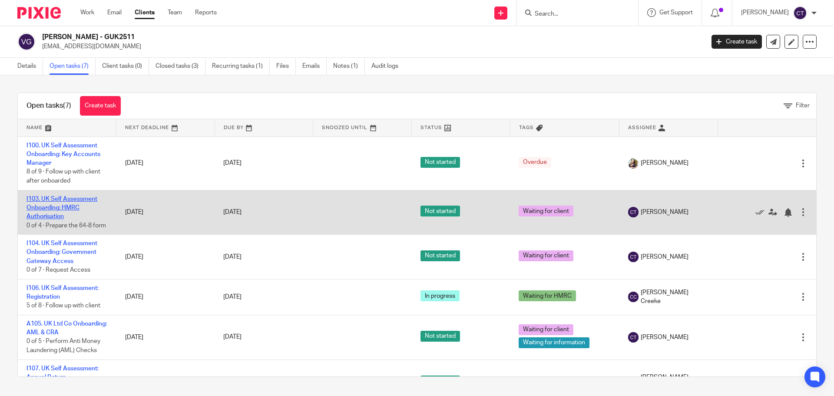
drag, startPoint x: 49, startPoint y: 203, endPoint x: 55, endPoint y: 207, distance: 7.2
click at [55, 207] on link "I103. UK Self Assessment Onboarding: HMRC Authorisation" at bounding box center [61, 208] width 71 height 24
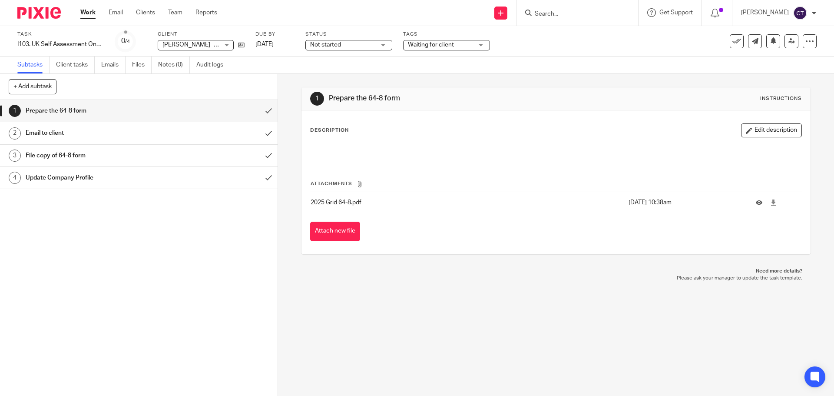
click at [372, 45] on span "Not started" at bounding box center [342, 44] width 65 height 9
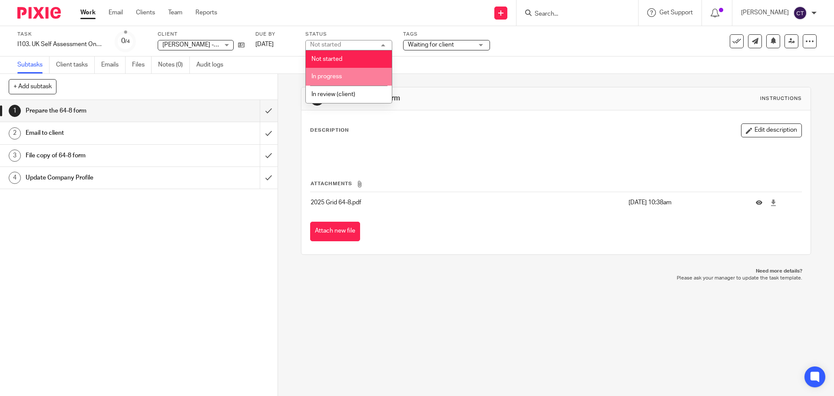
click at [361, 78] on li "In progress" at bounding box center [349, 77] width 86 height 18
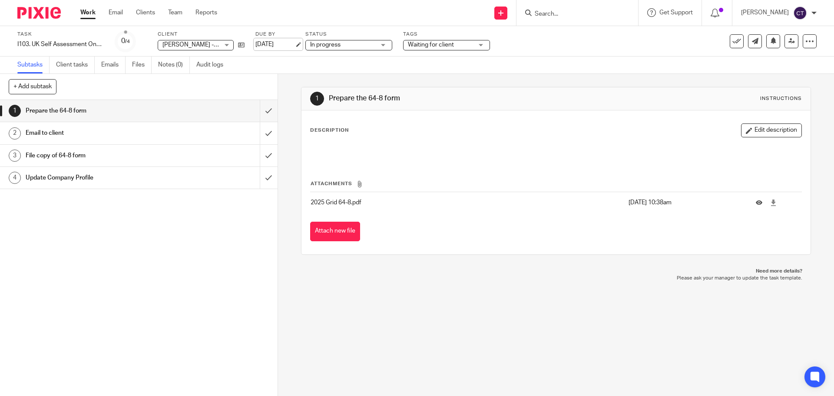
click at [295, 46] on link "18 Sep 2025" at bounding box center [274, 44] width 39 height 9
click at [264, 111] on input "submit" at bounding box center [139, 111] width 278 height 22
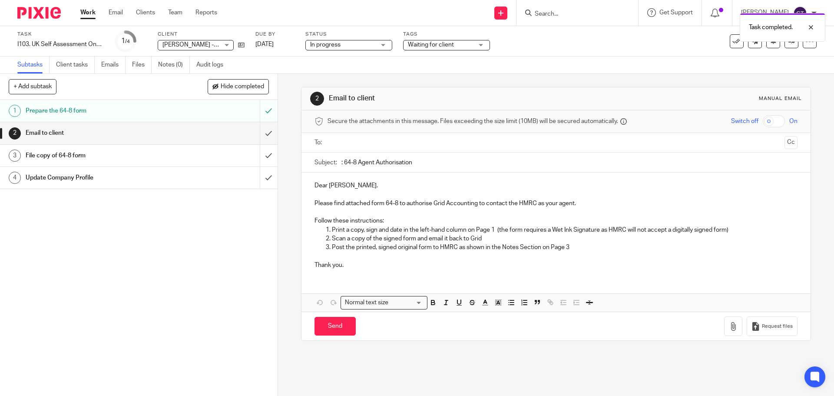
drag, startPoint x: 431, startPoint y: 162, endPoint x: 342, endPoint y: 160, distance: 89.5
click at [342, 160] on input ": 64-8 Agent Authorisation" at bounding box center [569, 162] width 456 height 20
click at [261, 134] on input "submit" at bounding box center [139, 133] width 278 height 22
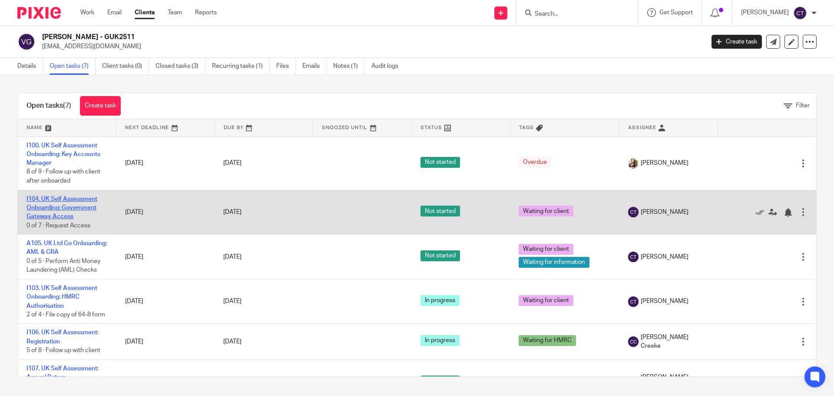
click at [83, 201] on link "I104. UK Self Assessment Onboarding: Government Gateway Access" at bounding box center [61, 208] width 71 height 24
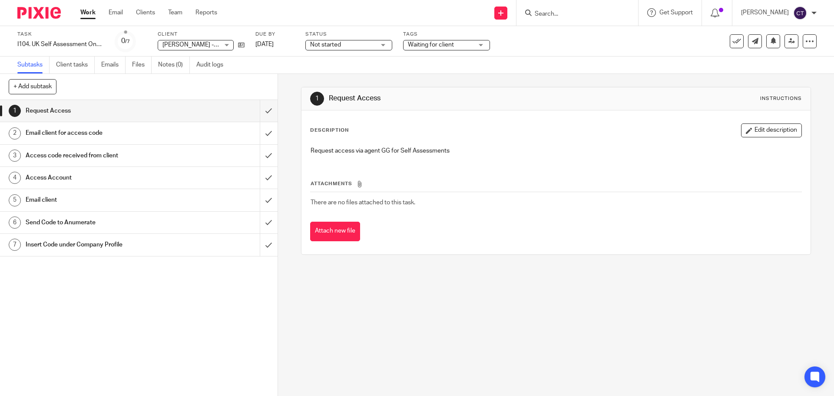
click at [375, 44] on span "Not started" at bounding box center [342, 44] width 65 height 9
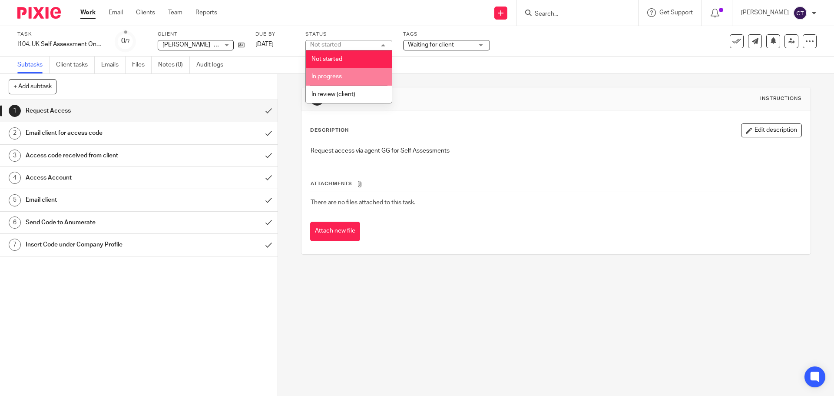
click at [372, 78] on li "In progress" at bounding box center [349, 77] width 86 height 18
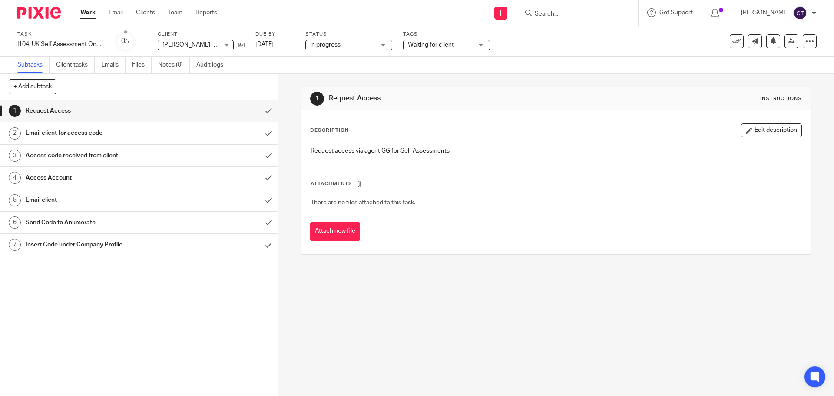
click at [457, 43] on span "Waiting for client" at bounding box center [440, 44] width 65 height 9
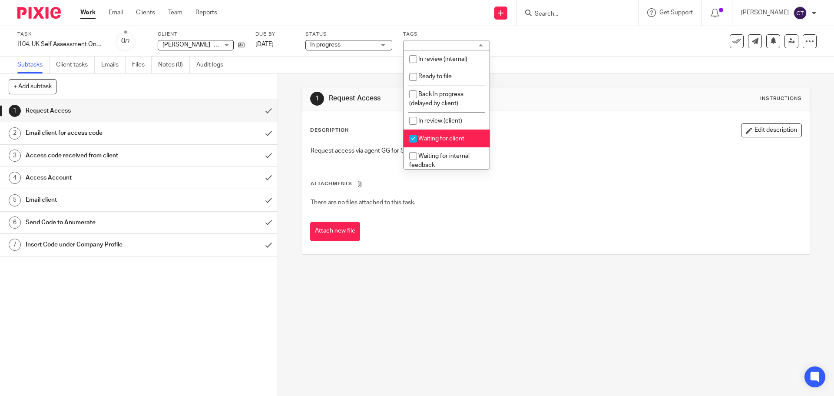
click at [449, 140] on span "Waiting for client" at bounding box center [441, 139] width 46 height 6
checkbox input "true"
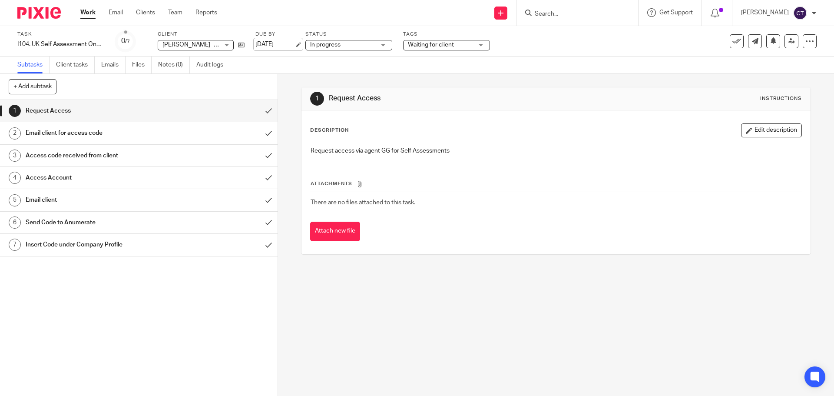
click at [287, 43] on link "18 Sep 2025" at bounding box center [274, 44] width 39 height 9
click at [260, 109] on input "submit" at bounding box center [139, 111] width 278 height 22
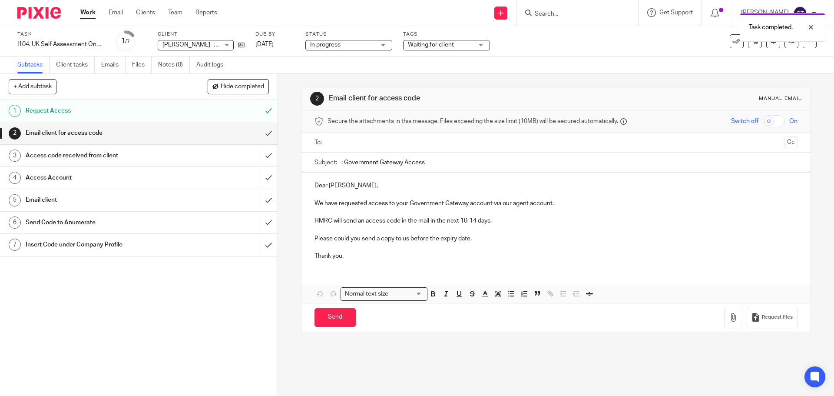
drag, startPoint x: 447, startPoint y: 164, endPoint x: 343, endPoint y: 162, distance: 103.8
click at [343, 162] on input ": Government Gateway Access" at bounding box center [569, 162] width 456 height 20
click at [258, 133] on input "submit" at bounding box center [139, 133] width 278 height 22
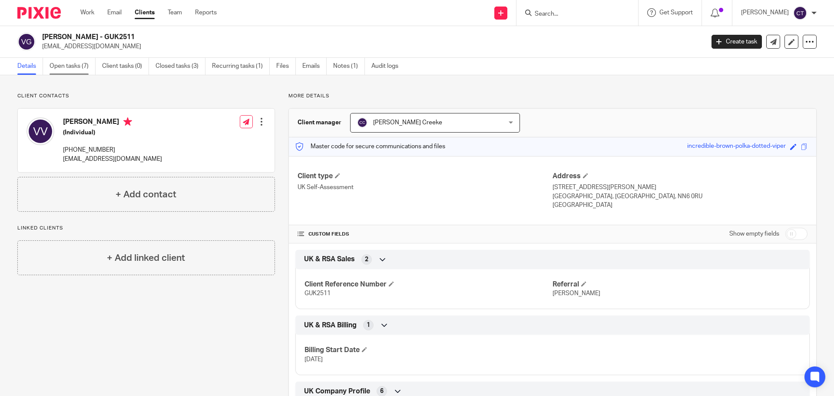
click at [72, 62] on link "Open tasks (7)" at bounding box center [73, 66] width 46 height 17
